Goal: Task Accomplishment & Management: Complete application form

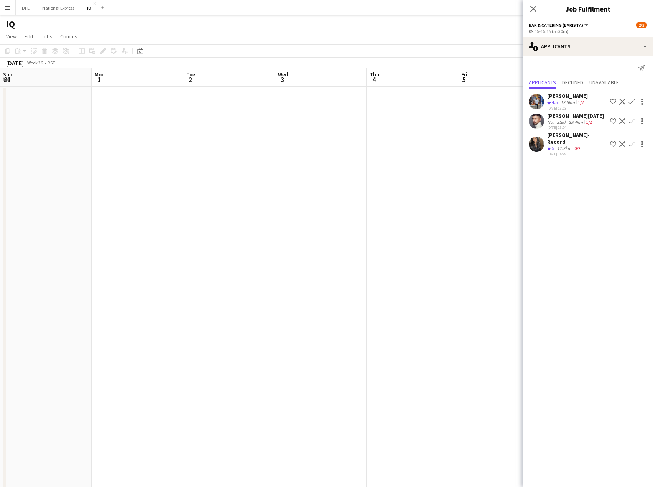
scroll to position [0, 245]
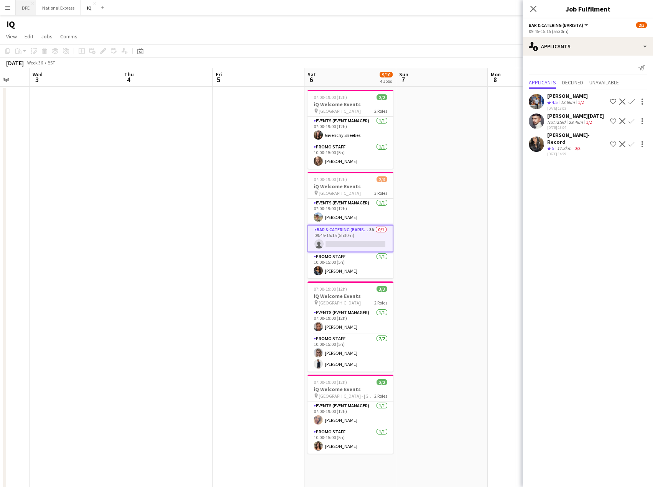
drag, startPoint x: 25, startPoint y: 7, endPoint x: 17, endPoint y: 10, distance: 8.6
click at [25, 7] on button "DFE Close" at bounding box center [26, 7] width 20 height 15
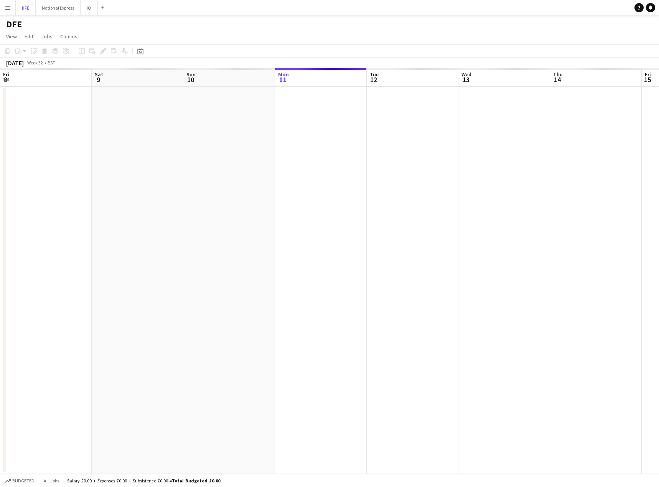
scroll to position [0, 183]
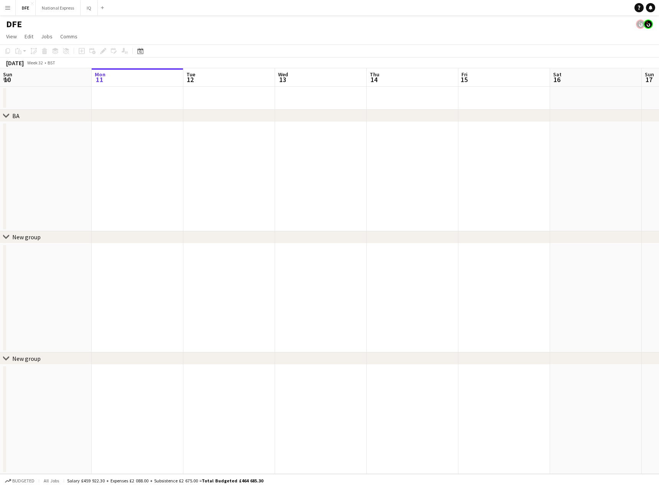
drag, startPoint x: 642, startPoint y: 242, endPoint x: 411, endPoint y: 226, distance: 231.4
click at [411, 226] on div "chevron-right BA chevron-right New group chevron-right New group Fri 8 Sat 9 Su…" at bounding box center [329, 271] width 659 height 406
drag, startPoint x: 567, startPoint y: 173, endPoint x: 5, endPoint y: 174, distance: 561.4
click at [5, 174] on div "chevron-right BA chevron-right New group chevron-right New group Tue 12 Wed 13 …" at bounding box center [329, 271] width 659 height 406
drag, startPoint x: 513, startPoint y: 173, endPoint x: 416, endPoint y: 178, distance: 96.4
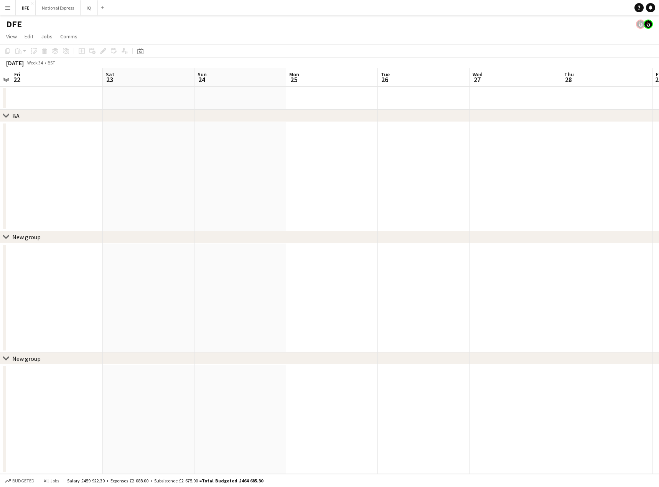
click at [51, 166] on app-calendar-viewport "Mon 18 Tue 19 Wed 20 Thu 21 Fri 22 Sat 23 Sun 24 Mon 25 Tue 26 Wed 27 Thu 28 Fr…" at bounding box center [329, 271] width 659 height 406
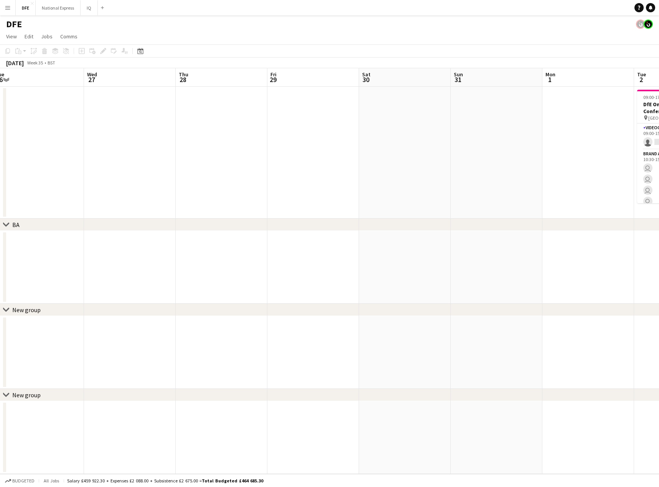
drag, startPoint x: 575, startPoint y: 186, endPoint x: 609, endPoint y: 180, distance: 35.1
click at [0, 170] on html "Menu Boards Boards Boards All jobs Status Workforce Workforce My Workforce Recr…" at bounding box center [329, 243] width 659 height 487
drag, startPoint x: 321, startPoint y: 183, endPoint x: 296, endPoint y: 185, distance: 24.7
click at [69, 181] on app-calendar-viewport "Sun 24 Mon 25 Tue 26 Wed 27 Thu 28 Fri 29 Sat 30 Sun 31 Mon 1 Tue 2 31/32 1 Job…" at bounding box center [329, 271] width 659 height 406
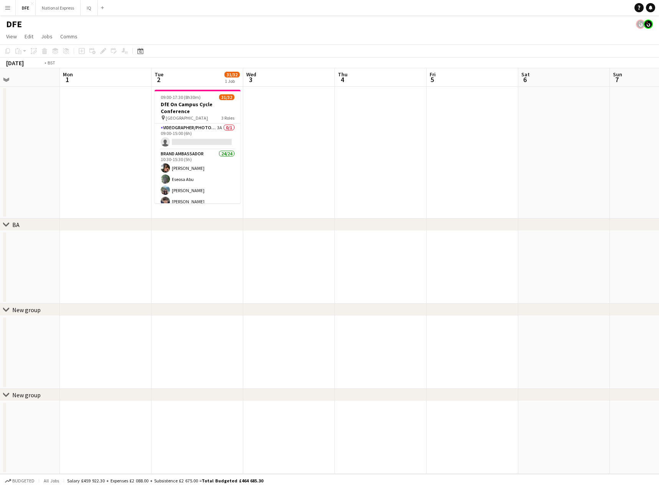
drag, startPoint x: 320, startPoint y: 172, endPoint x: -87, endPoint y: 165, distance: 407.3
click at [0, 165] on html "Menu Boards Boards Boards All jobs Status Workforce Workforce My Workforce Recr…" at bounding box center [329, 243] width 659 height 487
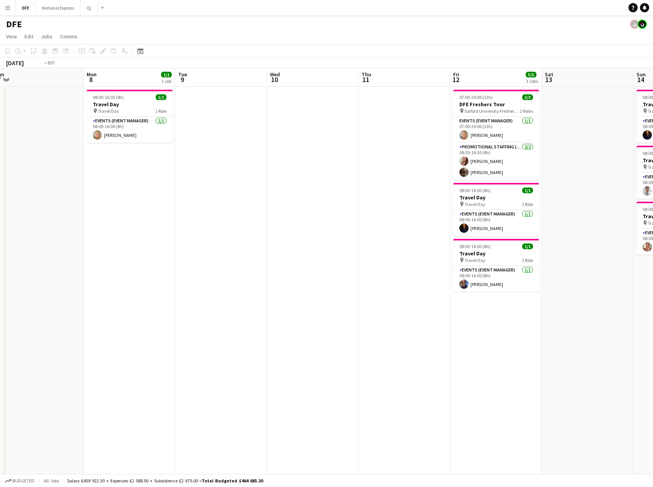
drag, startPoint x: 497, startPoint y: 171, endPoint x: 31, endPoint y: 163, distance: 465.6
click at [0, 167] on html "Menu Boards Boards Boards All jobs Status Workforce Workforce My Workforce Recr…" at bounding box center [326, 391] width 653 height 783
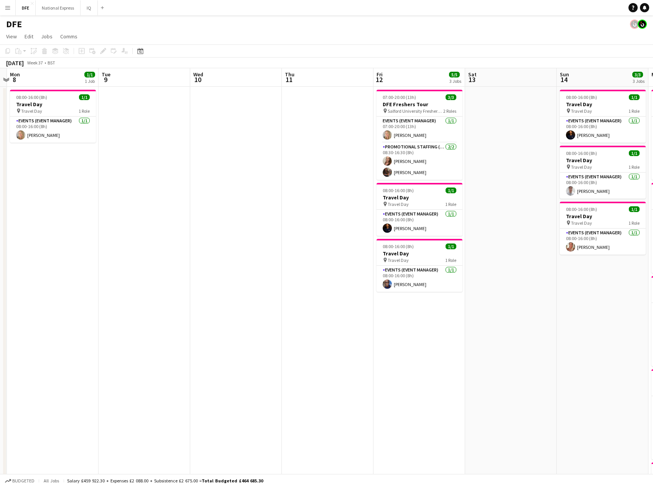
drag, startPoint x: 426, startPoint y: 164, endPoint x: -81, endPoint y: 154, distance: 507.1
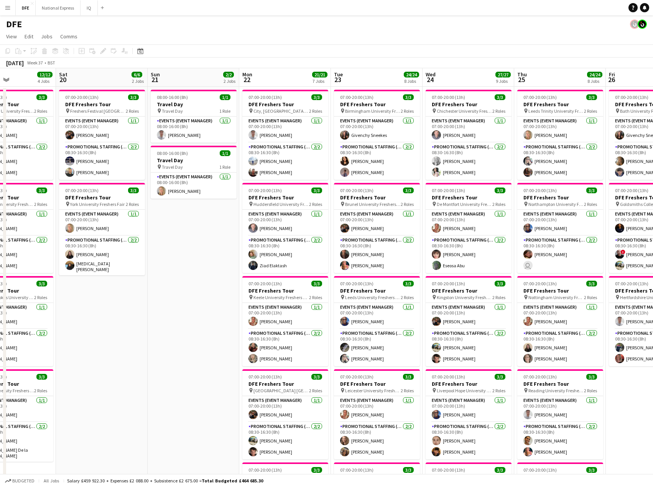
scroll to position [0, 315]
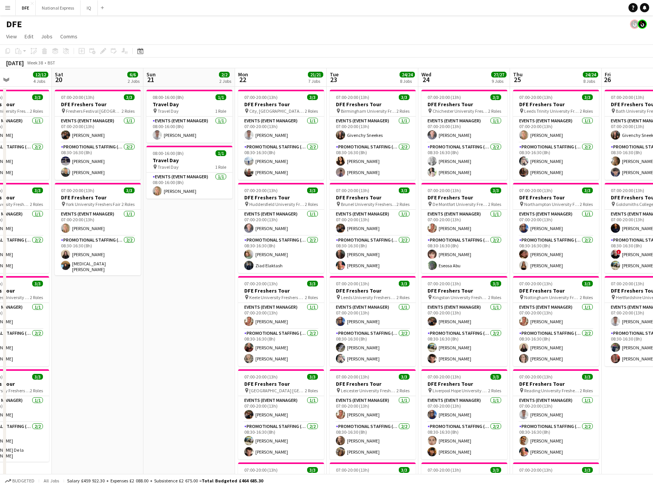
drag, startPoint x: 415, startPoint y: 173, endPoint x: 171, endPoint y: 183, distance: 244.1
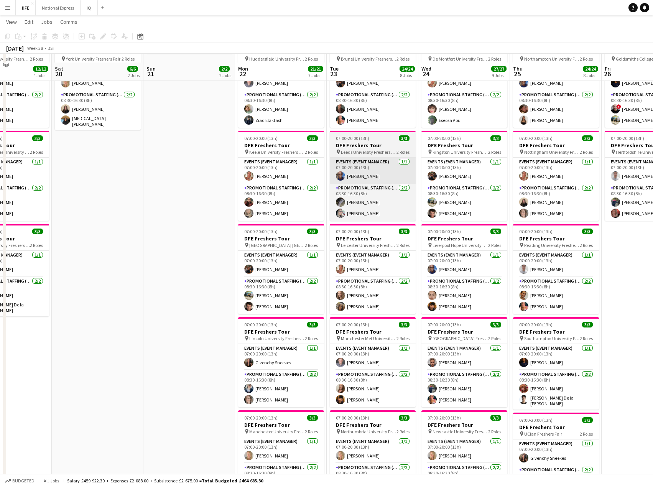
scroll to position [153, 0]
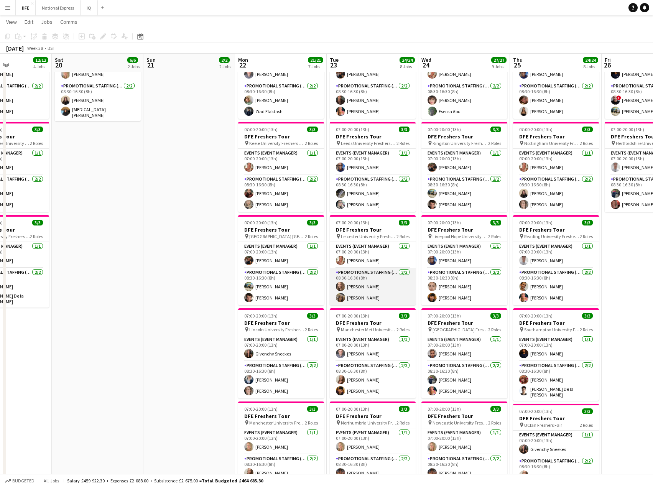
click at [361, 297] on app-card-role "Promotional Staffing (Brand Ambassadors) 2/2 08:30-16:30 (8h) Crystal Parkes Ma…" at bounding box center [373, 286] width 86 height 37
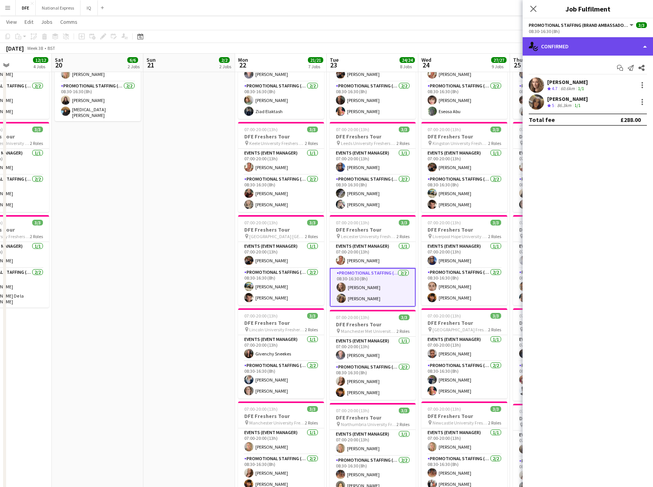
click at [580, 49] on div "single-neutral-actions-check-2 Confirmed" at bounding box center [588, 46] width 130 height 18
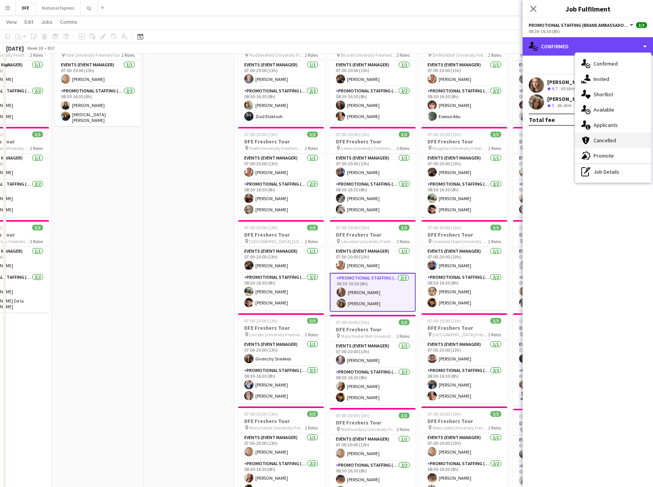
scroll to position [115, 0]
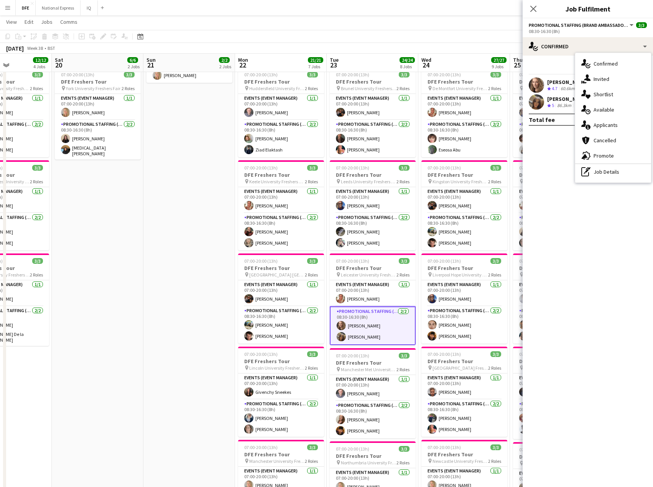
click at [562, 101] on div "Maylinda Perlesi" at bounding box center [567, 98] width 41 height 7
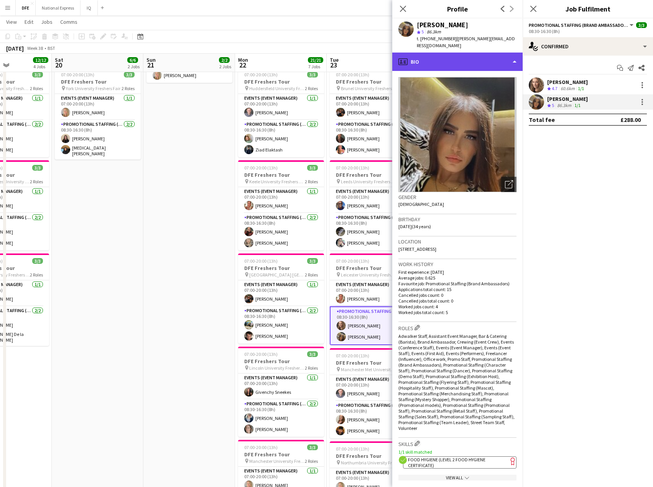
click at [467, 55] on div "profile Bio" at bounding box center [457, 62] width 130 height 18
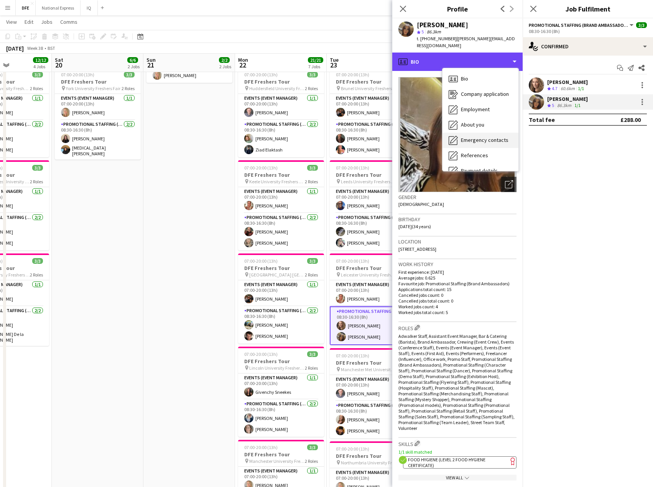
scroll to position [87, 0]
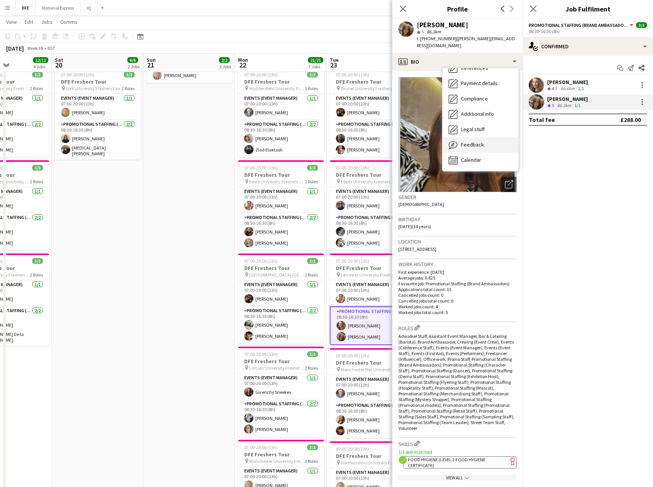
click at [478, 141] on span "Feedback" at bounding box center [472, 144] width 23 height 7
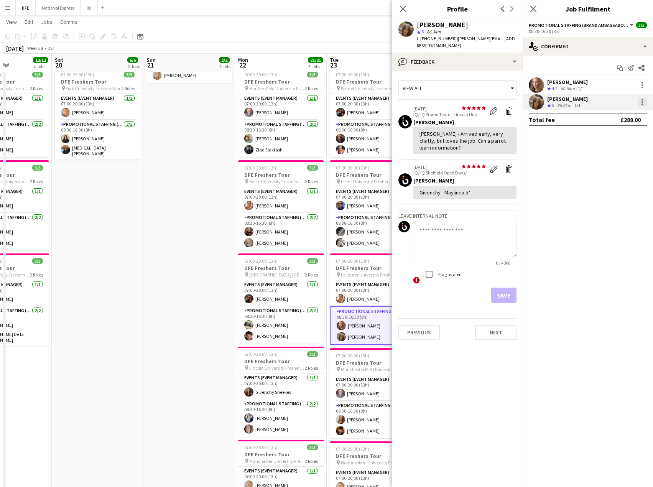
click at [640, 102] on div at bounding box center [642, 101] width 9 height 9
click at [610, 192] on span "Remove" at bounding box center [604, 189] width 23 height 7
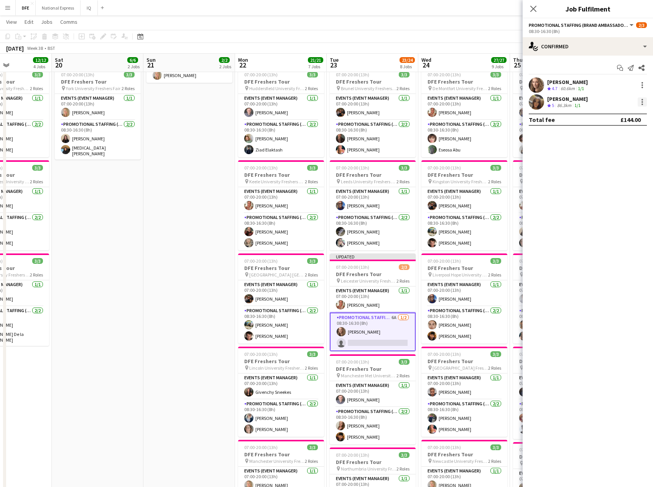
click at [640, 103] on div at bounding box center [642, 101] width 9 height 9
click at [612, 192] on span "Remove" at bounding box center [604, 189] width 23 height 7
click at [534, 8] on icon at bounding box center [533, 8] width 7 height 7
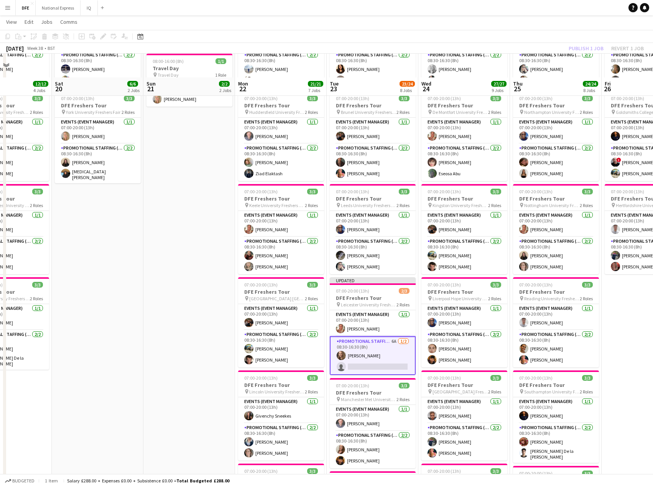
scroll to position [0, 0]
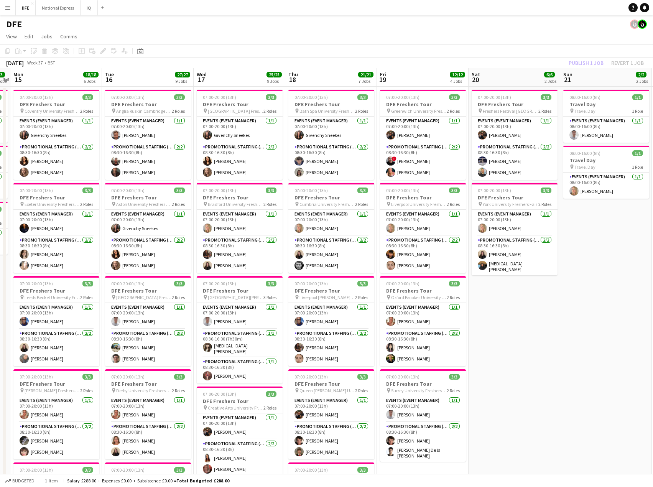
drag, startPoint x: 233, startPoint y: 312, endPoint x: 533, endPoint y: 314, distance: 300.7
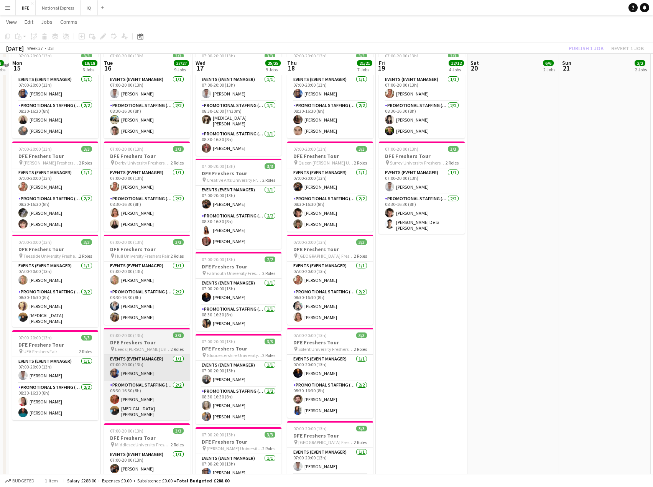
scroll to position [230, 0]
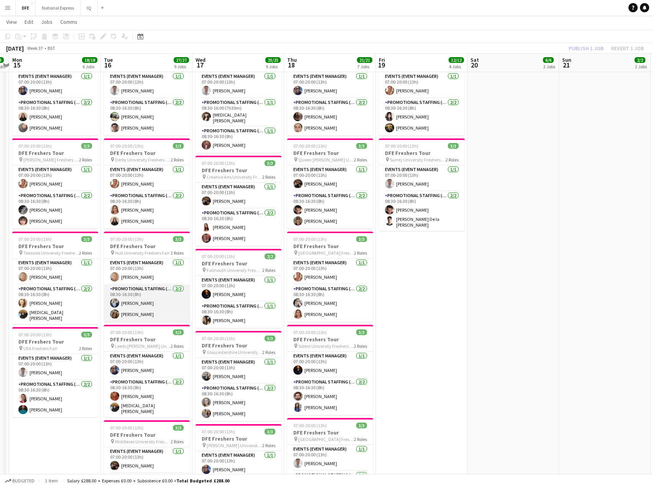
click at [138, 315] on app-card-role "Promotional Staffing (Brand Ambassadors) 2/2 08:30-16:30 (8h) Gemma Owen-Kendal…" at bounding box center [147, 303] width 86 height 37
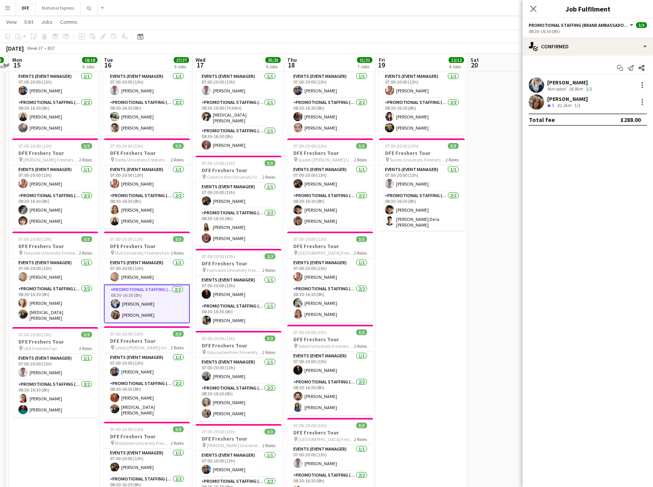
click at [583, 98] on div "Maylinda Perlesi" at bounding box center [567, 98] width 41 height 7
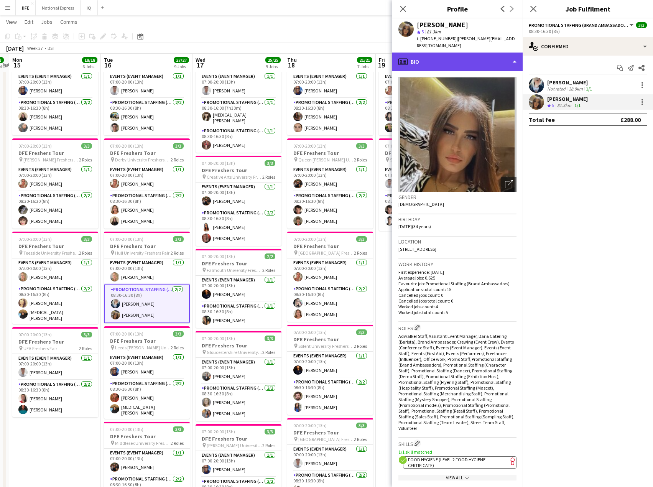
click at [448, 53] on div "profile Bio" at bounding box center [457, 62] width 130 height 18
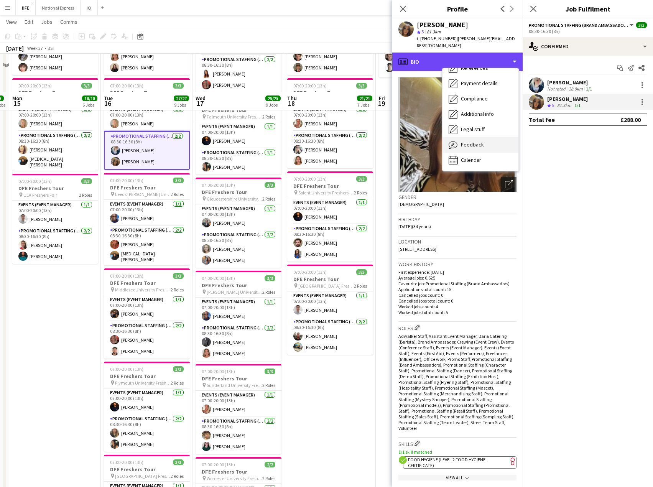
scroll to position [422, 0]
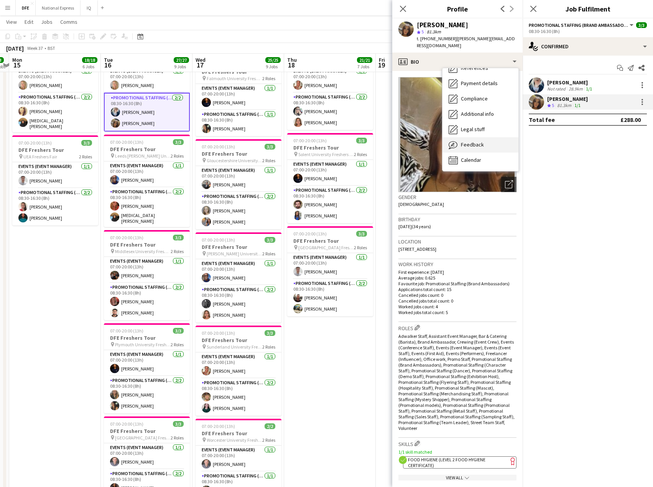
click at [477, 141] on span "Feedback" at bounding box center [472, 144] width 23 height 7
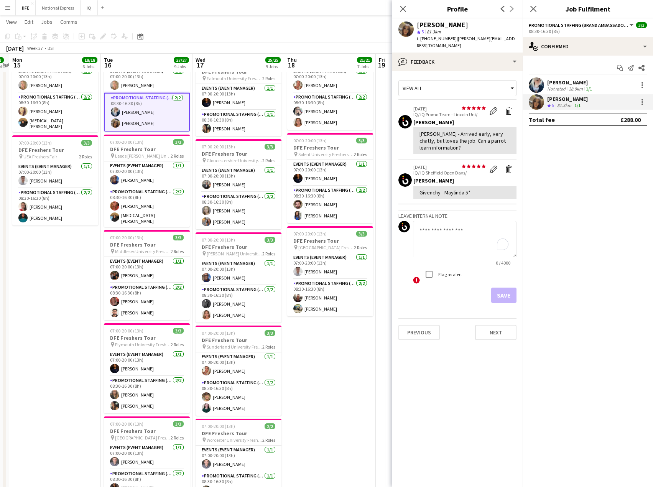
drag, startPoint x: 472, startPoint y: 225, endPoint x: 493, endPoint y: 219, distance: 21.3
click at [472, 225] on textarea "To enrich screen reader interactions, please activate Accessibility in Grammarl…" at bounding box center [465, 239] width 104 height 36
type textarea "**********"
drag, startPoint x: 507, startPoint y: 282, endPoint x: 512, endPoint y: 309, distance: 27.0
click at [507, 288] on button "Save" at bounding box center [503, 295] width 25 height 15
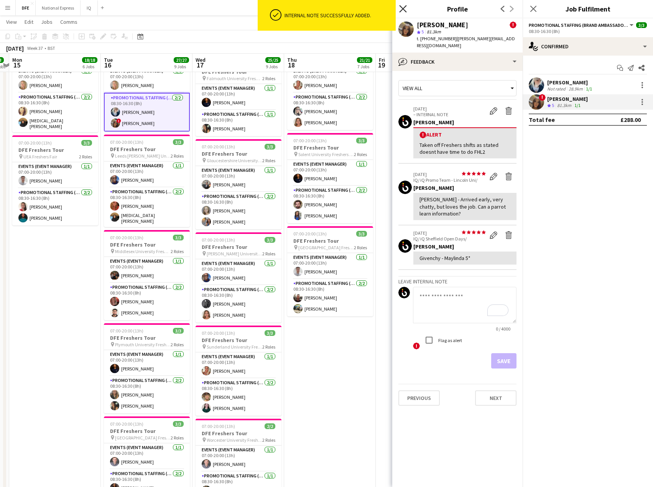
click at [402, 7] on icon at bounding box center [402, 8] width 7 height 7
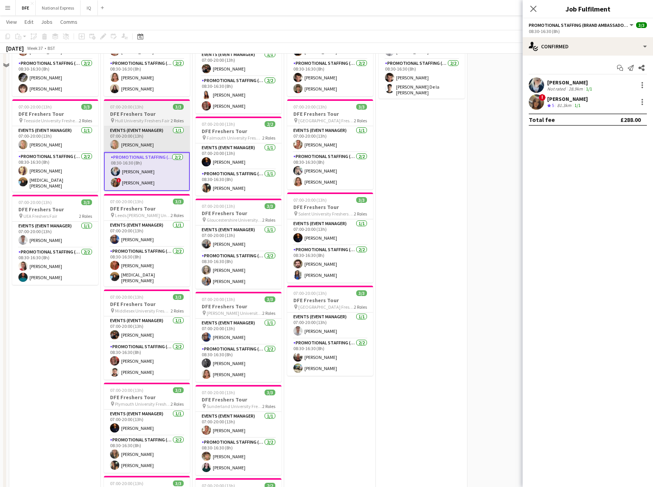
scroll to position [307, 0]
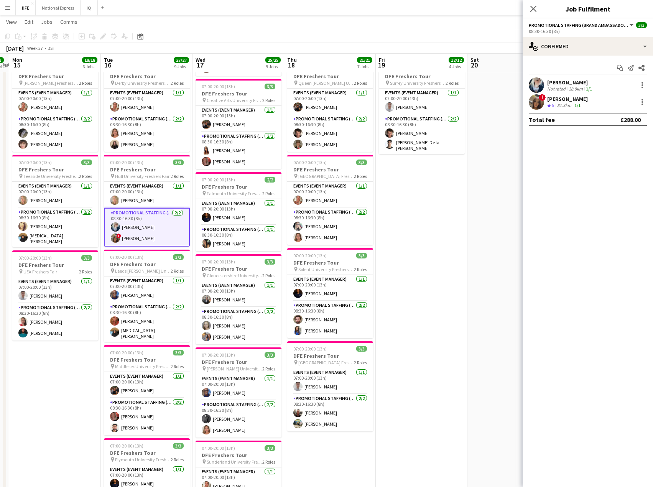
click at [135, 239] on app-card-role "Promotional Staffing (Brand Ambassadors) 2/2 08:30-16:30 (8h) Gemma Owen-Kendal…" at bounding box center [147, 227] width 86 height 39
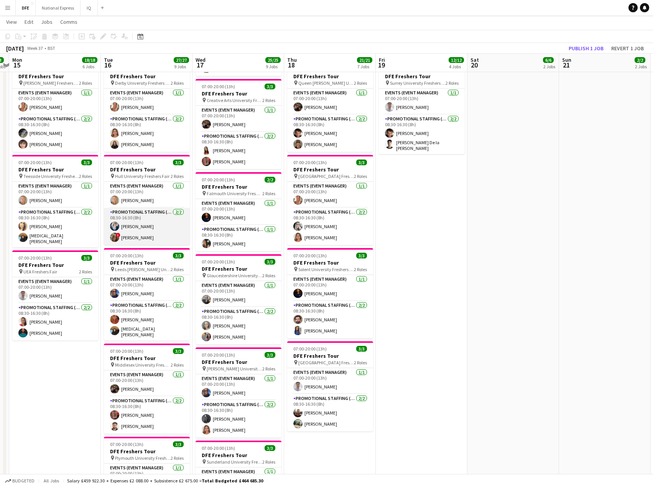
click at [135, 239] on app-card-role "Promotional Staffing (Brand Ambassadors) 2/2 08:30-16:30 (8h) Gemma Owen-Kendal…" at bounding box center [147, 226] width 86 height 37
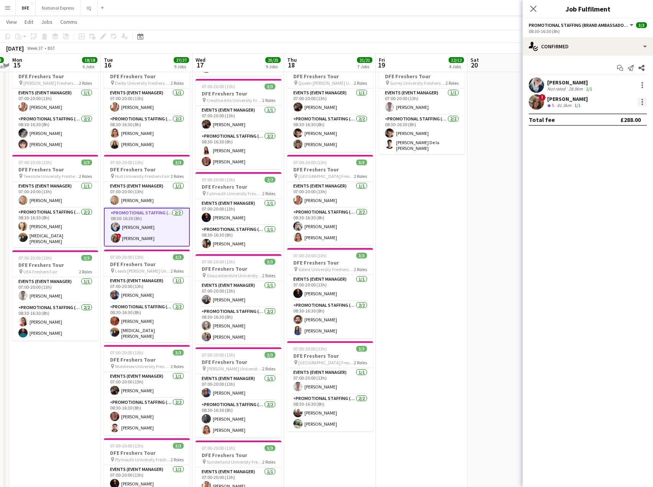
click at [643, 103] on div at bounding box center [642, 101] width 9 height 9
click at [616, 186] on span "Remove" at bounding box center [604, 189] width 23 height 7
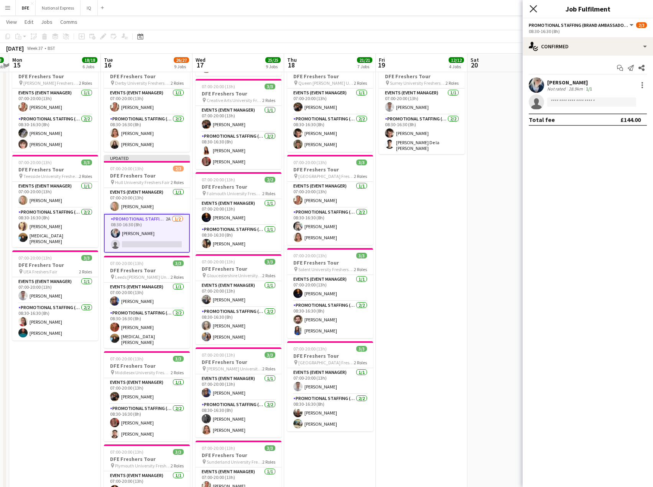
click at [533, 10] on icon "Close pop-in" at bounding box center [533, 8] width 7 height 7
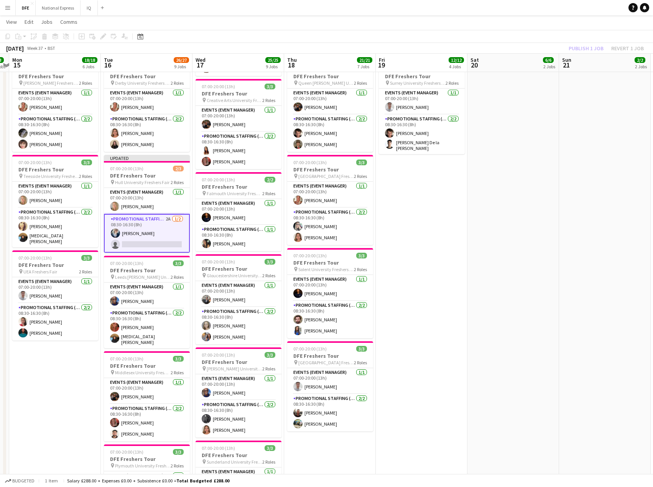
click at [579, 37] on app-toolbar "Copy Paste Paste Ctrl+V Paste with crew Ctrl+Shift+V Paste linked Job Delete Gr…" at bounding box center [326, 36] width 653 height 13
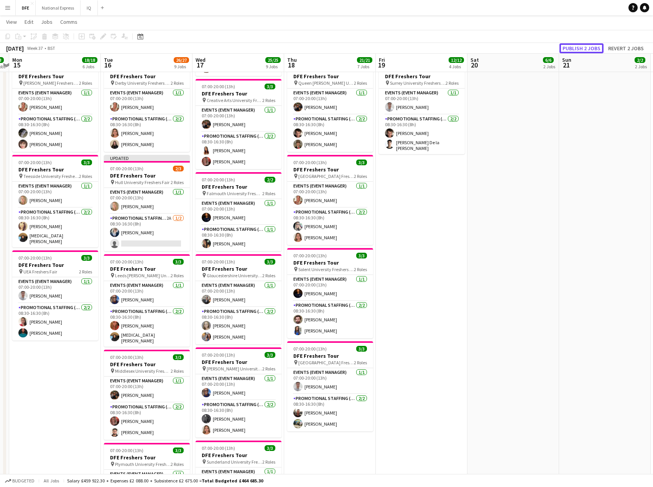
drag, startPoint x: 591, startPoint y: 50, endPoint x: 585, endPoint y: 56, distance: 8.7
click at [591, 50] on button "Publish 2 jobs" at bounding box center [582, 48] width 44 height 10
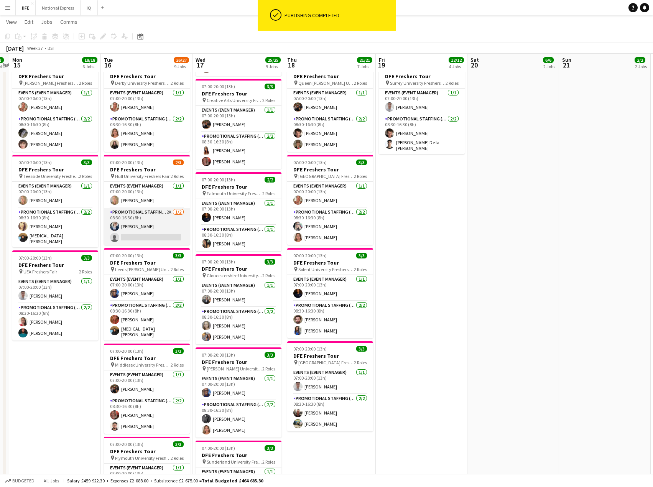
click at [153, 234] on app-card-role "Promotional Staffing (Brand Ambassadors) 2A 1/2 08:30-16:30 (8h) Gemma Owen-Ken…" at bounding box center [147, 226] width 86 height 37
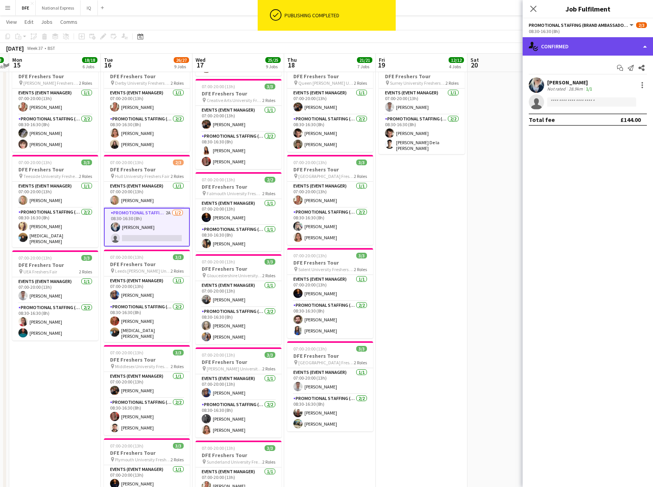
click at [593, 43] on div "single-neutral-actions-check-2 Confirmed" at bounding box center [588, 46] width 130 height 18
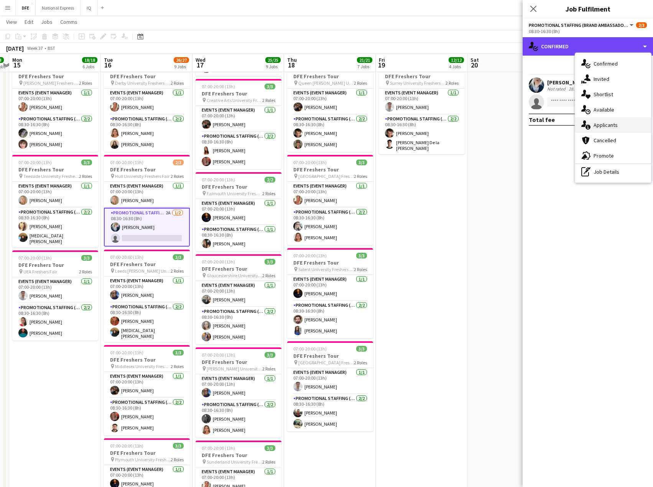
scroll to position [345, 0]
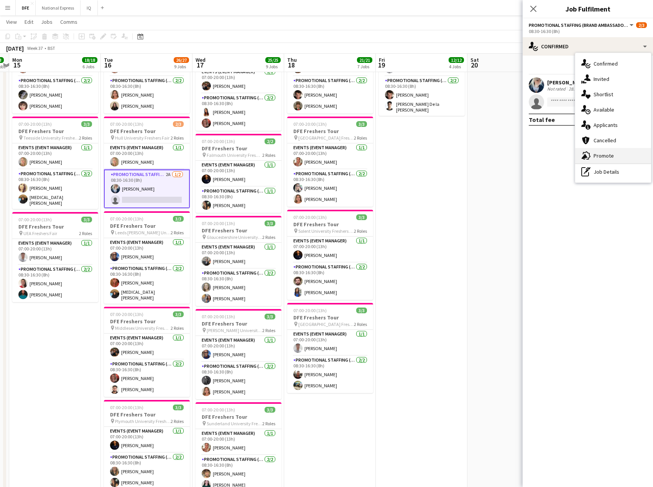
click at [609, 157] on div "advertising-megaphone Promote" at bounding box center [613, 155] width 76 height 15
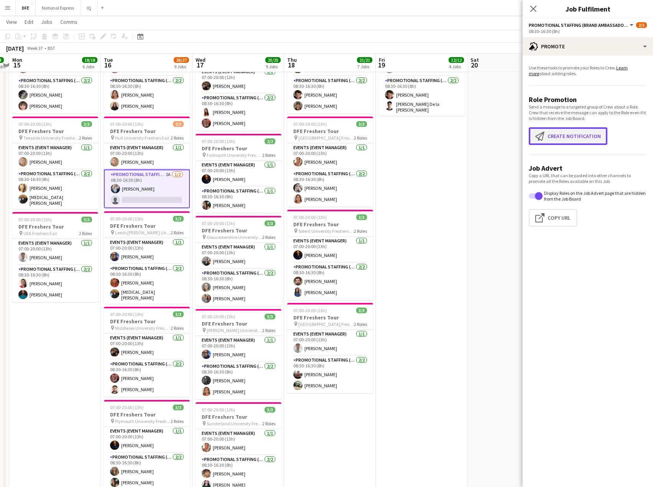
click at [572, 128] on button "Create notification Create notification" at bounding box center [568, 136] width 79 height 18
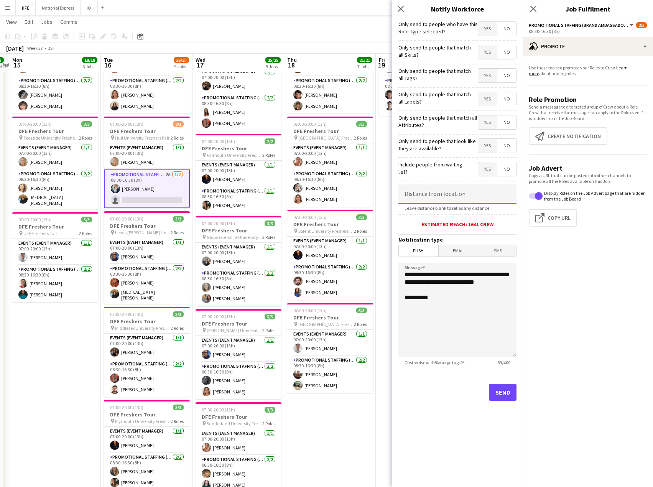
click at [438, 197] on input at bounding box center [457, 193] width 118 height 19
type input "****"
type input "*****"
click at [502, 390] on button "Send" at bounding box center [503, 392] width 28 height 17
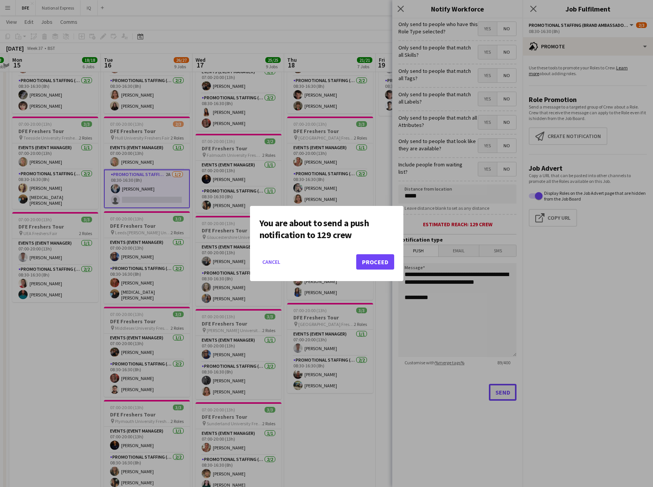
scroll to position [0, 0]
drag, startPoint x: 372, startPoint y: 264, endPoint x: 377, endPoint y: 168, distance: 96.0
click at [372, 264] on button "Proceed" at bounding box center [375, 261] width 38 height 15
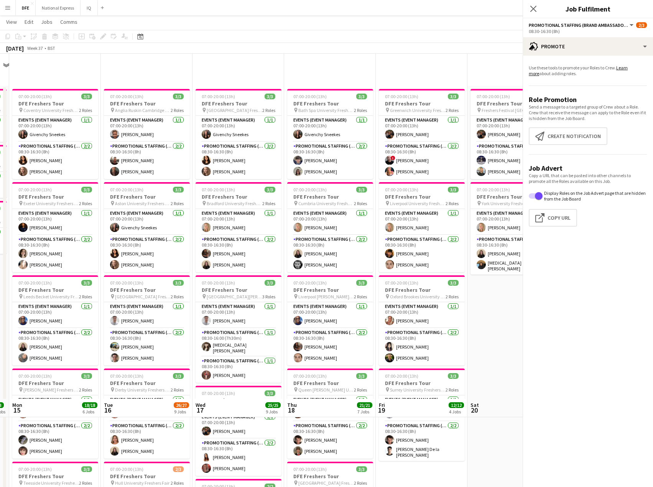
scroll to position [345, 0]
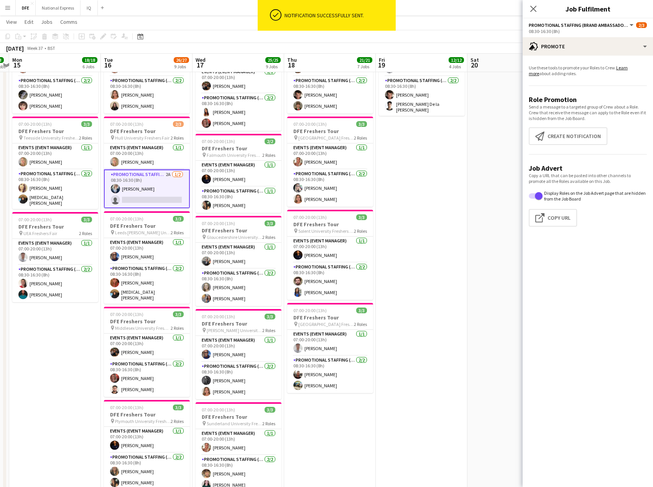
click at [534, 9] on icon at bounding box center [533, 9] width 6 height 6
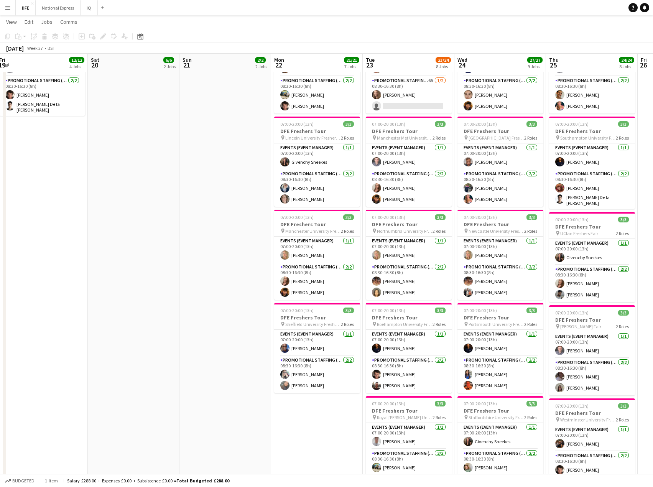
scroll to position [0, 279]
drag, startPoint x: 561, startPoint y: 213, endPoint x: 213, endPoint y: 214, distance: 347.8
click at [213, 214] on app-calendar-viewport "Tue 16 26/27 9 Jobs Wed 17 25/25 9 Jobs Thu 18 21/21 7 Jobs Fri 19 12/12 4 Jobs…" at bounding box center [326, 195] width 653 height 1021
click at [434, 105] on app-card-role "Promotional Staffing (Brand Ambassadors) 6A 1/2 08:30-16:30 (8h) Crystal Parkes…" at bounding box center [408, 94] width 86 height 37
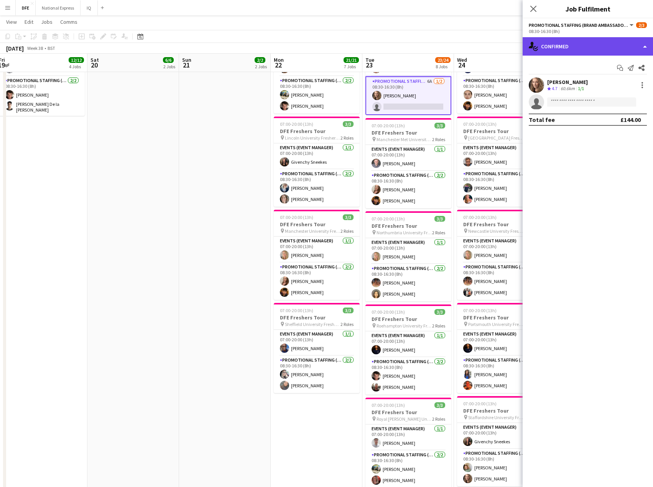
click at [587, 46] on div "single-neutral-actions-check-2 Confirmed" at bounding box center [588, 46] width 130 height 18
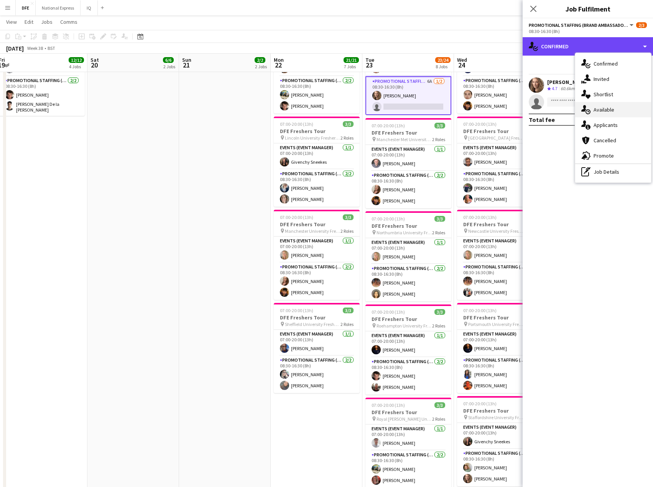
scroll to position [422, 0]
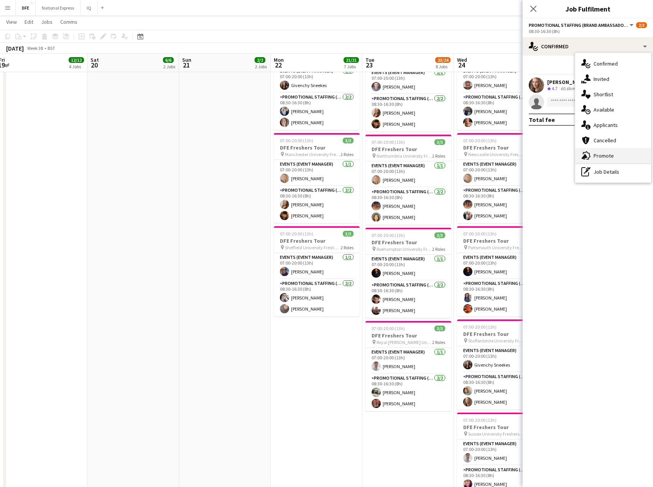
click at [612, 153] on div "advertising-megaphone Promote" at bounding box center [613, 155] width 76 height 15
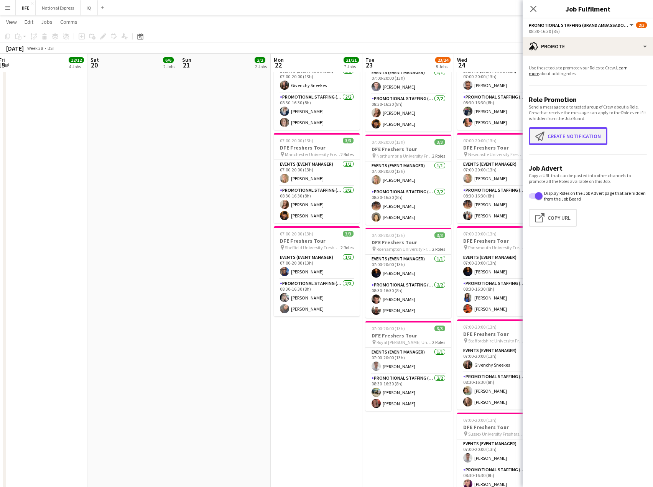
click at [569, 133] on button "Create notification Create notification" at bounding box center [568, 136] width 79 height 18
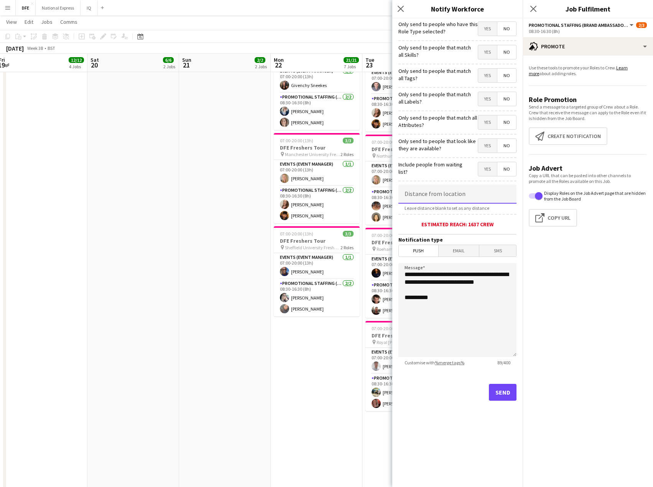
click at [450, 193] on input at bounding box center [457, 193] width 118 height 19
type input "*****"
click at [511, 394] on button "Send" at bounding box center [503, 392] width 28 height 17
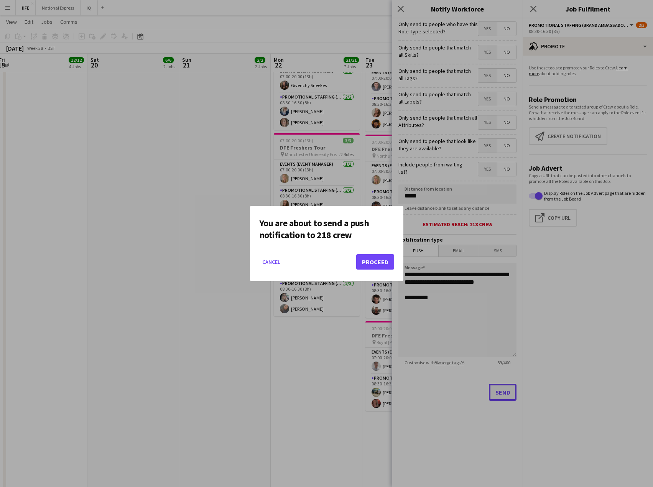
scroll to position [0, 0]
click at [374, 258] on button "Proceed" at bounding box center [375, 261] width 38 height 15
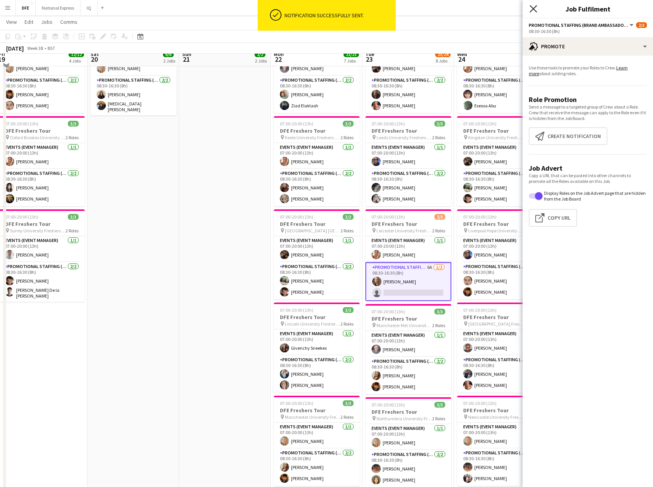
scroll to position [153, 0]
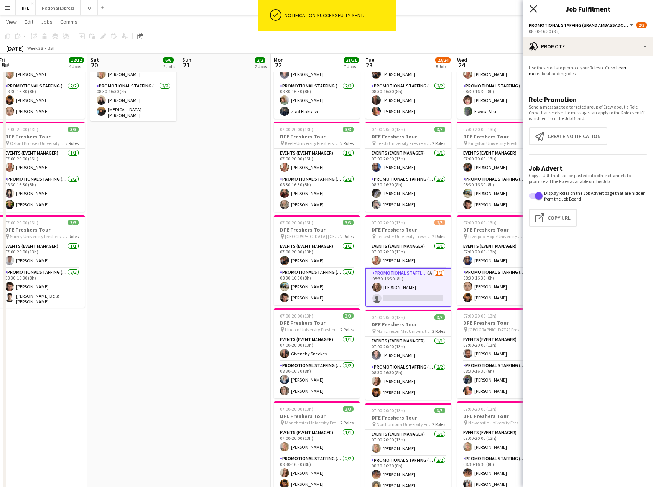
click at [534, 7] on icon "Close pop-in" at bounding box center [533, 8] width 7 height 7
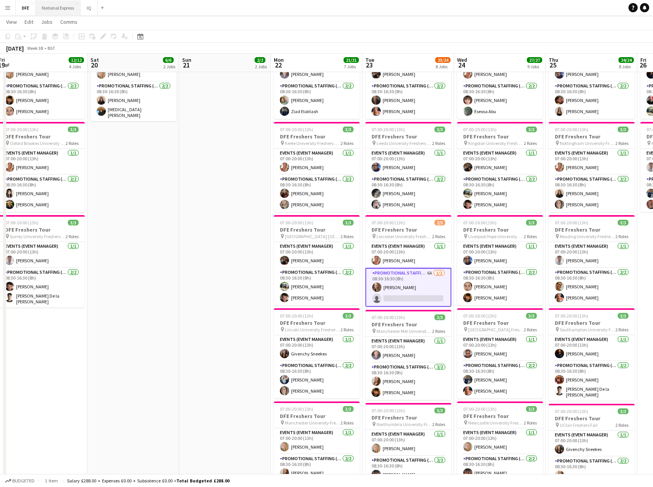
click at [63, 5] on button "National Express Close" at bounding box center [58, 7] width 45 height 15
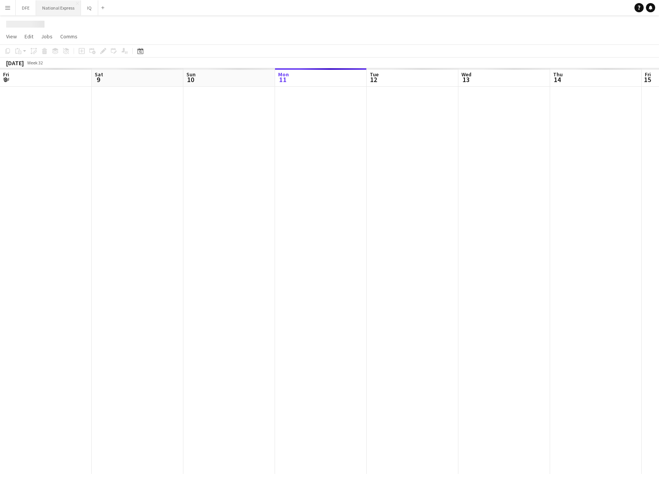
scroll to position [0, 183]
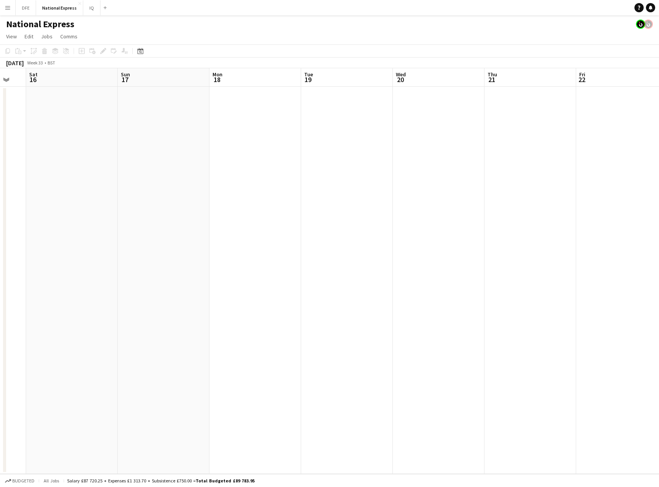
drag, startPoint x: 495, startPoint y: 194, endPoint x: -188, endPoint y: 180, distance: 683.5
click at [0, 180] on html "Menu Boards Boards Boards All jobs Status Workforce Workforce My Workforce Recr…" at bounding box center [329, 243] width 659 height 487
drag, startPoint x: 337, startPoint y: 181, endPoint x: -100, endPoint y: 170, distance: 437.3
click at [0, 170] on html "Menu Boards Boards Boards All jobs Status Workforce Workforce My Workforce Recr…" at bounding box center [329, 243] width 659 height 487
drag, startPoint x: 486, startPoint y: 173, endPoint x: 490, endPoint y: 165, distance: 9.4
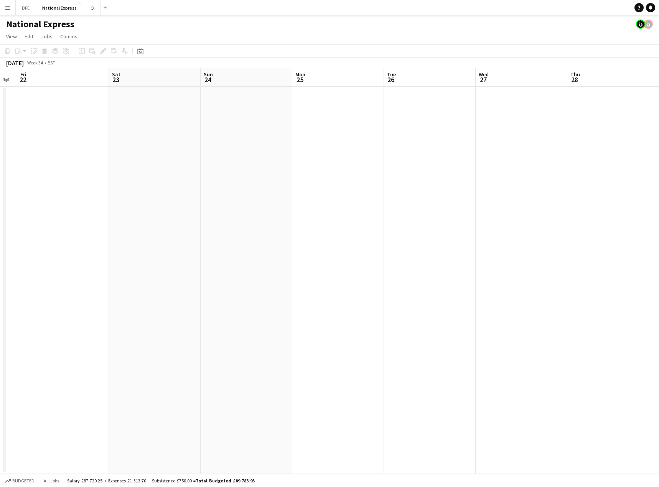
click at [0, 158] on html "Menu Boards Boards Boards All jobs Status Workforce Workforce My Workforce Recr…" at bounding box center [329, 243] width 659 height 487
drag, startPoint x: 172, startPoint y: 173, endPoint x: 68, endPoint y: 171, distance: 103.6
click at [0, 173] on html "Menu Boards Boards Boards All jobs Status Workforce Workforce My Workforce Recr…" at bounding box center [329, 243] width 659 height 487
drag, startPoint x: 524, startPoint y: 168, endPoint x: 145, endPoint y: 160, distance: 379.4
click at [0, 159] on html "Menu Boards Boards Boards All jobs Status Workforce Workforce My Workforce Recr…" at bounding box center [329, 243] width 659 height 487
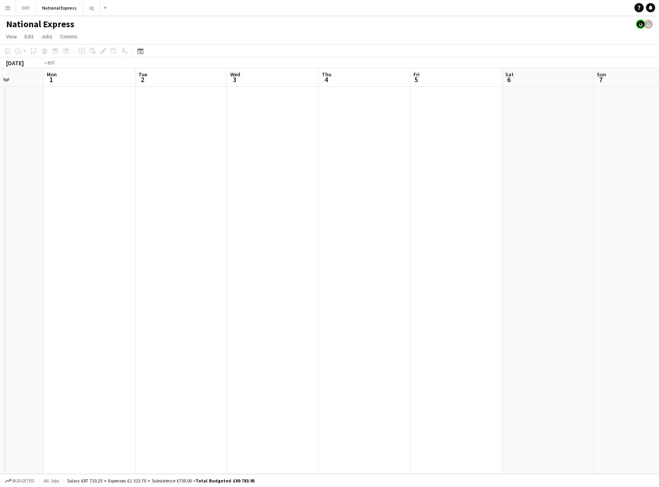
drag, startPoint x: 605, startPoint y: 149, endPoint x: 49, endPoint y: 165, distance: 555.9
click at [49, 165] on app-calendar-viewport "Thu 28 Fri 29 Sat 30 Sun 31 Mon 1 Tue 2 Wed 3 Thu 4 Fri 5 Sat 6 Sun 7 Mon 8 Tue…" at bounding box center [329, 271] width 659 height 406
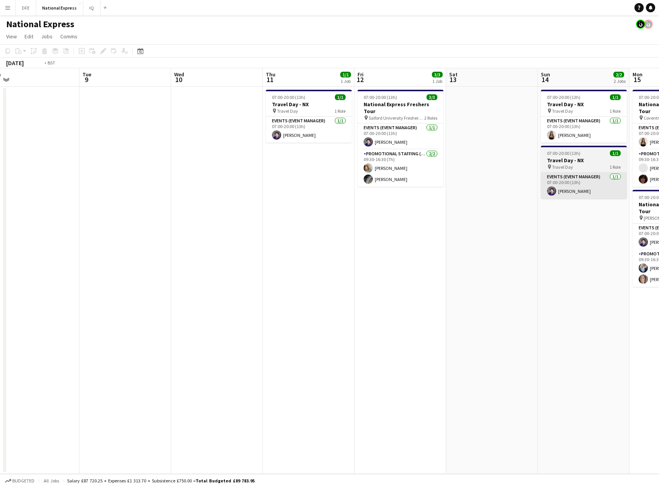
drag, startPoint x: 469, startPoint y: 184, endPoint x: 250, endPoint y: 174, distance: 219.6
click at [87, 186] on app-calendar-viewport "Fri 5 Sat 6 Sun 7 Mon 8 Tue 9 Wed 10 Thu 11 1/1 1 Job Fri 12 3/3 1 Job Sat 13 S…" at bounding box center [329, 271] width 659 height 406
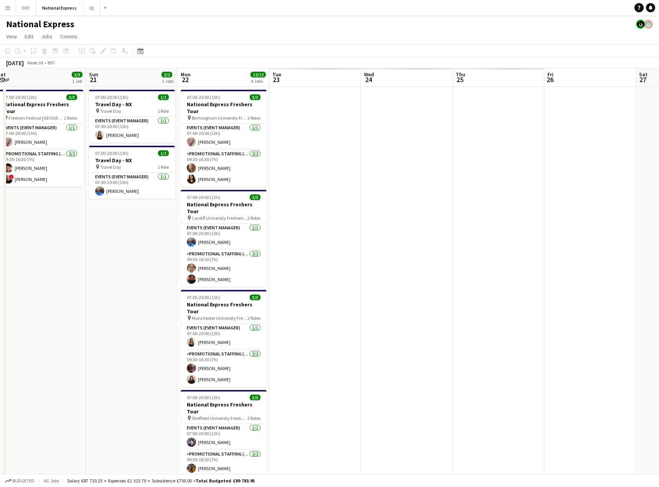
drag, startPoint x: 513, startPoint y: 158, endPoint x: 5, endPoint y: 154, distance: 507.8
click at [0, 157] on html "Menu Boards Boards Boards All jobs Status Workforce Workforce My Workforce Recr…" at bounding box center [329, 259] width 659 height 518
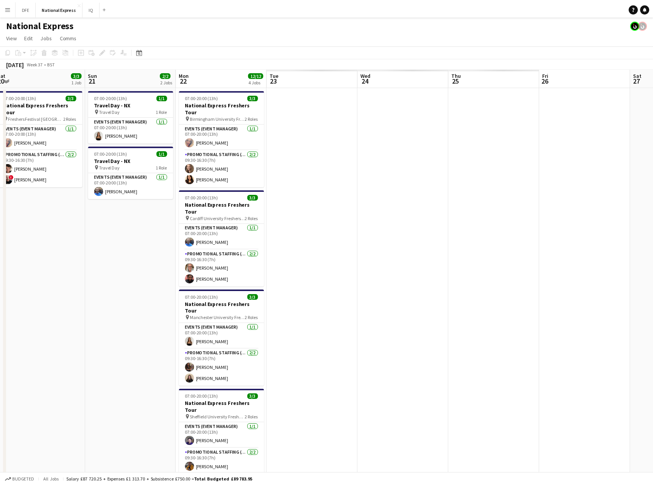
scroll to position [0, 224]
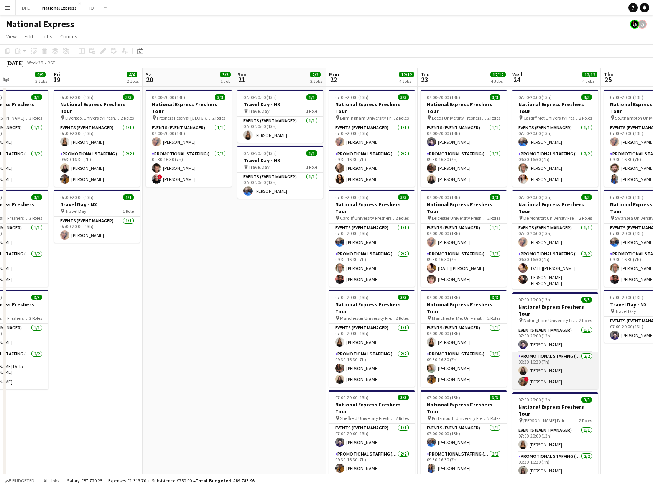
click at [543, 356] on app-card-role "Promotional Staffing (Brand Ambassadors) 2/2 09:30-16:30 (7h) Ione Smith ! Mayl…" at bounding box center [555, 370] width 86 height 37
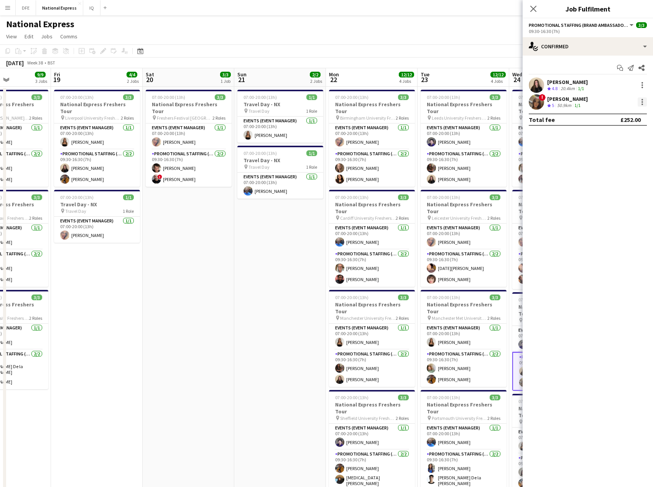
click at [644, 100] on div at bounding box center [642, 101] width 9 height 9
click at [624, 187] on span "Remove" at bounding box center [617, 189] width 48 height 7
click at [535, 10] on icon at bounding box center [533, 8] width 7 height 7
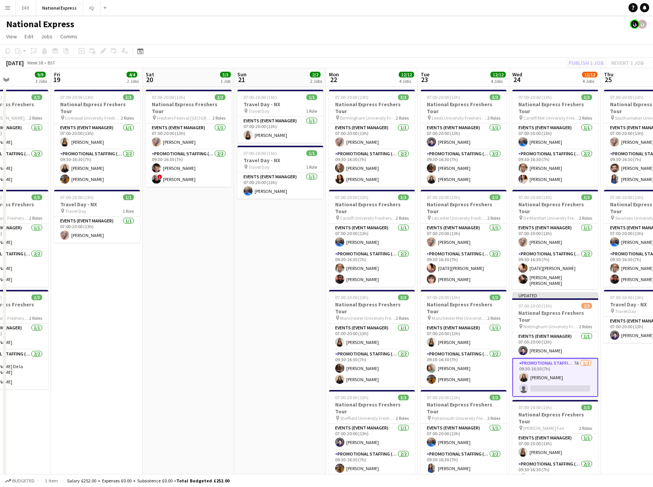
drag, startPoint x: 606, startPoint y: 56, endPoint x: 591, endPoint y: 58, distance: 15.1
click at [605, 56] on app-toolbar "Copy Paste Paste Ctrl+V Paste with crew Ctrl+Shift+V Paste linked Job Delete Gr…" at bounding box center [326, 50] width 653 height 13
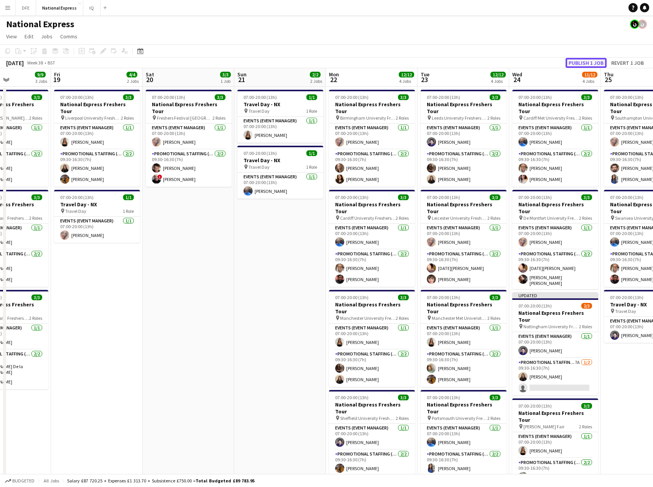
click at [591, 58] on button "Publish 1 job" at bounding box center [586, 63] width 41 height 10
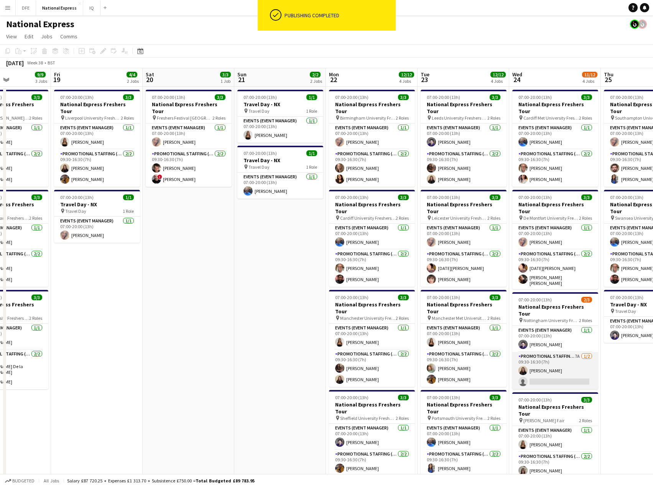
click at [554, 361] on app-card-role "Promotional Staffing (Brand Ambassadors) 7A 1/2 09:30-16:30 (7h) Ione Smith sin…" at bounding box center [555, 370] width 86 height 37
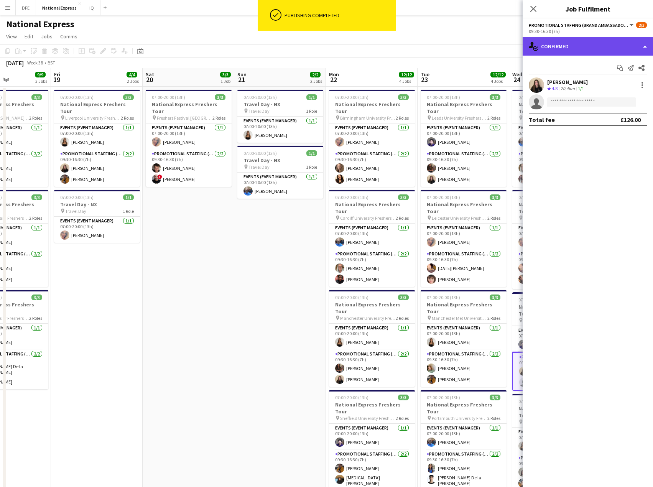
click at [587, 44] on div "single-neutral-actions-check-2 Confirmed" at bounding box center [588, 46] width 130 height 18
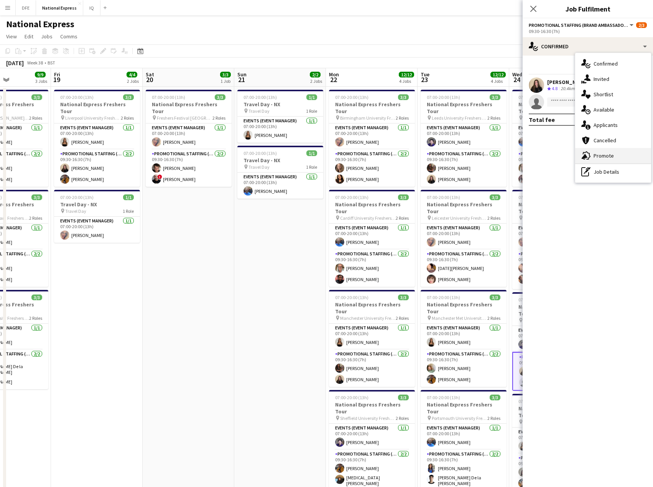
click at [613, 156] on div "advertising-megaphone Promote" at bounding box center [613, 155] width 76 height 15
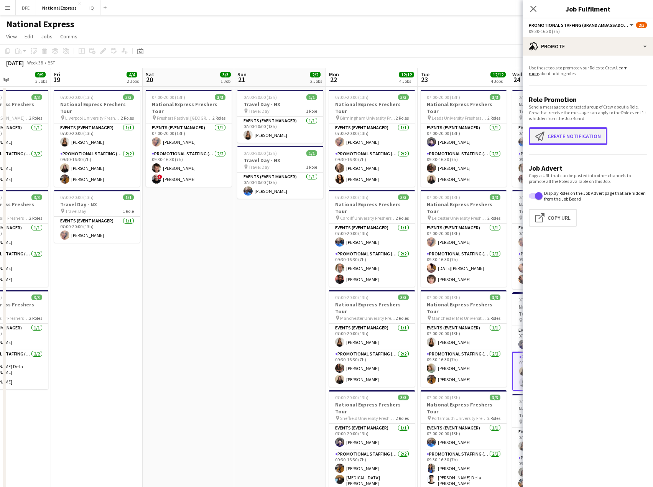
click at [564, 137] on button "Create notification Create notification" at bounding box center [568, 136] width 79 height 18
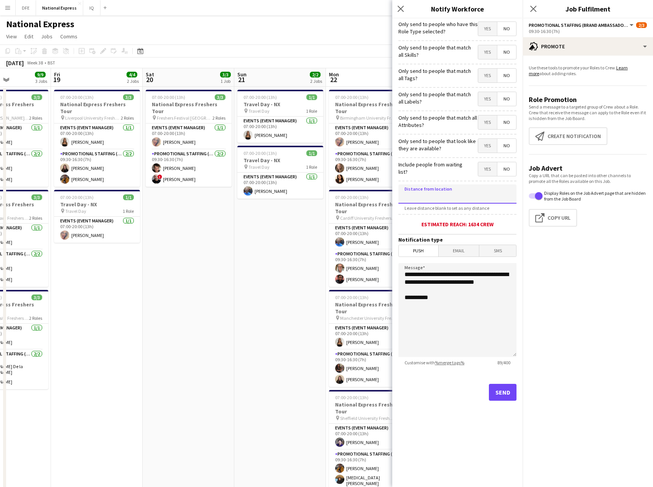
drag, startPoint x: 440, startPoint y: 189, endPoint x: 456, endPoint y: 188, distance: 15.7
click at [440, 189] on input at bounding box center [457, 193] width 118 height 19
type input "****"
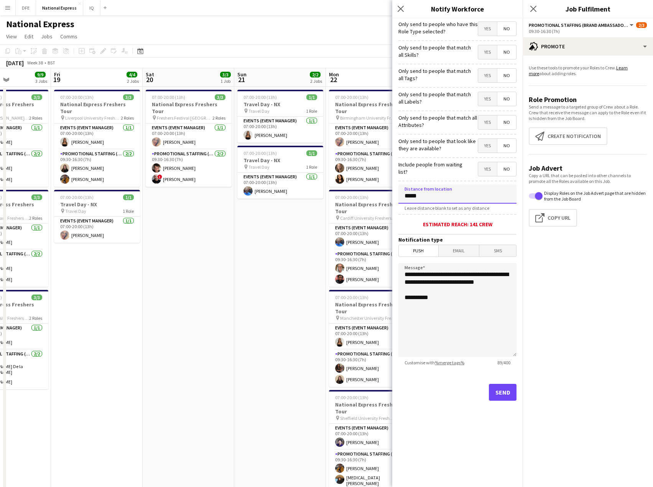
type input "*****"
click at [505, 389] on button "Send" at bounding box center [503, 392] width 28 height 17
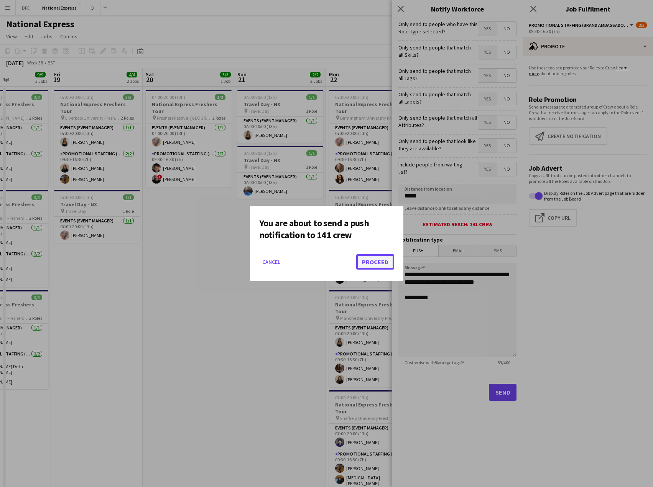
click at [377, 260] on button "Proceed" at bounding box center [375, 261] width 38 height 15
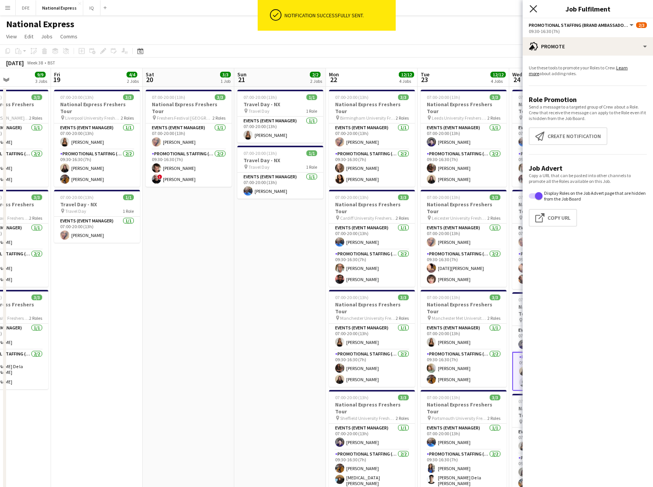
click at [535, 7] on icon at bounding box center [533, 8] width 7 height 7
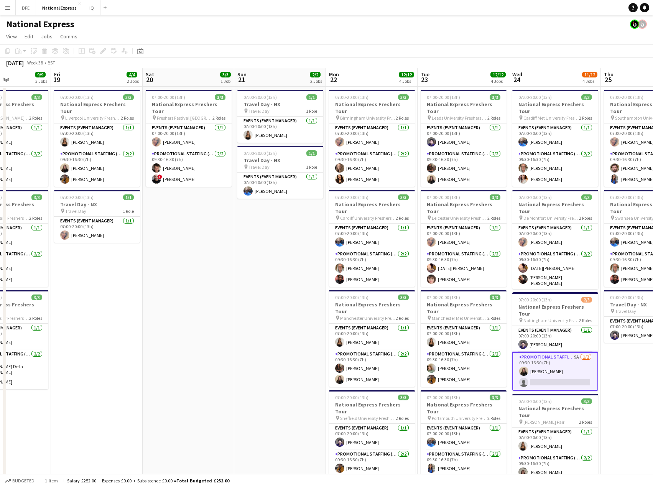
click at [564, 362] on app-card-role "Promotional Staffing (Brand Ambassadors) 9A 1/2 09:30-16:30 (7h) Ione Smith sin…" at bounding box center [555, 371] width 86 height 39
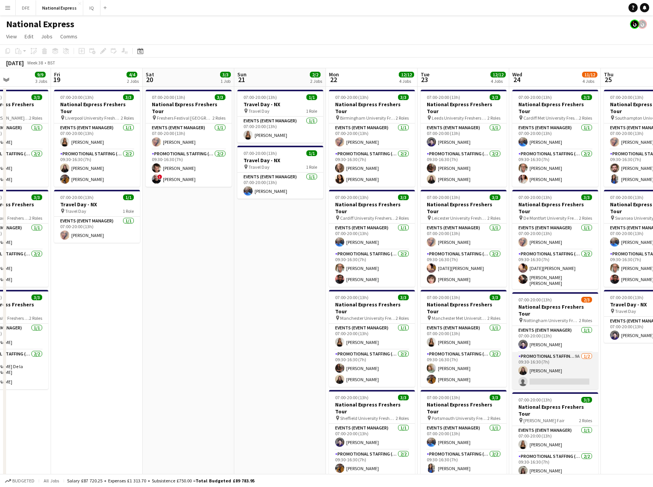
click at [557, 359] on app-card-role "Promotional Staffing (Brand Ambassadors) 9A 1/2 09:30-16:30 (7h) Ione Smith sin…" at bounding box center [555, 370] width 86 height 37
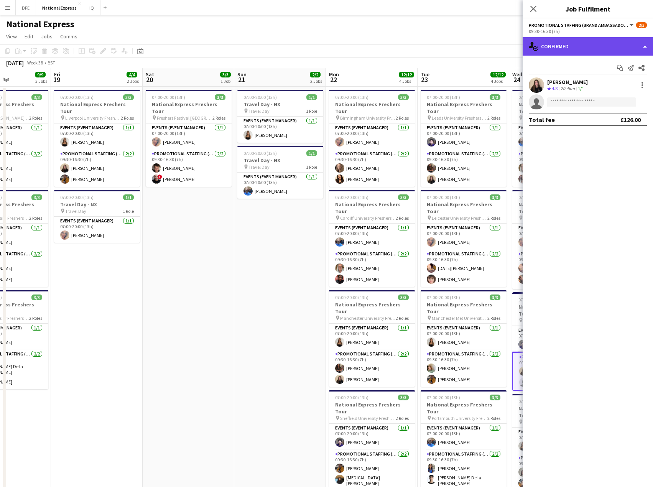
click at [577, 52] on div "single-neutral-actions-check-2 Confirmed" at bounding box center [588, 46] width 130 height 18
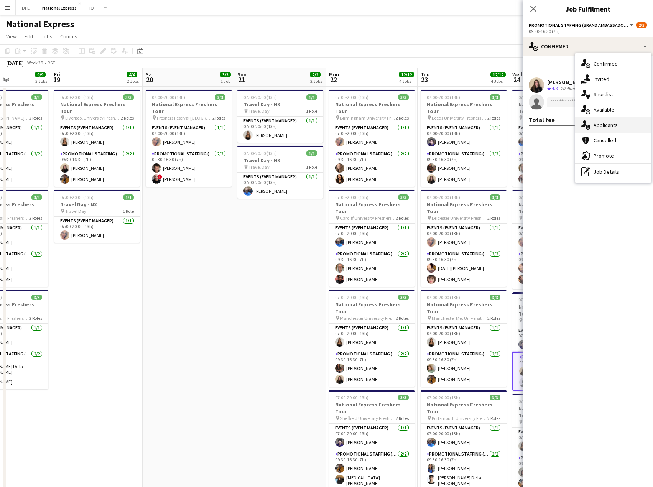
click at [618, 125] on div "single-neutral-actions-information Applicants" at bounding box center [613, 124] width 76 height 15
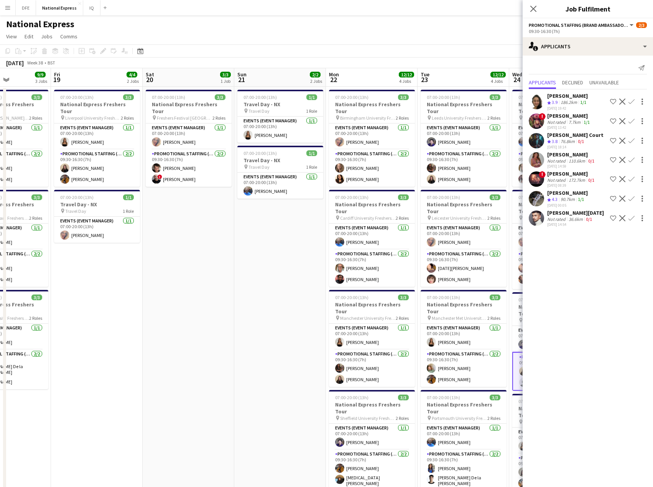
click at [570, 222] on div "11-08-2025 14:54" at bounding box center [575, 224] width 57 height 5
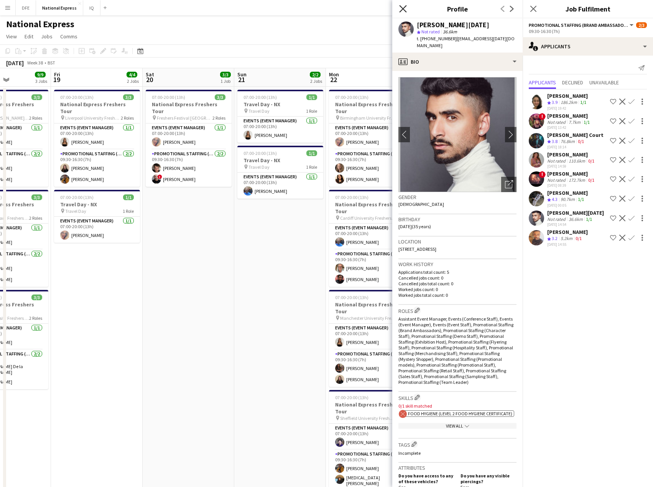
click at [403, 9] on icon at bounding box center [402, 8] width 7 height 7
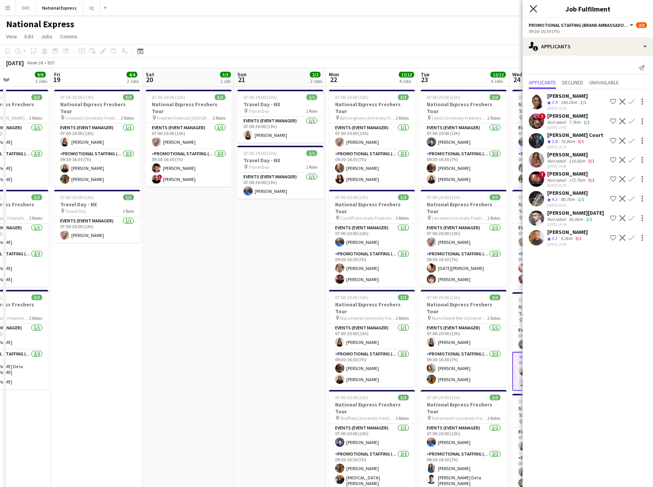
click at [533, 9] on icon at bounding box center [533, 8] width 7 height 7
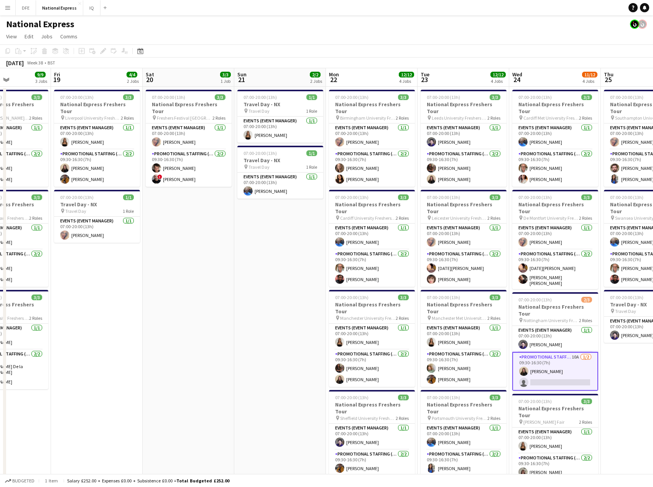
click at [551, 358] on app-card-role "Promotional Staffing (Brand Ambassadors) 10A 1/2 09:30-16:30 (7h) Ione Smith si…" at bounding box center [555, 371] width 86 height 39
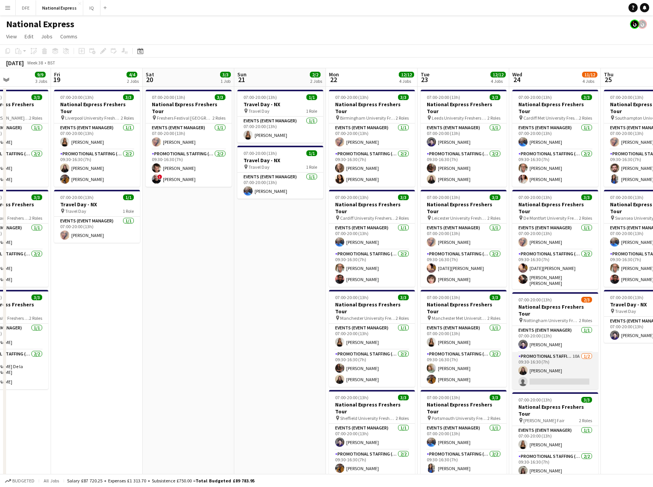
click at [546, 356] on app-card-role "Promotional Staffing (Brand Ambassadors) 10A 1/2 09:30-16:30 (7h) Ione Smith si…" at bounding box center [555, 370] width 86 height 37
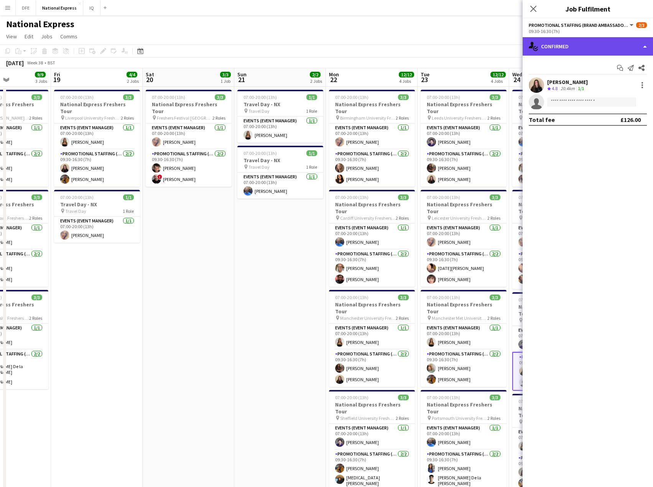
click at [571, 54] on div "single-neutral-actions-check-2 Confirmed" at bounding box center [588, 46] width 130 height 18
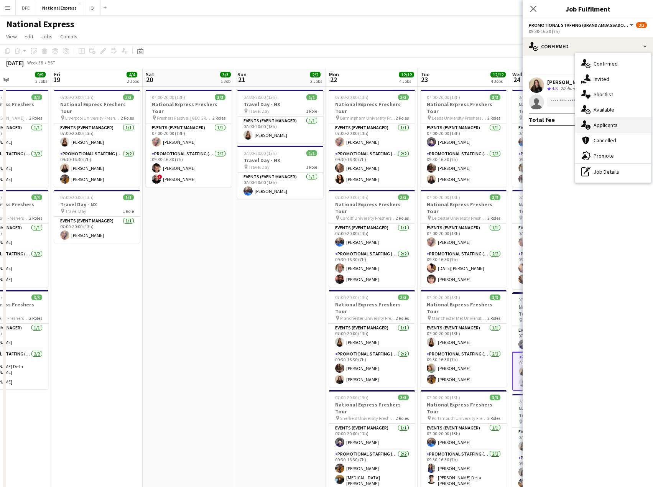
click at [609, 123] on div "single-neutral-actions-information Applicants" at bounding box center [613, 124] width 76 height 15
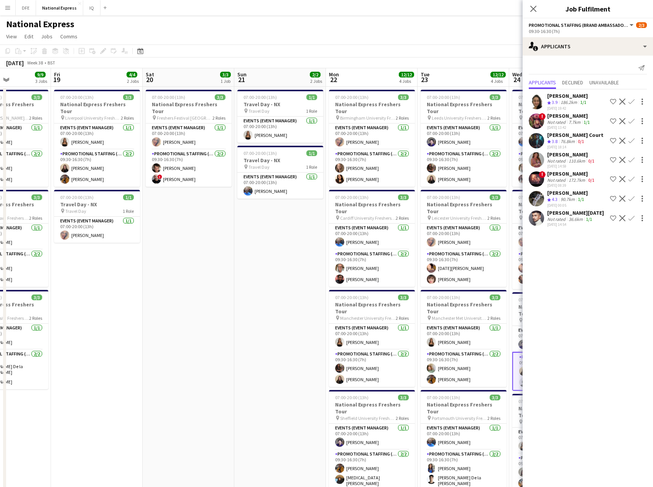
click at [579, 197] on app-skills-label "1/1" at bounding box center [581, 199] width 6 height 6
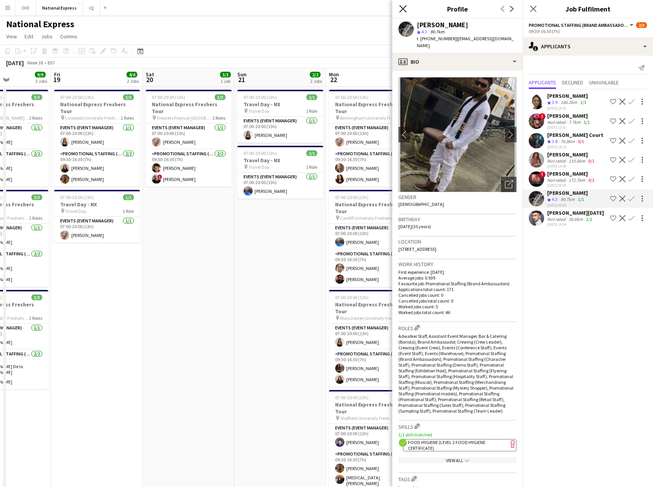
click at [401, 11] on icon at bounding box center [402, 8] width 7 height 7
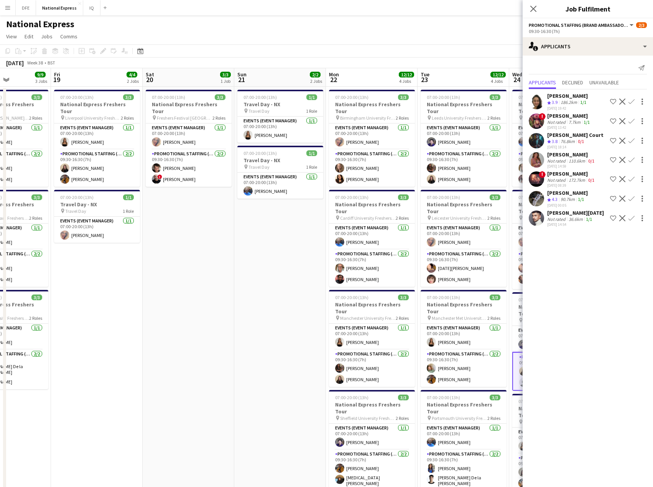
drag, startPoint x: 428, startPoint y: 43, endPoint x: 290, endPoint y: 62, distance: 139.3
click at [288, 54] on app-board "National Express View Day view expanded Day view collapsed Month view Date pick…" at bounding box center [326, 266] width 653 height 502
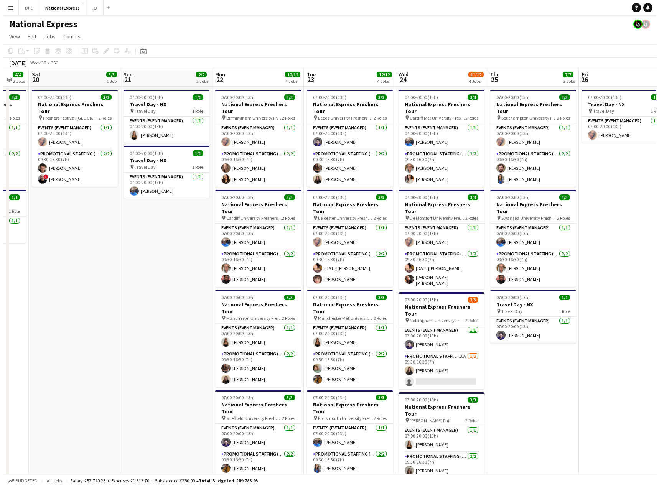
scroll to position [0, 342]
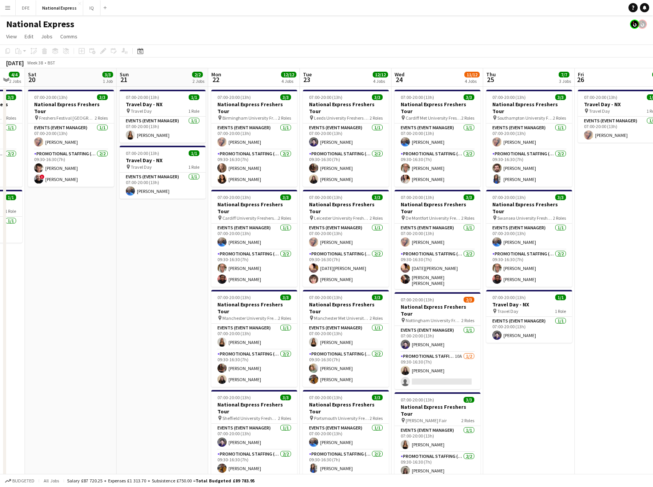
drag, startPoint x: 255, startPoint y: 241, endPoint x: 219, endPoint y: 241, distance: 35.7
click at [219, 241] on app-calendar-viewport "Tue 16 7/7 3 Jobs Wed 17 9/9 3 Jobs Thu 18 9/9 3 Jobs Fri 19 4/4 2 Jobs Sat 20 …" at bounding box center [326, 286] width 653 height 436
click at [9, 8] on app-icon "Menu" at bounding box center [8, 8] width 6 height 6
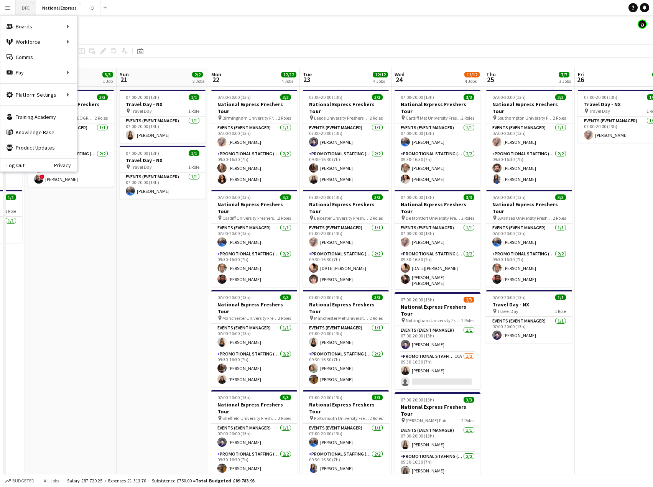
click at [28, 5] on button "DFE Close" at bounding box center [26, 7] width 20 height 15
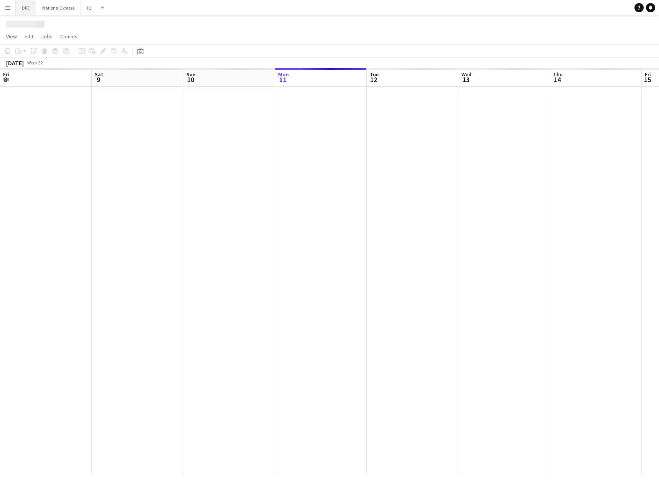
scroll to position [0, 183]
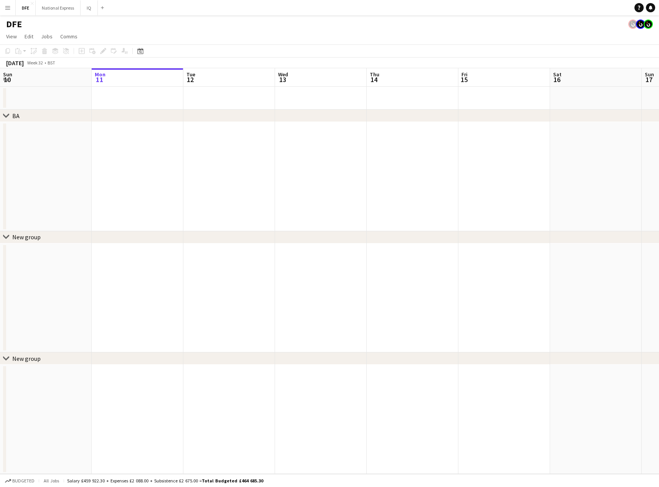
click at [12, 5] on button "Menu" at bounding box center [7, 7] width 15 height 15
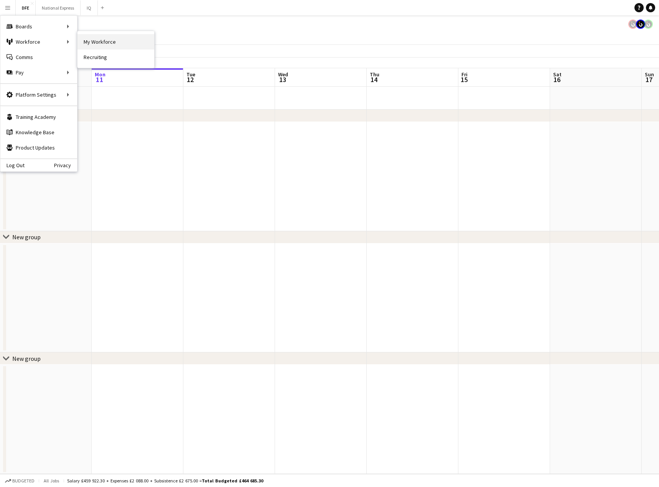
click at [114, 44] on link "My Workforce" at bounding box center [115, 41] width 77 height 15
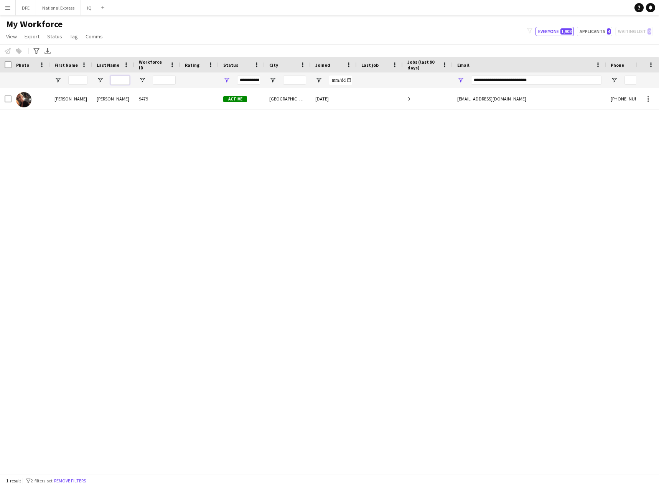
drag, startPoint x: 127, startPoint y: 78, endPoint x: 211, endPoint y: 100, distance: 87.3
click at [127, 78] on input "Last Name Filter Input" at bounding box center [119, 80] width 19 height 9
type input "****"
click at [348, 281] on div "0 results filter-1 3 filters set Remove filters" at bounding box center [329, 280] width 61 height 15
click at [350, 285] on link "Remove filters" at bounding box center [344, 285] width 32 height 6
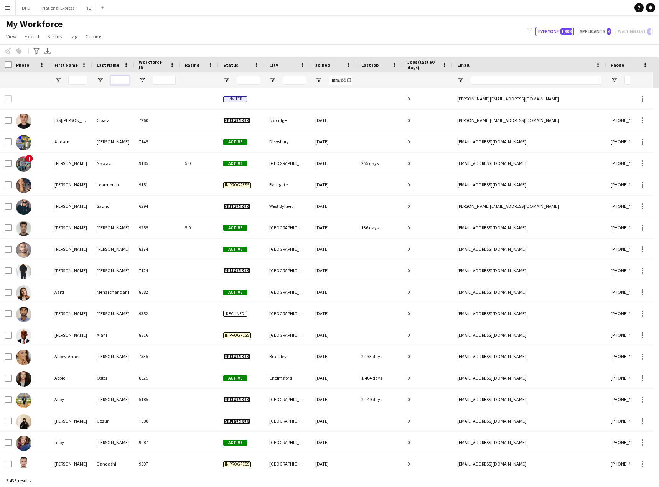
drag, startPoint x: 117, startPoint y: 78, endPoint x: 128, endPoint y: 80, distance: 11.2
click at [117, 78] on input "Last Name Filter Input" at bounding box center [119, 80] width 19 height 9
type input "****"
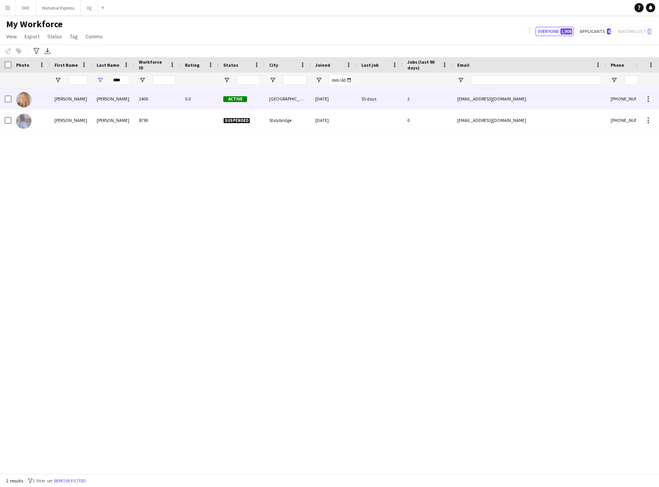
click at [102, 100] on div "cutts" at bounding box center [113, 98] width 42 height 21
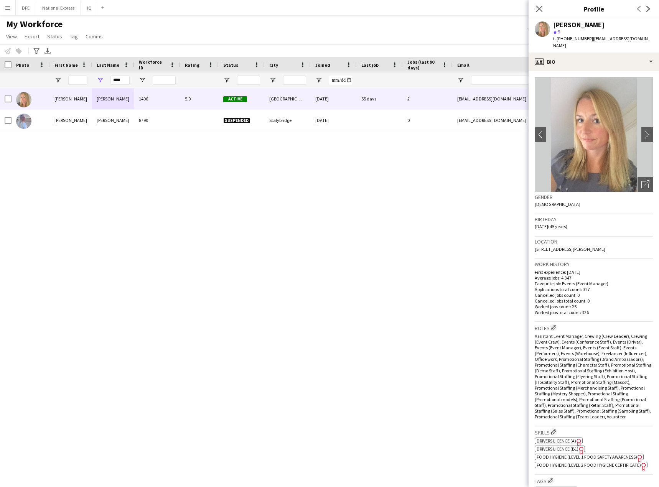
drag, startPoint x: 618, startPoint y: 245, endPoint x: 485, endPoint y: 192, distance: 143.5
click at [532, 242] on app-crew-profile-bio "chevron-left chevron-right Open photos pop-in Gender Female Birthday 25-10-1979…" at bounding box center [593, 279] width 130 height 416
copy span "45d high Matlock road, Sheffield, S6 6as"
click at [122, 79] on input "****" at bounding box center [119, 80] width 19 height 9
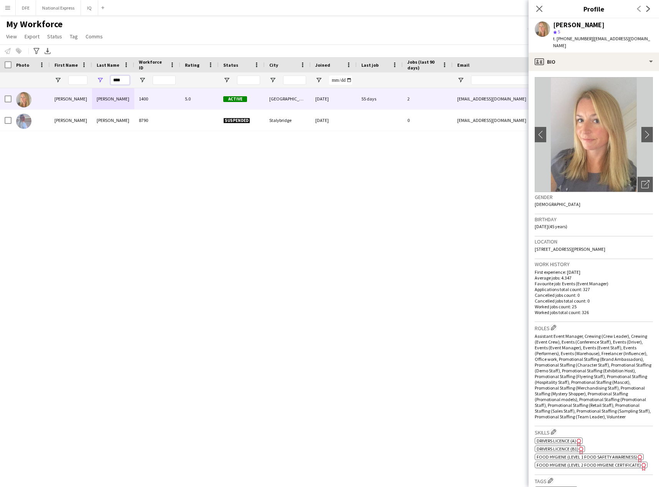
drag, startPoint x: 122, startPoint y: 79, endPoint x: 153, endPoint y: 77, distance: 31.9
click at [122, 79] on input "****" at bounding box center [119, 80] width 19 height 9
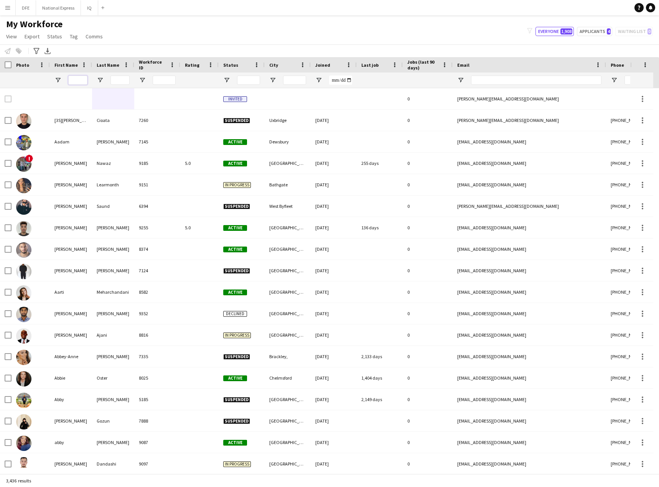
click at [82, 79] on input "First Name Filter Input" at bounding box center [77, 80] width 19 height 9
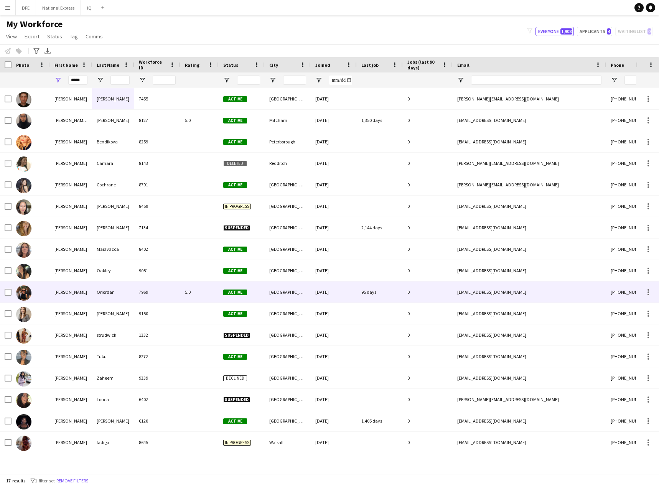
click at [73, 292] on div "Maria" at bounding box center [71, 291] width 42 height 21
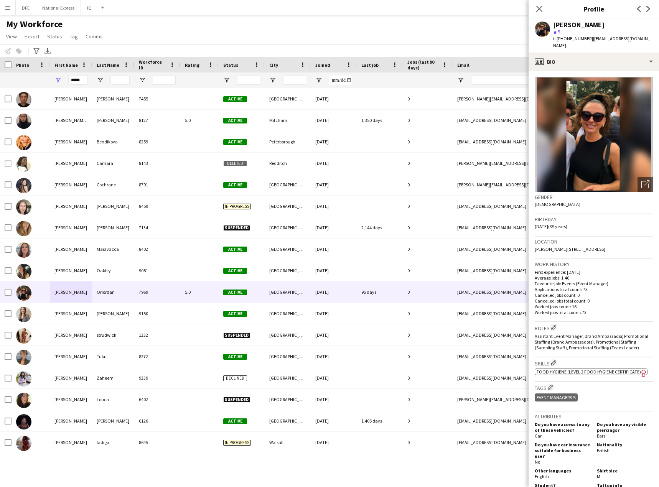
drag, startPoint x: 605, startPoint y: 241, endPoint x: 534, endPoint y: 243, distance: 71.0
click at [534, 243] on app-crew-profile-bio "Open photos pop-in Gender Female Birthday 23-04-1986 (39 years) Location Blaney…" at bounding box center [593, 279] width 130 height 416
copy span "Blaney Crescent, London, E6 6BB"
drag, startPoint x: 83, startPoint y: 81, endPoint x: 45, endPoint y: 81, distance: 37.6
click at [45, 81] on div "*****" at bounding box center [415, 79] width 831 height 15
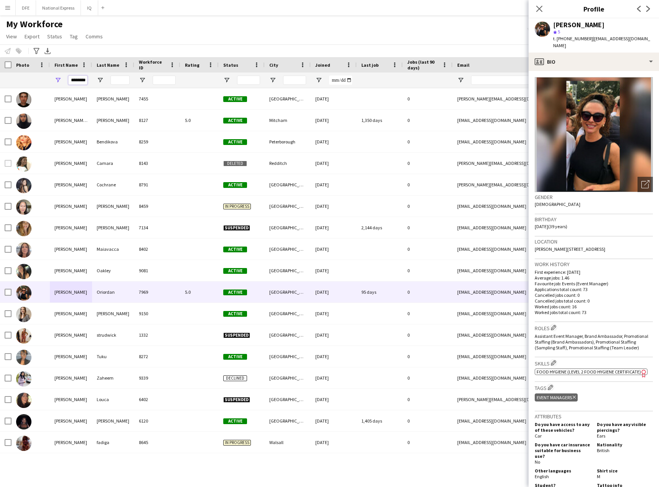
scroll to position [0, 2]
type input "********"
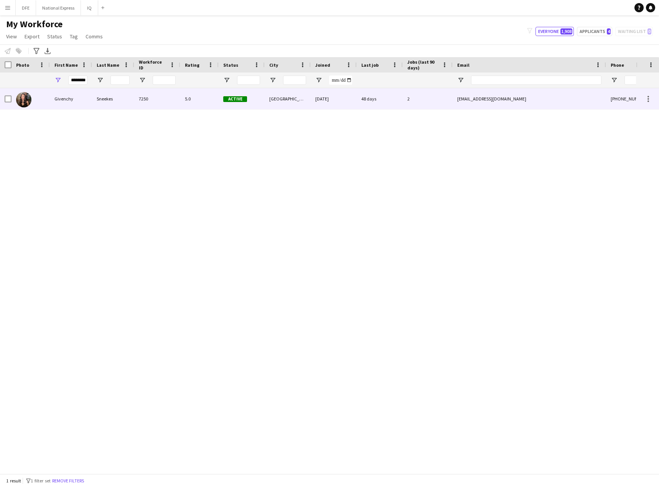
click at [71, 99] on div "Givenchy" at bounding box center [71, 98] width 42 height 21
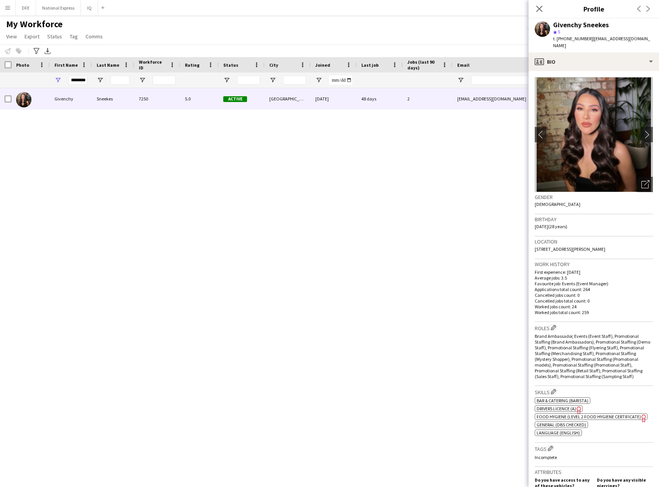
click at [605, 246] on span "9 Kingsleigh Croft, Sutton Coldfield, Birmingham, B75 5TL" at bounding box center [570, 249] width 71 height 6
copy span "9 Kingsleigh Croft, Sutton Coldfield, Birmingham, B75 5TL"
click at [541, 7] on icon "Close pop-in" at bounding box center [538, 8] width 7 height 7
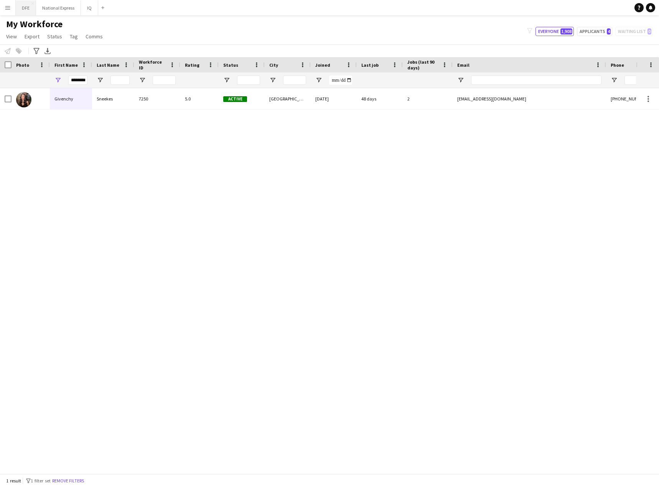
click at [20, 8] on button "DFE Close" at bounding box center [26, 7] width 20 height 15
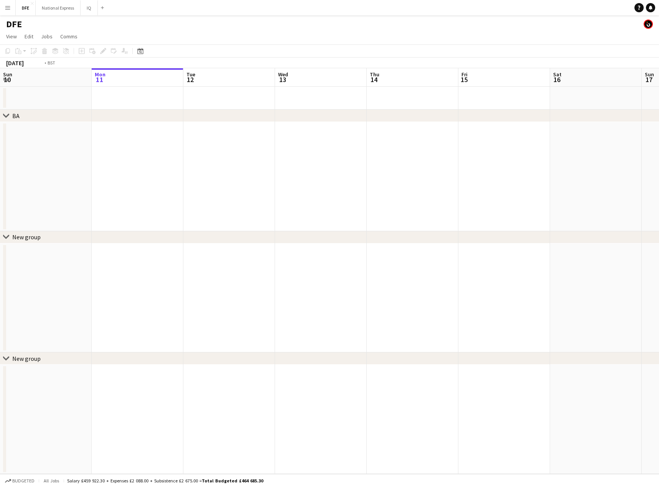
scroll to position [0, 202]
drag, startPoint x: 161, startPoint y: 178, endPoint x: 138, endPoint y: 177, distance: 22.6
click at [0, 176] on html "Menu Boards Boards Boards All jobs Status Workforce Workforce My Workforce Recr…" at bounding box center [329, 243] width 659 height 487
drag, startPoint x: 596, startPoint y: 169, endPoint x: 141, endPoint y: 170, distance: 455.2
click at [127, 171] on app-calendar-viewport "Tue 12 Wed 13 Thu 14 Fri 15 Sat 16 Sun 17 Mon 18 Tue 19 Wed 20 Thu 21 Fri 22 Sa…" at bounding box center [329, 271] width 659 height 406
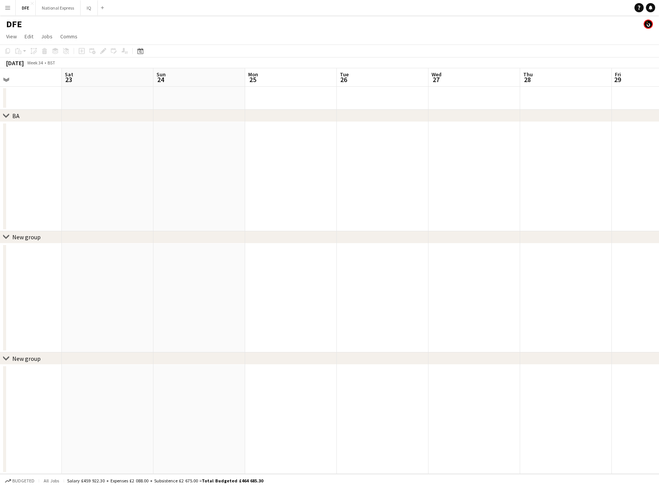
drag, startPoint x: 179, startPoint y: 174, endPoint x: 607, endPoint y: 156, distance: 429.1
click at [147, 175] on app-calendar-viewport "Wed 20 Thu 21 Fri 22 Sat 23 Sun 24 Mon 25 Tue 26 Wed 27 Thu 28 Fri 29 Sat 30 Su…" at bounding box center [329, 271] width 659 height 406
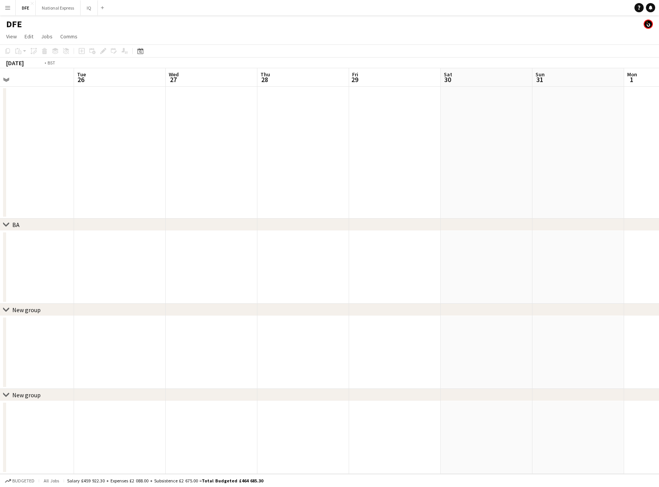
drag, startPoint x: 567, startPoint y: 159, endPoint x: 282, endPoint y: 167, distance: 284.7
click at [207, 171] on app-calendar-viewport "Fri 22 Sat 23 Sun 24 Mon 25 Tue 26 Wed 27 Thu 28 Fri 29 Sat 30 Sun 31 Mon 1 Tue…" at bounding box center [329, 271] width 659 height 406
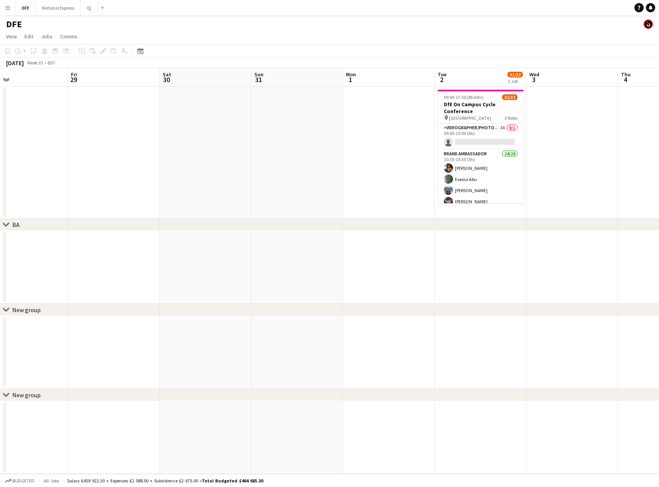
drag, startPoint x: 525, startPoint y: 160, endPoint x: 242, endPoint y: 160, distance: 282.6
click at [153, 166] on app-calendar-viewport "Mon 25 Tue 26 Wed 27 Thu 28 Fri 29 Sat 30 Sun 31 Mon 1 Tue 2 31/32 1 Job Wed 3 …" at bounding box center [329, 271] width 659 height 406
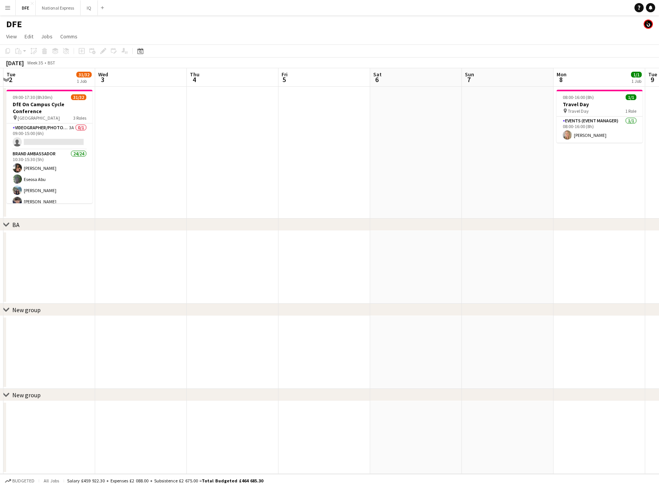
drag, startPoint x: 569, startPoint y: 159, endPoint x: 497, endPoint y: 165, distance: 71.9
click at [231, 169] on app-calendar-viewport "Sat 30 Sun 31 Mon 1 Tue 2 31/32 1 Job Wed 3 Thu 4 Fri 5 Sat 6 Sun 7 Mon 8 1/1 1…" at bounding box center [329, 271] width 659 height 406
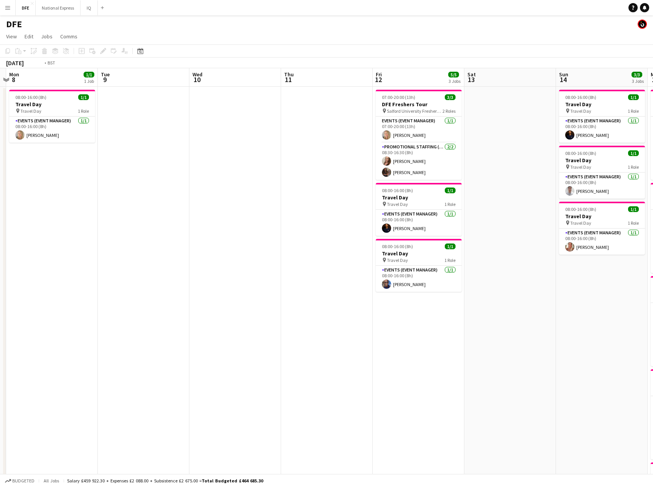
drag, startPoint x: 499, startPoint y: 155, endPoint x: 301, endPoint y: 150, distance: 197.6
click at [193, 150] on app-calendar-viewport "Fri 5 Sat 6 Sun 7 Mon 8 1/1 1 Job Tue 9 Wed 10 Thu 11 Fri 12 5/5 3 Jobs Sat 13 …" at bounding box center [326, 419] width 653 height 702
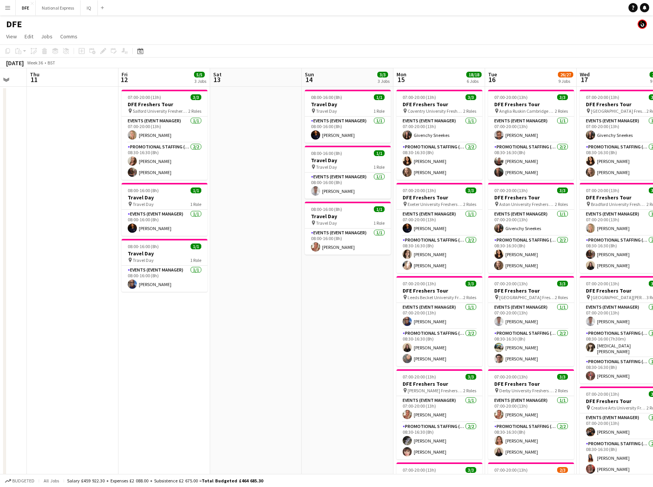
drag, startPoint x: 198, startPoint y: 138, endPoint x: 210, endPoint y: 141, distance: 13.0
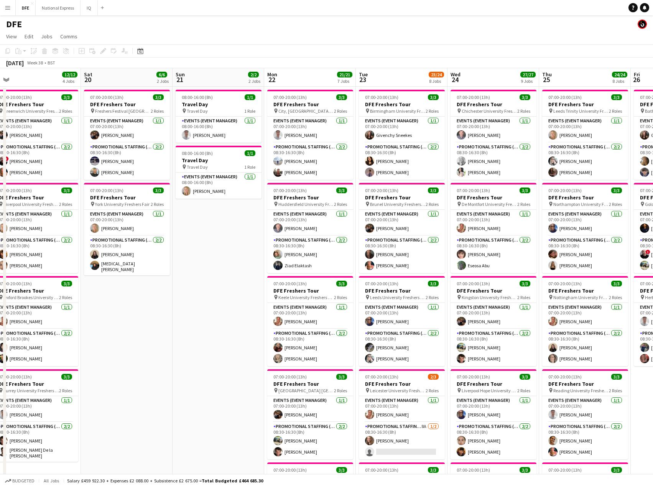
scroll to position [0, 300]
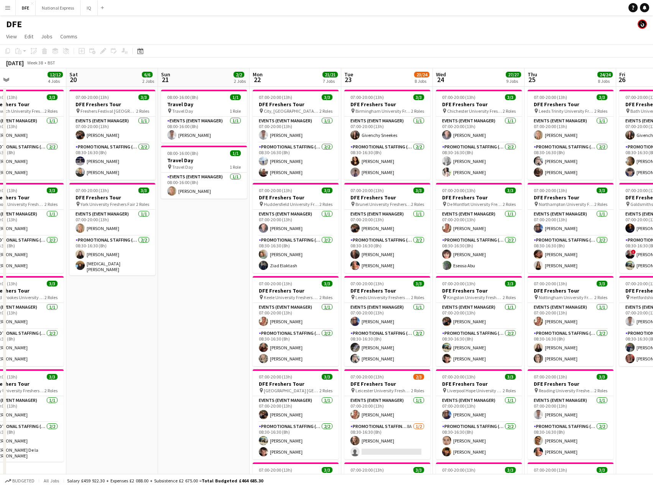
drag, startPoint x: 619, startPoint y: 132, endPoint x: 234, endPoint y: 138, distance: 385.1
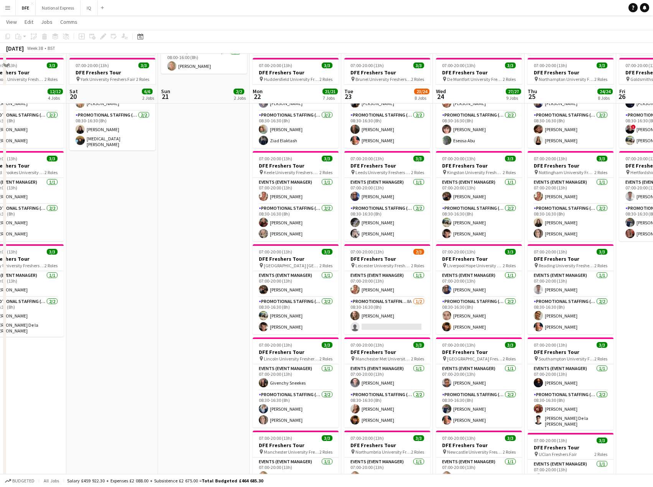
scroll to position [117, 0]
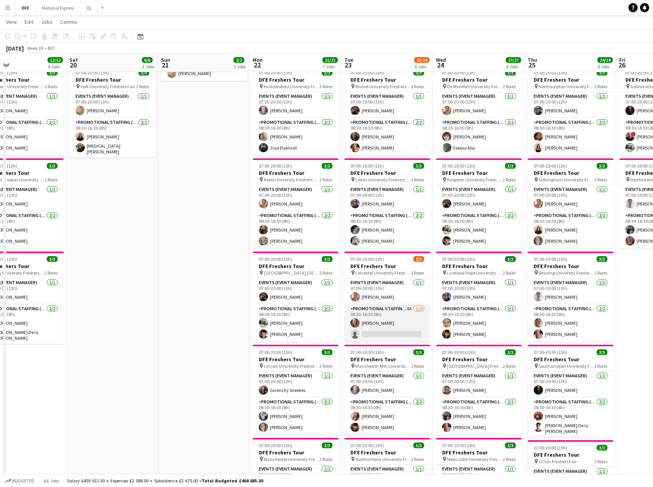
click at [398, 328] on app-card-role "Promotional Staffing (Brand Ambassadors) 8A 1/2 08:30-16:30 (8h) Crystal Parkes…" at bounding box center [387, 322] width 86 height 37
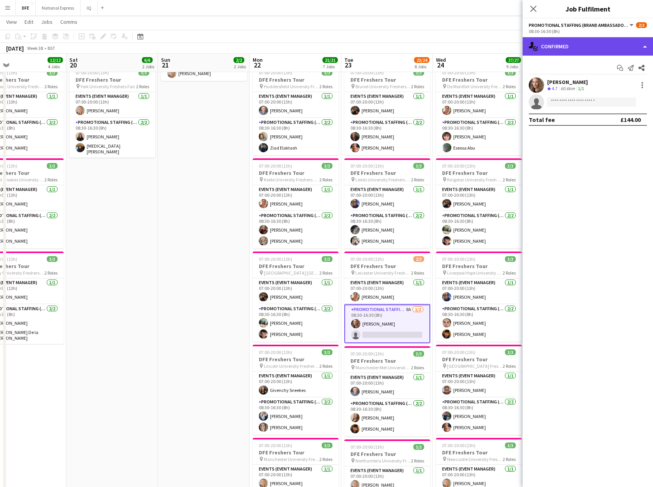
click at [594, 48] on div "single-neutral-actions-check-2 Confirmed" at bounding box center [588, 46] width 130 height 18
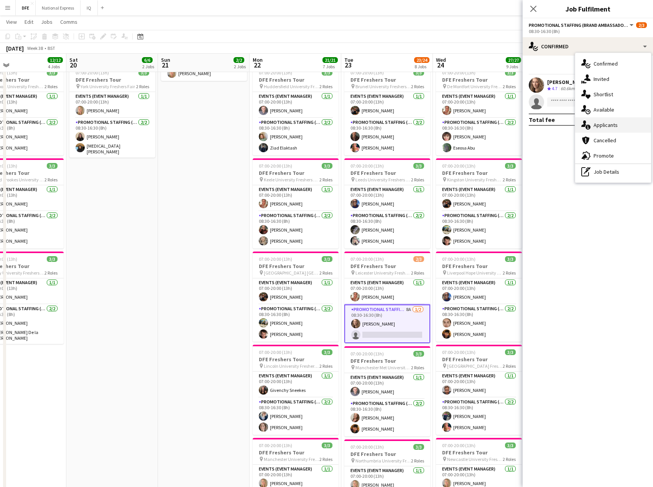
click at [618, 123] on div "single-neutral-actions-information Applicants" at bounding box center [613, 124] width 76 height 15
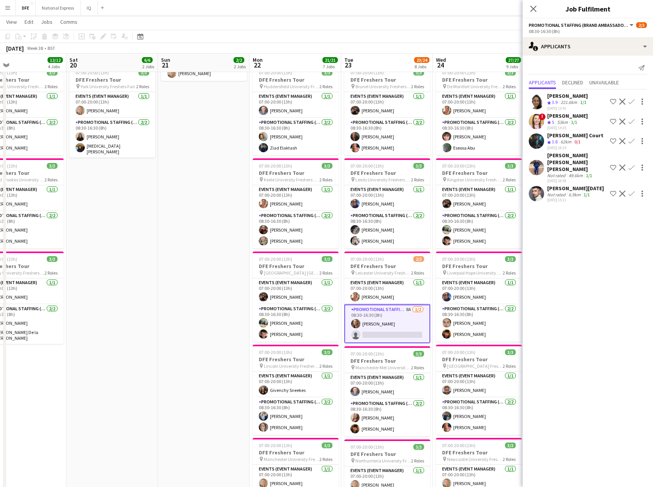
click at [630, 191] on app-icon "Confirm" at bounding box center [632, 194] width 6 height 6
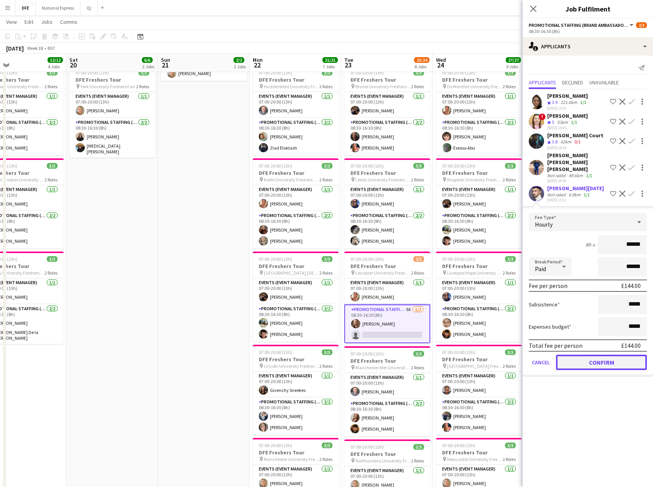
click at [607, 355] on button "Confirm" at bounding box center [601, 362] width 91 height 15
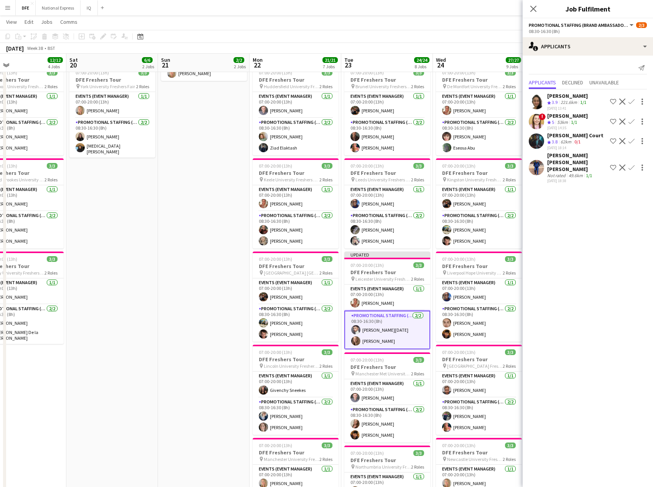
click at [531, 10] on icon "Close pop-in" at bounding box center [533, 9] width 6 height 6
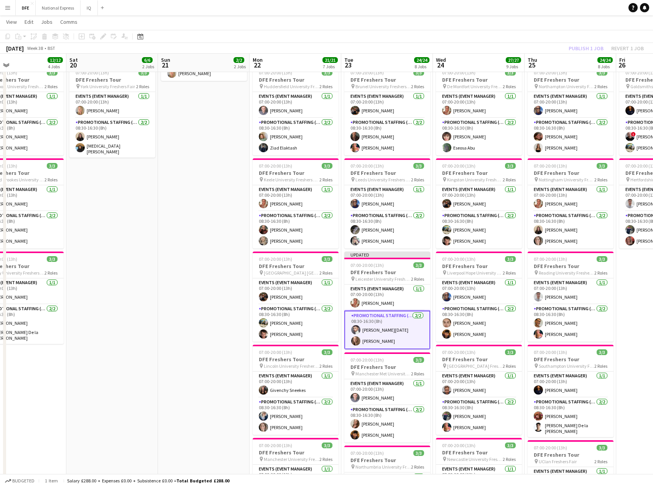
click at [375, 331] on app-calendar-viewport "Tue 16 26/27 9 Jobs Wed 17 25/25 9 Jobs Thu 18 21/21 7 Jobs Fri 19 12/12 4 Jobs…" at bounding box center [326, 423] width 653 height 1021
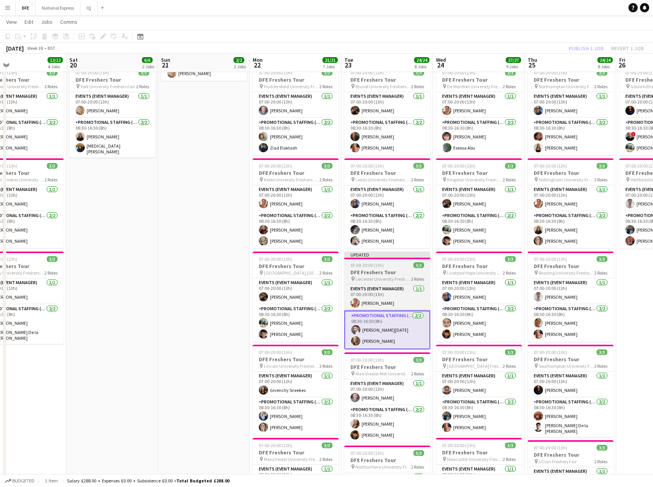
scroll to position [0, 304]
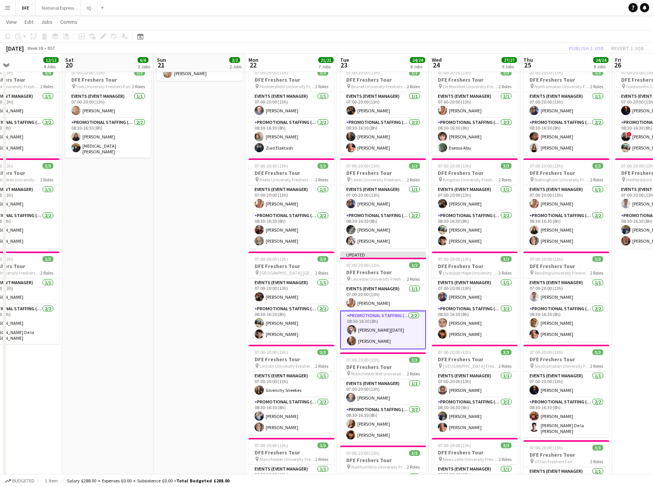
click at [365, 331] on app-card-role "Promotional Staffing (Brand Ambassadors) 2/2 08:30-16:30 (8h) Anup Raja Crystal…" at bounding box center [383, 330] width 86 height 39
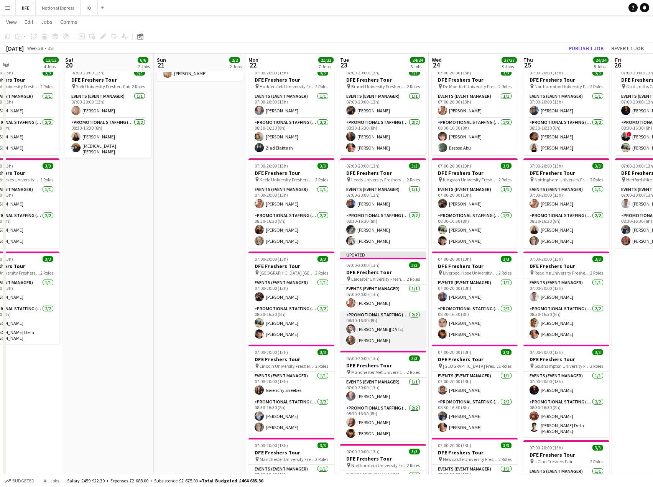
click at [364, 330] on app-card-role "Promotional Staffing (Brand Ambassadors) 2/2 08:30-16:30 (8h) Anup Raja Crystal…" at bounding box center [383, 329] width 86 height 37
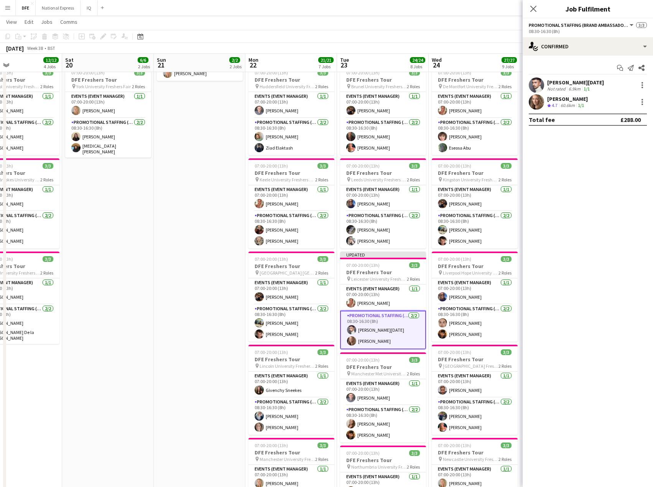
click at [565, 80] on div "Anup Raja" at bounding box center [575, 82] width 57 height 7
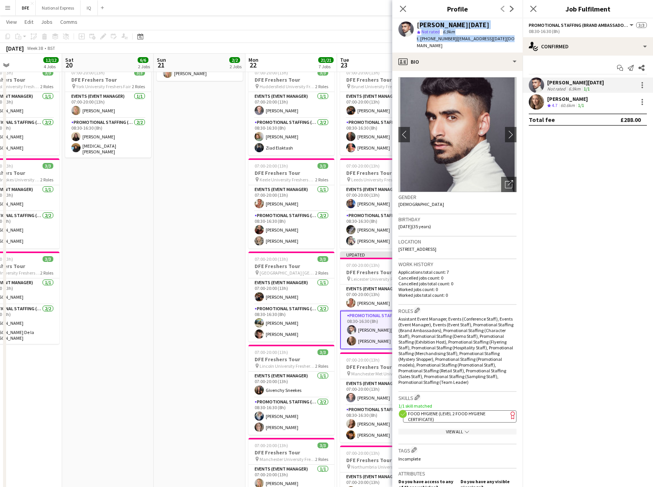
drag, startPoint x: 509, startPoint y: 37, endPoint x: 416, endPoint y: 27, distance: 93.4
click at [416, 27] on div "Anup Raja star Not rated 6.9km t. +447866923570 | anup_raja@hotmail.co.uk" at bounding box center [457, 35] width 130 height 34
copy div "Anup Raja star Not rated 6.9km t. +447866923570 | anup_raja@hotmail.co.uk"
click at [401, 7] on icon "Close pop-in" at bounding box center [402, 8] width 7 height 7
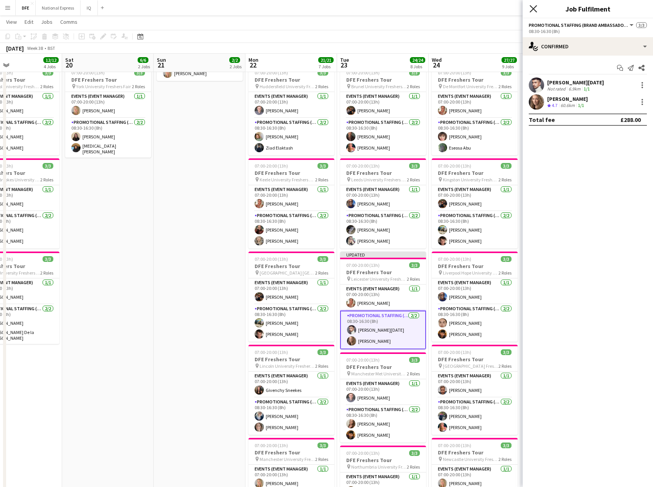
drag, startPoint x: 535, startPoint y: 8, endPoint x: 513, endPoint y: 130, distance: 124.0
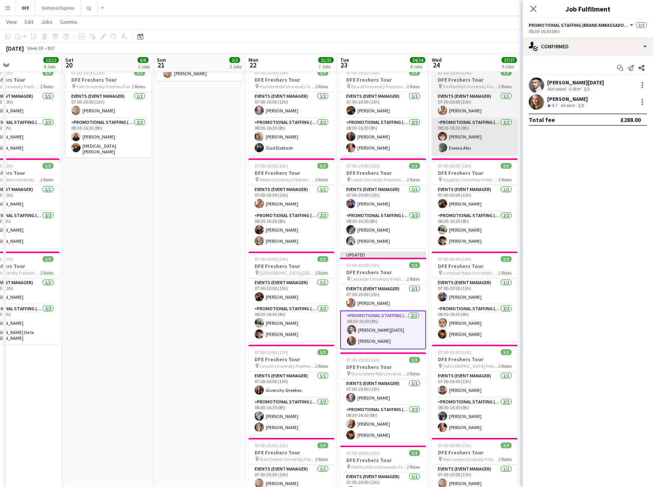
click at [535, 9] on icon "Close pop-in" at bounding box center [533, 9] width 6 height 6
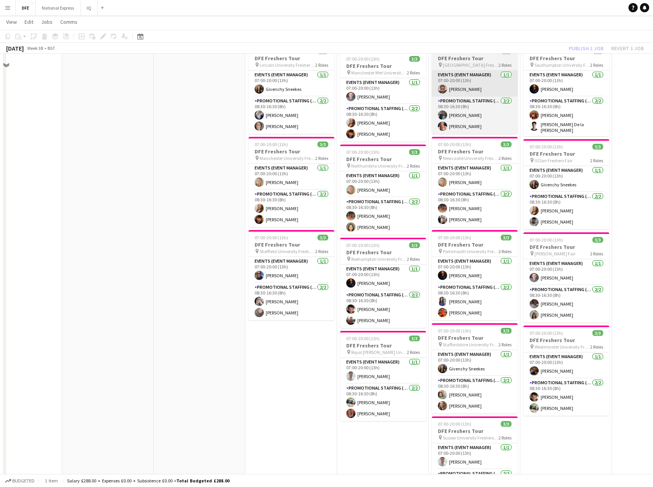
scroll to position [383, 0]
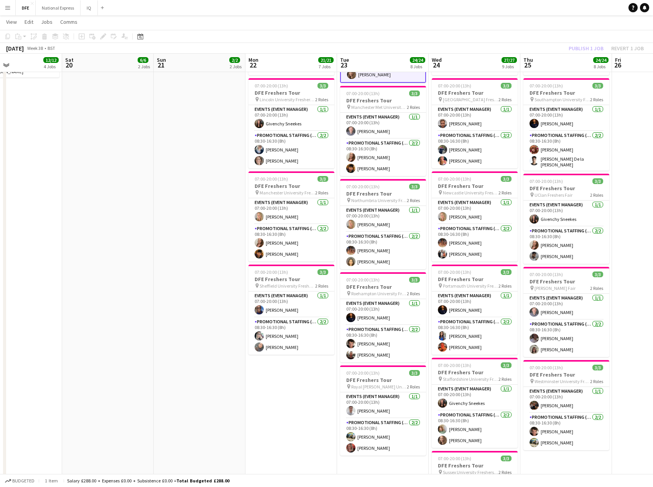
drag, startPoint x: 132, startPoint y: 168, endPoint x: 132, endPoint y: 197, distance: 28.4
click at [131, 170] on app-date-cell "07:00-20:00 (13h) 3/3 DFE Freshers Tour pin Freshers Festival London 2 Roles Ev…" at bounding box center [108, 131] width 92 height 859
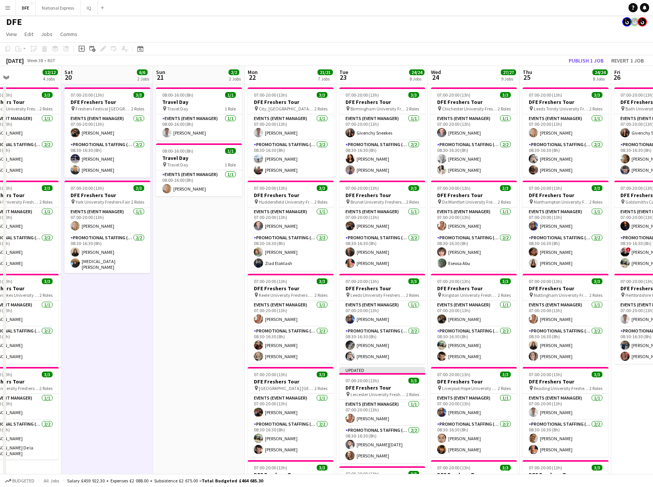
scroll to position [0, 0]
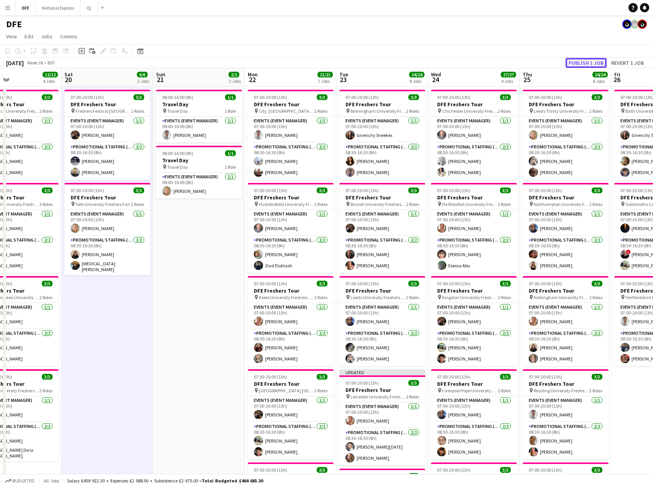
click at [597, 59] on button "Publish 1 job" at bounding box center [586, 63] width 41 height 10
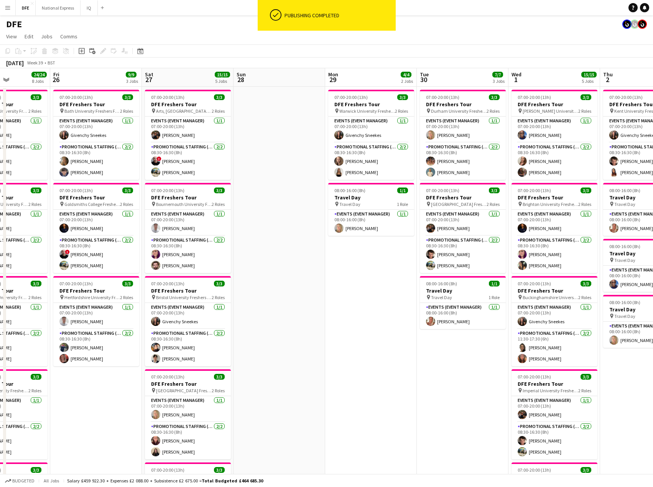
drag, startPoint x: 415, startPoint y: 178, endPoint x: 5, endPoint y: 162, distance: 409.5
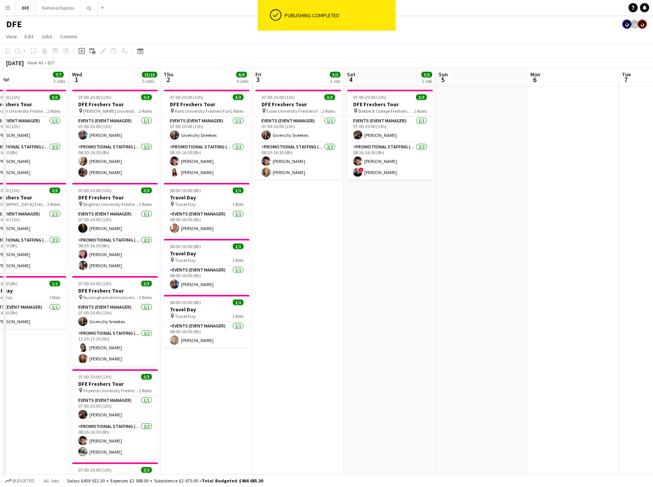
drag, startPoint x: 243, startPoint y: 172, endPoint x: 36, endPoint y: 162, distance: 207.3
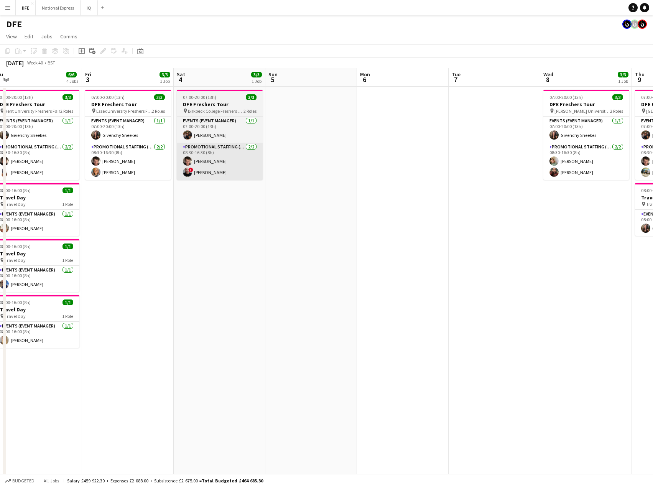
drag, startPoint x: 229, startPoint y: 163, endPoint x: 222, endPoint y: 164, distance: 6.6
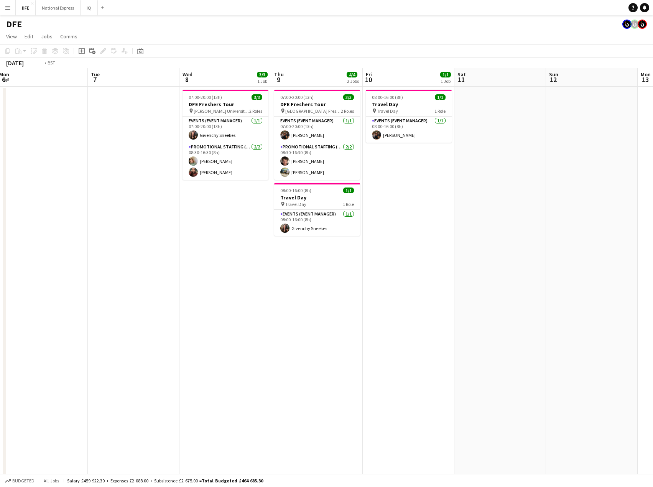
drag, startPoint x: 551, startPoint y: 162, endPoint x: 538, endPoint y: 167, distance: 13.5
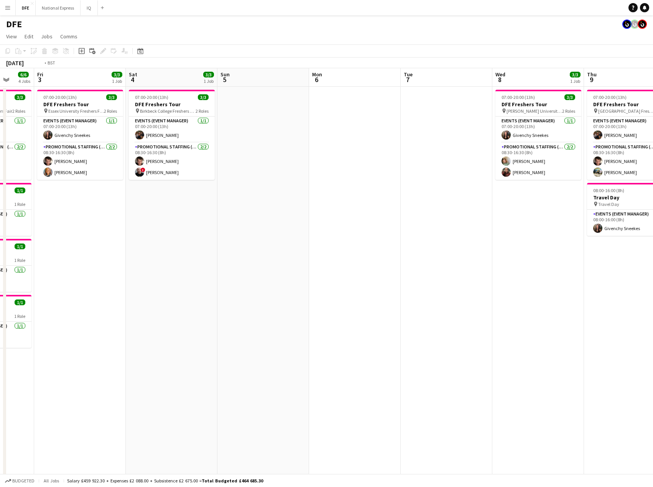
drag, startPoint x: 266, startPoint y: 156, endPoint x: 534, endPoint y: 156, distance: 268.1
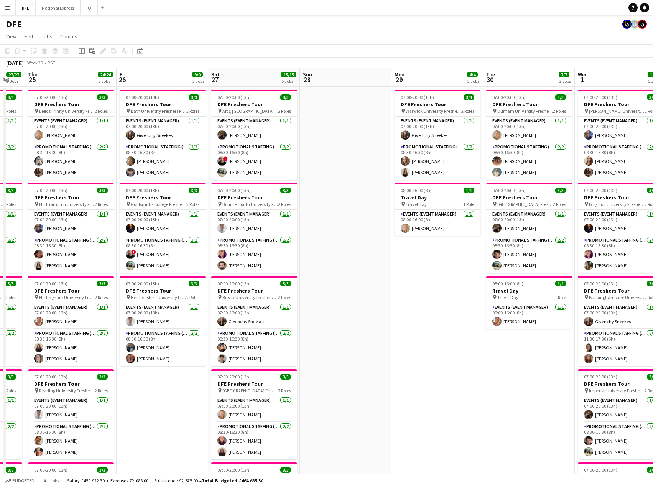
drag, startPoint x: 559, startPoint y: 158, endPoint x: 596, endPoint y: 161, distance: 37.7
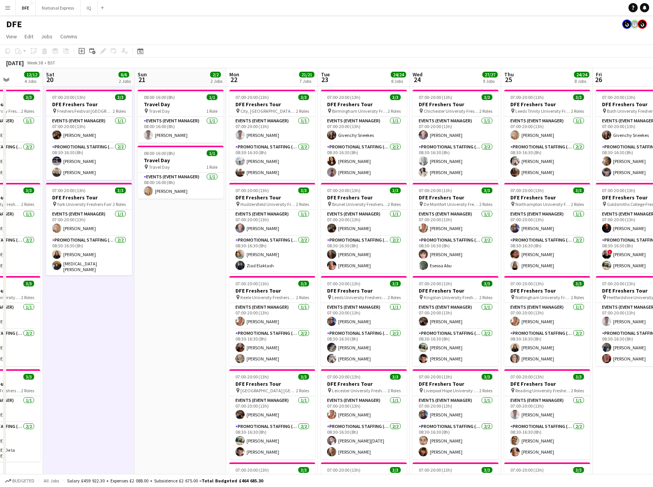
drag, startPoint x: 626, startPoint y: 156, endPoint x: 422, endPoint y: 135, distance: 204.8
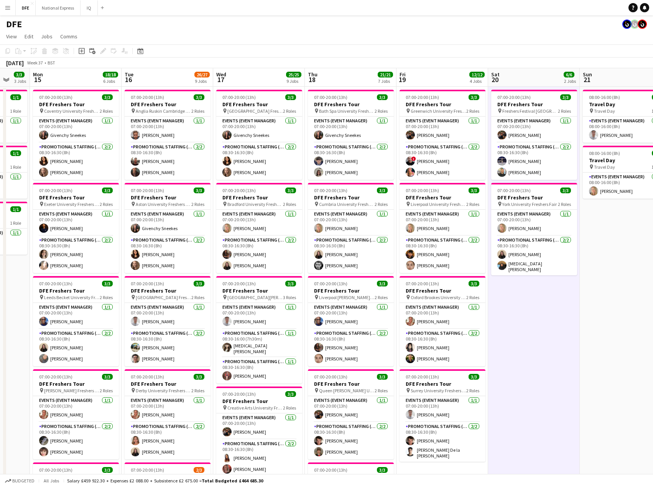
drag, startPoint x: 447, startPoint y: 146, endPoint x: 548, endPoint y: 147, distance: 100.9
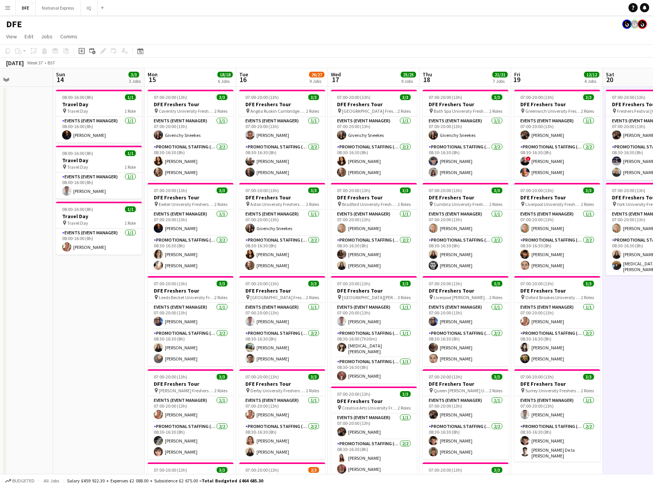
drag, startPoint x: 355, startPoint y: 147, endPoint x: 376, endPoint y: 153, distance: 21.9
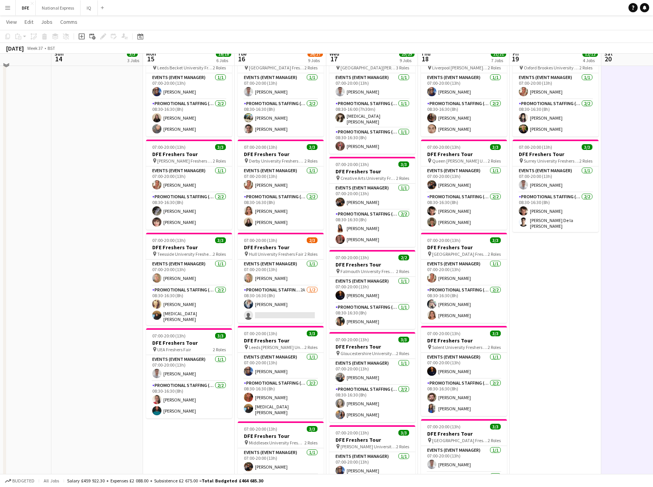
scroll to position [230, 0]
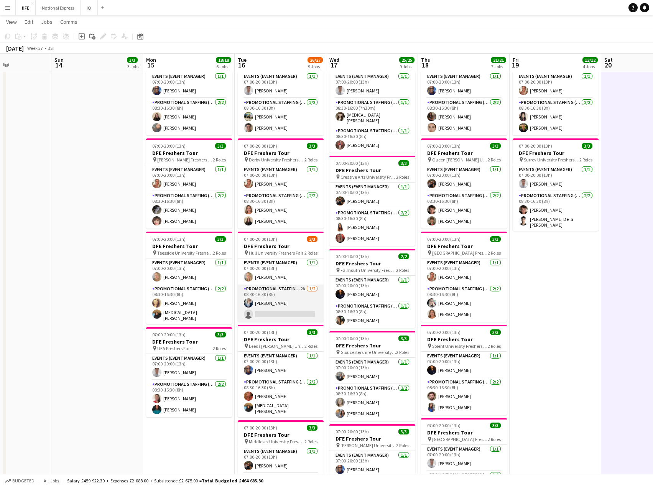
click at [277, 314] on app-card-role "Promotional Staffing (Brand Ambassadors) 2A 1/2 08:30-16:30 (8h) Gemma Owen-Ken…" at bounding box center [281, 303] width 86 height 37
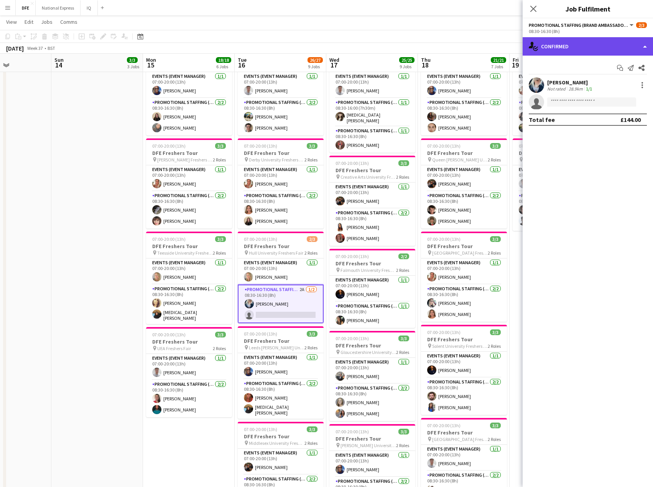
click at [585, 49] on div "single-neutral-actions-check-2 Confirmed" at bounding box center [588, 46] width 130 height 18
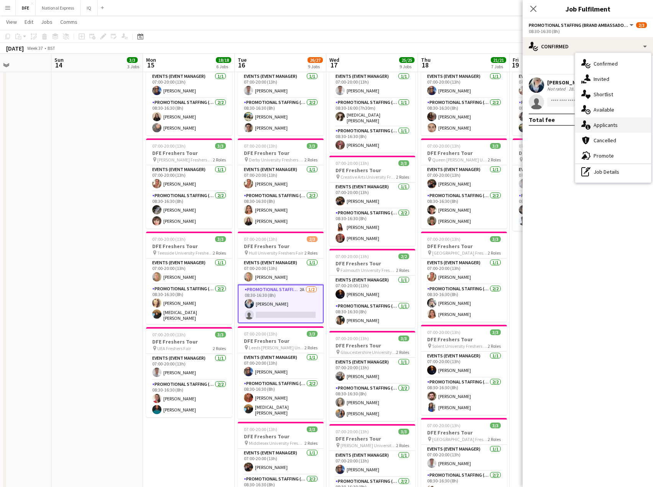
click at [616, 128] on div "single-neutral-actions-information Applicants" at bounding box center [613, 124] width 76 height 15
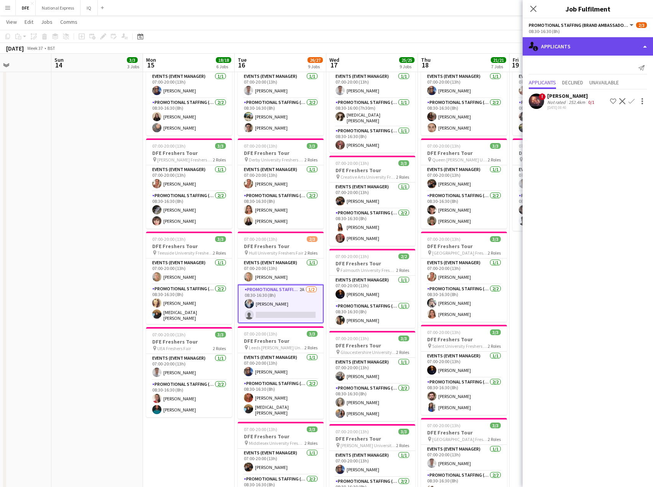
click at [566, 46] on div "single-neutral-actions-information Applicants" at bounding box center [588, 46] width 130 height 18
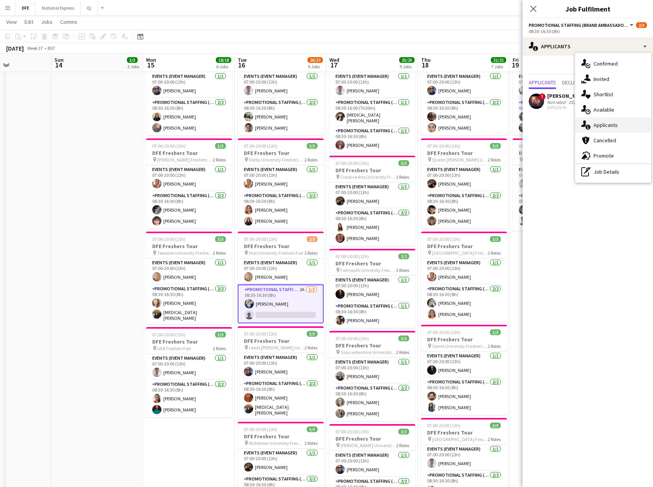
click at [607, 129] on div "single-neutral-actions-information Applicants" at bounding box center [613, 124] width 76 height 15
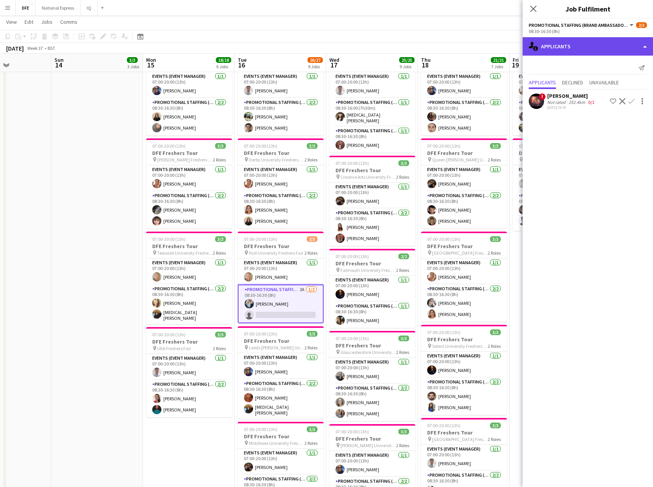
click at [571, 45] on div "single-neutral-actions-information Applicants" at bounding box center [588, 46] width 130 height 18
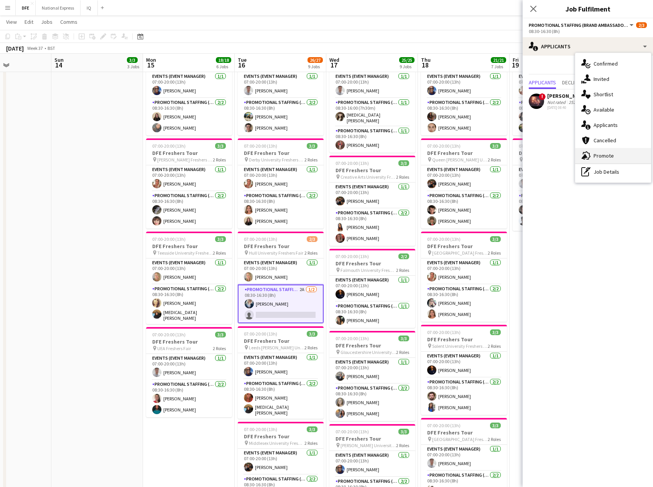
click at [602, 155] on div "advertising-megaphone Promote" at bounding box center [613, 155] width 76 height 15
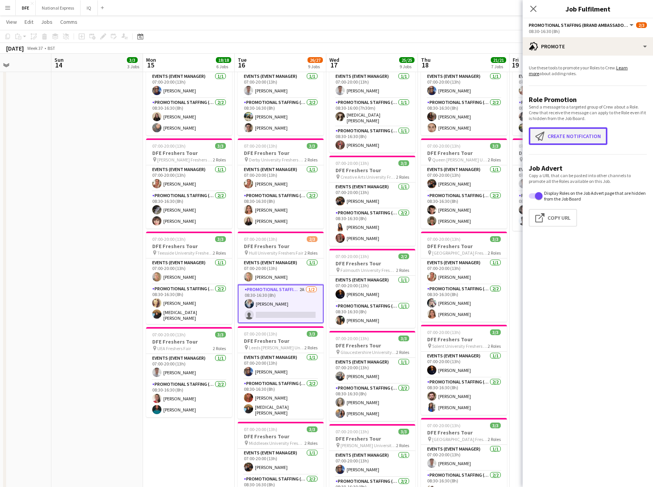
click at [581, 135] on button "Create notification Create notification" at bounding box center [568, 136] width 79 height 18
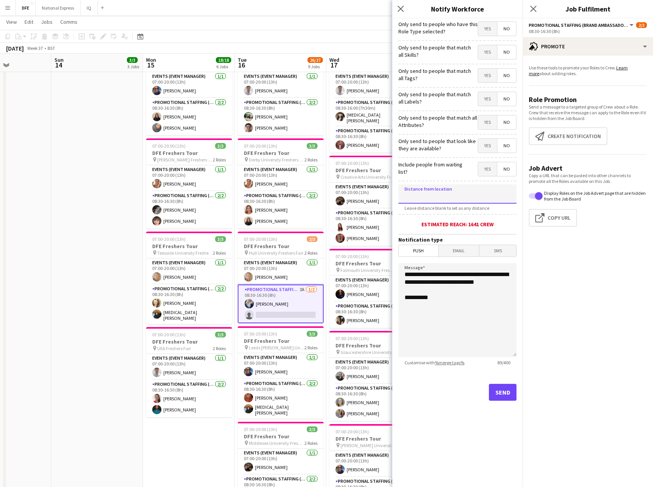
click at [456, 194] on input at bounding box center [457, 193] width 118 height 19
type input "****"
type input "*****"
click at [501, 390] on button "Send" at bounding box center [503, 392] width 28 height 17
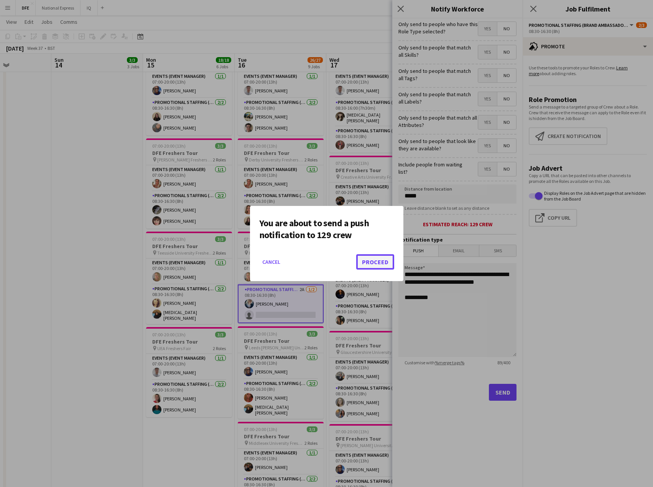
click at [390, 262] on button "Proceed" at bounding box center [375, 261] width 38 height 15
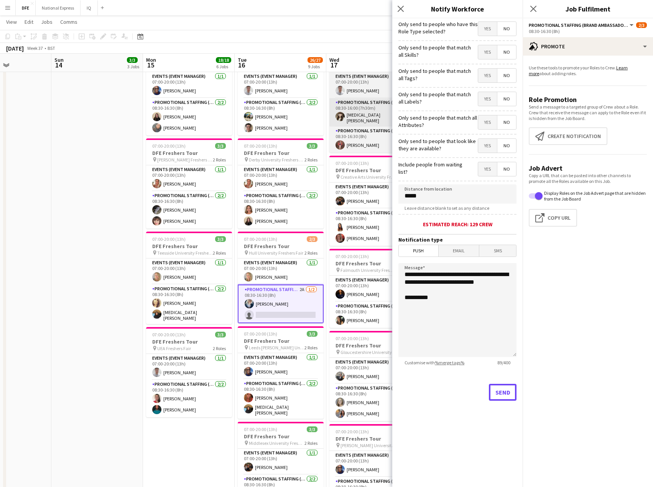
scroll to position [230, 0]
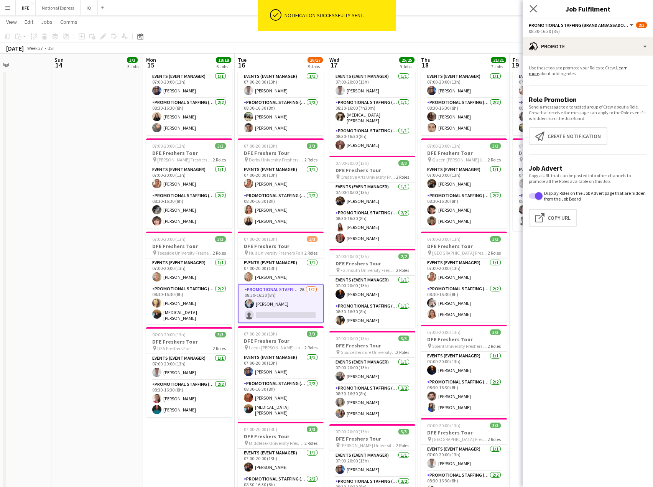
click at [530, 13] on app-icon "Close pop-in" at bounding box center [533, 8] width 11 height 11
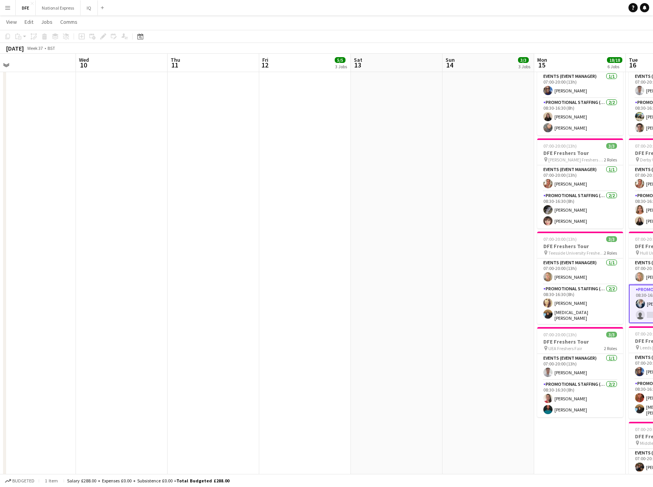
drag, startPoint x: 241, startPoint y: 156, endPoint x: 606, endPoint y: 161, distance: 365.1
click at [626, 161] on app-calendar-viewport "Sun 7 Mon 8 1/1 1 Job Tue 9 Wed 10 Thu 11 Fri 12 5/5 3 Jobs Sat 13 Sun 14 3/3 3…" at bounding box center [326, 310] width 653 height 1021
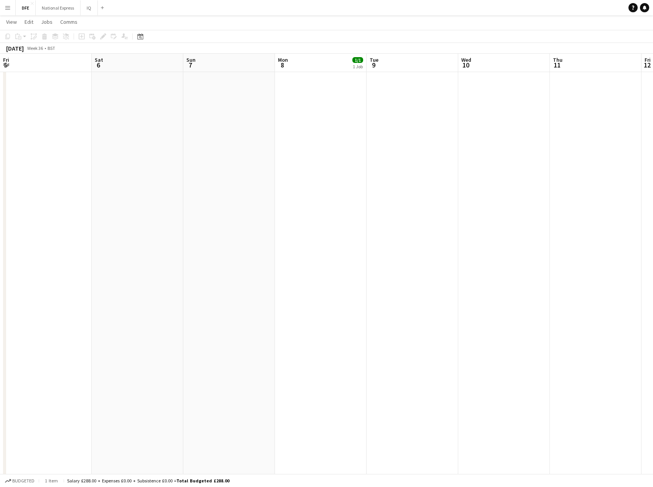
drag, startPoint x: 195, startPoint y: 166, endPoint x: 296, endPoint y: 176, distance: 101.4
click at [645, 178] on app-calendar-viewport "Wed 3 Thu 4 Fri 5 Sat 6 Sun 7 Mon 8 1/1 1 Job Tue 9 Wed 10 Thu 11 Fri 12 5/5 3 …" at bounding box center [326, 310] width 653 height 1021
drag, startPoint x: 596, startPoint y: 184, endPoint x: 658, endPoint y: 194, distance: 63.3
click at [653, 194] on html "Menu Boards Boards Boards All jobs Status Workforce Workforce My Workforce Recr…" at bounding box center [326, 302] width 653 height 1064
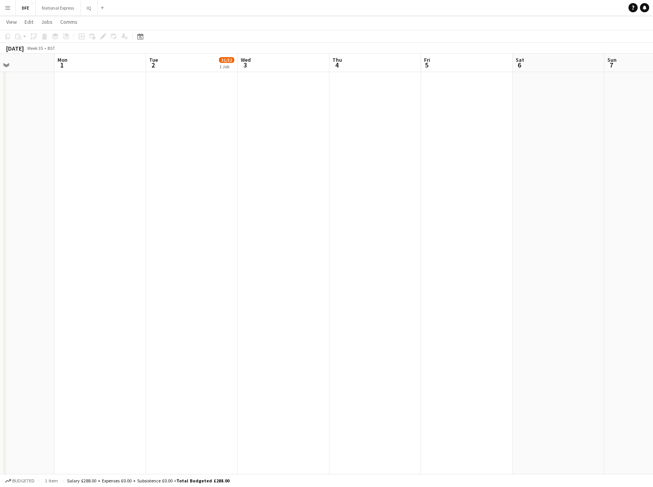
click at [561, 206] on app-calendar-viewport "Fri 29 Sat 30 Sun 31 Mon 1 Tue 2 31/32 1 Job Wed 3 Thu 4 Fri 5 Sat 6 Sun 7 Mon …" at bounding box center [326, 310] width 653 height 1021
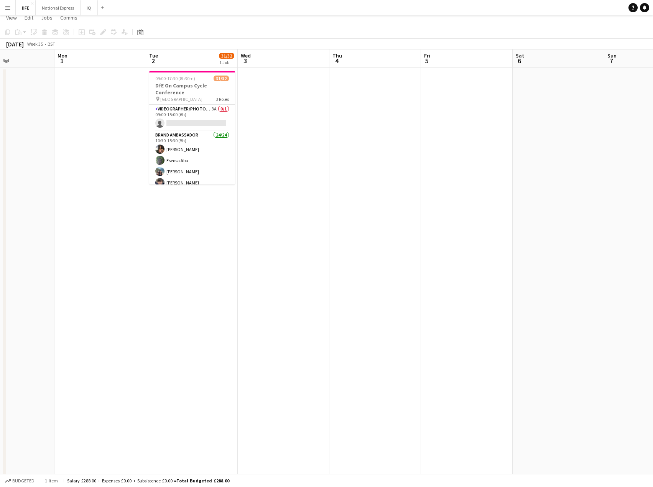
scroll to position [0, 0]
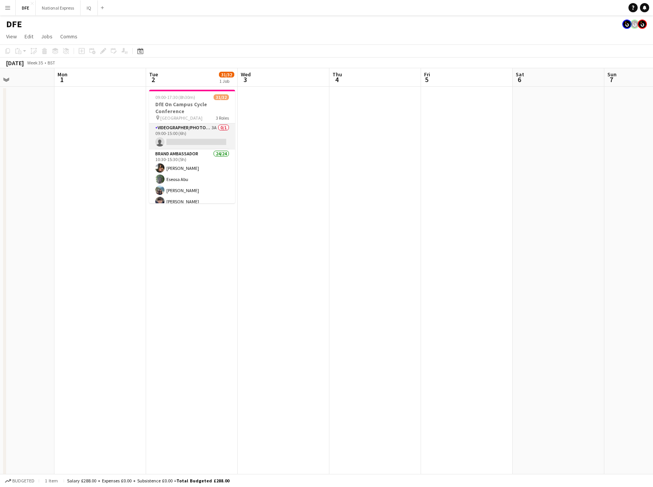
click at [191, 138] on app-card-role "Videographer/Photographer 3A 0/1 09:00-15:00 (6h) single-neutral-actions" at bounding box center [192, 136] width 86 height 26
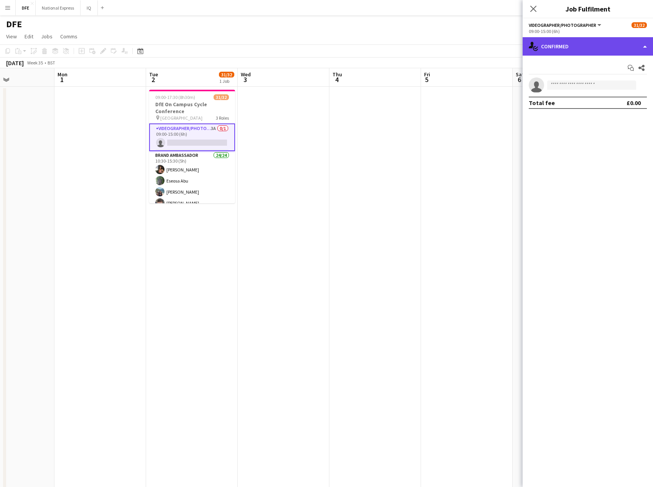
click at [582, 48] on div "single-neutral-actions-check-2 Confirmed" at bounding box center [588, 46] width 130 height 18
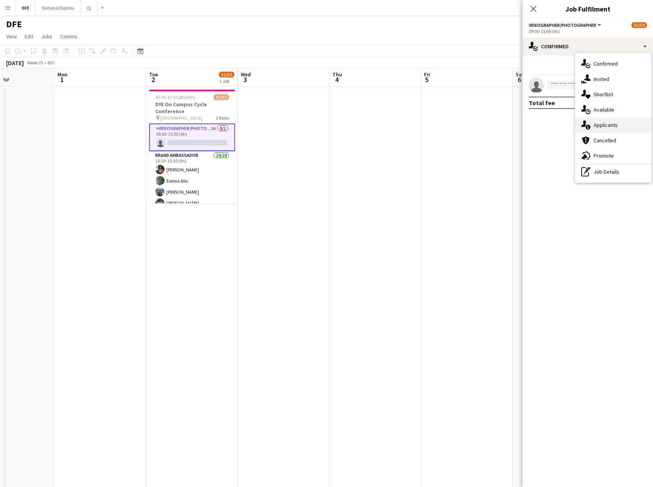
click at [603, 124] on div "single-neutral-actions-information Applicants" at bounding box center [613, 124] width 76 height 15
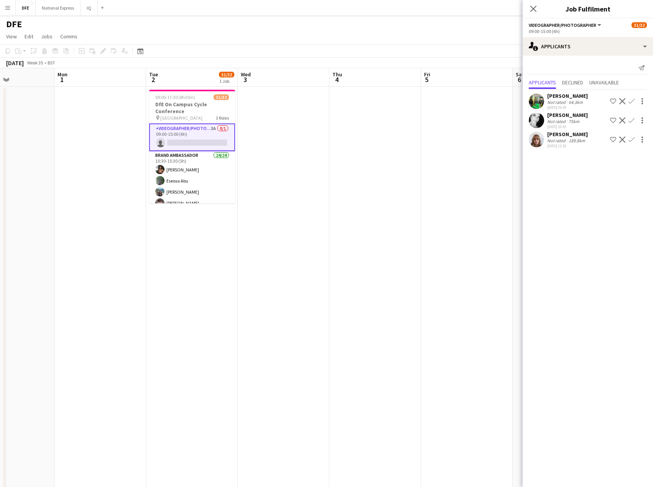
click at [181, 135] on app-card-role "Videographer/Photographer 3A 0/1 09:00-15:00 (6h) single-neutral-actions" at bounding box center [192, 137] width 86 height 28
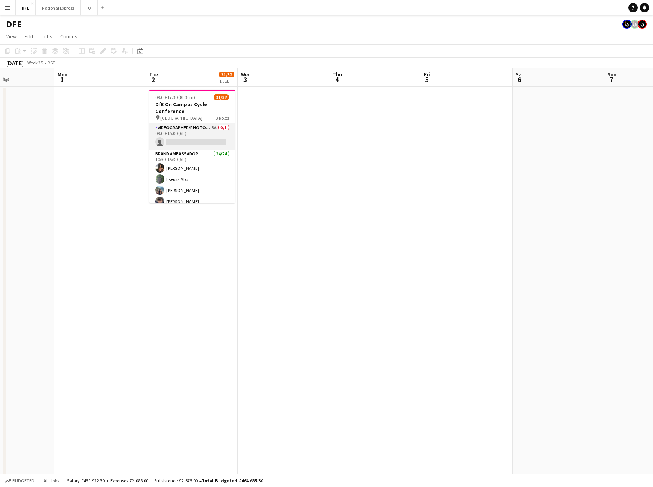
click at [187, 130] on app-card-role "Videographer/Photographer 3A 0/1 09:00-15:00 (6h) single-neutral-actions" at bounding box center [192, 136] width 86 height 26
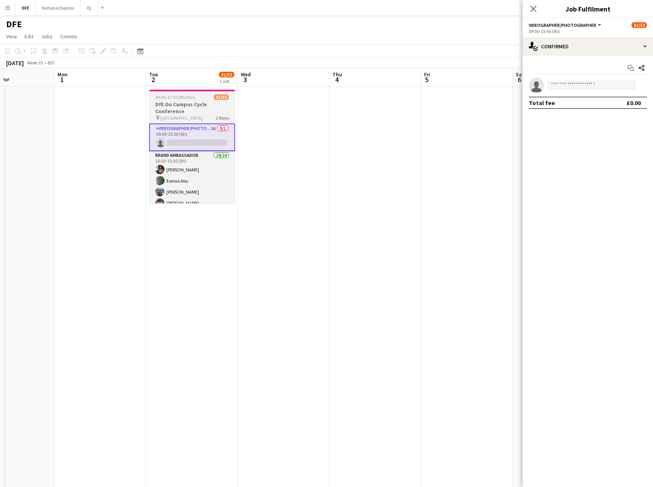
click at [174, 112] on h3 "DfE On Campus Cycle Conference" at bounding box center [192, 108] width 86 height 14
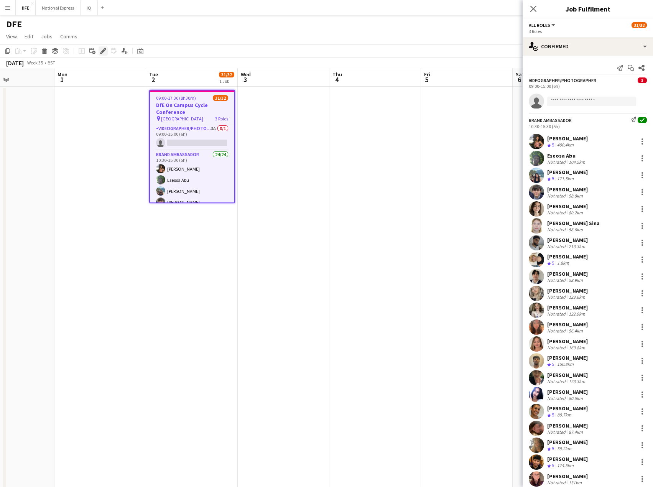
click at [102, 50] on icon "Edit" at bounding box center [103, 51] width 6 height 6
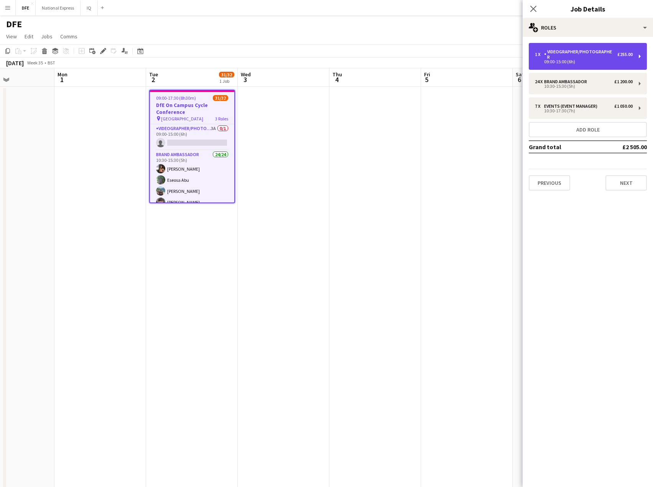
click at [599, 60] on div "09:00-15:00 (6h)" at bounding box center [584, 62] width 98 height 4
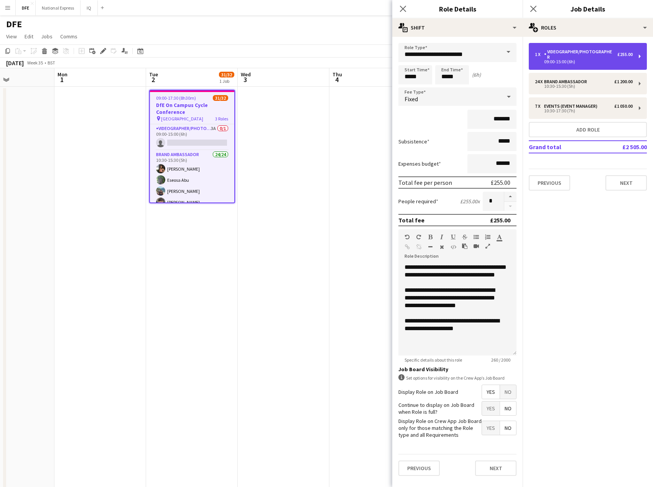
click at [574, 47] on div "1 x Videographer/Photographer £255.00 09:00-15:00 (6h)" at bounding box center [588, 56] width 118 height 27
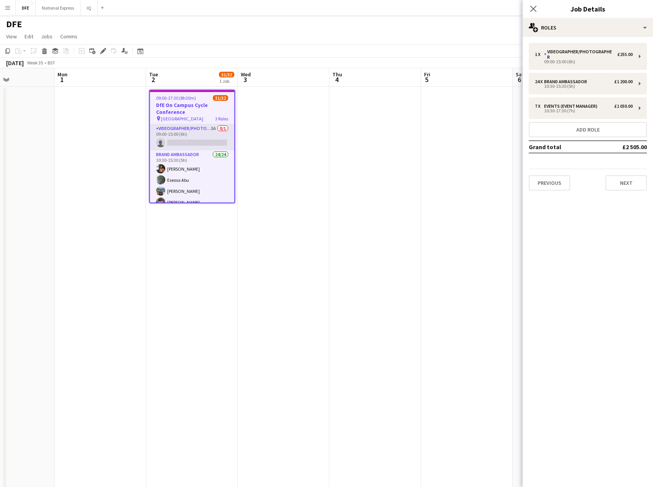
click at [193, 137] on app-card-role "Videographer/Photographer 3A 0/1 09:00-15:00 (6h) single-neutral-actions" at bounding box center [192, 137] width 84 height 26
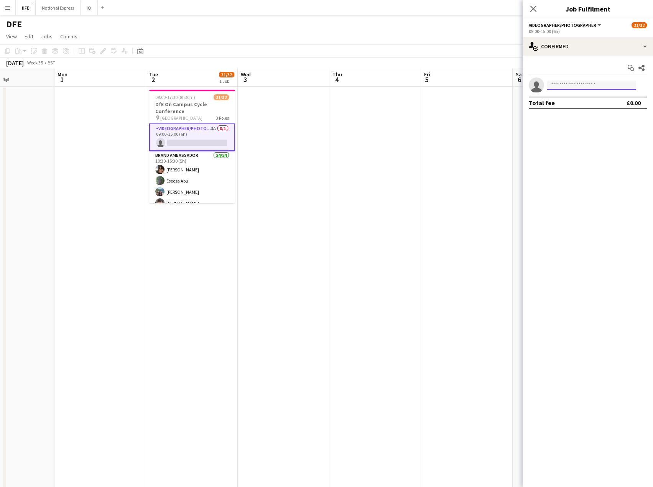
click at [577, 82] on input at bounding box center [591, 85] width 89 height 9
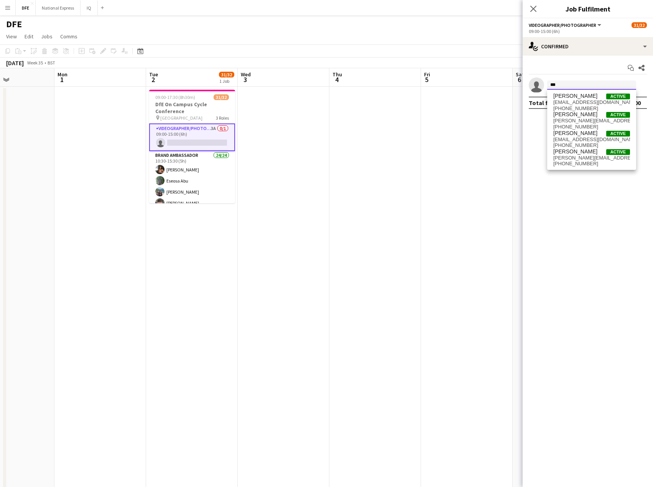
type input "***"
click at [583, 103] on span "mrtimbod@gmail.com" at bounding box center [591, 102] width 77 height 6
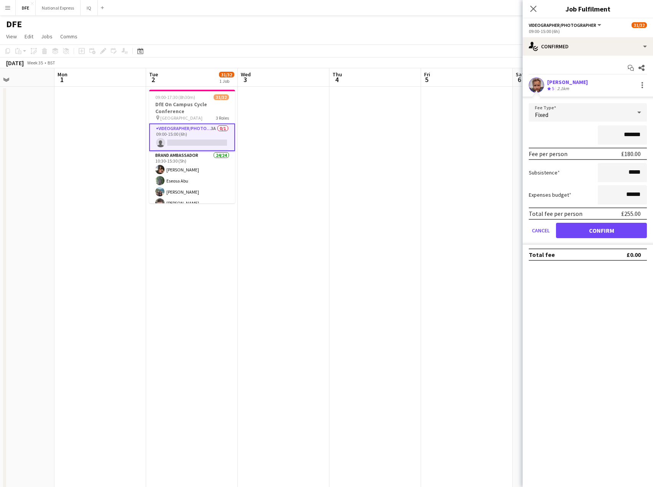
click at [561, 116] on div "Fixed" at bounding box center [580, 112] width 103 height 18
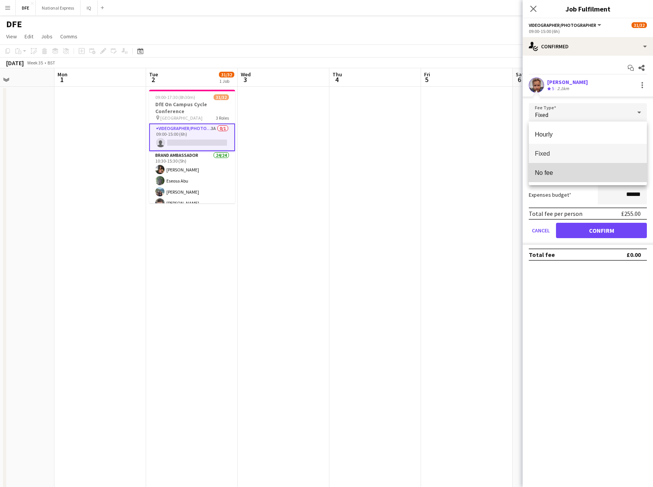
click at [567, 172] on span "No fee" at bounding box center [588, 172] width 106 height 7
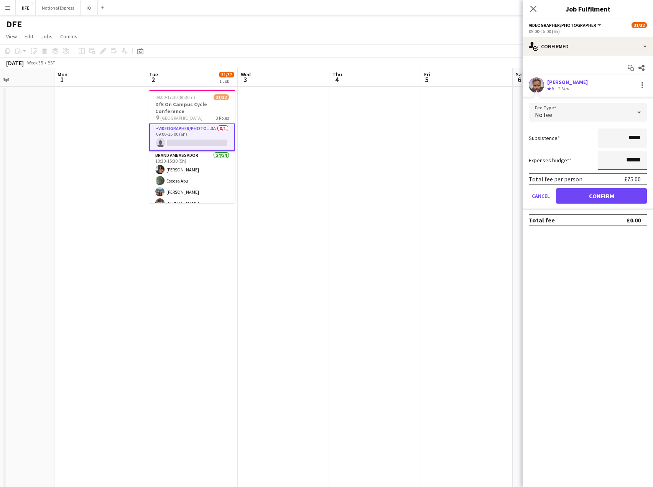
click at [635, 161] on input "******" at bounding box center [622, 160] width 49 height 19
type input "**"
click at [602, 138] on input "*****" at bounding box center [622, 137] width 49 height 19
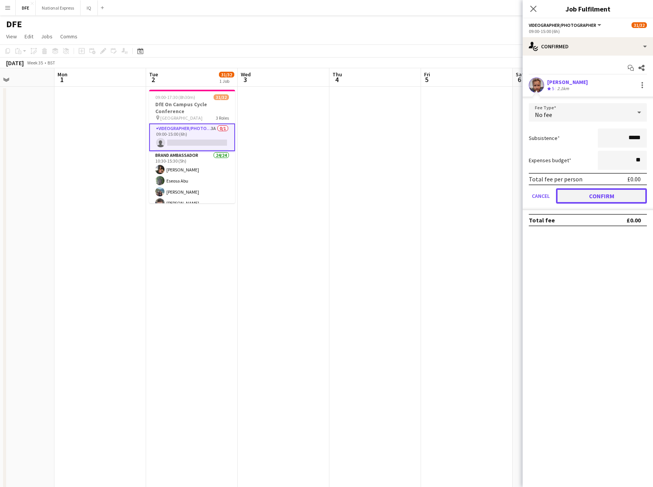
click at [602, 197] on button "Confirm" at bounding box center [601, 195] width 91 height 15
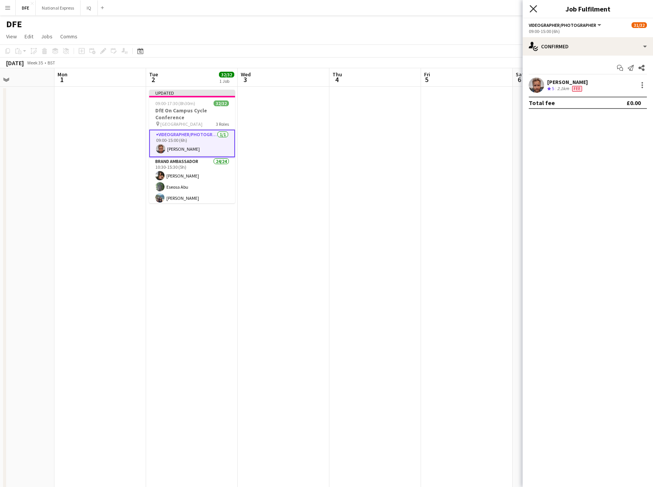
click at [533, 8] on icon at bounding box center [533, 8] width 7 height 7
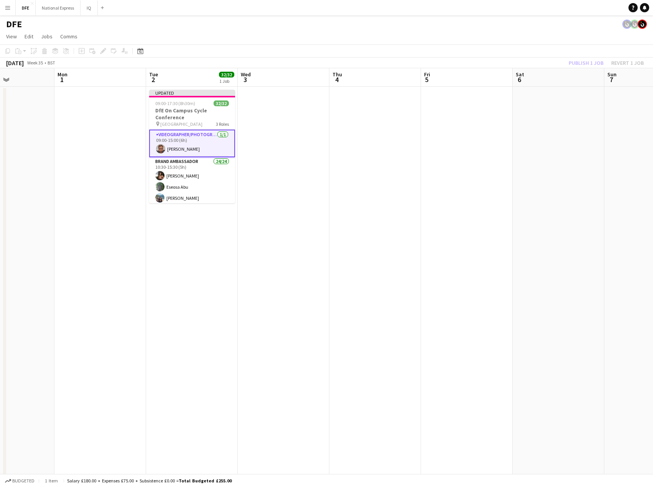
drag, startPoint x: 437, startPoint y: 188, endPoint x: 447, endPoint y: 189, distance: 10.2
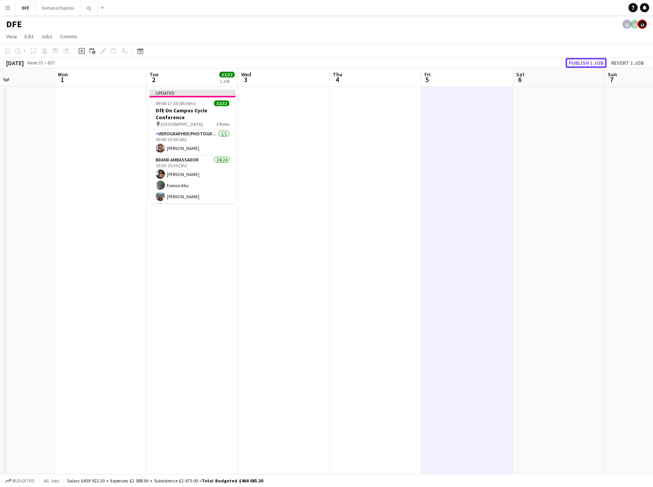
click at [596, 62] on button "Publish 1 job" at bounding box center [586, 63] width 41 height 10
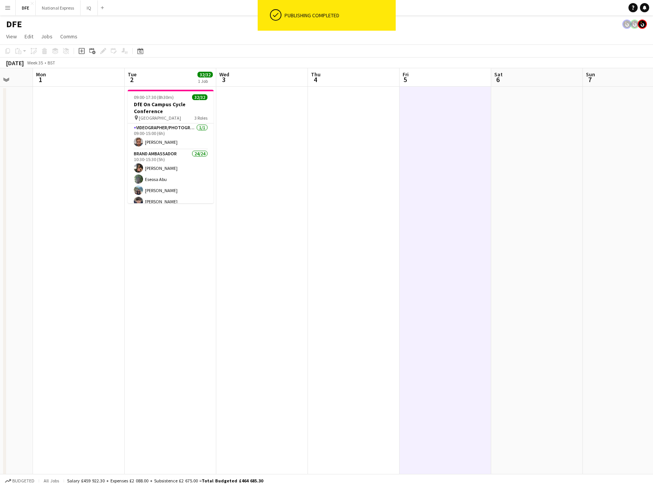
drag, startPoint x: 642, startPoint y: 146, endPoint x: 186, endPoint y: 154, distance: 455.3
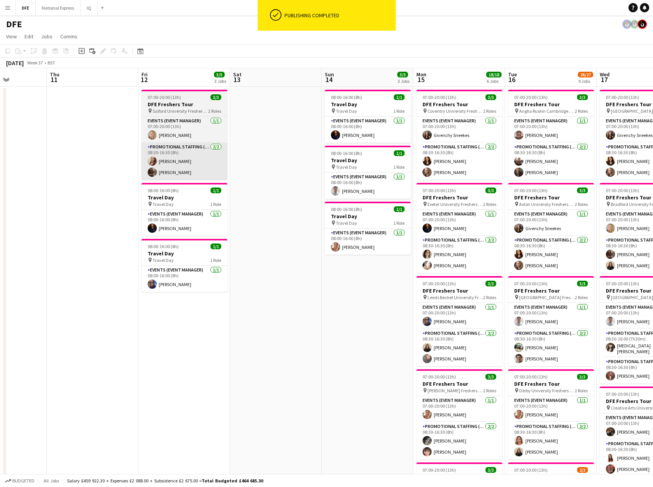
drag, startPoint x: 423, startPoint y: 159, endPoint x: 183, endPoint y: 172, distance: 240.8
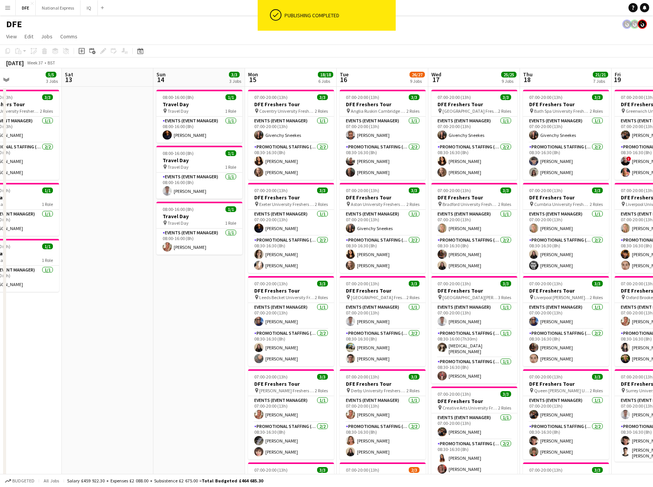
drag, startPoint x: 171, startPoint y: 158, endPoint x: 158, endPoint y: 158, distance: 13.4
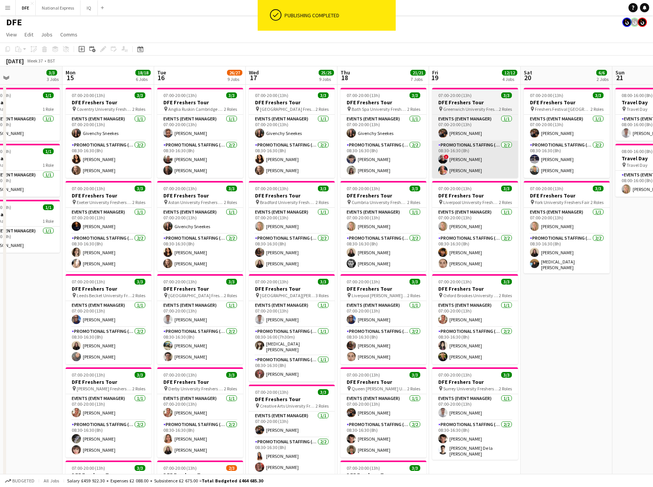
scroll to position [0, 0]
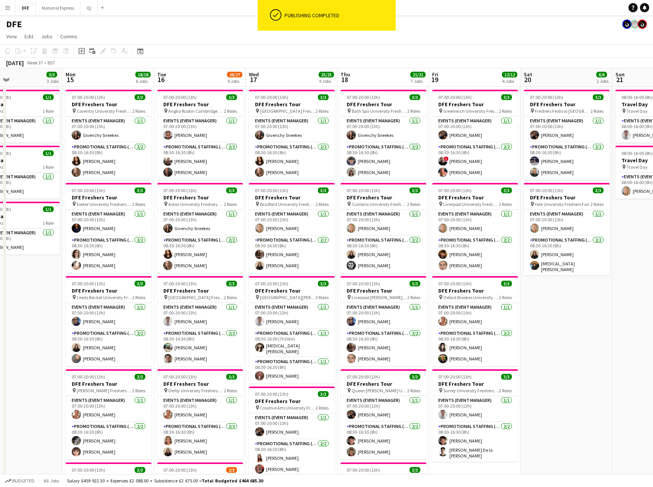
drag, startPoint x: -101, startPoint y: 183, endPoint x: -153, endPoint y: 184, distance: 52.2
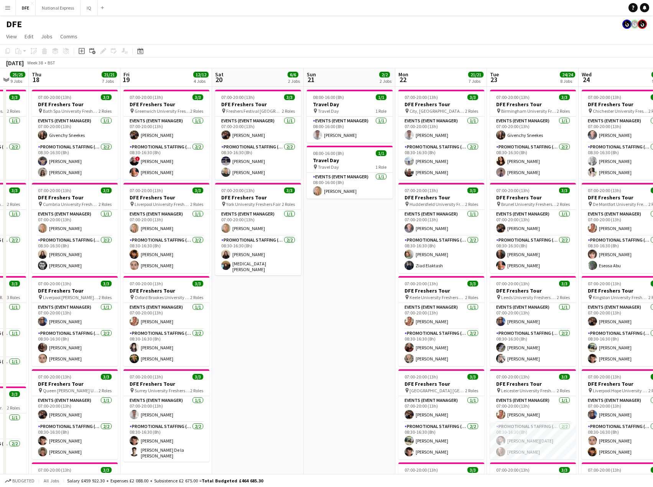
drag, startPoint x: 542, startPoint y: 179, endPoint x: 0, endPoint y: 196, distance: 542.1
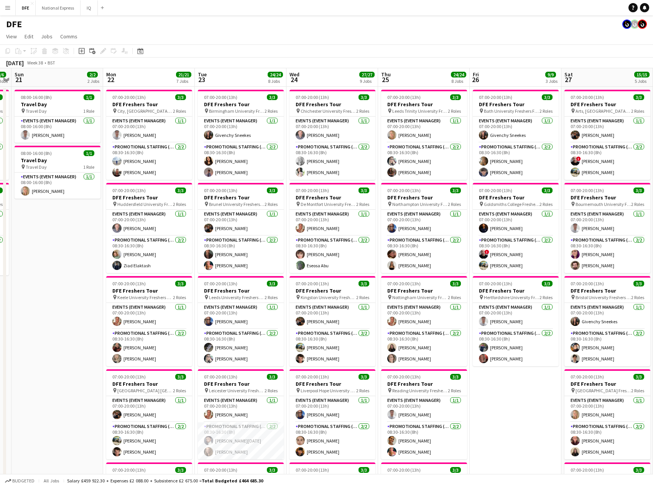
drag, startPoint x: 177, startPoint y: 196, endPoint x: 127, endPoint y: 196, distance: 49.9
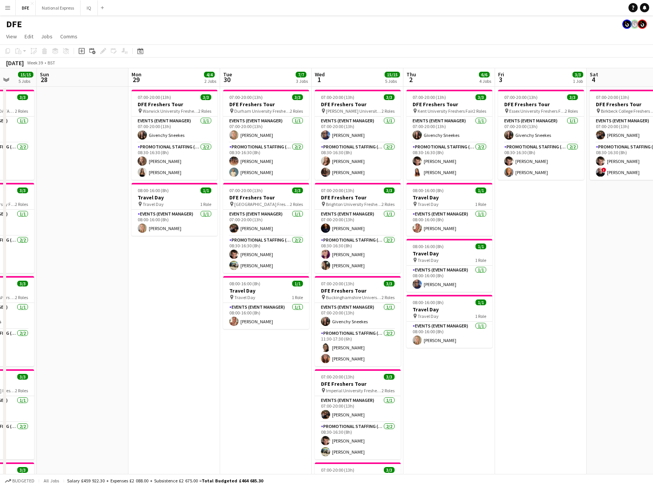
drag, startPoint x: 500, startPoint y: 188, endPoint x: 71, endPoint y: 205, distance: 429.9
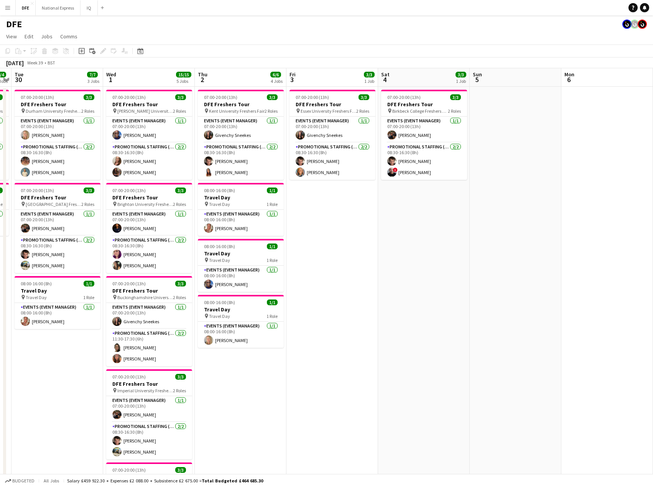
drag, startPoint x: 74, startPoint y: 199, endPoint x: 25, endPoint y: 130, distance: 84.3
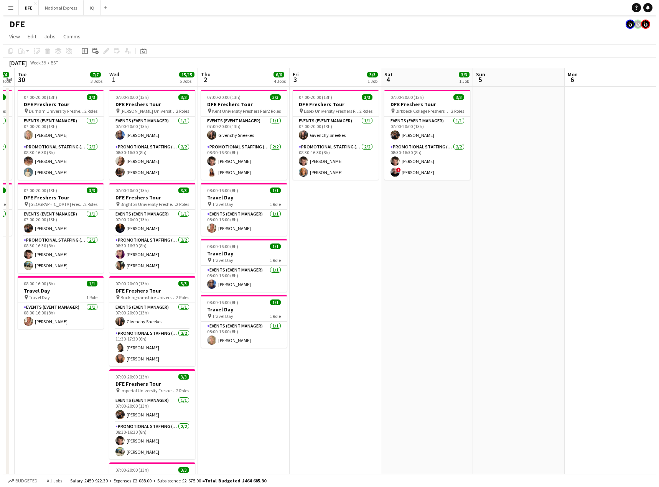
scroll to position [0, 348]
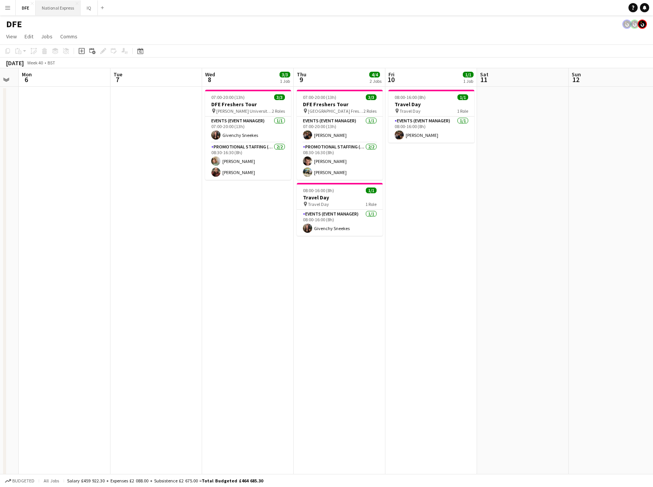
click at [56, 5] on button "National Express Close" at bounding box center [58, 7] width 45 height 15
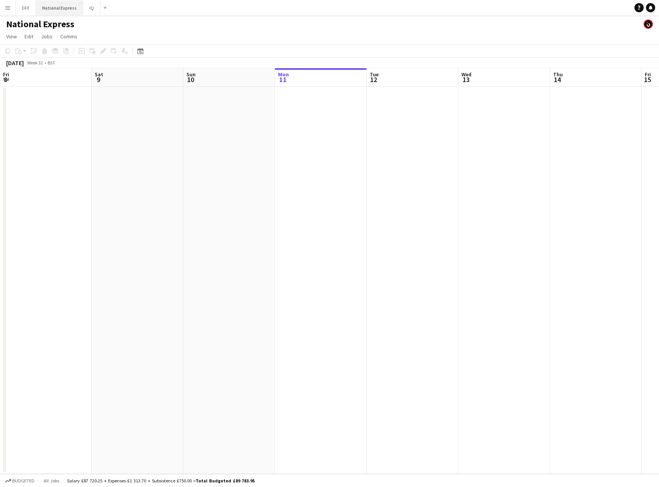
scroll to position [0, 183]
drag, startPoint x: 527, startPoint y: 226, endPoint x: -3, endPoint y: 217, distance: 530.1
click at [0, 217] on html "Menu Boards Boards Boards All jobs Status Workforce Workforce My Workforce Recr…" at bounding box center [329, 243] width 659 height 487
drag, startPoint x: 66, startPoint y: 216, endPoint x: 408, endPoint y: 201, distance: 343.2
click at [87, 208] on app-calendar-viewport "Mon 18 Tue 19 Wed 20 Thu 21 Fri 22 Sat 23 Sun 24 Mon 25 Tue 26 Wed 27 Thu 28 Fr…" at bounding box center [329, 271] width 659 height 406
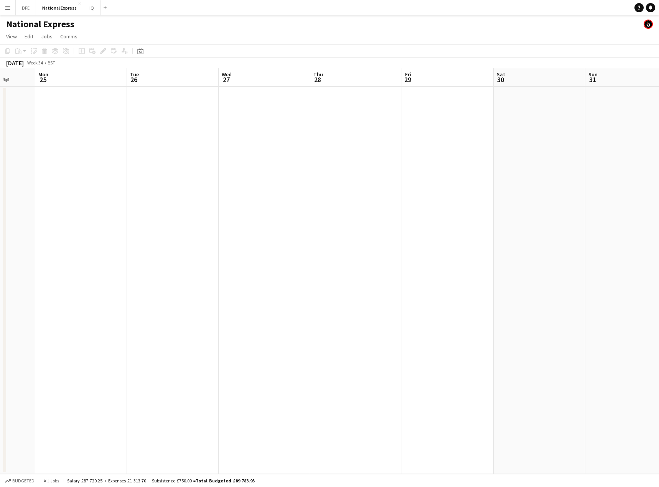
drag, startPoint x: 648, startPoint y: 197, endPoint x: 322, endPoint y: 200, distance: 326.8
click at [137, 208] on app-calendar-viewport "Fri 22 Sat 23 Sun 24 Mon 25 Tue 26 Wed 27 Thu 28 Fri 29 Sat 30 Sun 31 Mon 1 Tue…" at bounding box center [329, 271] width 659 height 406
drag, startPoint x: 533, startPoint y: 194, endPoint x: 156, endPoint y: 204, distance: 376.7
click at [139, 206] on app-calendar-viewport "Mon 25 Tue 26 Wed 27 Thu 28 Fri 29 Sat 30 Sun 31 Mon 1 Tue 2 Wed 3 Thu 4 Fri 5 …" at bounding box center [329, 271] width 659 height 406
drag, startPoint x: 510, startPoint y: 189, endPoint x: 251, endPoint y: 207, distance: 260.3
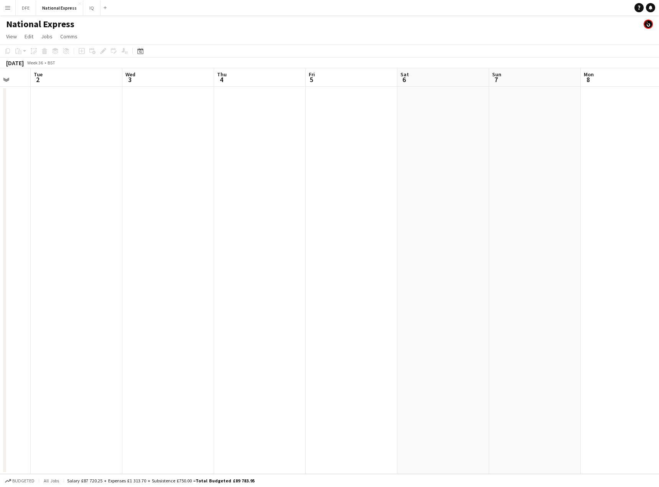
click at [248, 209] on app-calendar-viewport "Fri 29 Sat 30 Sun 31 Mon 1 Tue 2 Wed 3 Thu 4 Fri 5 Sat 6 Sun 7 Mon 8 Tue 9 Wed …" at bounding box center [329, 271] width 659 height 406
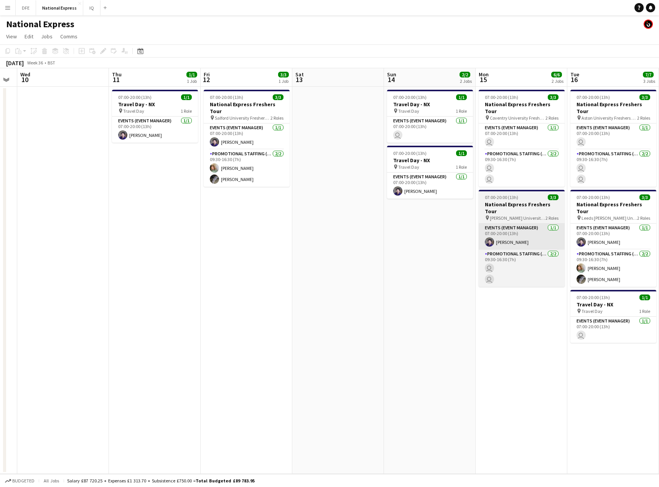
drag, startPoint x: 500, startPoint y: 206, endPoint x: 477, endPoint y: 210, distance: 23.8
click at [143, 216] on app-calendar-viewport "Sun 7 Mon 8 Tue 9 Wed 10 Thu 11 1/1 1 Job Fri 12 3/3 1 Job Sat 13 Sun 14 2/2 2 …" at bounding box center [329, 271] width 659 height 406
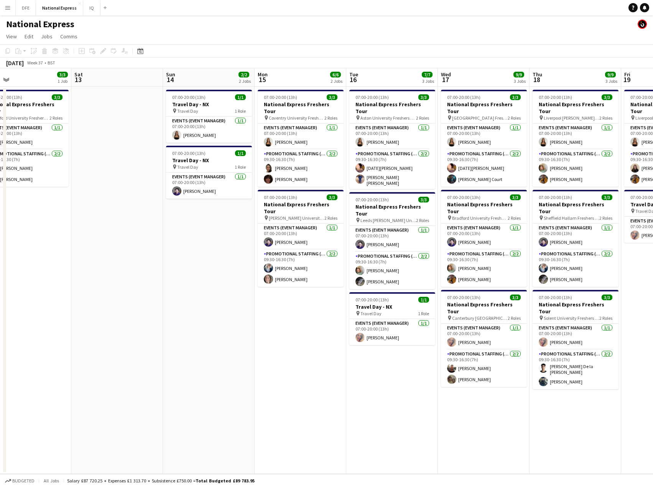
drag, startPoint x: 559, startPoint y: 207, endPoint x: 228, endPoint y: 220, distance: 331.6
click at [209, 221] on app-calendar-viewport "Wed 10 Thu 11 1/1 1 Job Fri 12 3/3 1 Job Sat 13 Sun 14 2/2 2 Jobs Mon 15 6/6 2 …" at bounding box center [326, 271] width 653 height 406
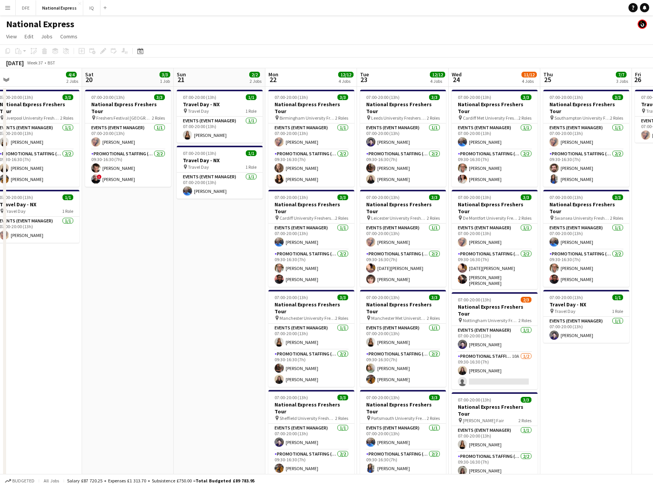
drag, startPoint x: 592, startPoint y: 192, endPoint x: 136, endPoint y: 214, distance: 456.9
click at [136, 214] on app-calendar-viewport "Tue 16 7/7 3 Jobs Wed 17 9/9 3 Jobs Thu 18 9/9 3 Jobs Fri 19 4/4 2 Jobs Sat 20 …" at bounding box center [326, 286] width 653 height 436
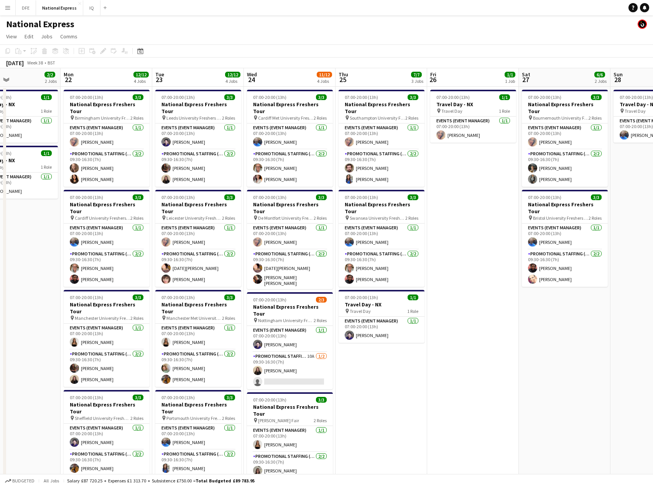
scroll to position [0, 376]
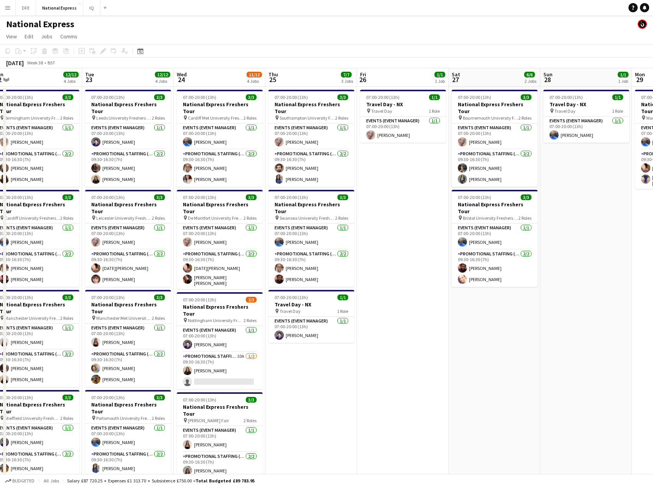
drag, startPoint x: 579, startPoint y: 193, endPoint x: 304, endPoint y: 199, distance: 275.0
click at [304, 199] on app-calendar-viewport "Thu 18 9/9 3 Jobs Fri 19 4/4 2 Jobs Sat 20 3/3 1 Job Sun 21 2/2 2 Jobs Mon 22 1…" at bounding box center [326, 286] width 653 height 436
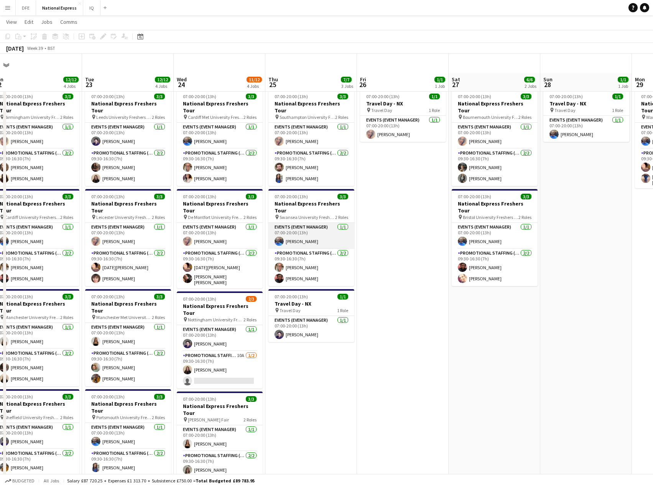
scroll to position [30, 0]
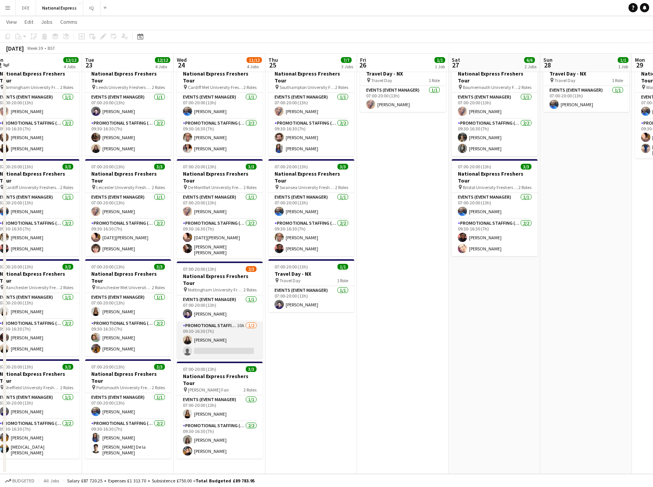
click at [230, 327] on app-card-role "Promotional Staffing (Brand Ambassadors) 10A 1/2 09:30-16:30 (7h) Ione Smith si…" at bounding box center [220, 339] width 86 height 37
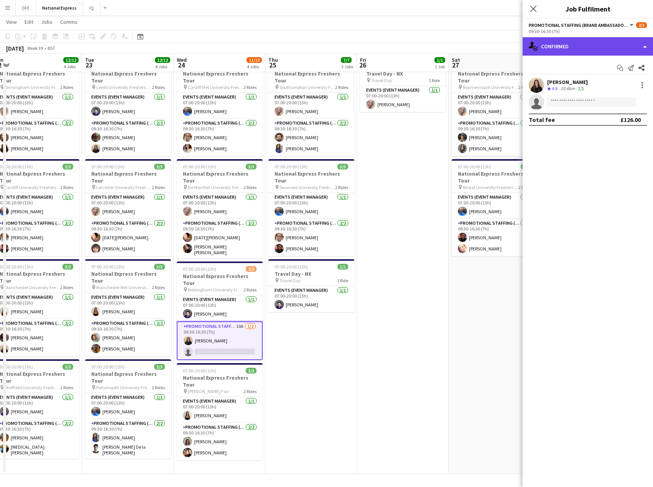
click at [588, 47] on div "single-neutral-actions-check-2 Confirmed" at bounding box center [588, 46] width 130 height 18
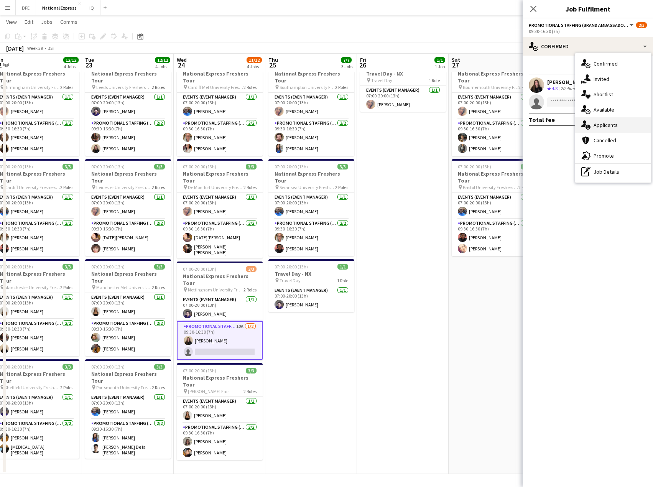
click at [619, 124] on div "single-neutral-actions-information Applicants" at bounding box center [613, 124] width 76 height 15
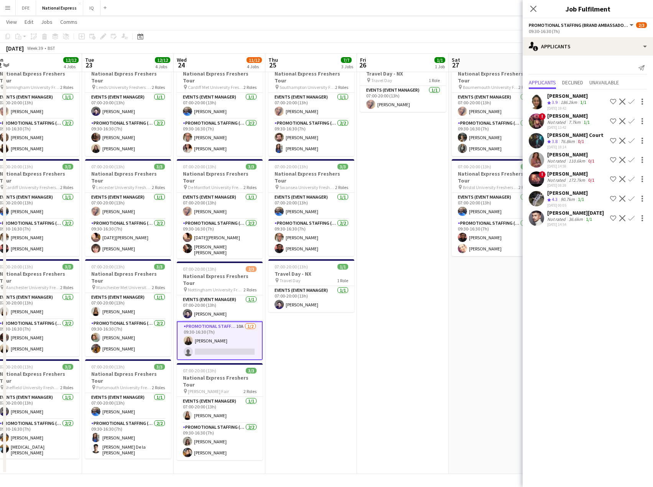
click at [632, 198] on app-icon "Confirm" at bounding box center [632, 199] width 6 height 6
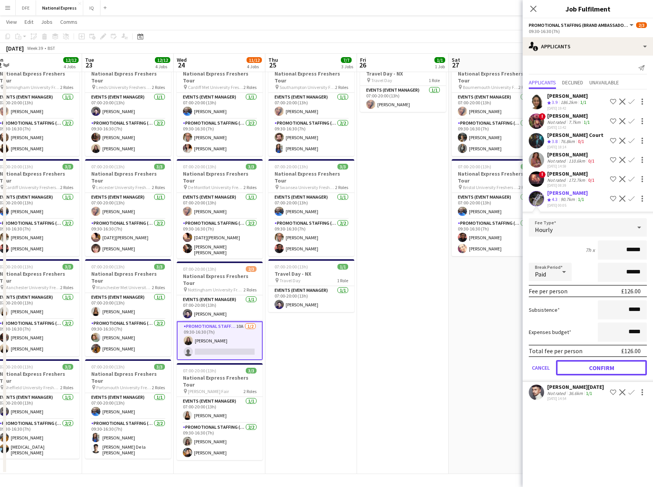
click at [611, 371] on button "Confirm" at bounding box center [601, 367] width 91 height 15
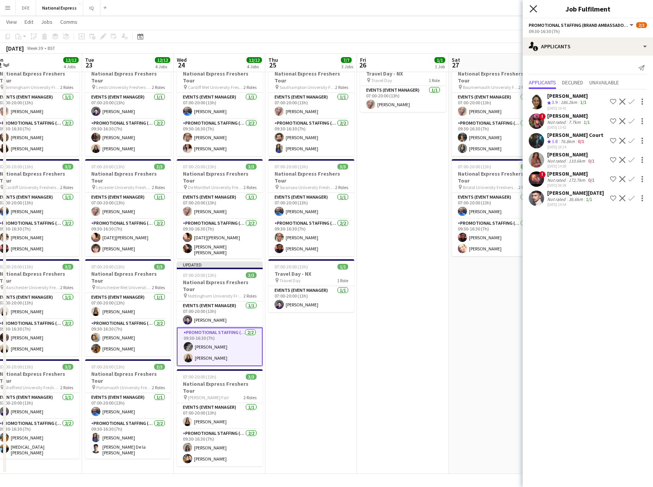
drag, startPoint x: 532, startPoint y: 9, endPoint x: 532, endPoint y: 14, distance: 5.4
click at [531, 9] on icon "Close pop-in" at bounding box center [533, 9] width 6 height 6
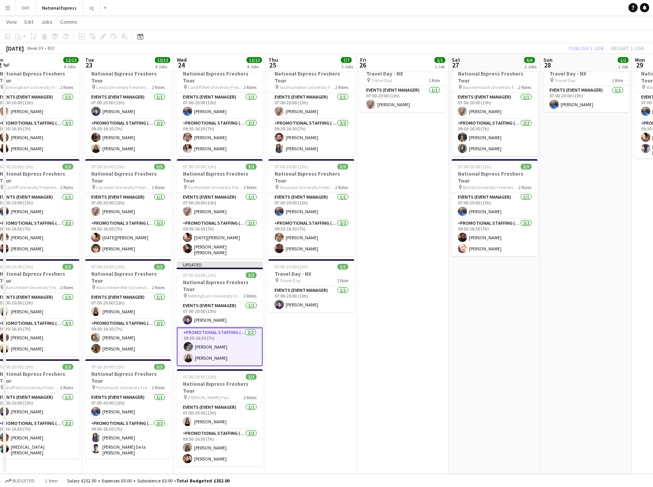
click at [583, 48] on div "Publish 1 job Revert 1 job" at bounding box center [607, 48] width 94 height 10
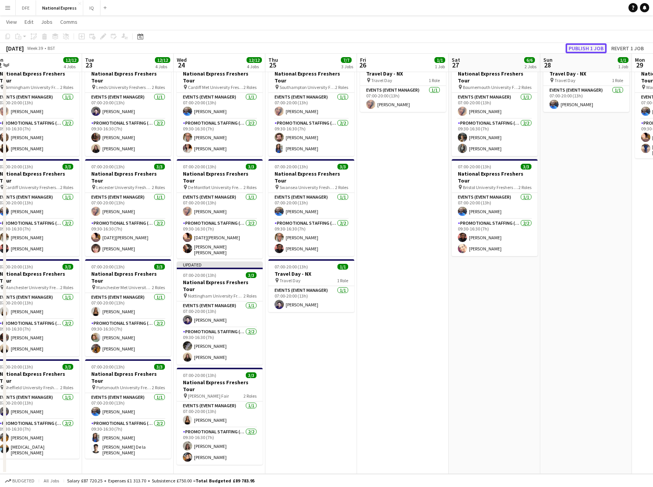
click at [584, 47] on button "Publish 1 job" at bounding box center [586, 48] width 41 height 10
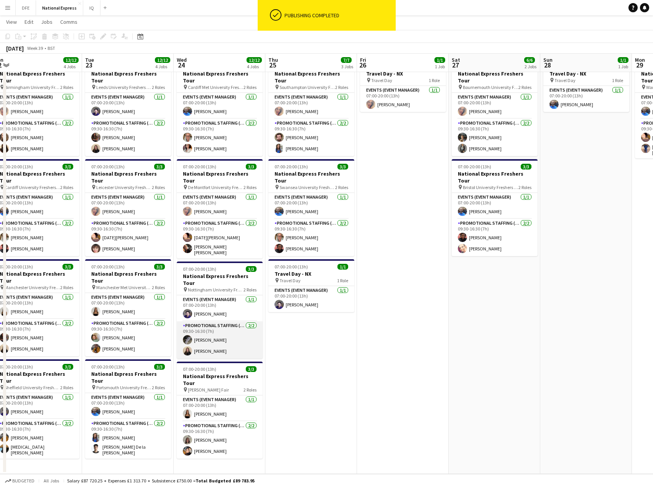
click at [218, 321] on app-card-role "Promotional Staffing (Brand Ambassadors) 2/2 09:30-16:30 (7h) Waqas Zaman Ione …" at bounding box center [220, 339] width 86 height 37
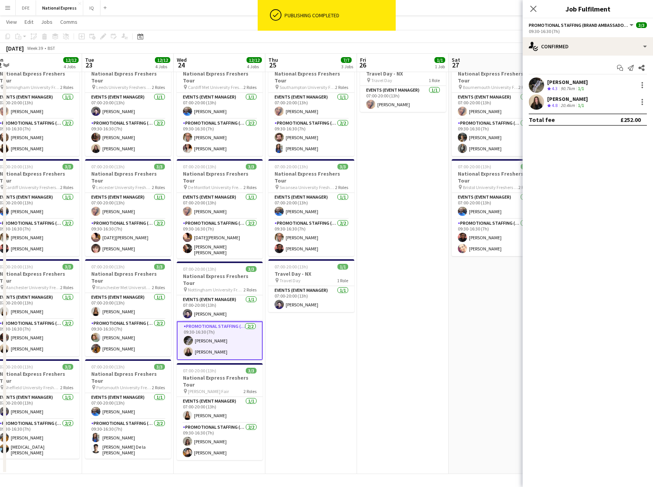
click at [578, 80] on div "Waqas Zaman" at bounding box center [567, 82] width 41 height 7
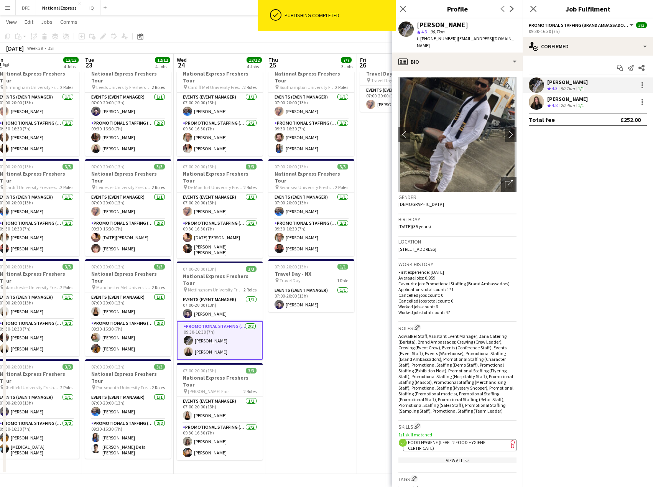
drag, startPoint x: 510, startPoint y: 40, endPoint x: 417, endPoint y: 21, distance: 95.1
click at [417, 21] on div "Waqas Zaman star 4.3 90.7km t. +447542766687 | waaqszaman@yahoo.co.uk" at bounding box center [457, 35] width 130 height 34
copy div "Waqas Zaman star 4.3 90.7km t. +447542766687 | waaqszaman@yahoo.co.uk"
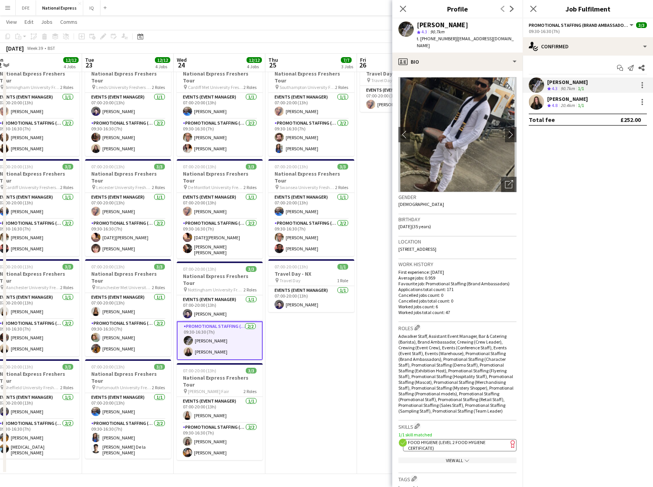
drag, startPoint x: 403, startPoint y: 9, endPoint x: 470, endPoint y: 14, distance: 67.7
click at [402, 10] on icon at bounding box center [403, 9] width 6 height 6
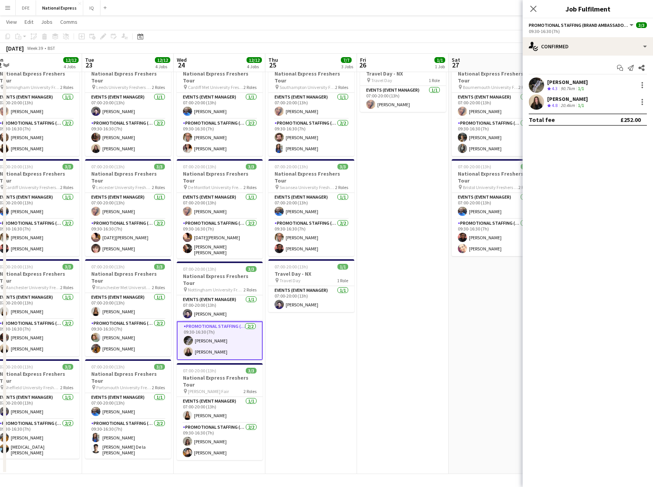
click at [533, 10] on icon at bounding box center [533, 9] width 6 height 6
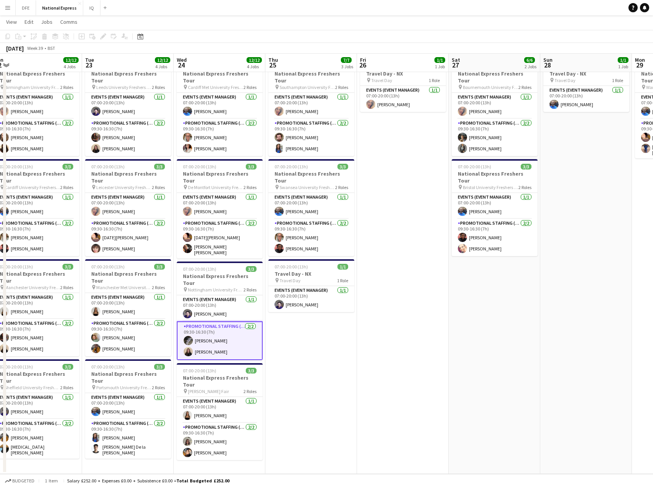
click at [477, 22] on app-page-menu "View Day view expanded Day view collapsed Month view Date picker Jump to today …" at bounding box center [326, 22] width 653 height 15
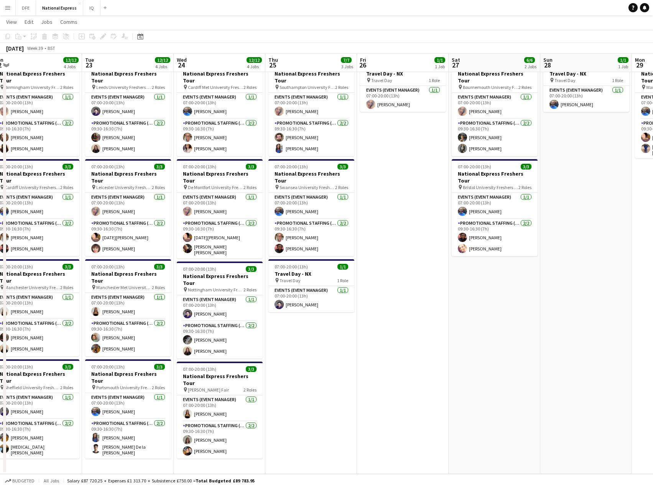
click at [426, 236] on app-date-cell "07:00-20:00 (13h) 1/1 Travel Day - NX pin Travel Day 1 Role Events (Event Manag…" at bounding box center [403, 265] width 92 height 418
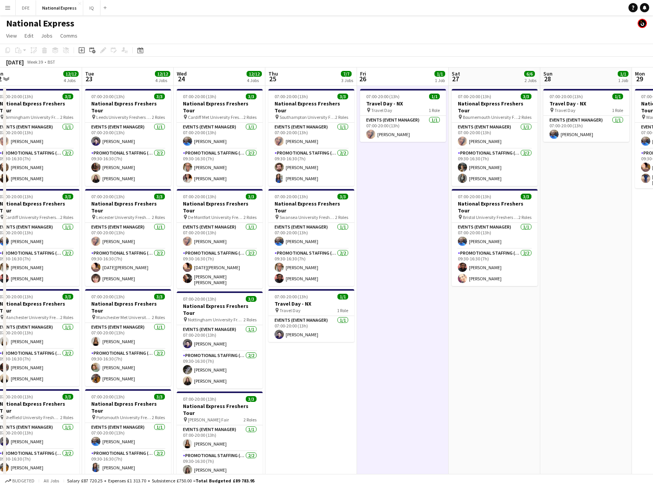
scroll to position [0, 0]
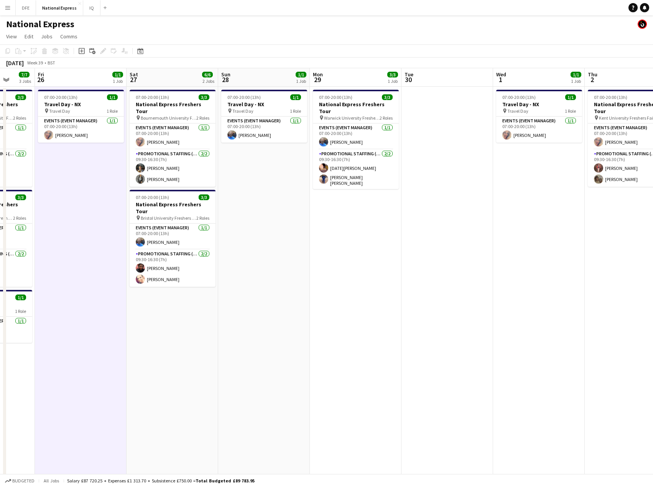
drag, startPoint x: 604, startPoint y: 172, endPoint x: 329, endPoint y: 177, distance: 274.6
click at [306, 176] on app-calendar-viewport "Mon 22 12/12 4 Jobs Tue 23 12/12 4 Jobs Wed 24 12/12 4 Jobs Thu 25 7/7 3 Jobs F…" at bounding box center [326, 286] width 653 height 436
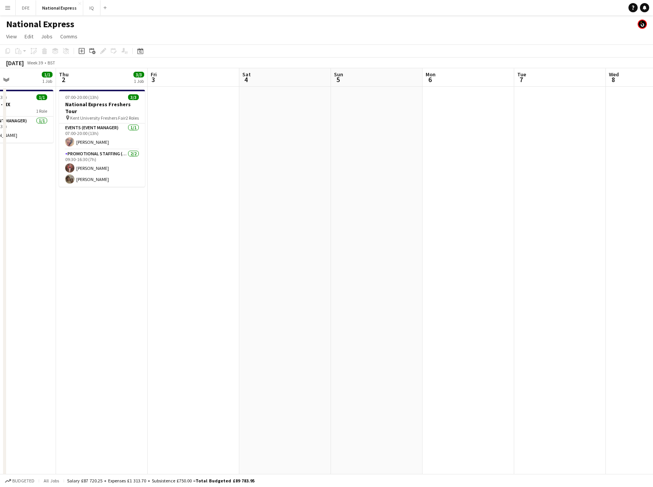
drag, startPoint x: 176, startPoint y: 185, endPoint x: 103, endPoint y: 181, distance: 73.0
click at [89, 181] on app-calendar-viewport "Sun 28 1/1 1 Job Mon 29 3/3 1 Job Tue 30 Wed 1 1/1 1 Job Thu 2 3/3 1 Job Fri 3 …" at bounding box center [326, 286] width 653 height 436
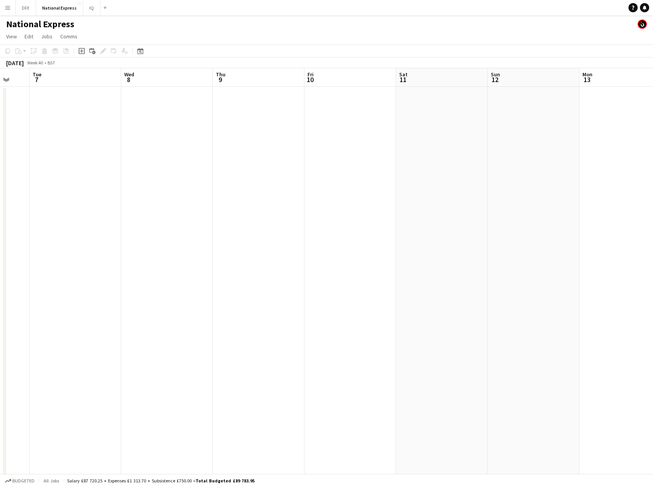
drag, startPoint x: 107, startPoint y: 189, endPoint x: 202, endPoint y: 194, distance: 96.0
click at [67, 188] on app-calendar-viewport "Fri 3 Sat 4 Sun 5 Mon 6 Tue 7 Wed 8 Thu 9 Fri 10 Sat 11 Sun 12 Mon 13 Tue 14 We…" at bounding box center [326, 286] width 653 height 436
drag, startPoint x: 226, startPoint y: 186, endPoint x: 95, endPoint y: 160, distance: 134.1
click at [425, 181] on app-calendar-viewport "Fri 3 Sat 4 Sun 5 Mon 6 Tue 7 Wed 8 Thu 9 Fri 10 Sat 11 Sun 12 Mon 13 Tue 14 We…" at bounding box center [326, 286] width 653 height 436
drag, startPoint x: 430, startPoint y: 163, endPoint x: 334, endPoint y: 163, distance: 95.9
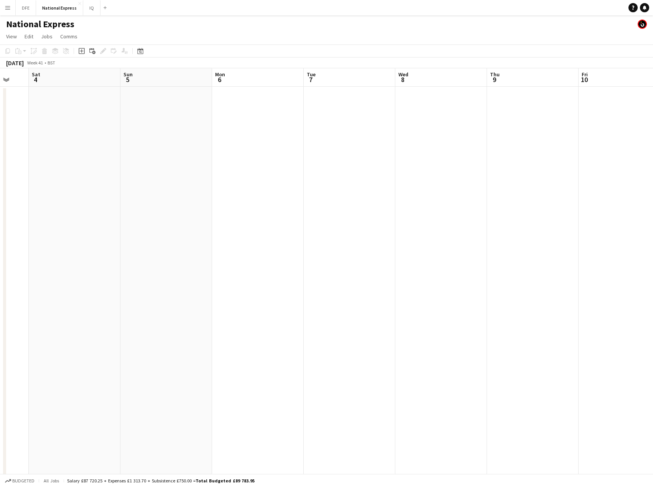
click at [442, 161] on app-calendar-viewport "Thu 2 3/3 1 Job Fri 3 Sat 4 Sun 5 Mon 6 Tue 7 Wed 8 Thu 9 Fri 10 Sat 11 Sun 12 …" at bounding box center [326, 286] width 653 height 436
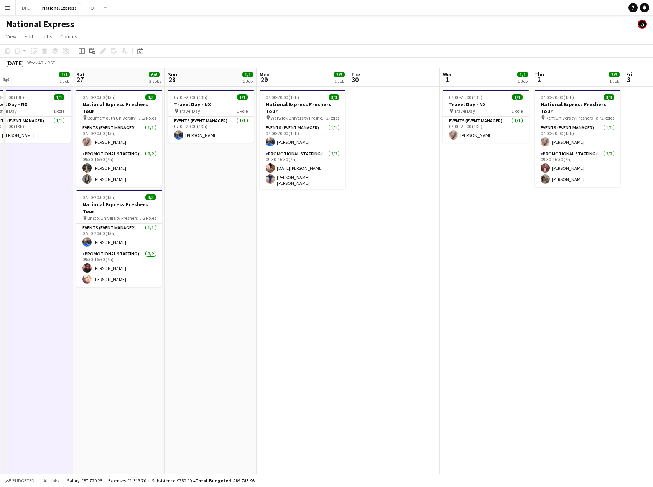
drag, startPoint x: 370, startPoint y: 161, endPoint x: 363, endPoint y: 159, distance: 7.6
click at [494, 156] on app-calendar-viewport "Wed 24 12/12 4 Jobs Thu 25 7/7 3 Jobs Fri 26 1/1 1 Job Sat 27 6/6 2 Jobs Sun 28…" at bounding box center [326, 286] width 653 height 436
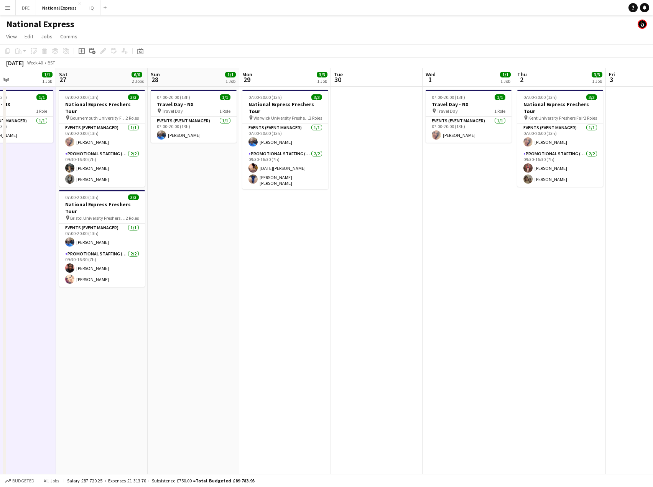
drag, startPoint x: 121, startPoint y: 157, endPoint x: 399, endPoint y: 156, distance: 278.0
click at [438, 156] on app-calendar-viewport "Wed 24 12/12 4 Jobs Thu 25 7/7 3 Jobs Fri 26 1/1 1 Job Sat 27 6/6 2 Jobs Sun 28…" at bounding box center [326, 286] width 653 height 436
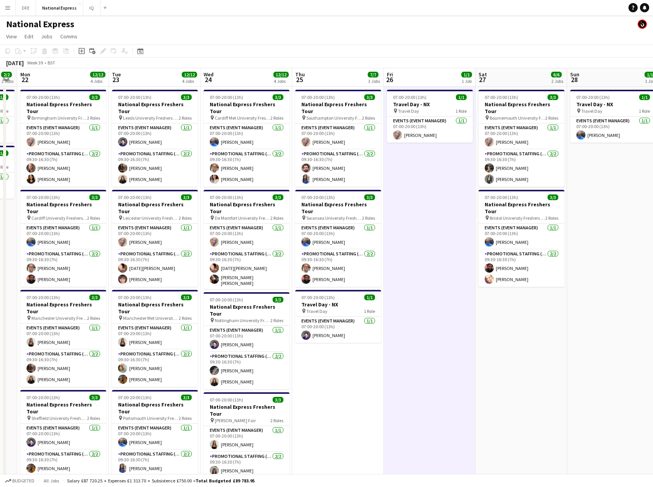
drag, startPoint x: 187, startPoint y: 149, endPoint x: 138, endPoint y: 152, distance: 48.8
click at [441, 146] on app-calendar-viewport "Sat 20 3/3 1 Job Sun 21 2/2 2 Jobs Mon 22 12/12 4 Jobs Tue 23 12/12 4 Jobs Wed …" at bounding box center [326, 286] width 653 height 436
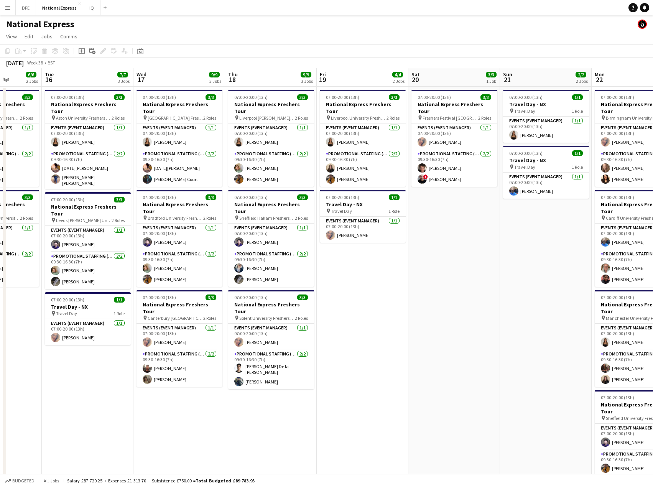
drag, startPoint x: 179, startPoint y: 153, endPoint x: 135, endPoint y: 152, distance: 44.9
click at [326, 153] on app-calendar-viewport "Sat 13 Sun 14 2/2 2 Jobs Mon 15 6/6 2 Jobs Tue 16 7/7 3 Jobs Wed 17 9/9 3 Jobs …" at bounding box center [326, 286] width 653 height 436
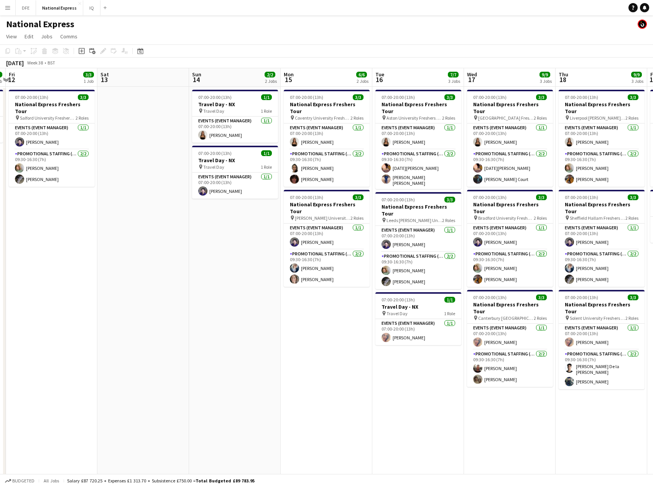
drag, startPoint x: 229, startPoint y: 160, endPoint x: 367, endPoint y: 153, distance: 138.6
click at [375, 153] on app-calendar-viewport "Wed 10 Thu 11 1/1 1 Job Fri 12 3/3 1 Job Sat 13 Sun 14 2/2 2 Jobs Mon 15 6/6 2 …" at bounding box center [326, 286] width 653 height 436
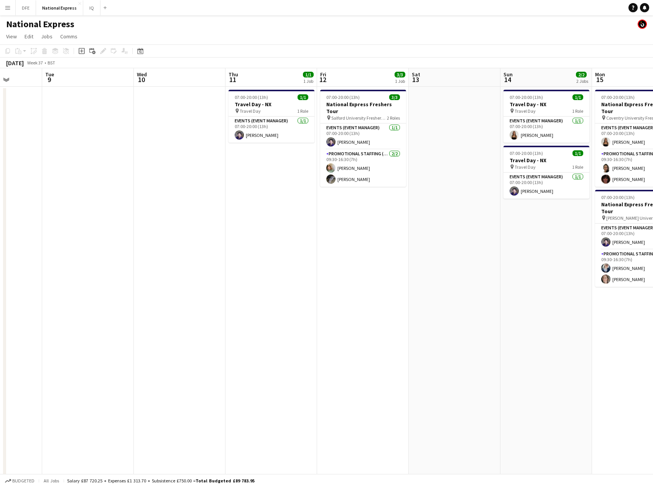
drag, startPoint x: 279, startPoint y: 156, endPoint x: 510, endPoint y: 143, distance: 230.8
click at [532, 143] on app-calendar-viewport "Sat 6 Sun 7 Mon 8 Tue 9 Wed 10 Thu 11 1/1 1 Job Fri 12 3/3 1 Job Sat 13 Sun 14 …" at bounding box center [326, 286] width 653 height 436
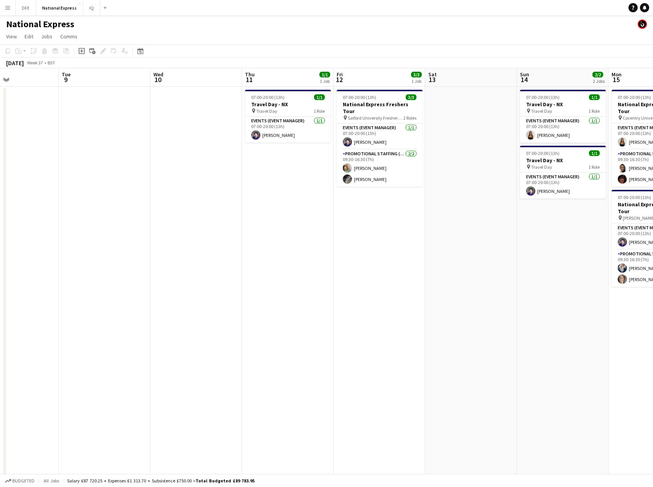
drag, startPoint x: 214, startPoint y: 130, endPoint x: 355, endPoint y: 84, distance: 148.4
click at [467, 93] on app-calendar-viewport "Sat 6 Sun 7 Mon 8 Tue 9 Wed 10 Thu 11 1/1 1 Job Fri 12 3/3 1 Job Sat 13 Sun 14 …" at bounding box center [326, 286] width 653 height 436
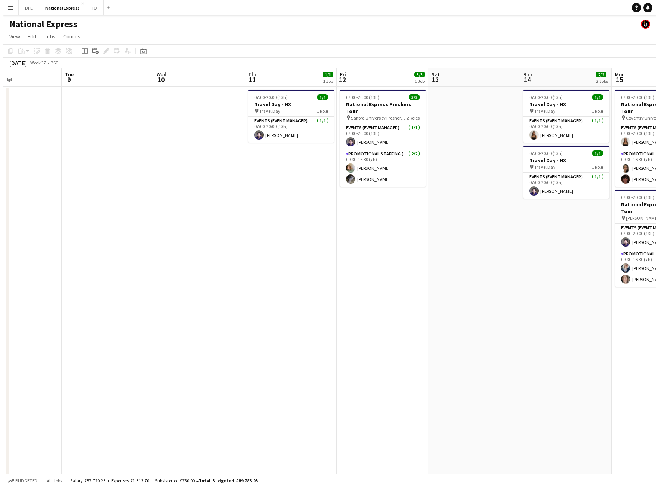
scroll to position [0, 222]
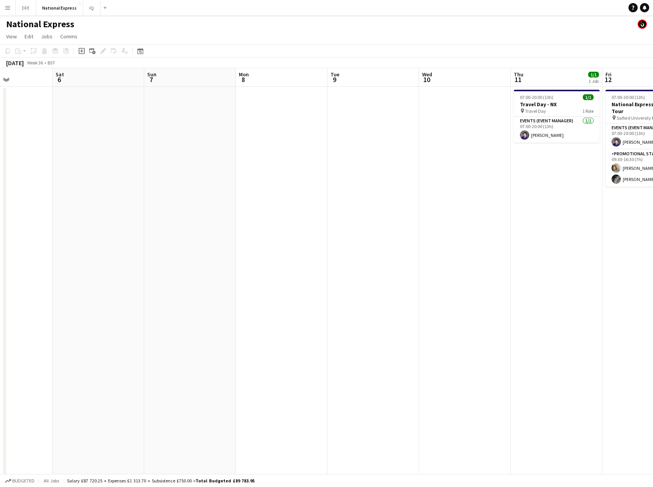
click at [12, 8] on button "Menu" at bounding box center [7, 7] width 15 height 15
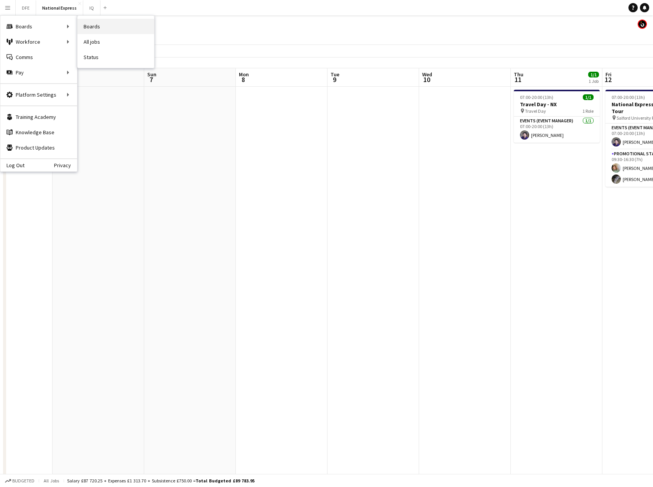
click at [98, 26] on link "Boards" at bounding box center [115, 26] width 77 height 15
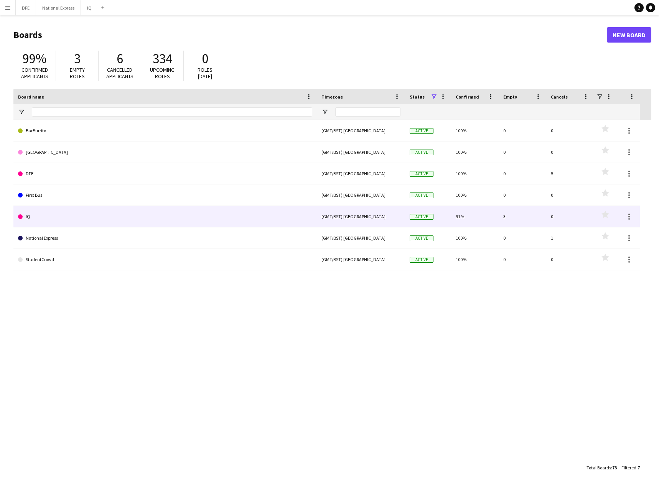
click at [106, 214] on link "IQ" at bounding box center [165, 216] width 294 height 21
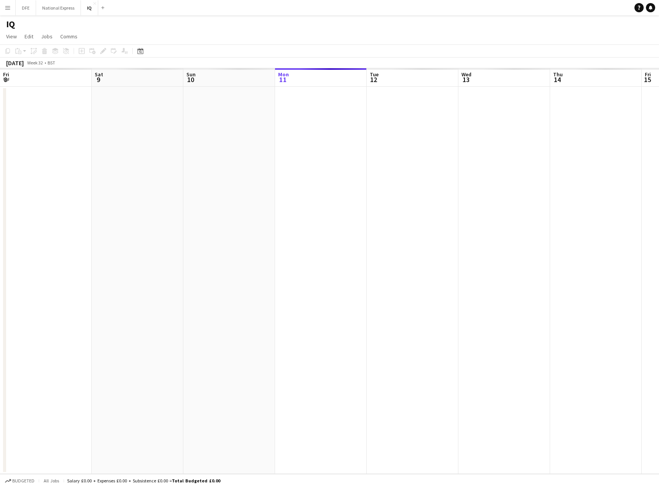
scroll to position [0, 183]
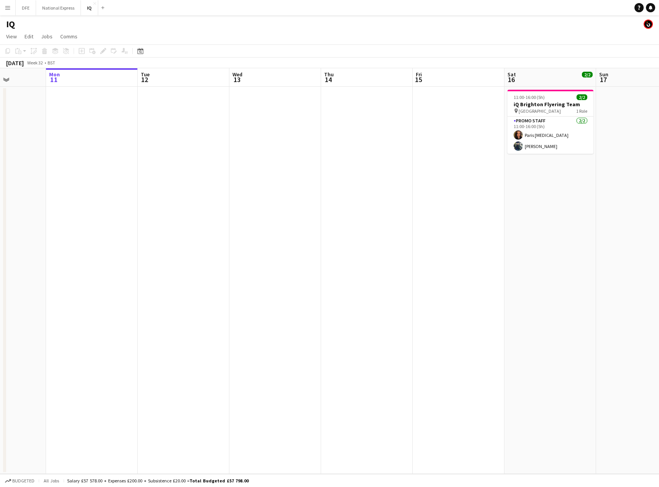
drag, startPoint x: 560, startPoint y: 244, endPoint x: 119, endPoint y: 217, distance: 442.3
click at [119, 217] on app-calendar-viewport "Fri 8 Sat 9 Sun 10 Mon 11 Tue 12 Wed 13 Thu 14 Fri 15 Sat 16 2/2 1 Job Sun 17 M…" at bounding box center [329, 271] width 659 height 406
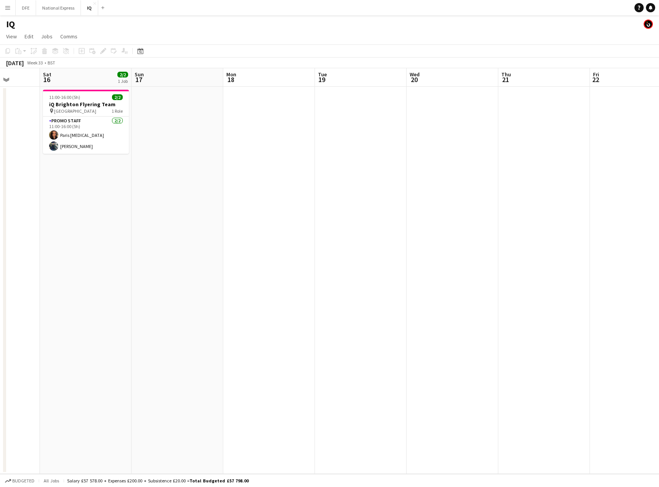
drag, startPoint x: 504, startPoint y: 232, endPoint x: 262, endPoint y: 232, distance: 241.2
click at [130, 234] on app-calendar-viewport "Tue 12 Wed 13 Thu 14 Fri 15 Sat 16 2/2 1 Job Sun 17 Mon 18 Tue 19 Wed 20 Thu 21…" at bounding box center [329, 271] width 659 height 406
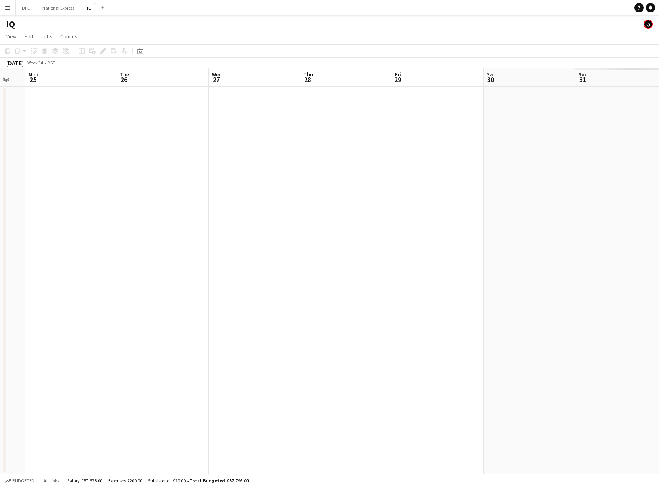
drag, startPoint x: 575, startPoint y: 217, endPoint x: 590, endPoint y: 220, distance: 15.2
click at [117, 225] on app-calendar-viewport "Thu 21 Fri 22 Sat 23 Sun 24 Mon 25 Tue 26 Wed 27 Thu 28 Fri 29 Sat 30 Sun 31 Mo…" at bounding box center [329, 271] width 659 height 406
drag, startPoint x: 328, startPoint y: 222, endPoint x: 184, endPoint y: 221, distance: 143.8
click at [177, 221] on app-calendar-viewport "Thu 21 Fri 22 Sat 23 Sun 24 Mon 25 Tue 26 Wed 27 Thu 28 Fri 29 Sat 30 Sun 31 Mo…" at bounding box center [329, 271] width 659 height 406
drag, startPoint x: 611, startPoint y: 211, endPoint x: 269, endPoint y: 218, distance: 342.5
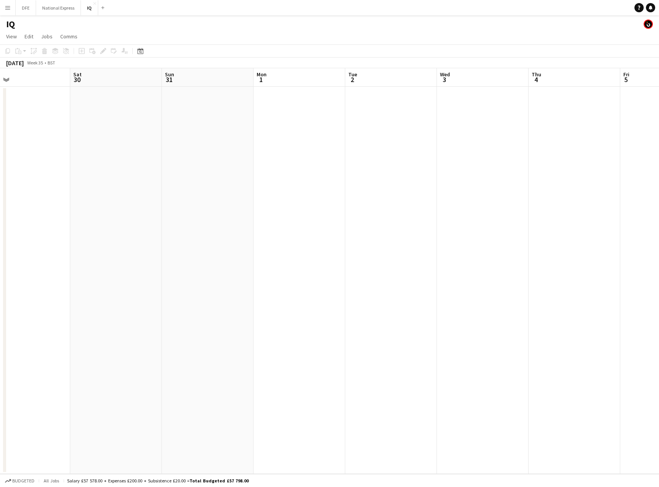
click at [125, 221] on app-calendar-viewport "Wed 27 Thu 28 Fri 29 Sat 30 Sun 31 Mon 1 Tue 2 Wed 3 Thu 4 Fri 5 Sat 6 9/10 4 J…" at bounding box center [329, 271] width 659 height 406
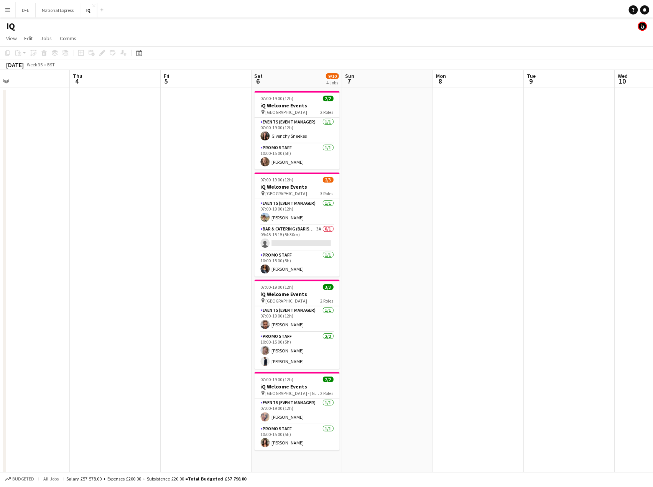
scroll to position [0, 281]
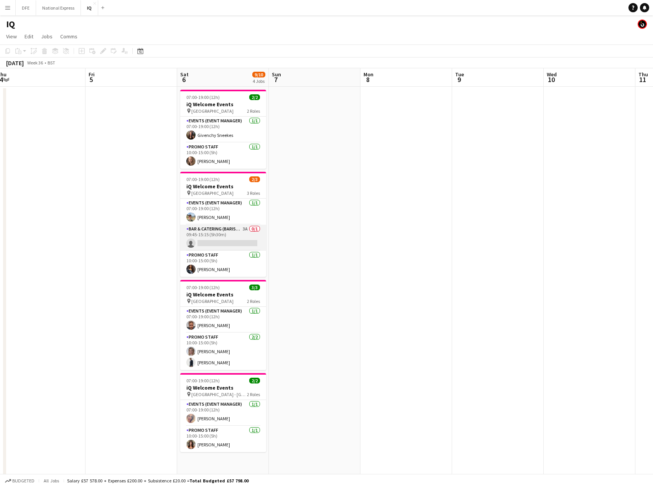
click at [222, 241] on app-card-role "Bar & Catering (Barista) 3A 0/1 09:45-15:15 (5h30m) single-neutral-actions" at bounding box center [223, 238] width 86 height 26
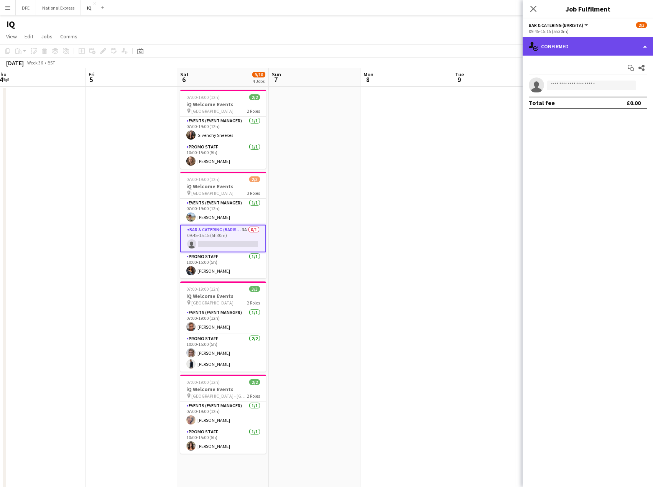
drag, startPoint x: 573, startPoint y: 42, endPoint x: 569, endPoint y: 46, distance: 4.6
click at [571, 42] on div "single-neutral-actions-check-2 Confirmed" at bounding box center [588, 46] width 130 height 18
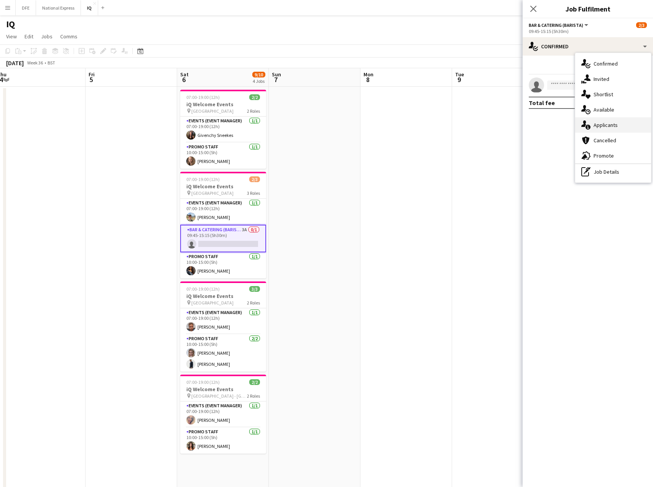
click at [620, 123] on div "single-neutral-actions-information Applicants" at bounding box center [613, 124] width 76 height 15
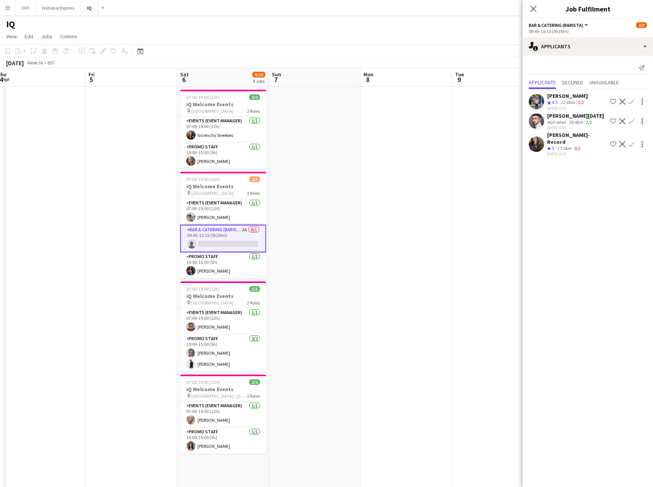
click at [565, 137] on div "Jesse Jay-Record" at bounding box center [577, 139] width 60 height 14
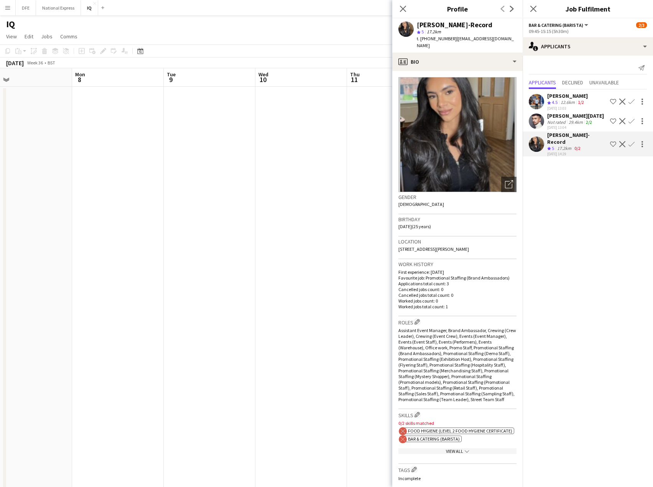
drag, startPoint x: 356, startPoint y: 219, endPoint x: 136, endPoint y: 239, distance: 220.3
click at [22, 207] on app-calendar-viewport "Thu 4 Fri 5 Sat 6 9/10 4 Jobs Sun 7 Mon 8 Tue 9 Wed 10 Thu 11 Fri 12 Sat 13 11/…" at bounding box center [326, 317] width 653 height 499
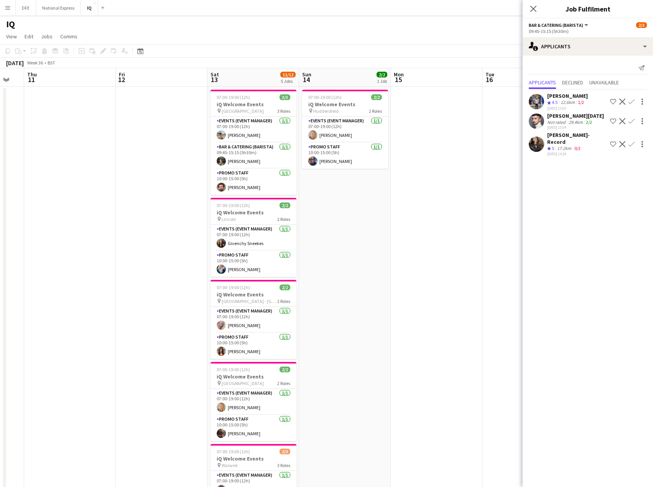
scroll to position [0, 378]
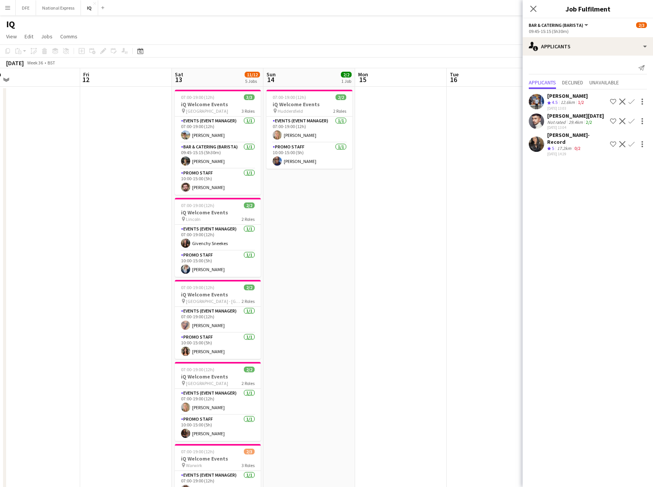
drag, startPoint x: 319, startPoint y: 240, endPoint x: 279, endPoint y: 242, distance: 39.9
click at [0, 246] on html "Menu Boards Boards Boards All jobs Status Workforce Workforce My Workforce Recr…" at bounding box center [326, 290] width 653 height 581
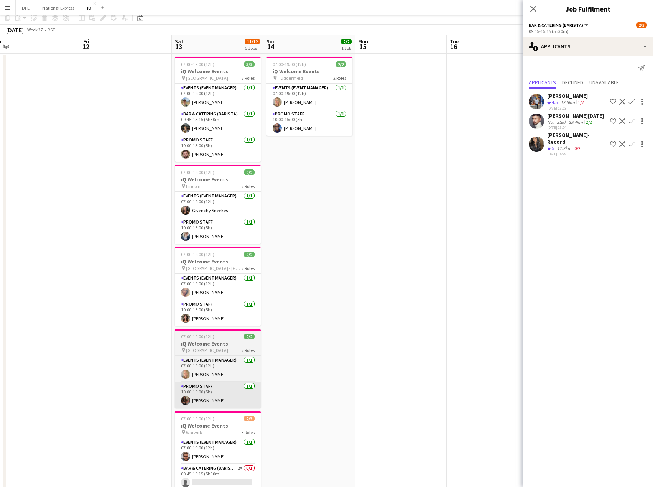
scroll to position [93, 0]
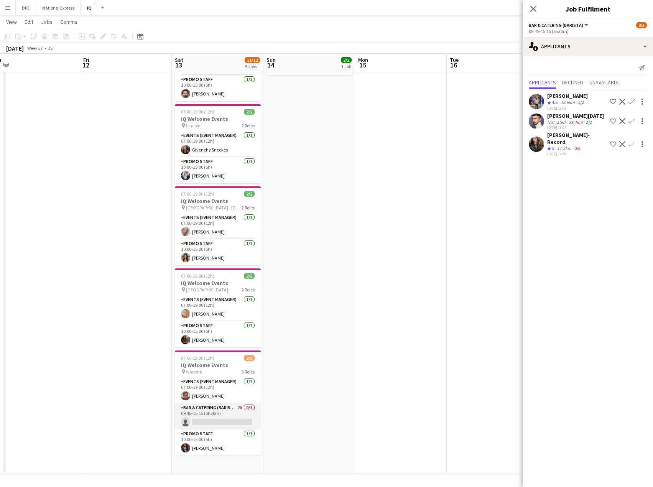
click at [217, 420] on app-card-role "Bar & Catering (Barista) 2A 0/1 09:45-15:15 (5h30m) single-neutral-actions" at bounding box center [218, 416] width 86 height 26
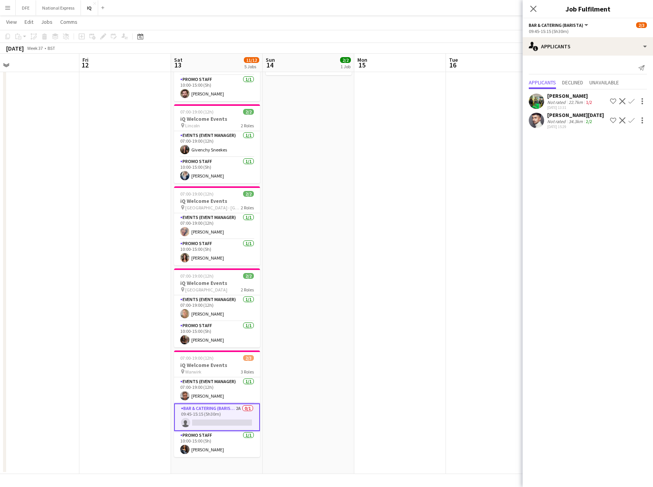
click at [565, 118] on div "Anup Raja Not rated 34.3km 2/2 11-08-2025 15:29" at bounding box center [575, 121] width 57 height 18
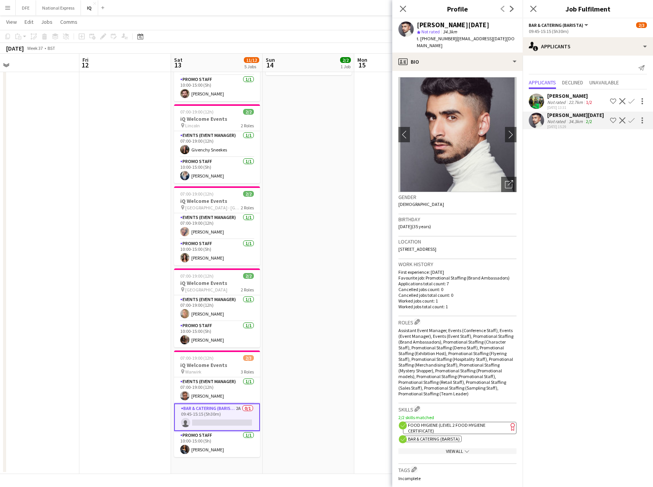
click at [560, 102] on div "Not rated" at bounding box center [557, 102] width 20 height 6
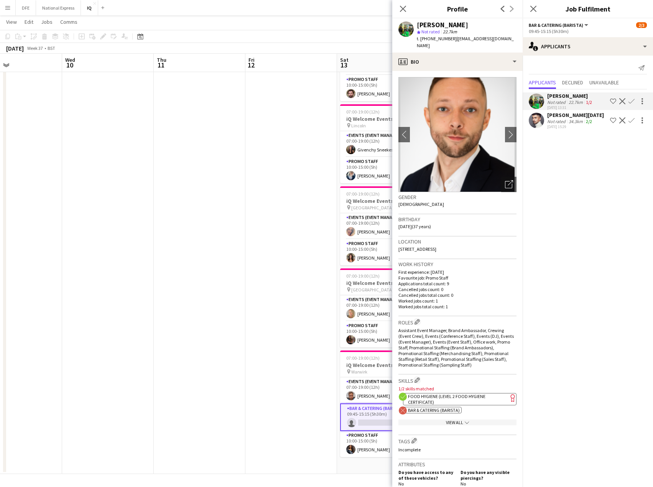
drag, startPoint x: 305, startPoint y: 333, endPoint x: 576, endPoint y: 329, distance: 270.8
click at [577, 329] on body "Menu Boards Boards Boards All jobs Status Workforce Workforce My Workforce Recr…" at bounding box center [326, 197] width 653 height 580
drag, startPoint x: 214, startPoint y: 336, endPoint x: 511, endPoint y: 323, distance: 296.7
click at [511, 323] on body "Menu Boards Boards Boards All jobs Status Workforce Workforce My Workforce Recr…" at bounding box center [326, 197] width 653 height 580
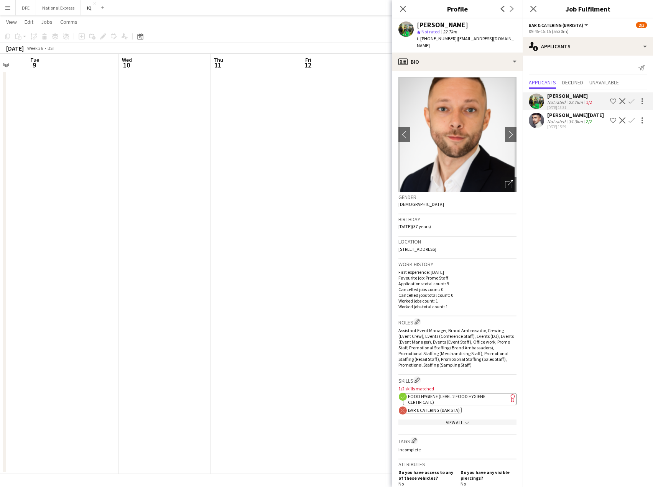
drag, startPoint x: 273, startPoint y: 324, endPoint x: 145, endPoint y: 300, distance: 130.3
click at [145, 300] on app-calendar-viewport "Sat 6 9/10 4 Jobs Sun 7 Mon 8 Tue 9 Wed 10 Thu 11 Fri 12 Sat 13 11/12 5 Jobs Su…" at bounding box center [326, 205] width 653 height 537
drag, startPoint x: 390, startPoint y: 296, endPoint x: 45, endPoint y: 272, distance: 346.0
click at [33, 273] on body "Menu Boards Boards Boards All jobs Status Workforce Workforce My Workforce Recr…" at bounding box center [326, 197] width 653 height 580
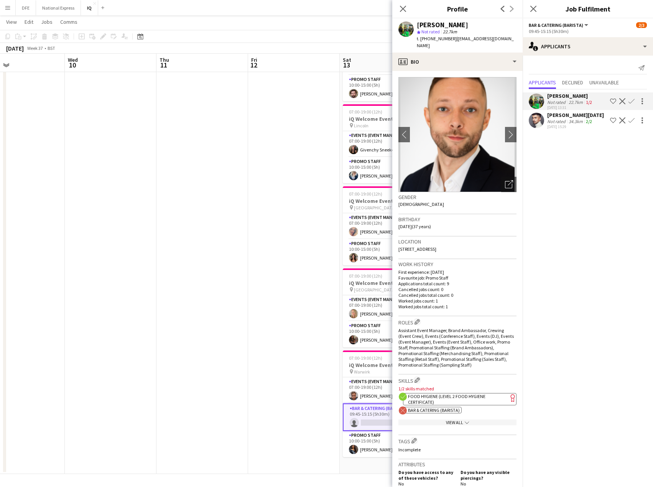
drag, startPoint x: 294, startPoint y: 290, endPoint x: -23, endPoint y: 284, distance: 317.2
click at [0, 284] on html "Menu Boards Boards Boards All jobs Status Workforce Workforce My Workforce Recr…" at bounding box center [326, 197] width 653 height 580
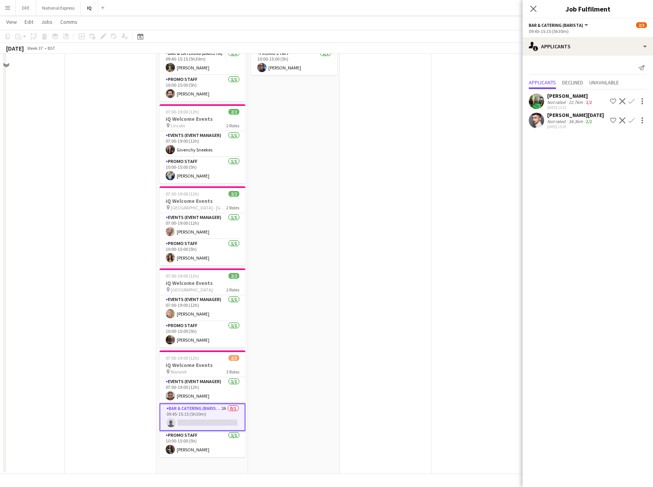
scroll to position [0, 0]
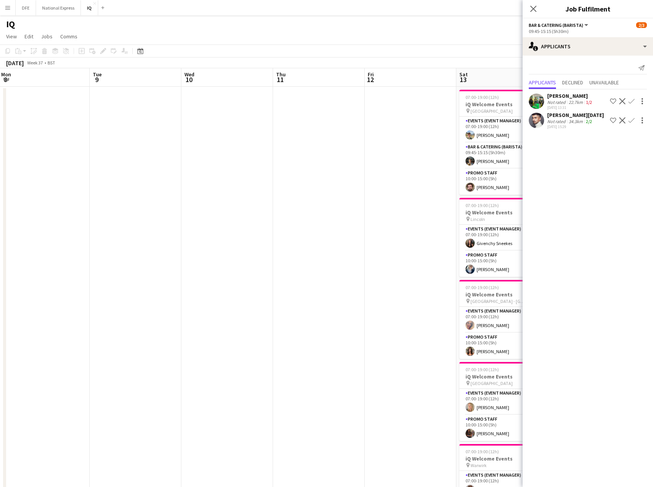
drag, startPoint x: 129, startPoint y: 364, endPoint x: 429, endPoint y: 350, distance: 300.2
click at [429, 350] on app-calendar-viewport "Sat 6 9/10 4 Jobs Sun 7 Mon 8 Tue 9 Wed 10 Thu 11 Fri 12 Sat 13 11/12 5 Jobs Su…" at bounding box center [326, 317] width 653 height 499
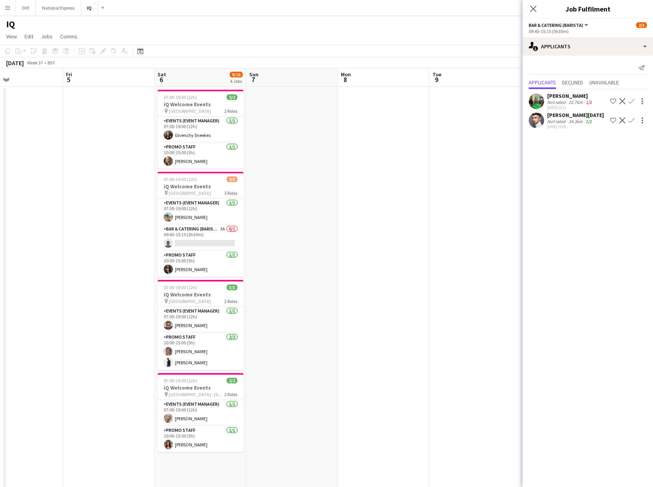
drag, startPoint x: 372, startPoint y: 341, endPoint x: 519, endPoint y: 336, distance: 147.0
click at [520, 336] on app-calendar-viewport "Tue 2 Wed 3 Thu 4 Fri 5 Sat 6 9/10 4 Jobs Sun 7 Mon 8 Tue 9 Wed 10 Thu 11 Fri 1…" at bounding box center [326, 317] width 653 height 499
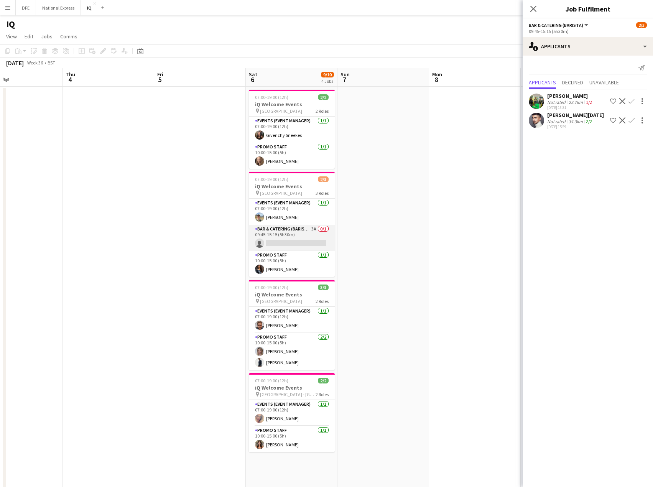
click at [296, 241] on app-card-role "Bar & Catering (Barista) 3A 0/1 09:45-15:15 (5h30m) single-neutral-actions" at bounding box center [292, 238] width 86 height 26
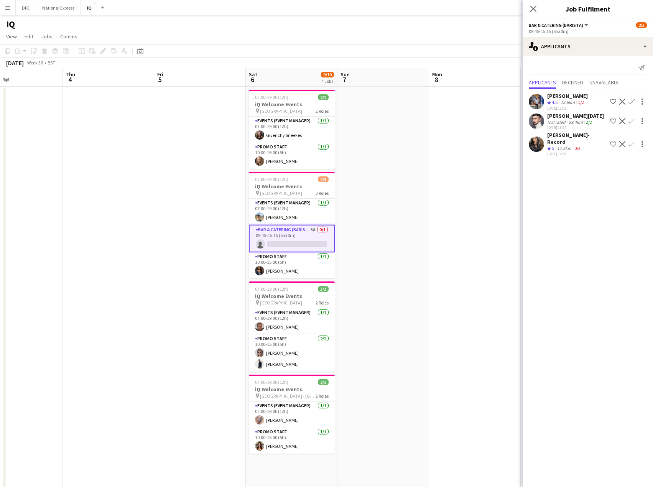
drag, startPoint x: 418, startPoint y: 194, endPoint x: 417, endPoint y: 202, distance: 8.1
click at [416, 195] on app-date-cell at bounding box center [383, 327] width 92 height 481
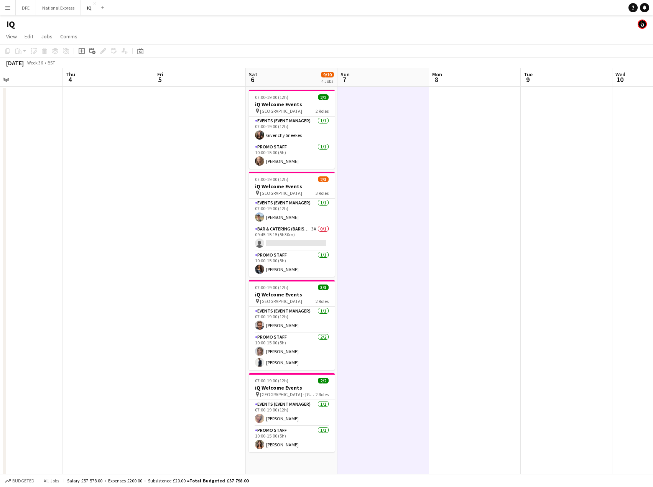
scroll to position [0, 214]
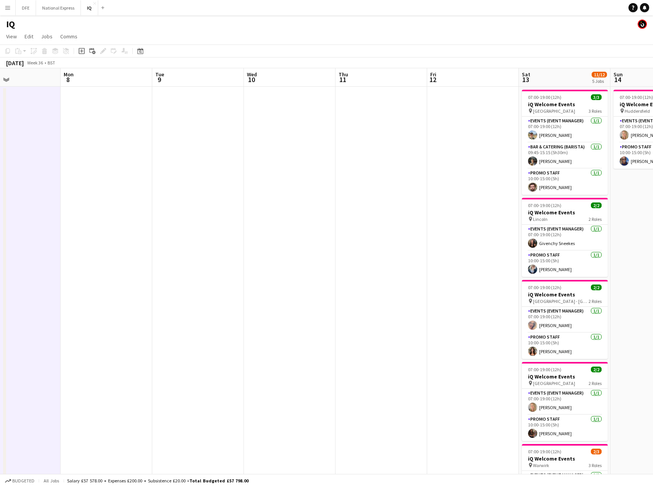
drag, startPoint x: 556, startPoint y: 227, endPoint x: 196, endPoint y: 190, distance: 362.3
click at [196, 190] on app-calendar-viewport "Fri 5 Sat 6 9/10 4 Jobs Sun 7 Mon 8 Tue 9 Wed 10 Thu 11 Fri 12 Sat 13 11/12 5 J…" at bounding box center [326, 317] width 653 height 499
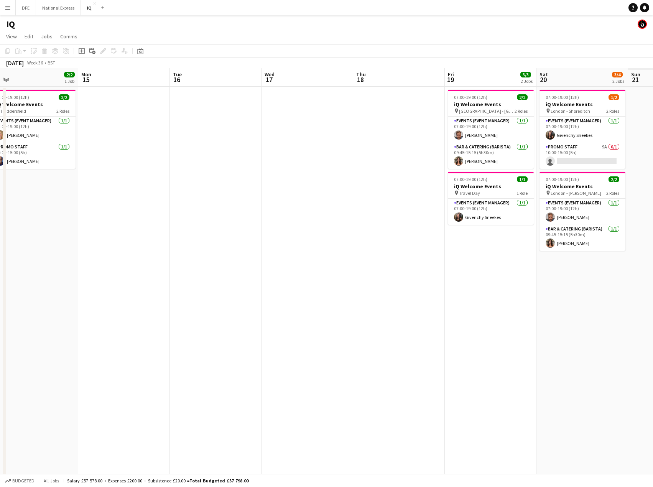
scroll to position [0, 195]
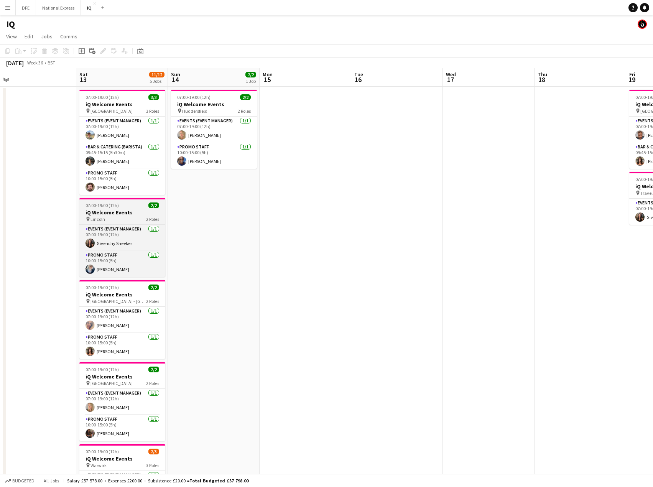
drag, startPoint x: 395, startPoint y: 214, endPoint x: 163, endPoint y: 221, distance: 231.8
click at [81, 191] on app-calendar-viewport "Wed 10 Thu 11 Fri 12 Sat 13 11/12 5 Jobs Sun 14 2/2 1 Job Mon 15 Tue 16 Wed 17 …" at bounding box center [326, 317] width 653 height 499
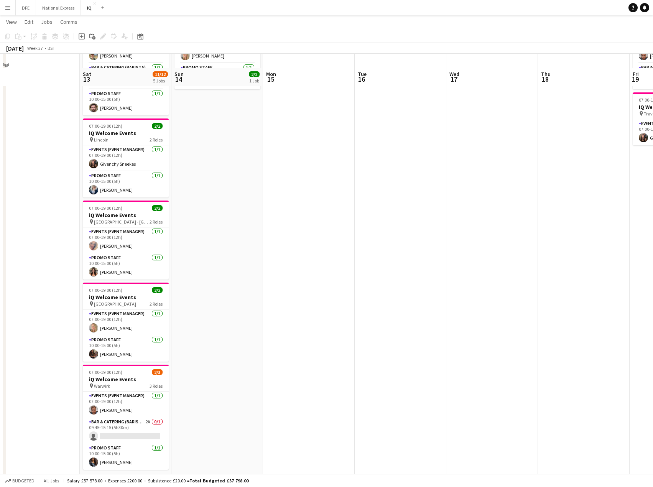
scroll to position [93, 0]
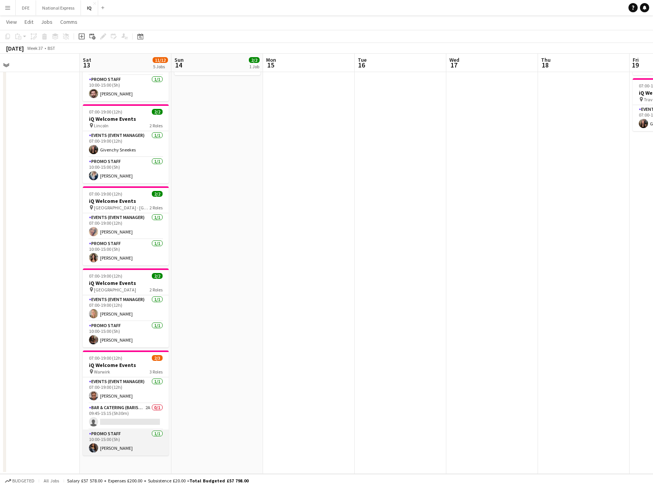
click at [103, 450] on app-card-role "Promo Staff 1/1 10:00-15:00 (5h) Alyssa Palmer" at bounding box center [126, 443] width 86 height 26
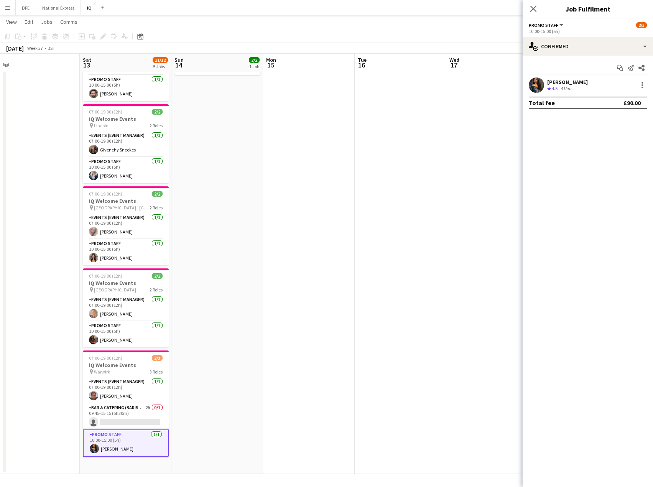
click at [556, 83] on div "Alyssa Palmer" at bounding box center [567, 82] width 41 height 7
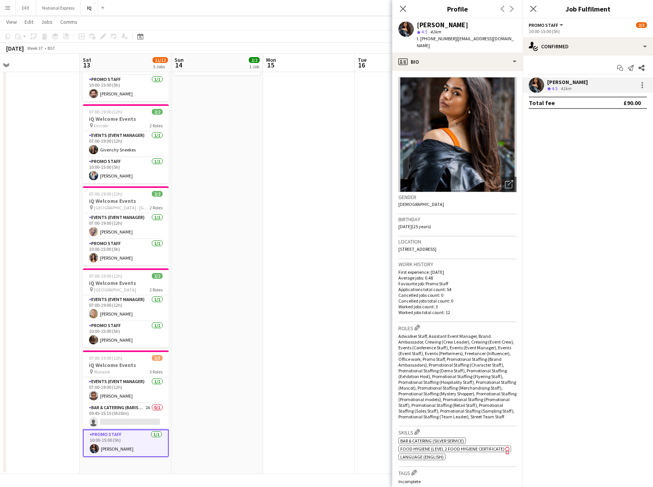
click at [273, 392] on app-date-cell at bounding box center [309, 233] width 92 height 481
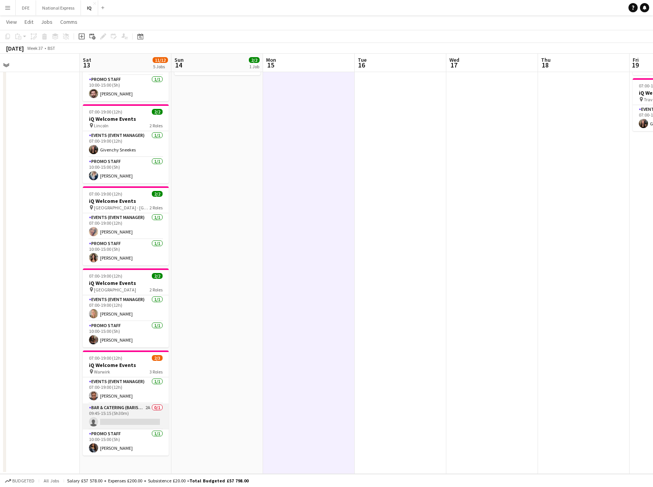
click at [114, 420] on app-card-role "Bar & Catering (Barista) 2A 0/1 09:45-15:15 (5h30m) single-neutral-actions" at bounding box center [126, 416] width 86 height 26
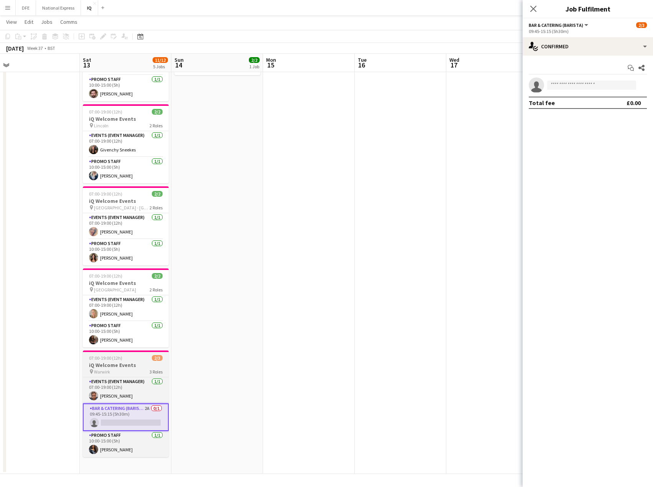
click at [131, 369] on div "pin Warwirk 3 Roles" at bounding box center [126, 372] width 86 height 6
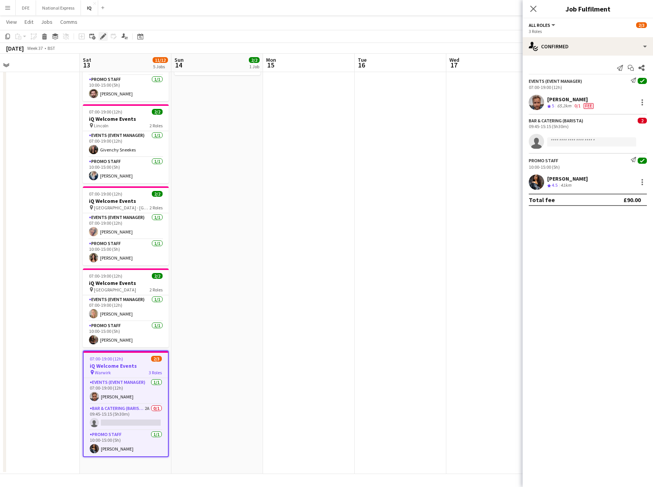
click at [102, 36] on icon "Edit" at bounding box center [103, 36] width 6 height 6
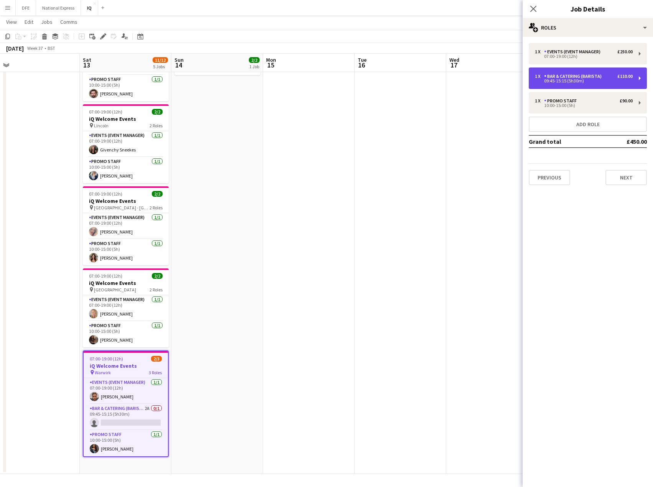
click at [629, 78] on div "£110.00" at bounding box center [624, 76] width 15 height 5
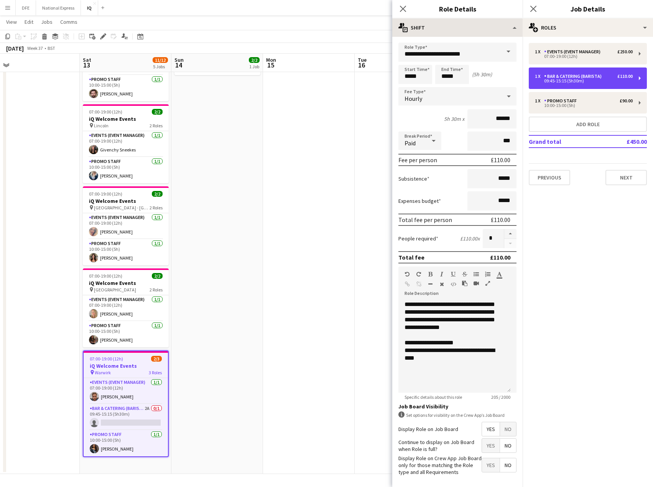
scroll to position [0, 0]
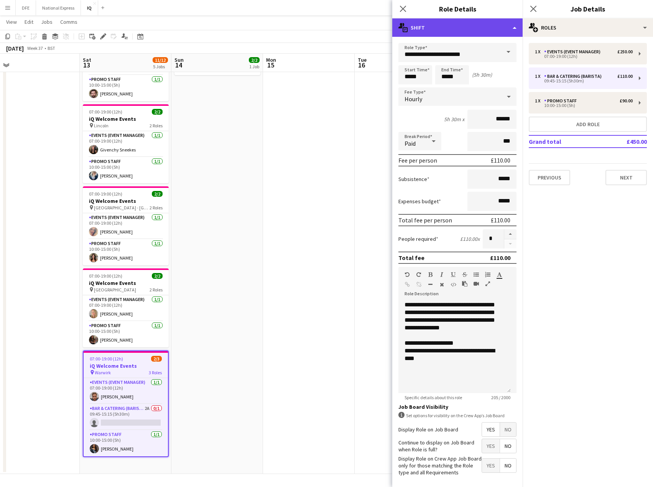
click at [469, 27] on div "multiple-actions-text Shift" at bounding box center [457, 27] width 130 height 18
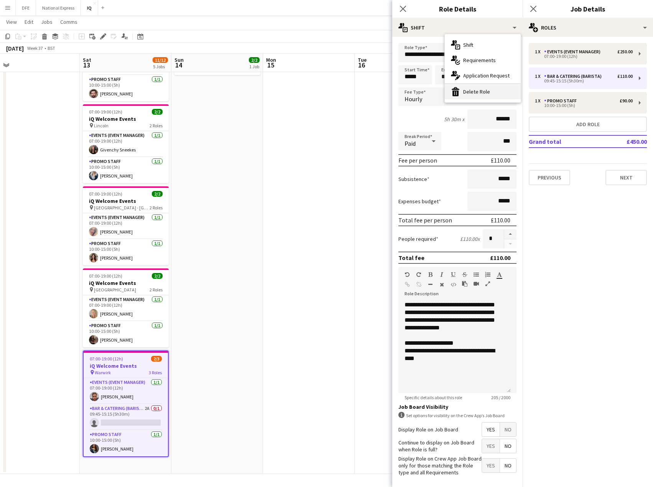
click at [484, 94] on div "bin-2 Delete Role" at bounding box center [483, 91] width 76 height 15
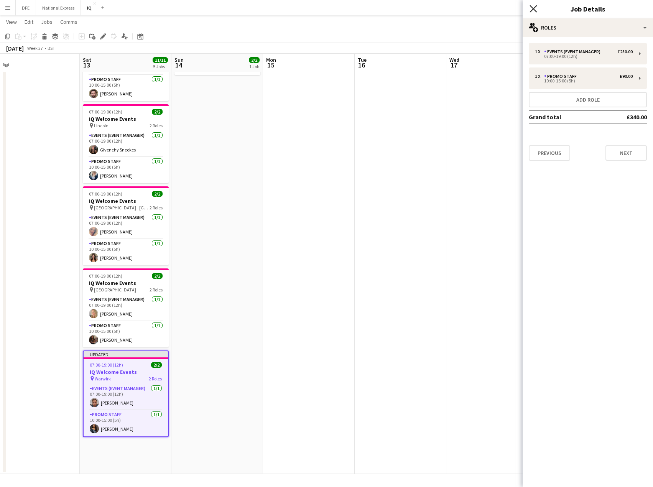
click at [533, 6] on icon "Close pop-in" at bounding box center [533, 8] width 7 height 7
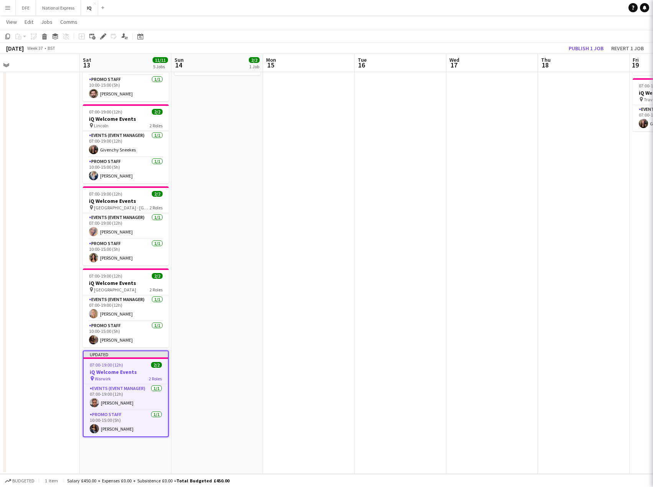
click at [436, 146] on app-date-cell at bounding box center [401, 233] width 92 height 481
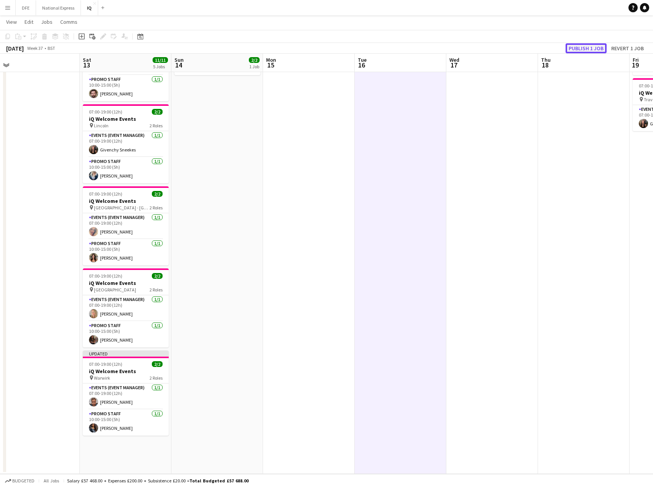
click at [581, 48] on button "Publish 1 job" at bounding box center [586, 48] width 41 height 10
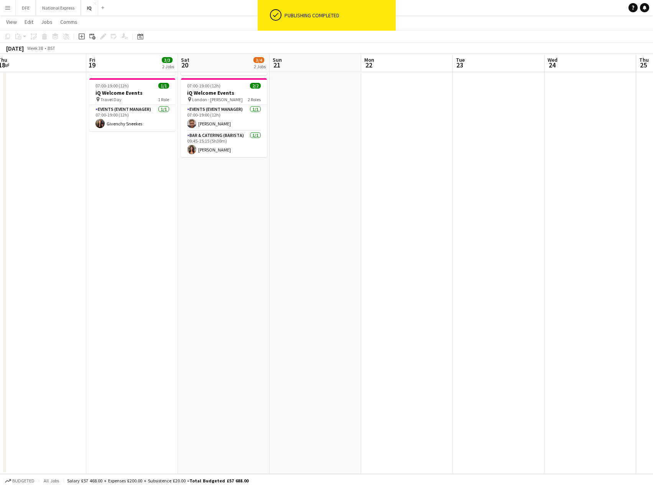
drag, startPoint x: 602, startPoint y: 158, endPoint x: 91, endPoint y: 168, distance: 510.9
click at [82, 160] on app-calendar-viewport "Sun 14 2/2 1 Job Mon 15 Tue 16 Wed 17 Thu 18 Fri 19 3/3 2 Jobs Sat 20 3/4 2 Job…" at bounding box center [326, 205] width 653 height 537
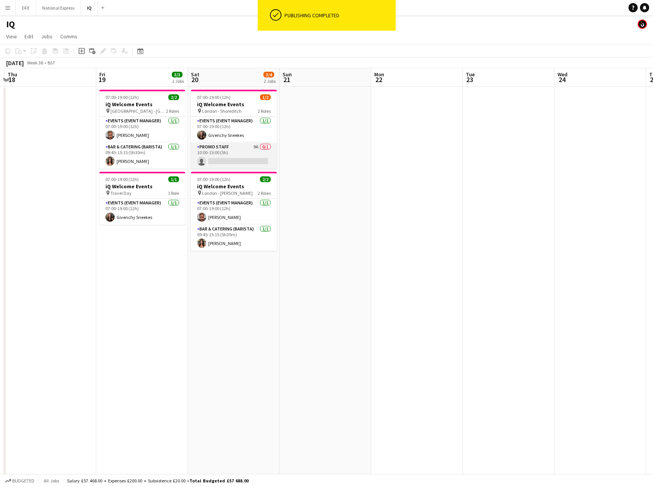
click at [239, 160] on app-card-role "Promo Staff 9A 0/1 10:00-15:00 (5h) single-neutral-actions" at bounding box center [234, 156] width 86 height 26
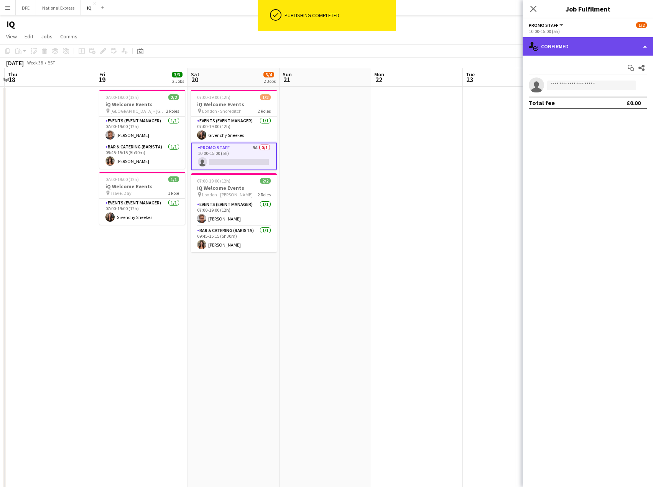
click at [578, 48] on div "single-neutral-actions-check-2 Confirmed" at bounding box center [588, 46] width 130 height 18
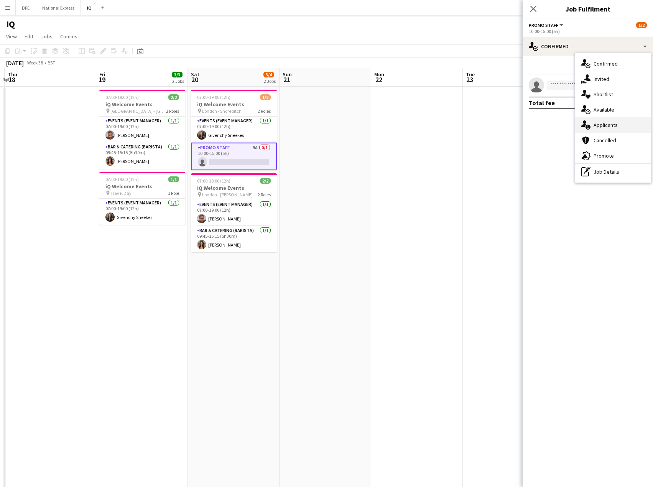
click at [619, 125] on div "single-neutral-actions-information Applicants" at bounding box center [613, 124] width 76 height 15
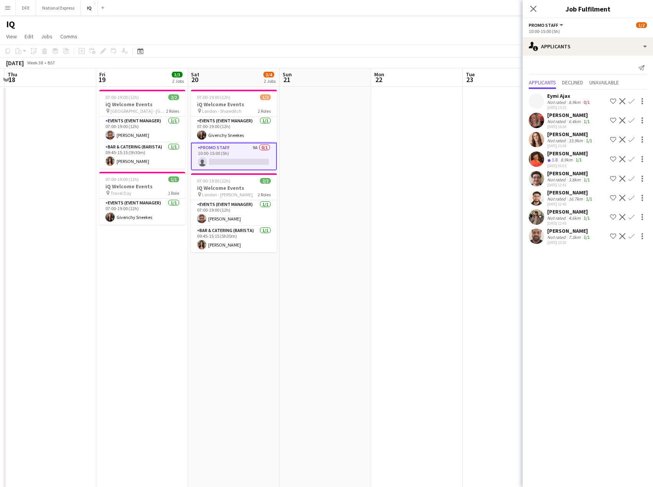
click at [565, 157] on div "8.9km" at bounding box center [566, 160] width 15 height 7
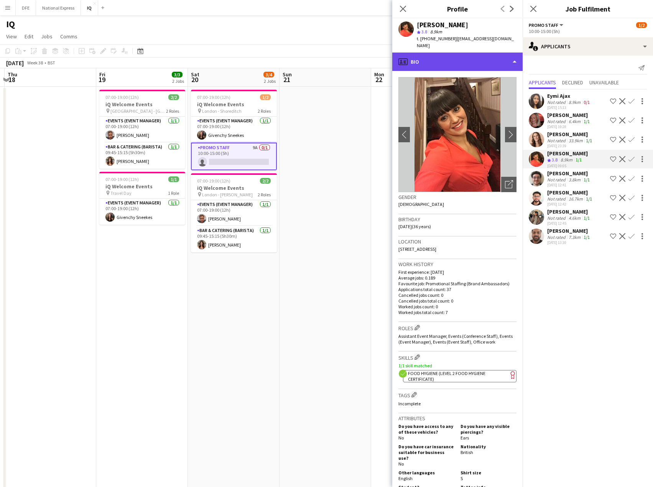
click at [464, 53] on div "profile Bio" at bounding box center [457, 62] width 130 height 18
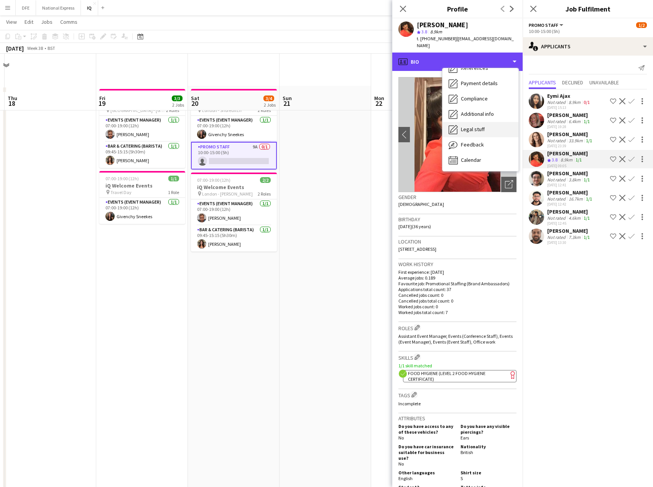
scroll to position [93, 0]
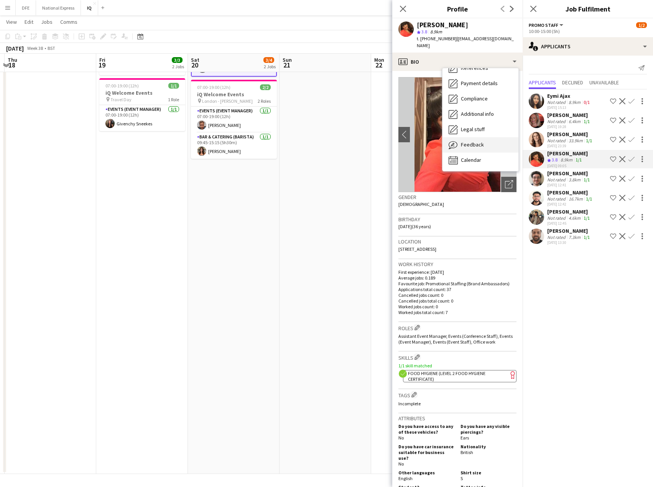
click at [480, 142] on div "Feedback Feedback" at bounding box center [481, 144] width 76 height 15
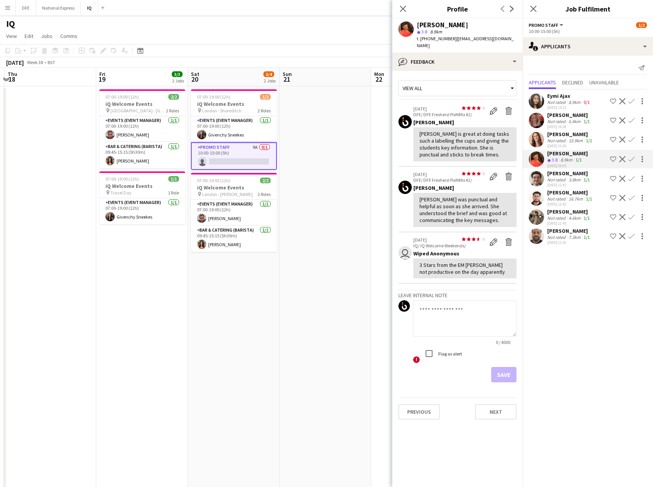
scroll to position [0, 0]
drag, startPoint x: 405, startPoint y: 10, endPoint x: 429, endPoint y: 98, distance: 91.6
click at [405, 11] on icon "Close pop-in" at bounding box center [403, 9] width 6 height 6
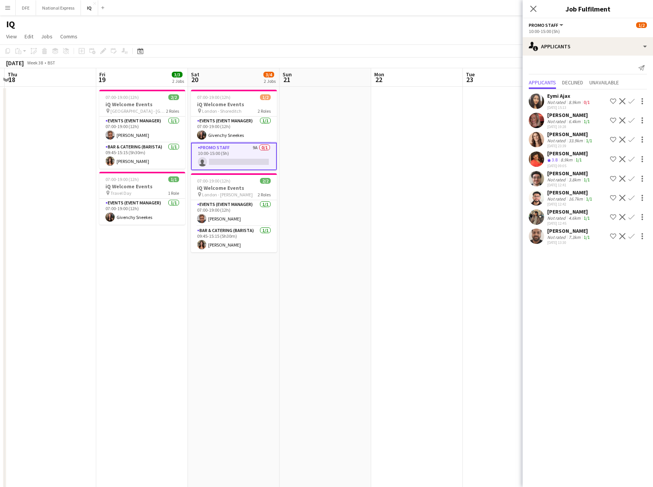
click at [565, 138] on div "Not rated" at bounding box center [557, 141] width 20 height 6
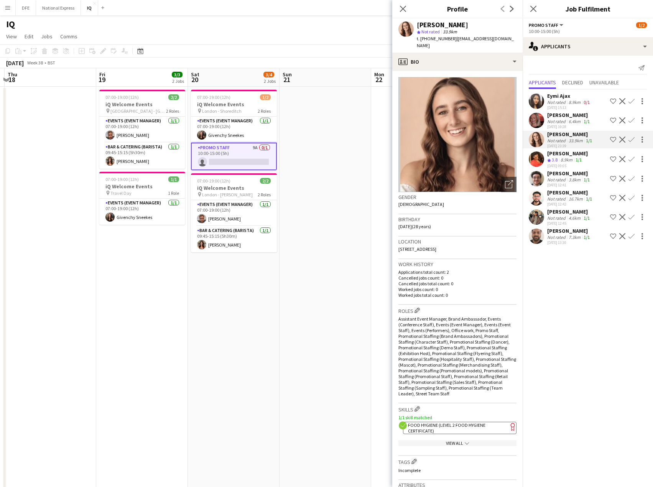
click at [565, 159] on div "8.9km" at bounding box center [566, 160] width 15 height 7
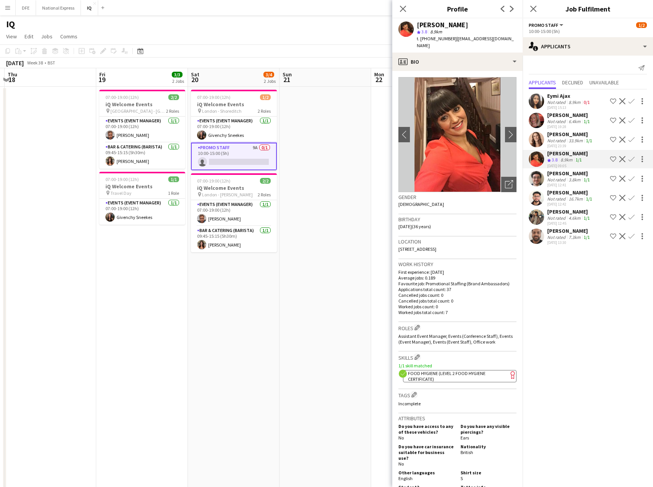
click at [566, 142] on div "Not rated" at bounding box center [557, 141] width 20 height 6
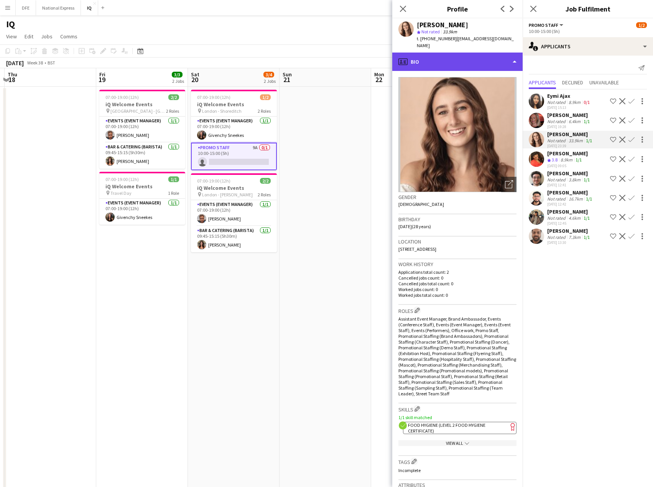
click at [425, 53] on div "profile Bio" at bounding box center [457, 62] width 130 height 18
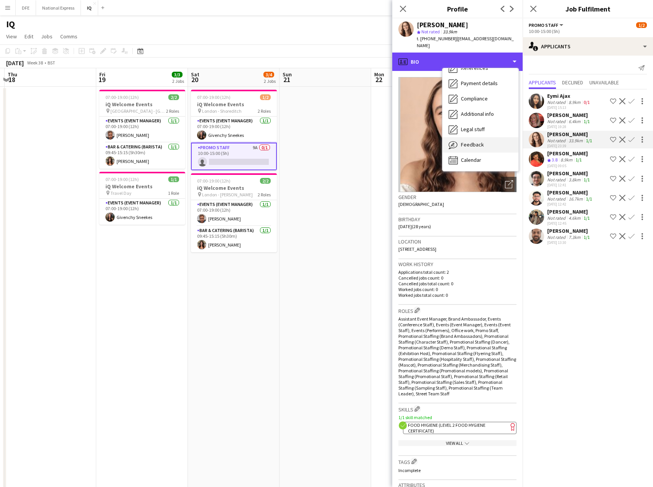
scroll to position [93, 0]
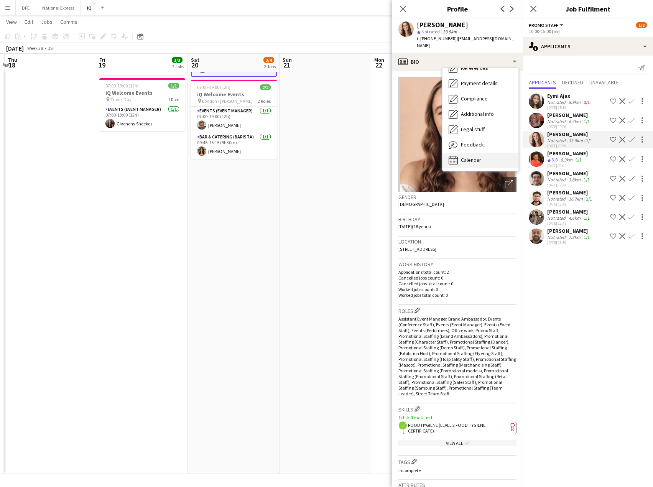
click at [472, 158] on div "Calendar Calendar" at bounding box center [481, 160] width 76 height 15
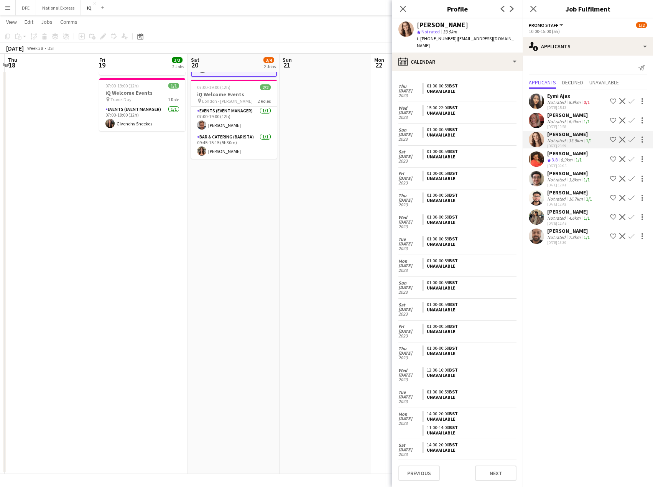
scroll to position [5980, 0]
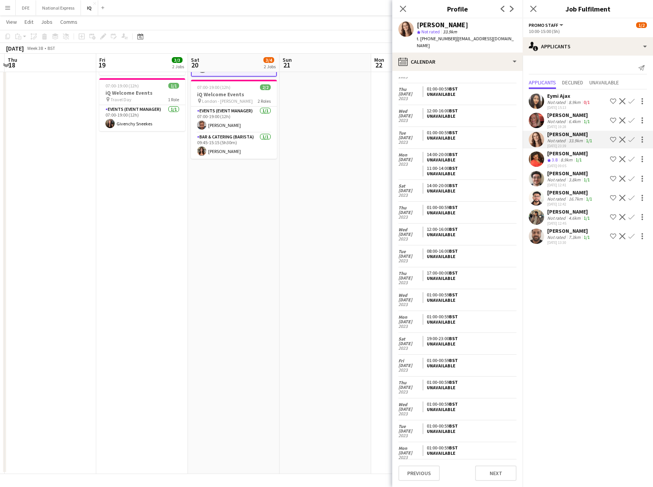
click at [405, 32] on app-user-avatar at bounding box center [405, 28] width 15 height 15
click at [563, 137] on div "Katie Lee" at bounding box center [570, 134] width 46 height 7
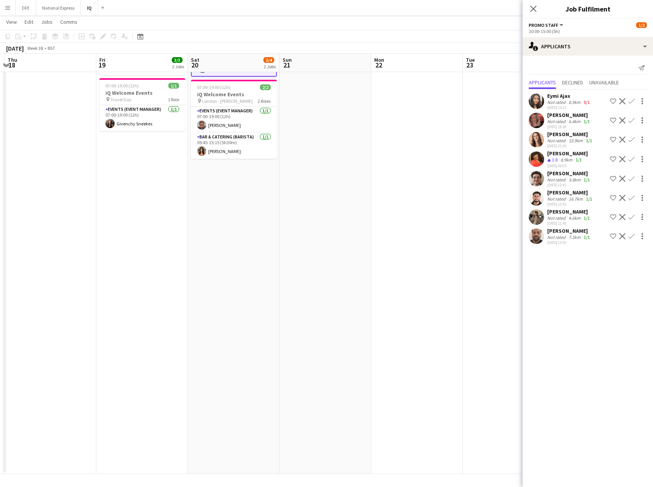
click at [563, 137] on div "Katie Lee" at bounding box center [570, 134] width 46 height 7
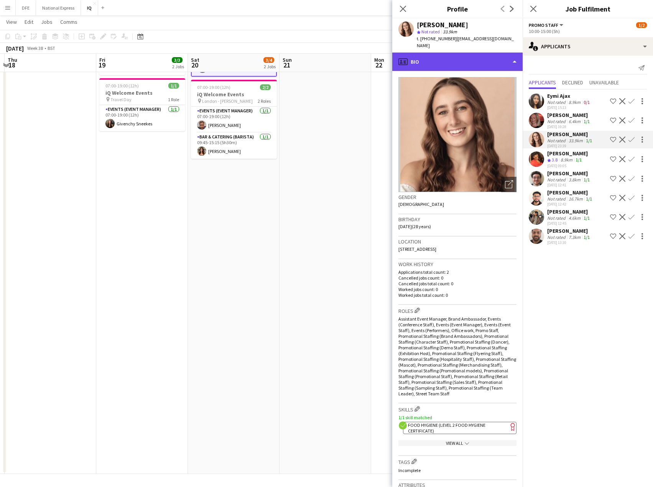
click at [465, 57] on div "profile Bio" at bounding box center [457, 62] width 130 height 18
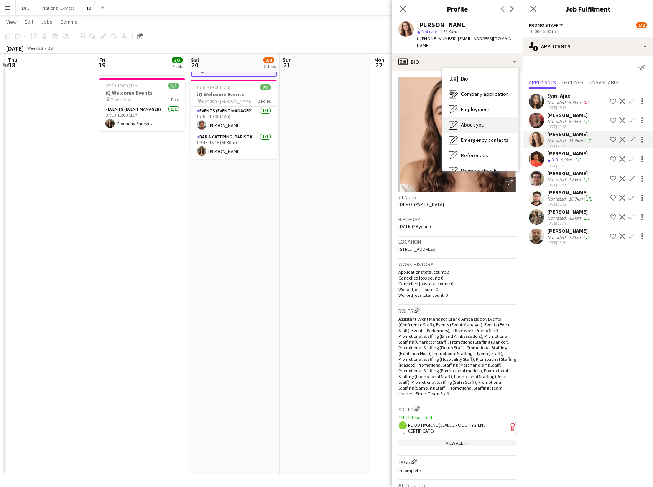
click at [483, 121] on span "About you" at bounding box center [472, 124] width 23 height 7
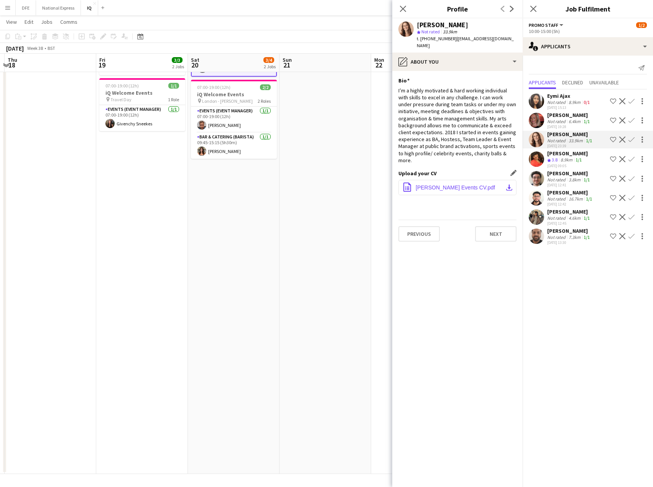
click at [462, 184] on span "Katie Lee Events CV.pdf" at bounding box center [455, 187] width 79 height 6
click at [403, 6] on icon "Close pop-in" at bounding box center [402, 8] width 7 height 7
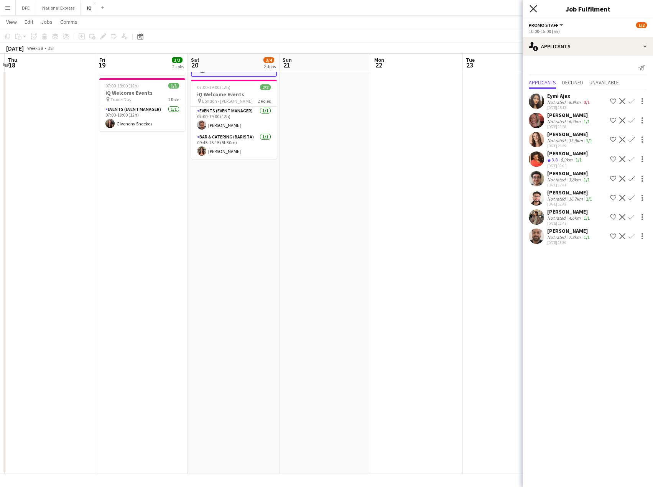
click at [533, 11] on icon "Close pop-in" at bounding box center [533, 8] width 7 height 7
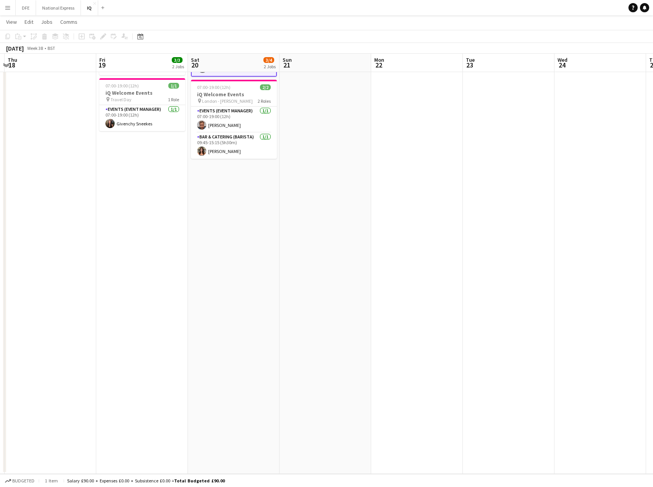
click at [9, 4] on button "Menu" at bounding box center [7, 7] width 15 height 15
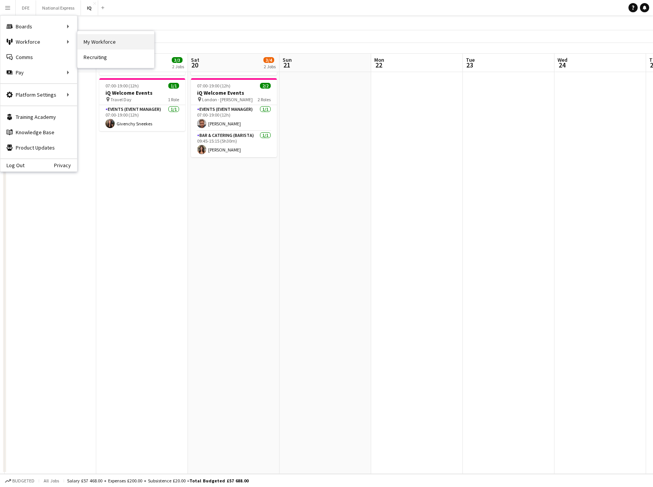
click at [132, 39] on link "My Workforce" at bounding box center [115, 41] width 77 height 15
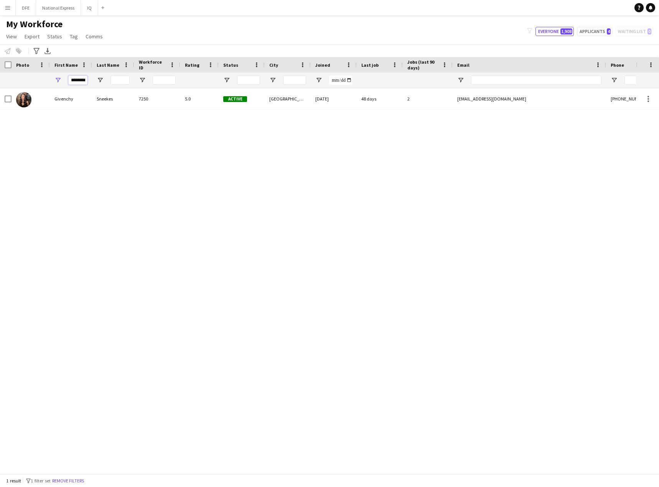
click at [82, 81] on input "********" at bounding box center [77, 80] width 19 height 9
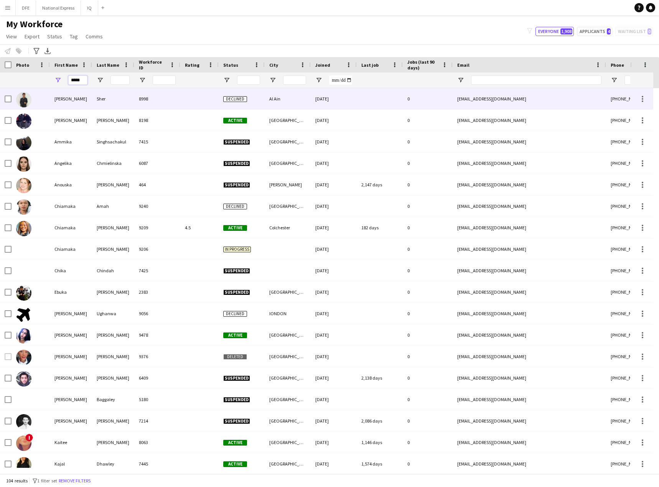
type input "*****"
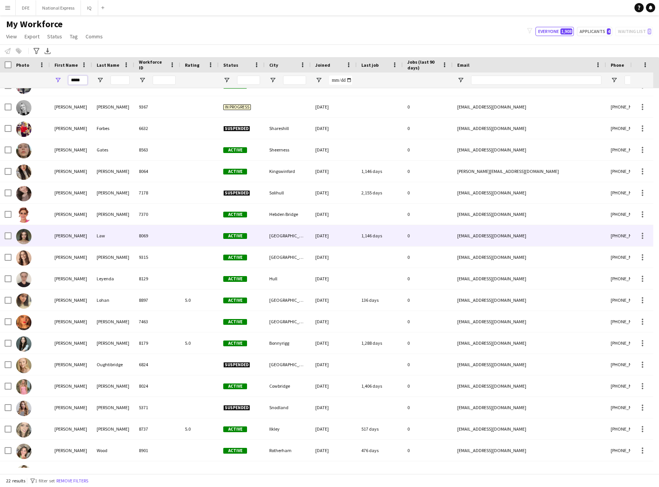
scroll to position [93, 0]
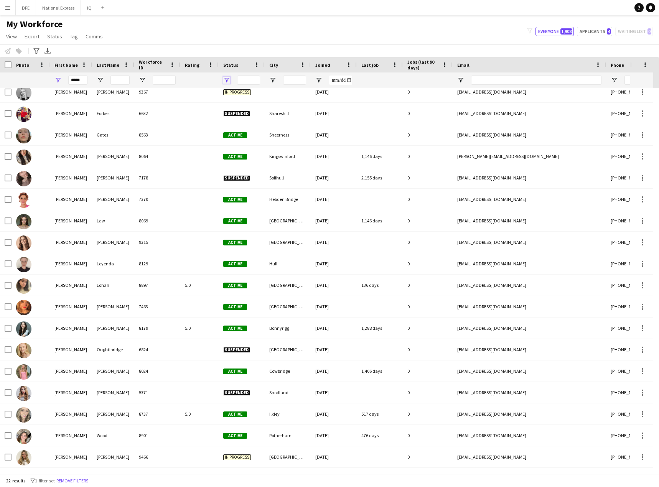
click at [227, 80] on span "Open Filter Menu" at bounding box center [226, 80] width 7 height 7
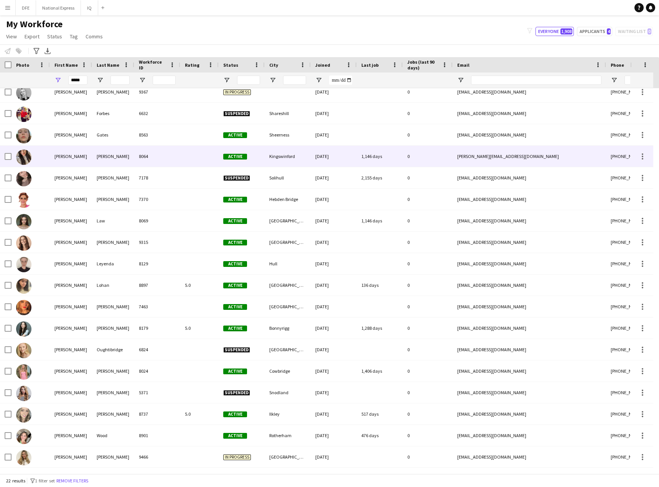
click at [191, 151] on div at bounding box center [199, 156] width 38 height 21
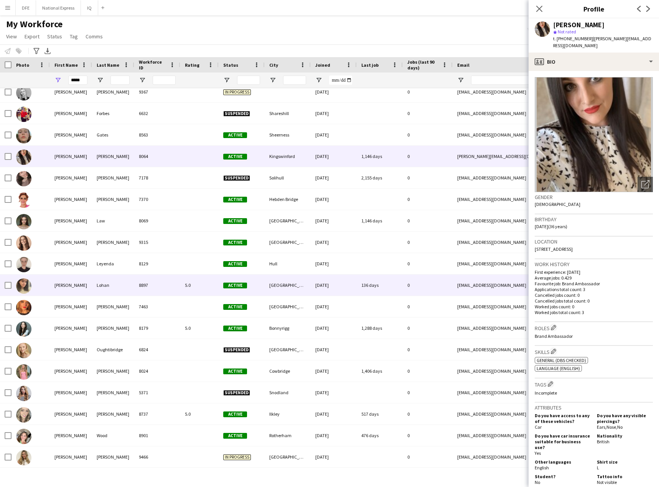
click at [132, 290] on div "Lohan" at bounding box center [113, 285] width 42 height 21
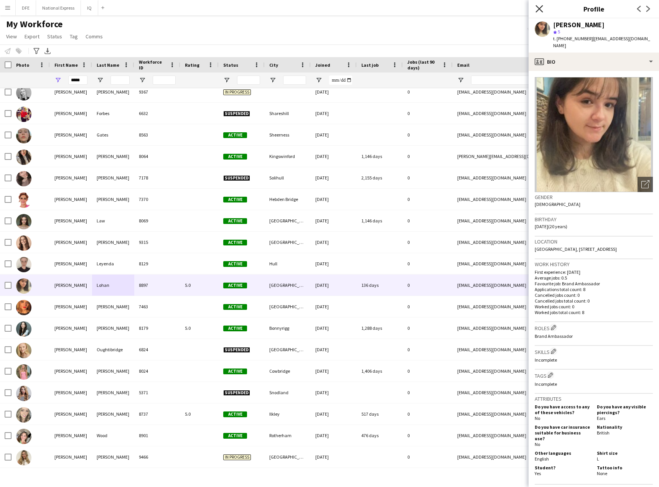
click at [538, 8] on icon "Close pop-in" at bounding box center [538, 8] width 7 height 7
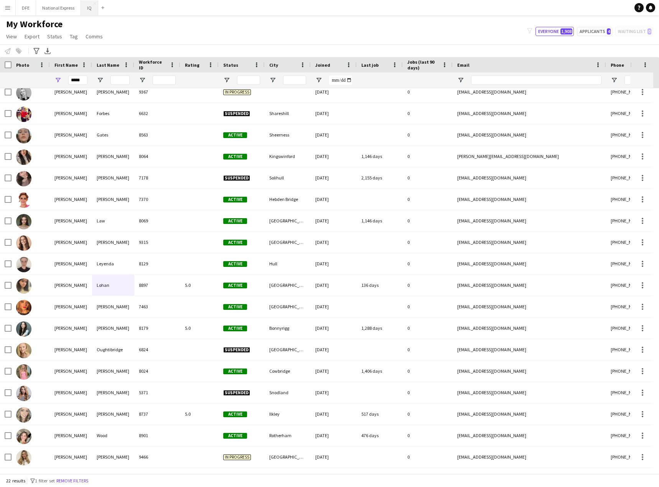
click at [92, 7] on button "IQ Close" at bounding box center [89, 7] width 17 height 15
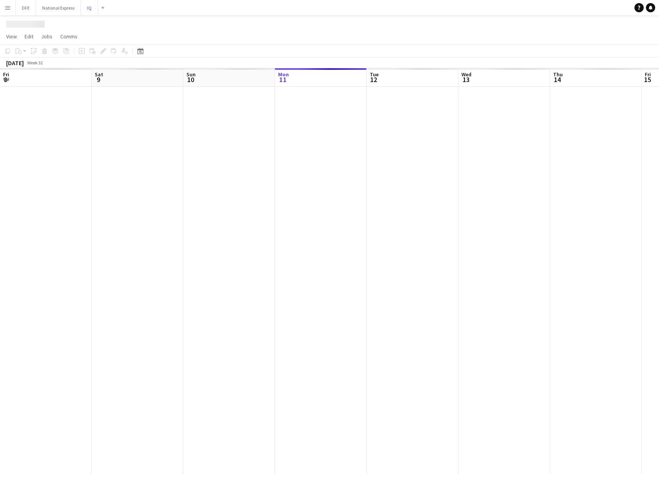
scroll to position [0, 183]
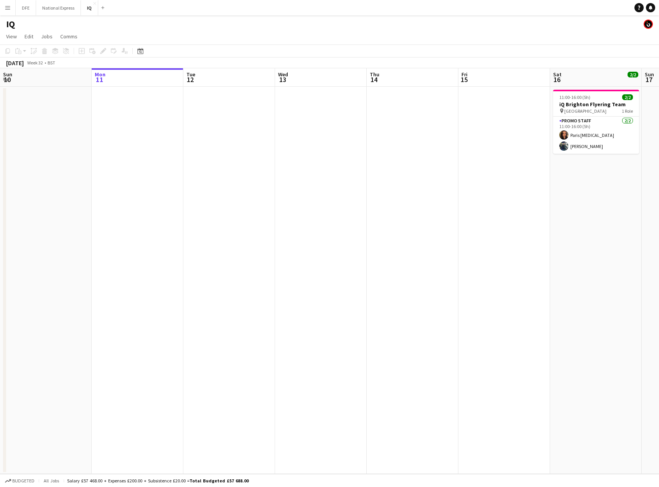
click at [8, 9] on app-icon "Menu" at bounding box center [8, 8] width 6 height 6
drag, startPoint x: 27, startPoint y: 41, endPoint x: 54, endPoint y: 44, distance: 27.1
click at [27, 41] on div "Workforce Workforce" at bounding box center [38, 41] width 77 height 15
click at [107, 43] on link "My Workforce" at bounding box center [115, 41] width 77 height 15
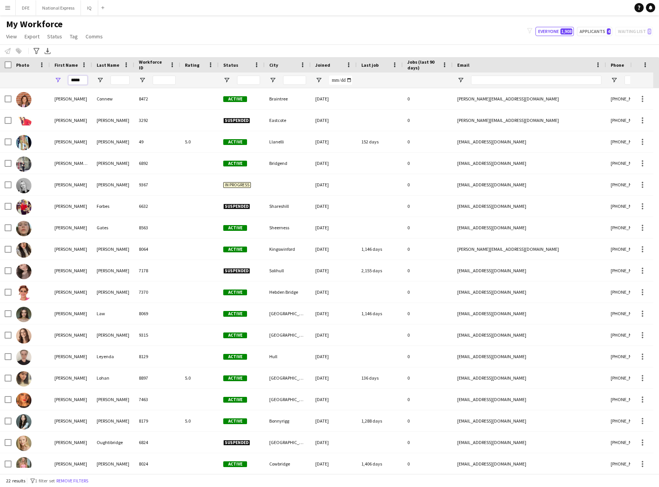
click at [77, 79] on input "*****" at bounding box center [77, 80] width 19 height 9
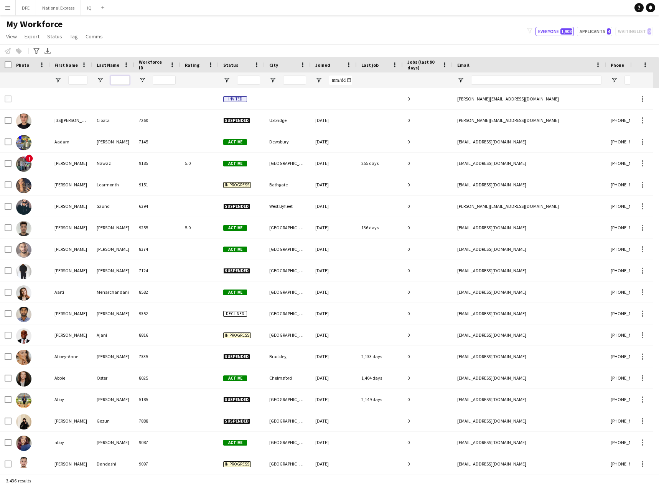
click at [116, 81] on input "Last Name Filter Input" at bounding box center [119, 80] width 19 height 9
paste input "******"
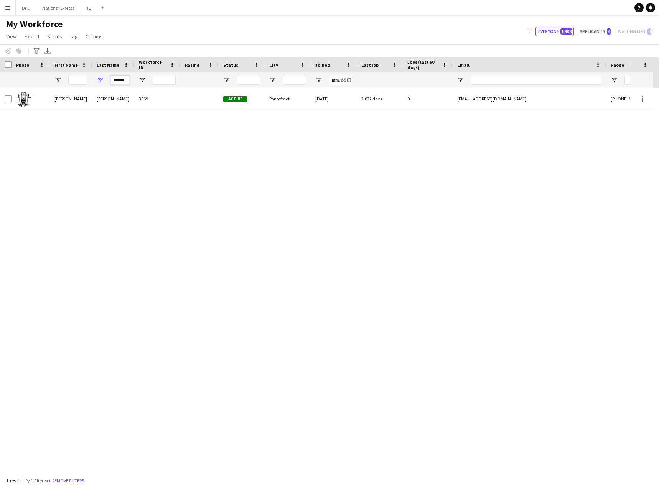
type input "******"
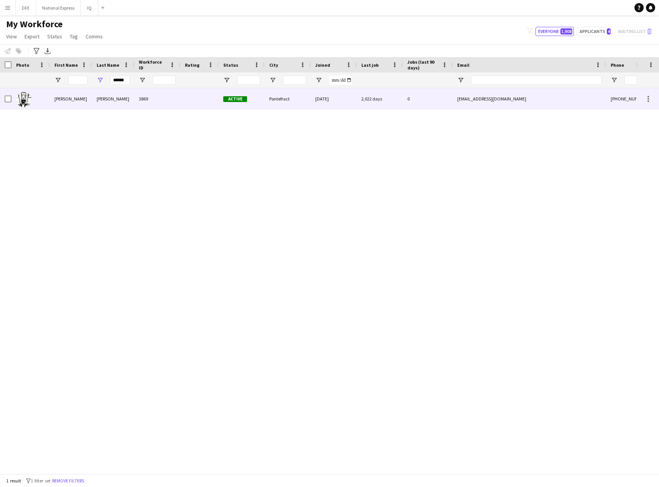
click at [70, 103] on div "[PERSON_NAME]" at bounding box center [71, 98] width 42 height 21
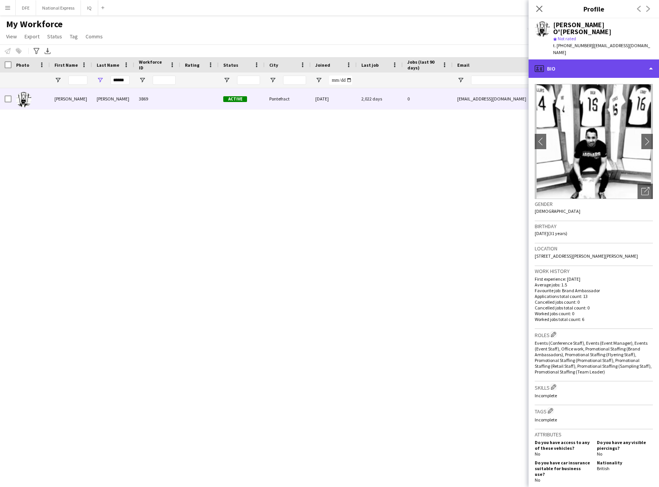
click at [585, 63] on div "profile Bio" at bounding box center [593, 68] width 130 height 18
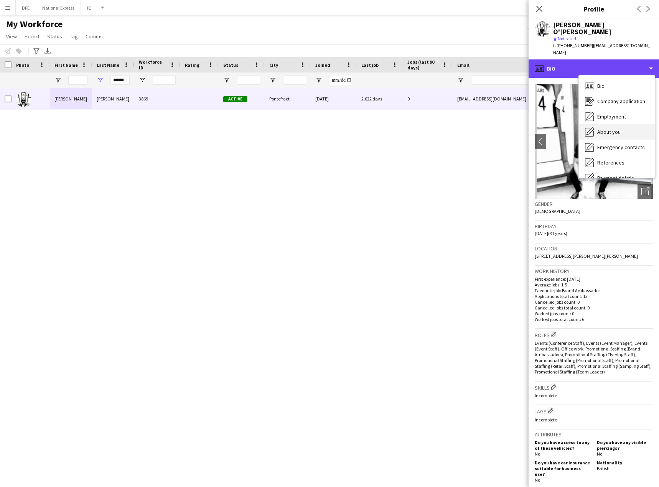
scroll to position [87, 0]
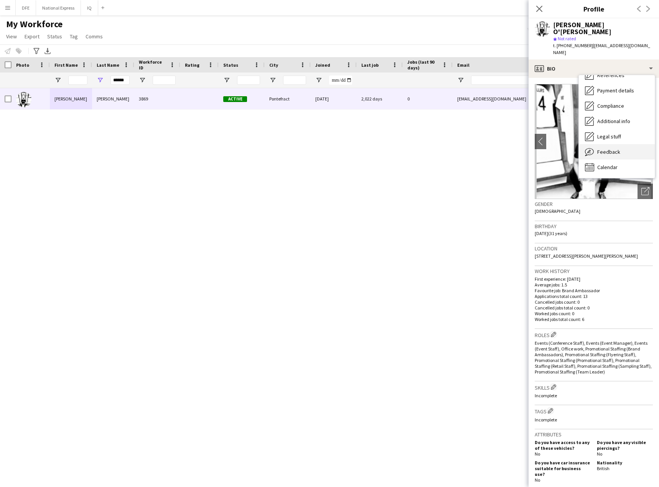
click at [613, 148] on span "Feedback" at bounding box center [608, 151] width 23 height 7
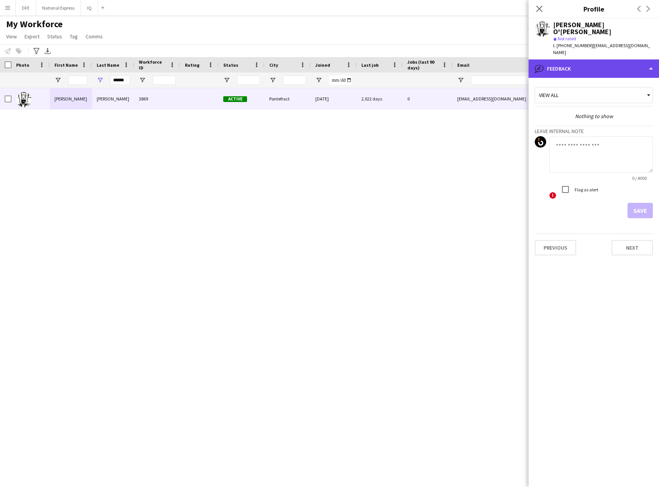
click at [602, 63] on div "bubble-pencil Feedback" at bounding box center [593, 68] width 130 height 18
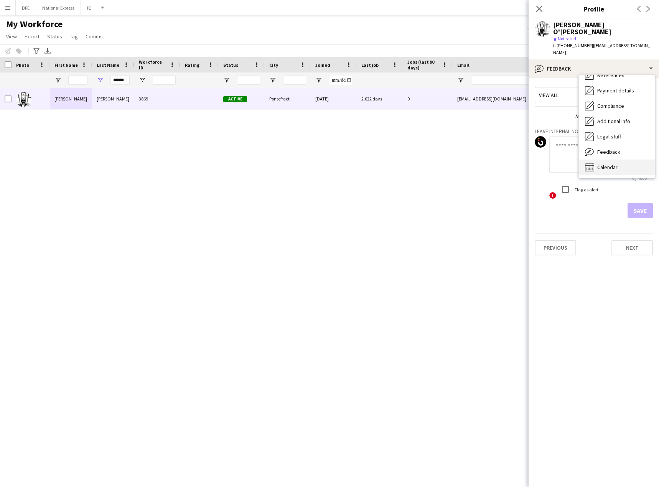
click at [610, 164] on span "Calendar" at bounding box center [607, 167] width 20 height 7
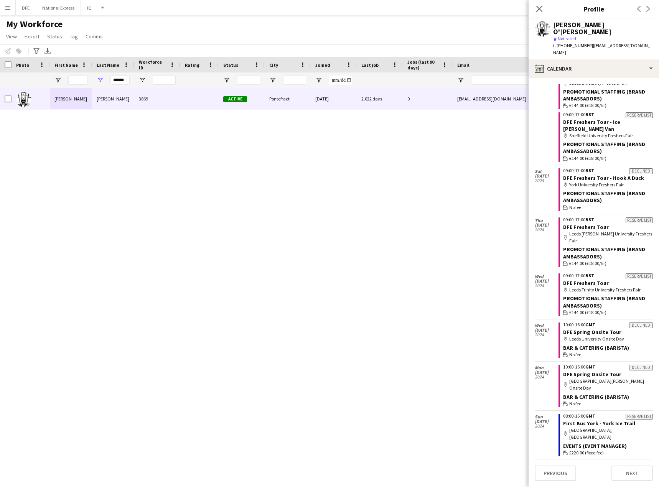
scroll to position [0, 0]
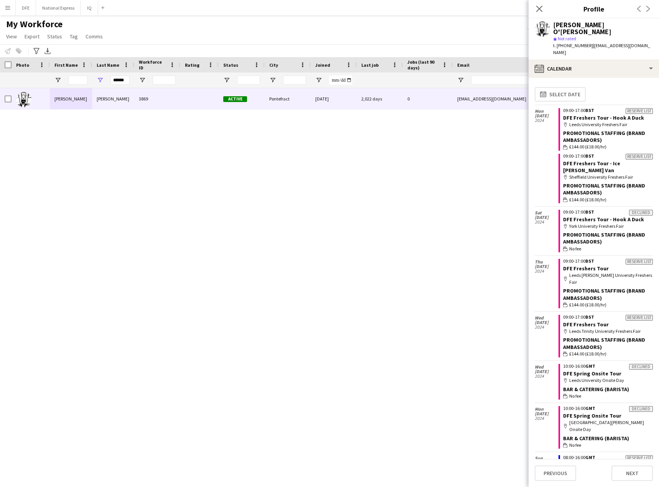
click at [190, 41] on div "My Workforce View Views Default view New view Update view Delete view Edit name…" at bounding box center [329, 31] width 659 height 26
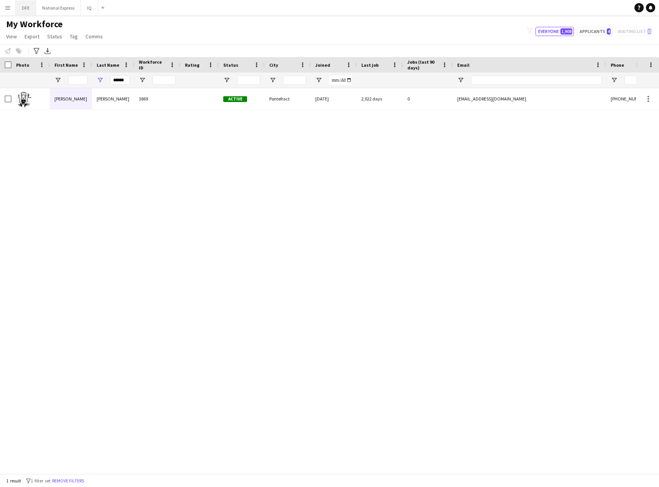
click at [29, 7] on button "DFE Close" at bounding box center [26, 7] width 20 height 15
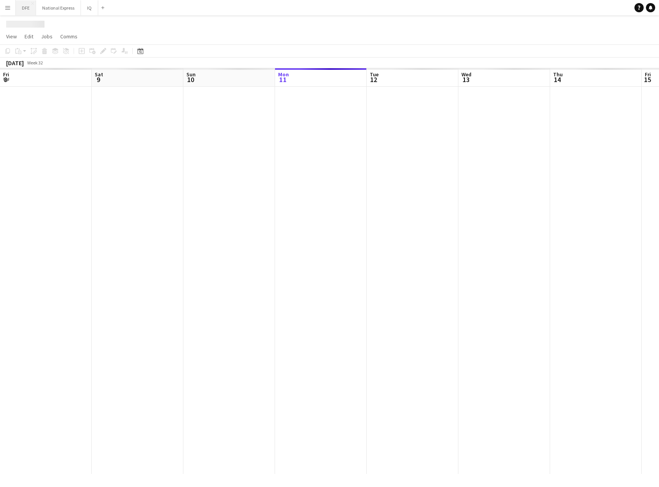
scroll to position [0, 183]
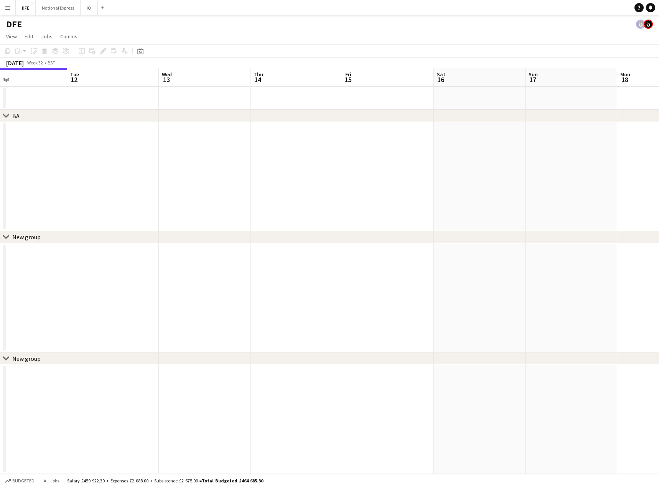
click at [64, 139] on app-calendar-viewport "Fri 8 Sat 9 Sun 10 Mon 11 Tue 12 Wed 13 Thu 14 Fri 15 Sat 16 Sun 17 Mon 18 Tue …" at bounding box center [329, 271] width 659 height 406
drag, startPoint x: 618, startPoint y: 163, endPoint x: 85, endPoint y: 148, distance: 532.9
click at [16, 149] on app-calendar-viewport "Wed 13 Thu 14 Fri 15 Sat 16 Sun 17 Mon 18 Tue 19 Wed 20 Thu 21 Fri 22 Sat 23 Su…" at bounding box center [329, 271] width 659 height 406
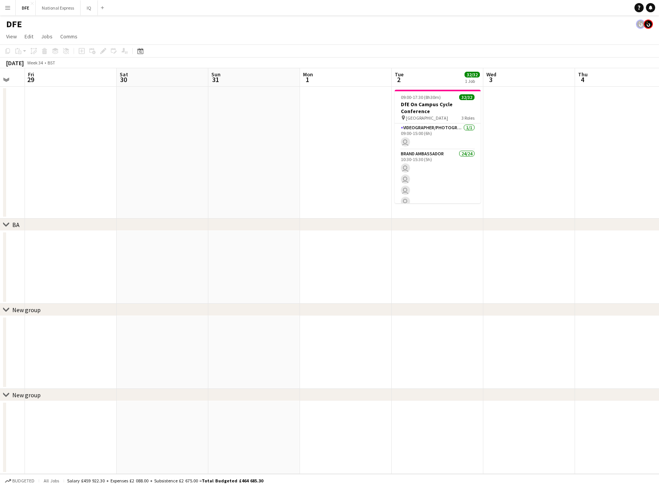
drag, startPoint x: 148, startPoint y: 174, endPoint x: 288, endPoint y: 176, distance: 140.4
click at [40, 178] on app-calendar-viewport "Mon 25 Tue 26 Wed 27 Thu 28 Fri 29 Sat 30 Sun 31 Mon 1 Tue 2 32/32 1 Job Wed 3 …" at bounding box center [329, 271] width 659 height 406
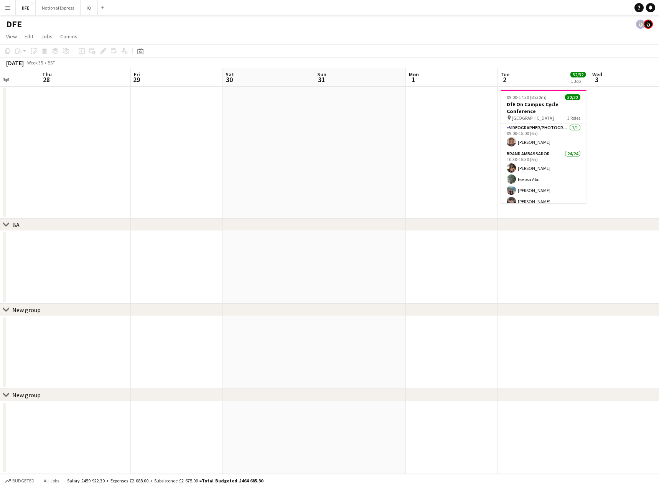
drag, startPoint x: 431, startPoint y: 181, endPoint x: -112, endPoint y: 180, distance: 543.4
click at [0, 180] on html "Menu Boards Boards Boards All jobs Status Workforce Workforce My Workforce Recr…" at bounding box center [329, 243] width 659 height 487
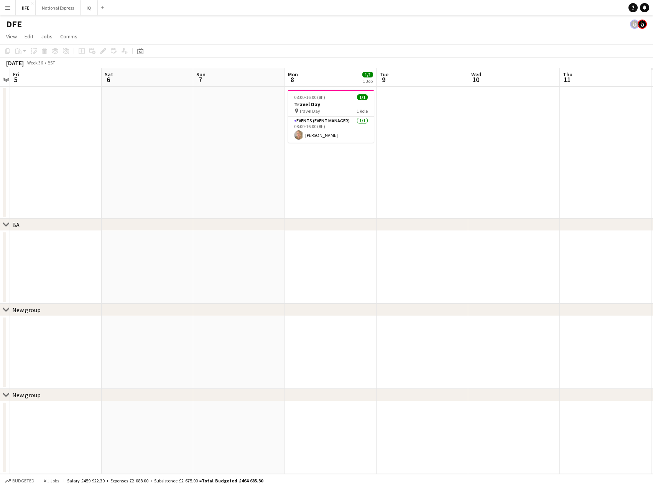
drag, startPoint x: 441, startPoint y: 189, endPoint x: 227, endPoint y: 183, distance: 214.8
click at [0, 199] on html "Menu Boards Boards Boards All jobs Status Workforce Workforce My Workforce Recr…" at bounding box center [326, 243] width 653 height 487
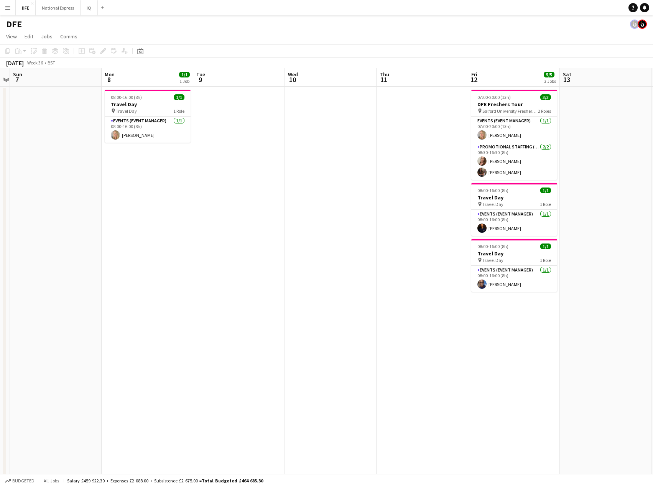
drag, startPoint x: 593, startPoint y: 183, endPoint x: -48, endPoint y: 186, distance: 640.1
click at [0, 186] on html "Menu Boards Boards Boards All jobs Status Workforce Workforce My Workforce Recr…" at bounding box center [326, 391] width 653 height 783
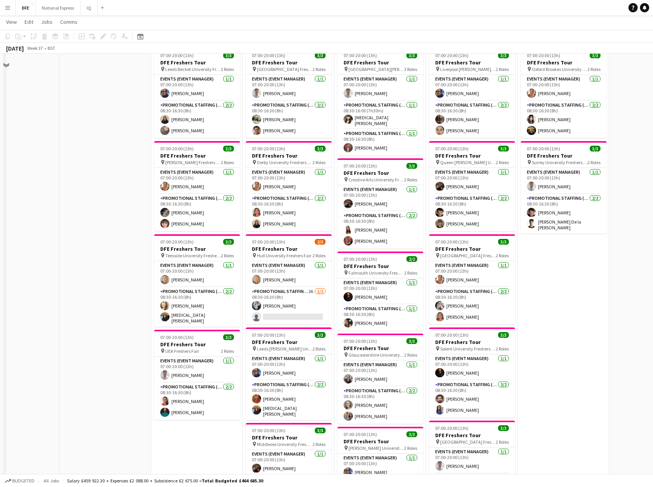
scroll to position [230, 0]
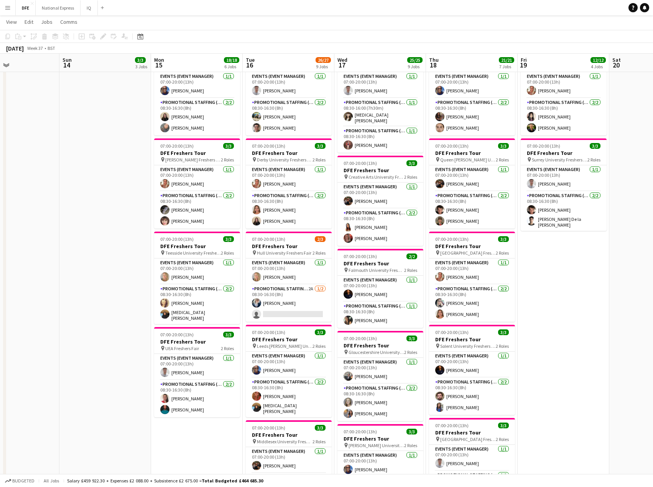
click at [12, 9] on button "Menu" at bounding box center [7, 7] width 15 height 15
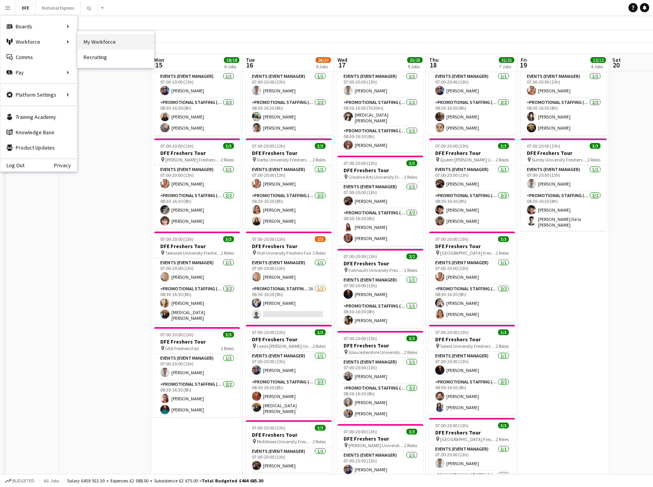
click at [106, 42] on link "My Workforce" at bounding box center [115, 41] width 77 height 15
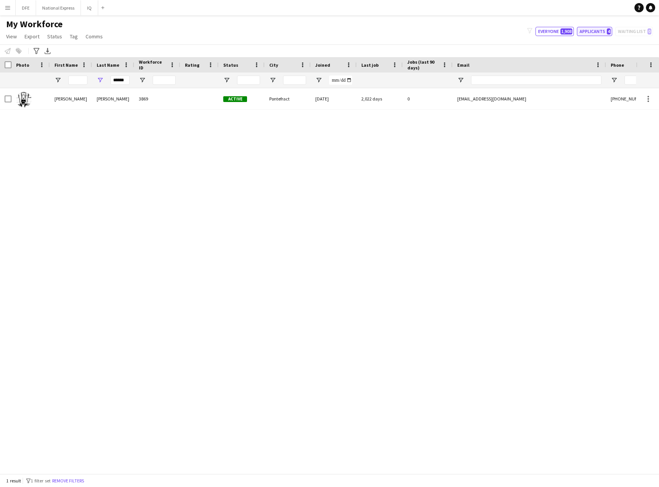
click at [592, 32] on button "Applicants 4" at bounding box center [594, 31] width 35 height 9
type input "**********"
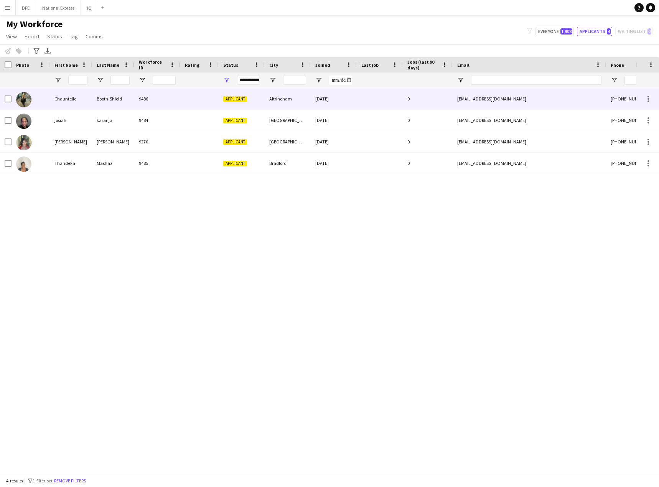
click at [80, 97] on div "Chauntelle" at bounding box center [71, 98] width 42 height 21
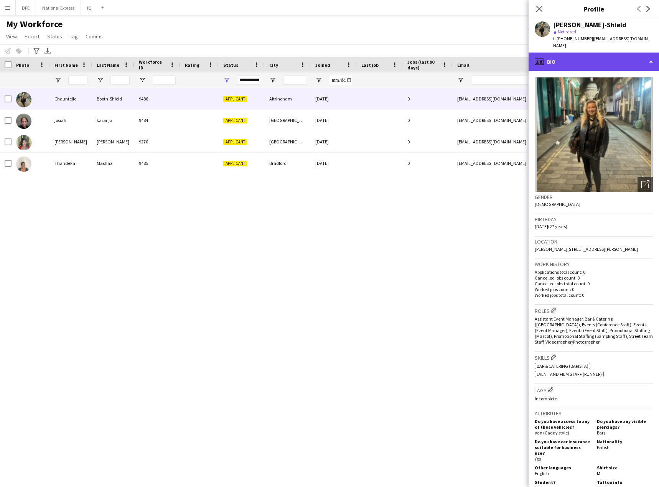
click at [574, 54] on div "profile Bio" at bounding box center [593, 62] width 130 height 18
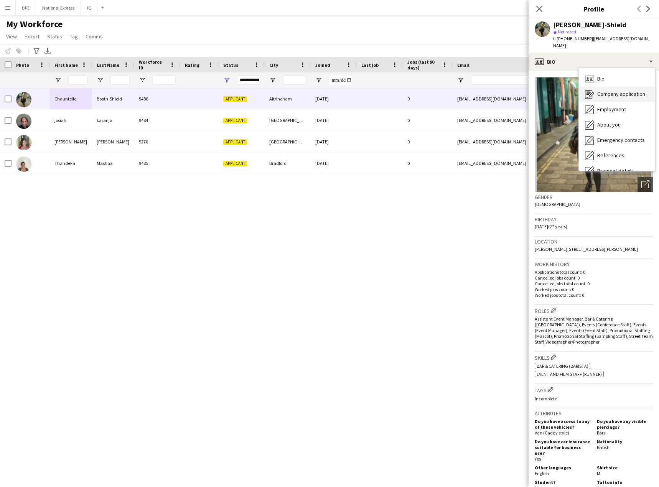
click at [614, 91] on span "Company application" at bounding box center [621, 94] width 48 height 7
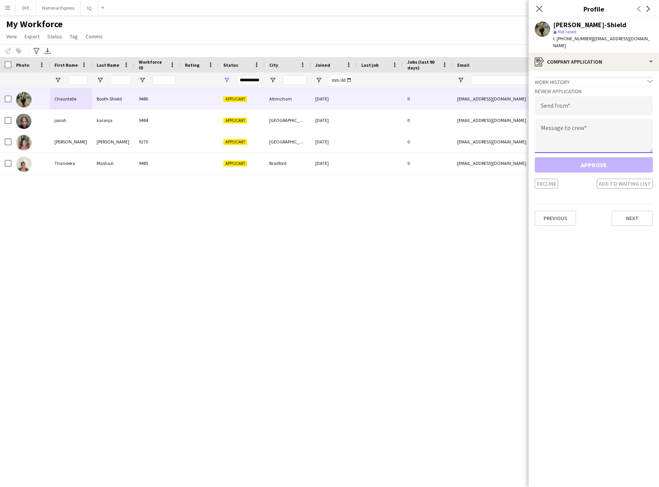
click at [572, 128] on textarea at bounding box center [594, 136] width 118 height 35
paste textarea "**********"
type textarea "**********"
click at [629, 96] on input "email" at bounding box center [594, 105] width 118 height 19
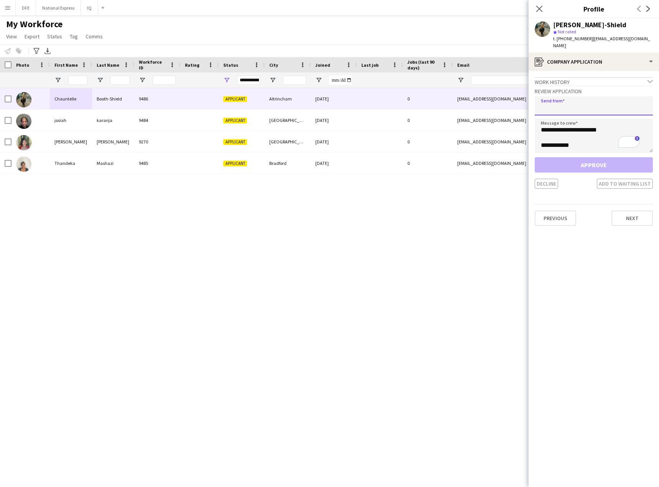
paste input "**********"
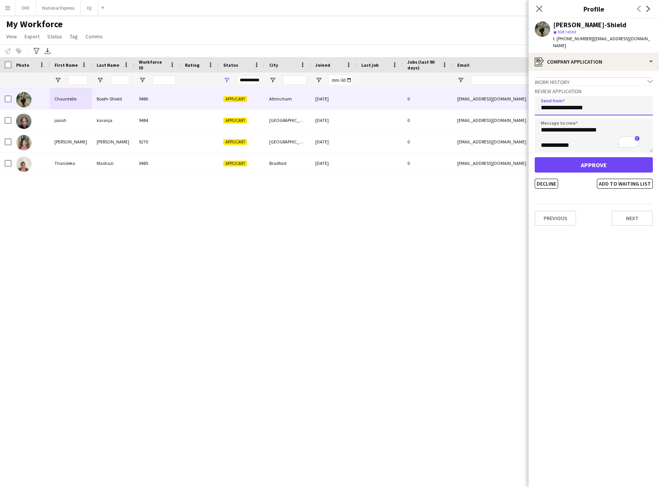
type input "**********"
click at [601, 159] on button "Approve" at bounding box center [594, 164] width 118 height 15
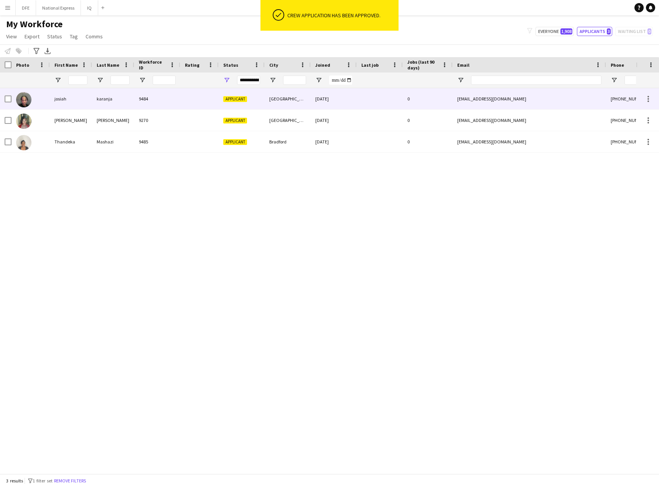
click at [68, 101] on div "josiah" at bounding box center [71, 98] width 42 height 21
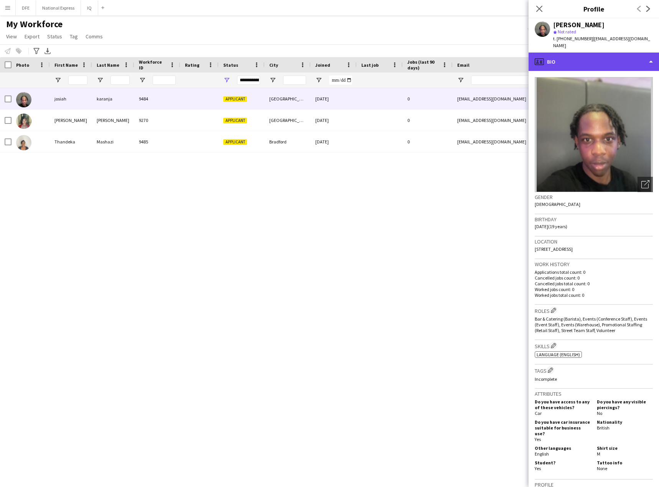
click at [598, 57] on div "profile Bio" at bounding box center [593, 62] width 130 height 18
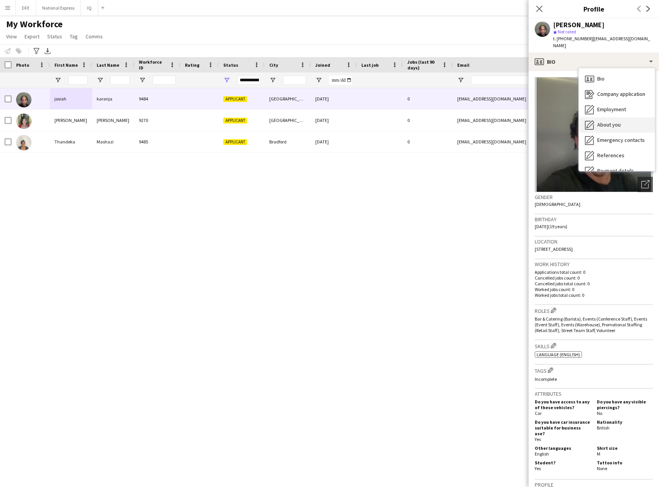
click at [619, 121] on span "About you" at bounding box center [608, 124] width 23 height 7
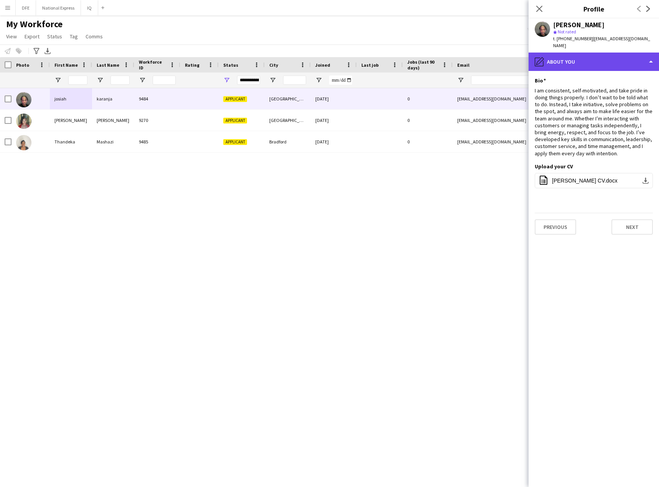
click at [583, 53] on div "pencil4 About you" at bounding box center [593, 62] width 130 height 18
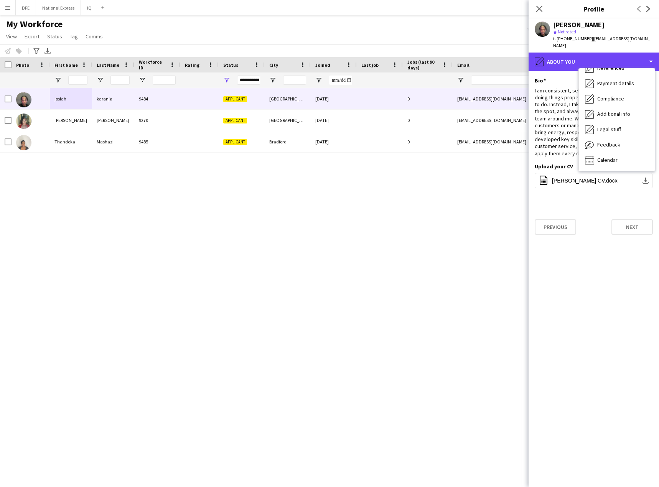
scroll to position [0, 0]
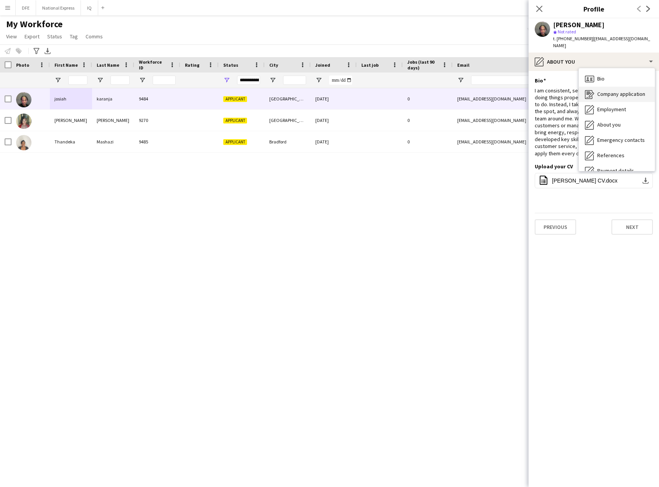
click at [620, 91] on span "Company application" at bounding box center [621, 94] width 48 height 7
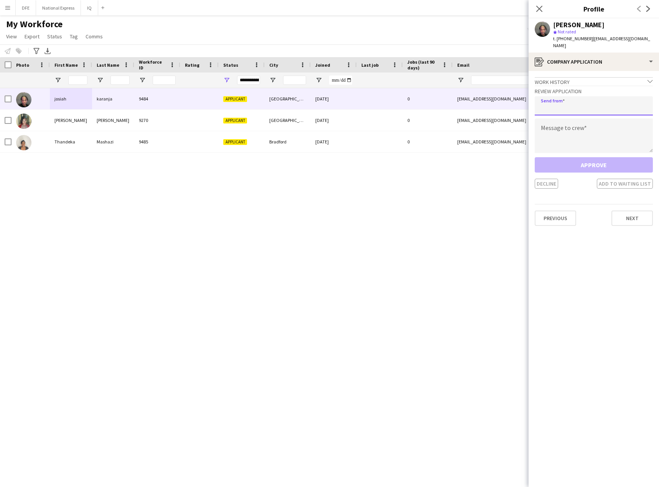
click at [565, 97] on input "email" at bounding box center [594, 105] width 118 height 19
paste input "**********"
type input "**********"
click at [604, 131] on textarea at bounding box center [594, 136] width 118 height 35
paste textarea "**********"
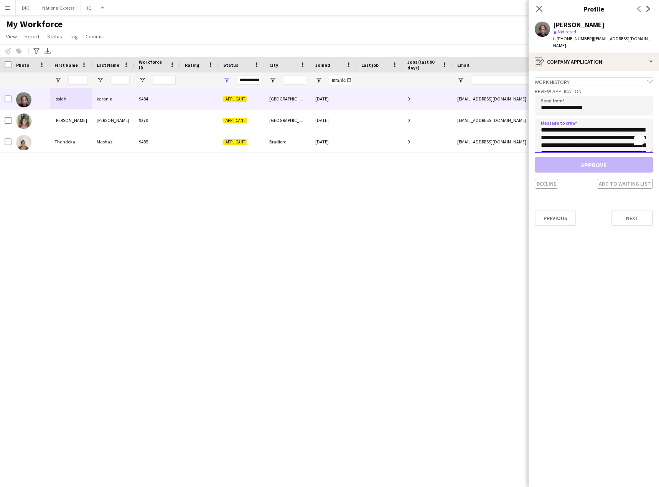
scroll to position [35, 0]
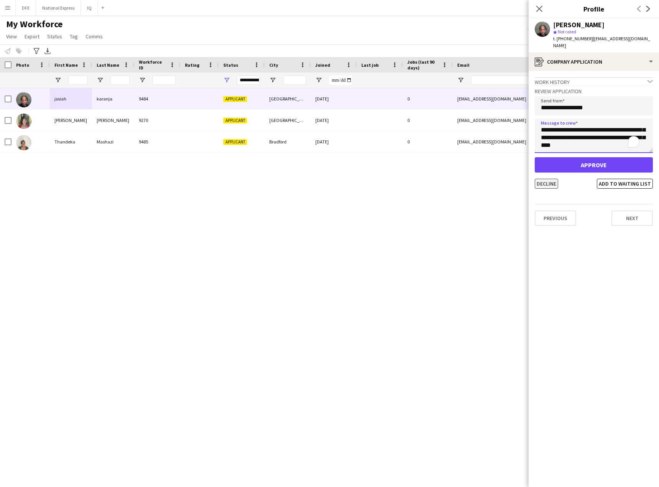
type textarea "**********"
click at [548, 179] on button "Decline" at bounding box center [546, 184] width 23 height 10
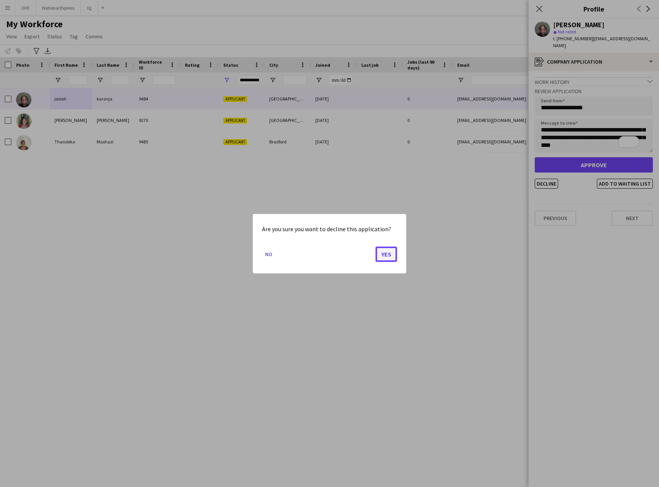
click at [389, 253] on button "Yes" at bounding box center [385, 253] width 21 height 15
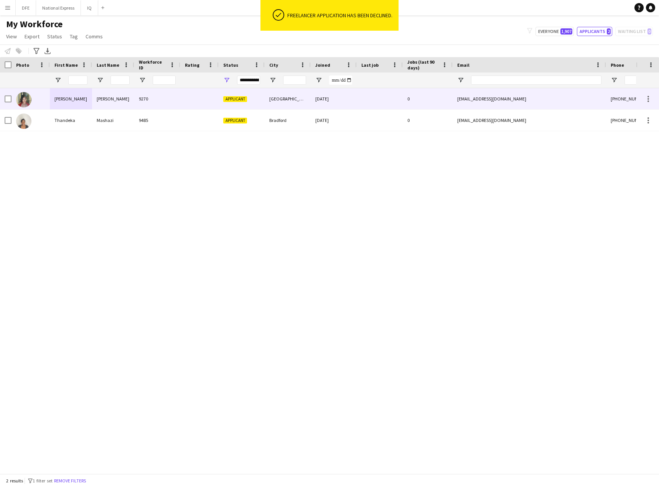
click at [79, 101] on div "[PERSON_NAME]" at bounding box center [71, 98] width 42 height 21
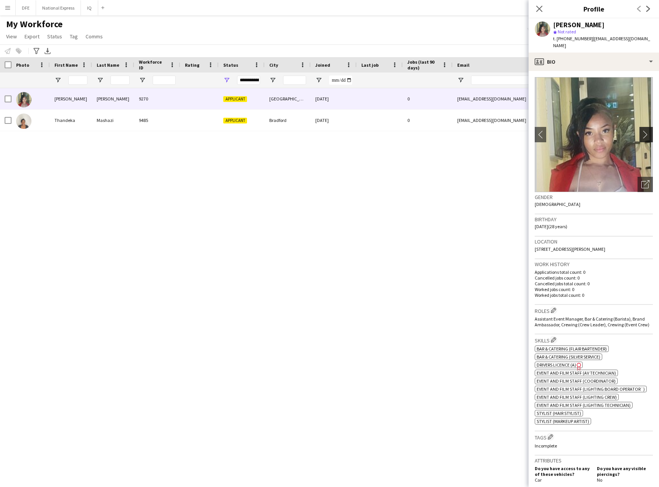
click at [644, 130] on app-icon "chevron-right" at bounding box center [647, 134] width 12 height 8
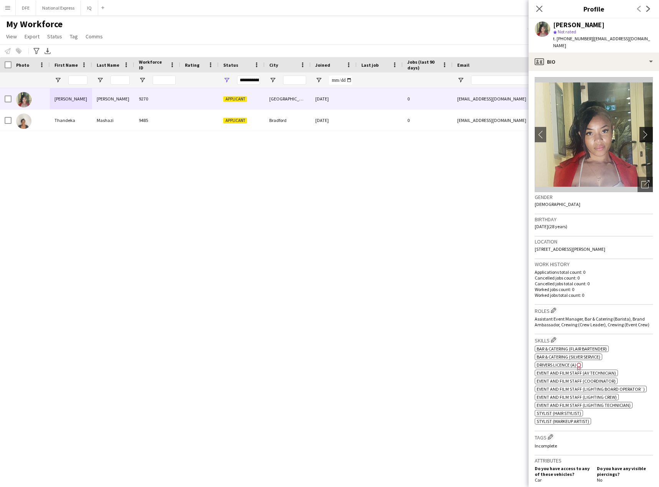
click at [641, 130] on app-icon "chevron-right" at bounding box center [647, 134] width 12 height 8
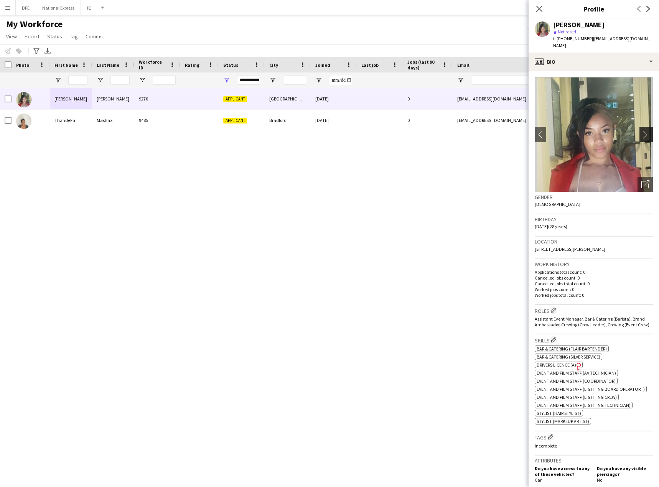
click at [641, 130] on app-icon "chevron-right" at bounding box center [647, 134] width 12 height 8
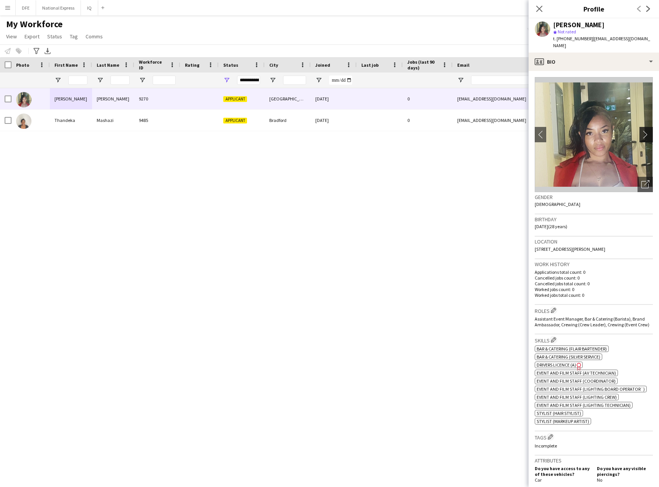
click at [641, 130] on app-icon "chevron-right" at bounding box center [647, 134] width 12 height 8
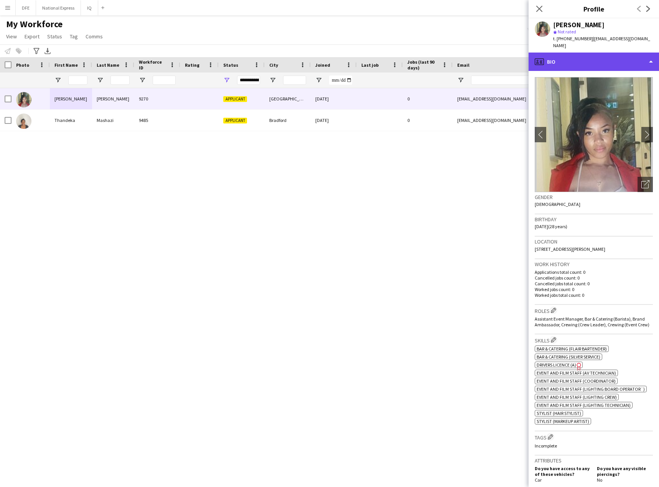
click at [586, 59] on div "profile Bio" at bounding box center [593, 62] width 130 height 18
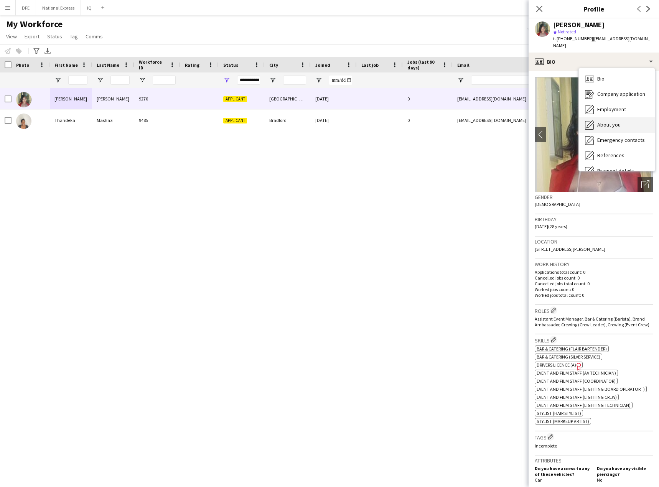
click at [612, 121] on span "About you" at bounding box center [608, 124] width 23 height 7
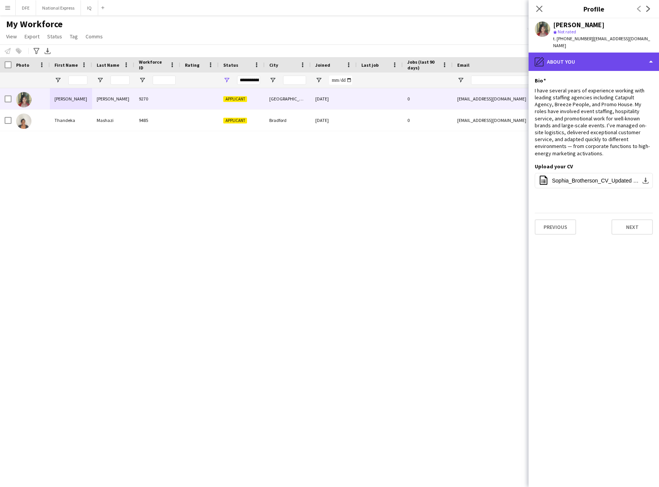
click at [560, 54] on div "pencil4 About you" at bounding box center [593, 62] width 130 height 18
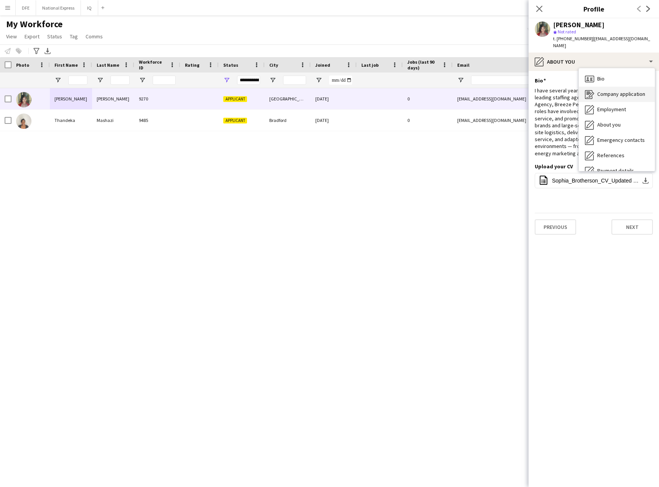
click at [618, 91] on span "Company application" at bounding box center [621, 94] width 48 height 7
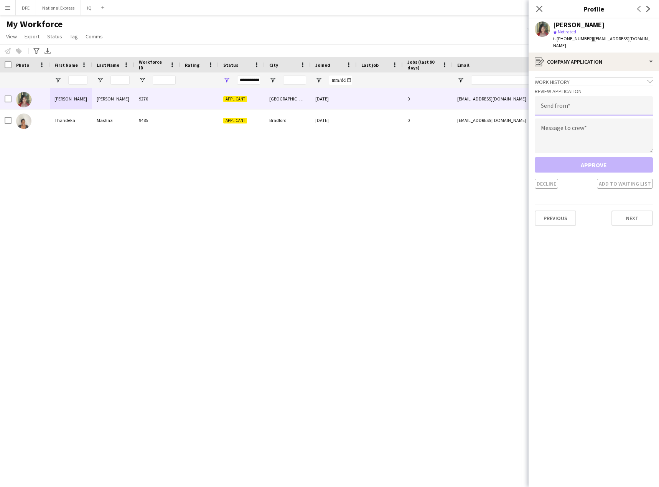
drag, startPoint x: 589, startPoint y: 92, endPoint x: 597, endPoint y: 100, distance: 10.8
click at [595, 99] on input "email" at bounding box center [594, 105] width 118 height 19
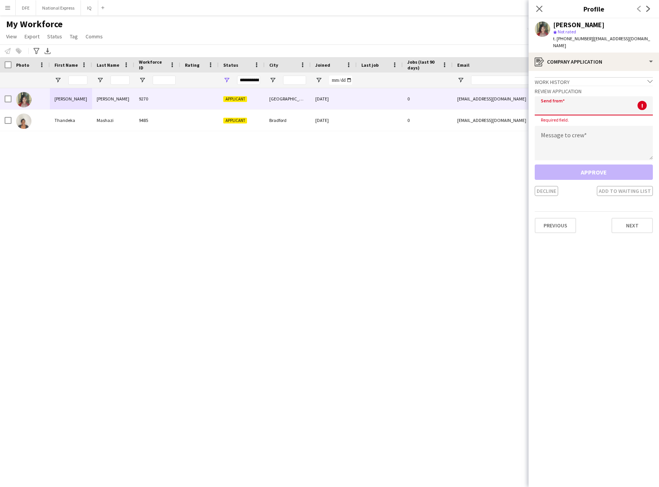
click at [585, 105] on input "email" at bounding box center [594, 105] width 118 height 19
paste input "**********"
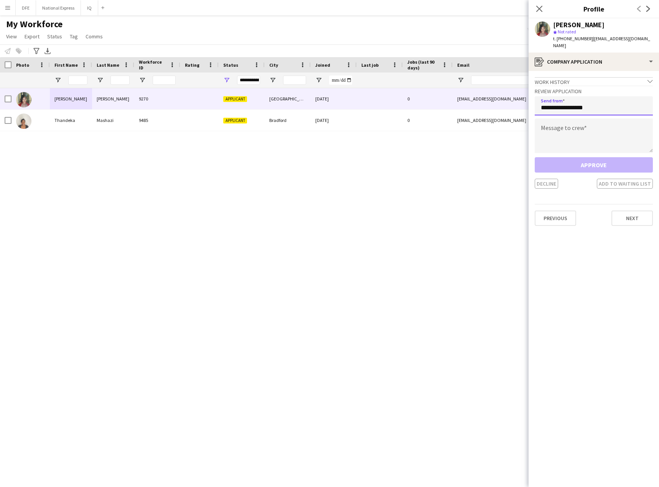
type input "**********"
click at [617, 131] on textarea at bounding box center [594, 136] width 118 height 35
paste textarea "**********"
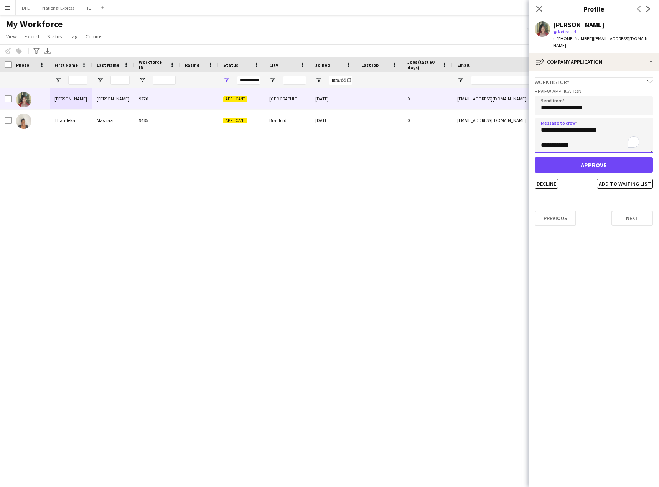
scroll to position [173, 0]
type textarea "**********"
click at [575, 160] on button "Approve" at bounding box center [594, 164] width 118 height 15
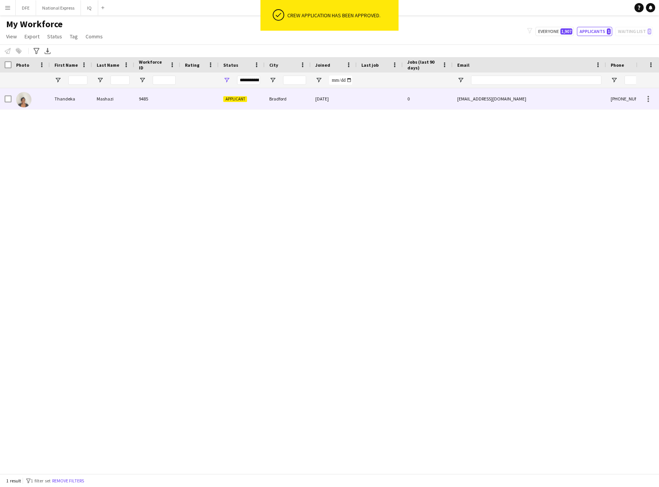
click at [38, 102] on div at bounding box center [31, 98] width 38 height 21
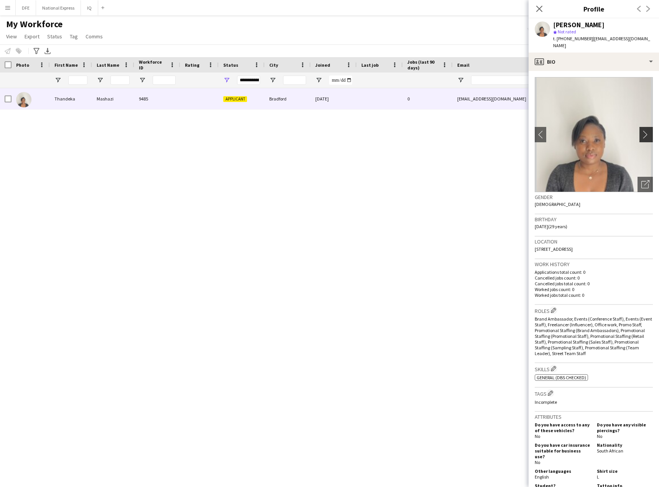
click at [642, 134] on app-icon "chevron-right" at bounding box center [647, 134] width 12 height 8
click at [642, 135] on app-icon "chevron-right" at bounding box center [647, 134] width 12 height 8
click at [583, 61] on div "profile Bio" at bounding box center [593, 62] width 130 height 18
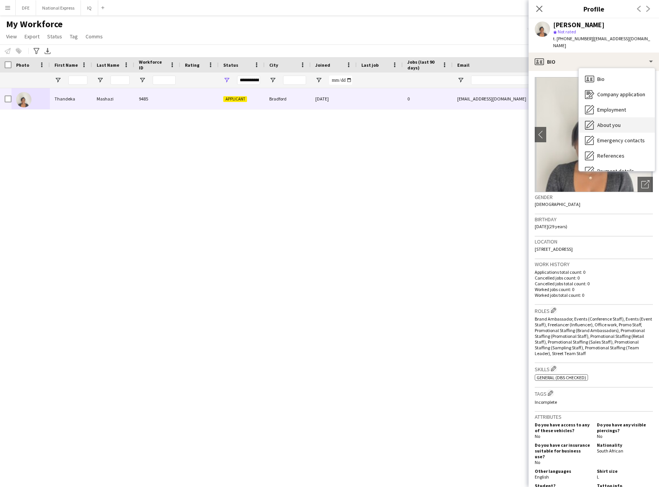
click at [620, 119] on div "About you About you" at bounding box center [617, 124] width 76 height 15
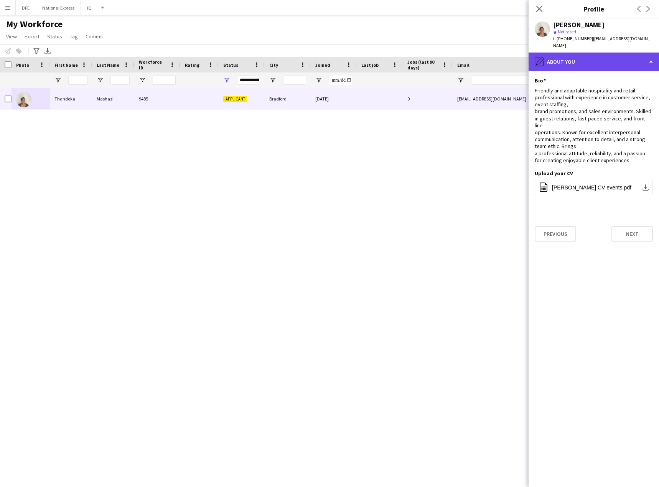
click at [594, 53] on div "pencil4 About you" at bounding box center [593, 62] width 130 height 18
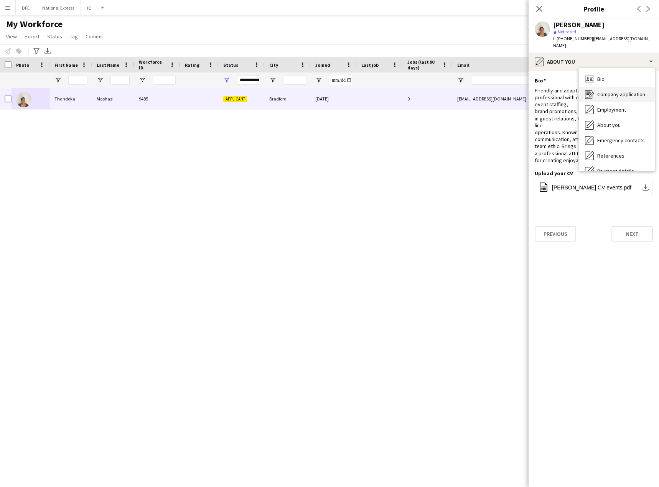
click at [615, 95] on span "Company application" at bounding box center [621, 94] width 48 height 7
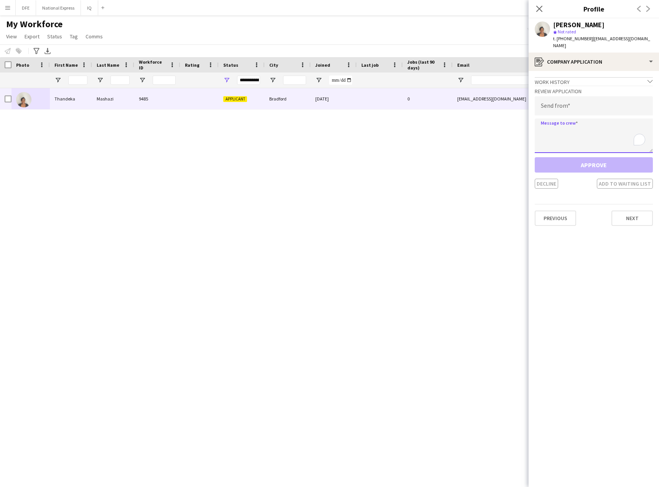
click at [577, 139] on textarea "To enrich screen reader interactions, please activate Accessibility in Grammarl…" at bounding box center [594, 136] width 118 height 35
paste textarea "**********"
type textarea "**********"
click at [558, 110] on input "email" at bounding box center [594, 105] width 118 height 19
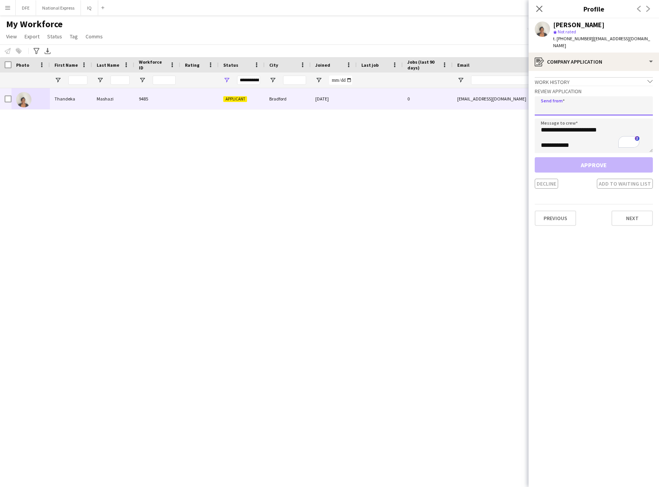
paste input "**********"
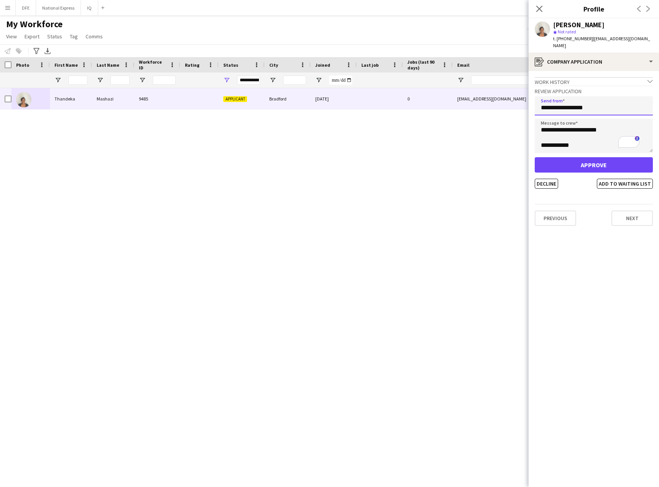
type input "**********"
click at [579, 170] on button "Approve" at bounding box center [594, 164] width 118 height 15
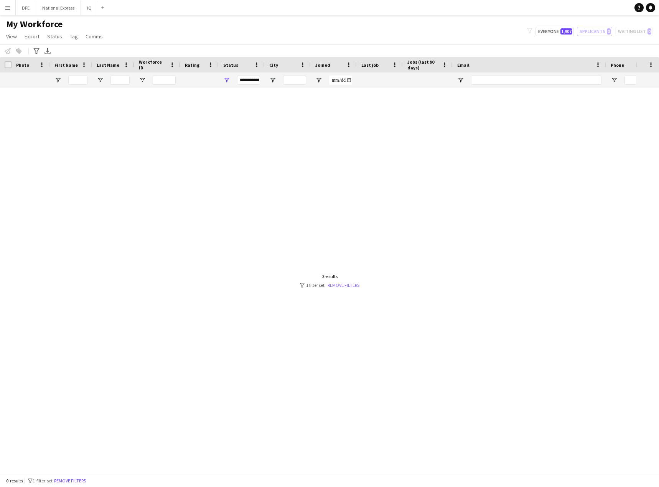
click at [349, 287] on link "Remove filters" at bounding box center [344, 285] width 32 height 6
